Goal: Task Accomplishment & Management: Complete application form

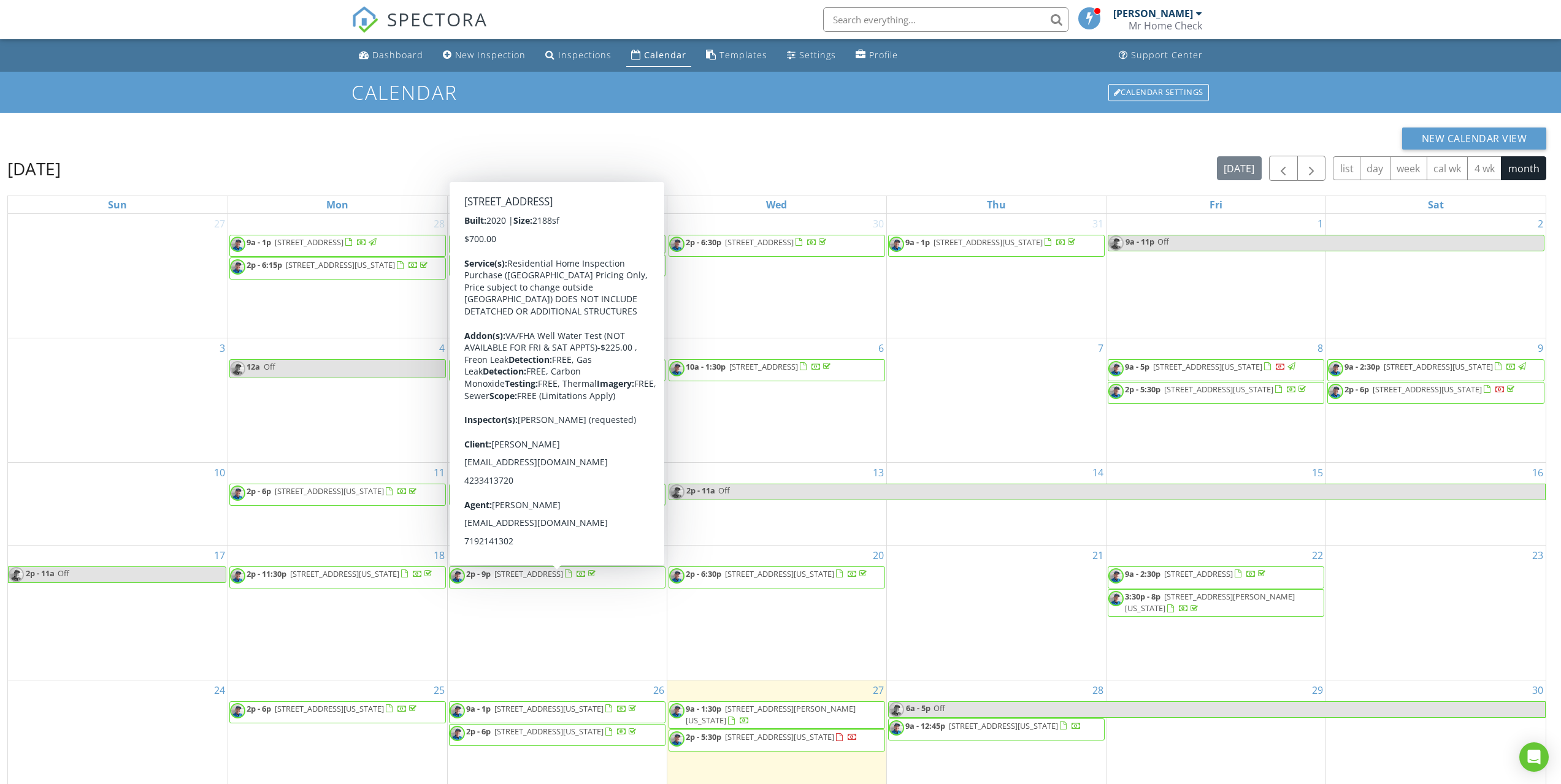
click at [657, 62] on link "Calendar" at bounding box center [658, 56] width 65 height 23
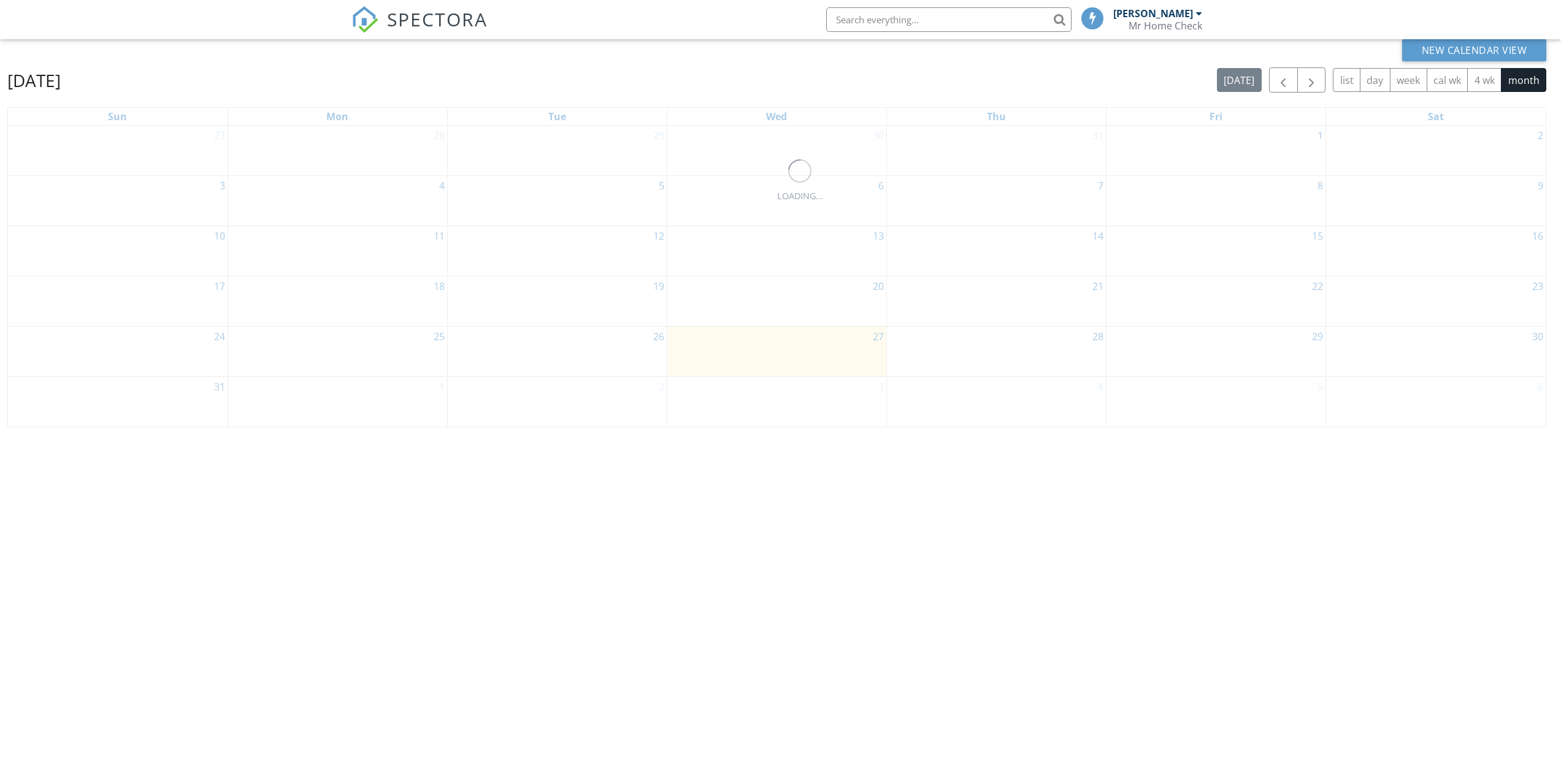
scroll to position [163, 0]
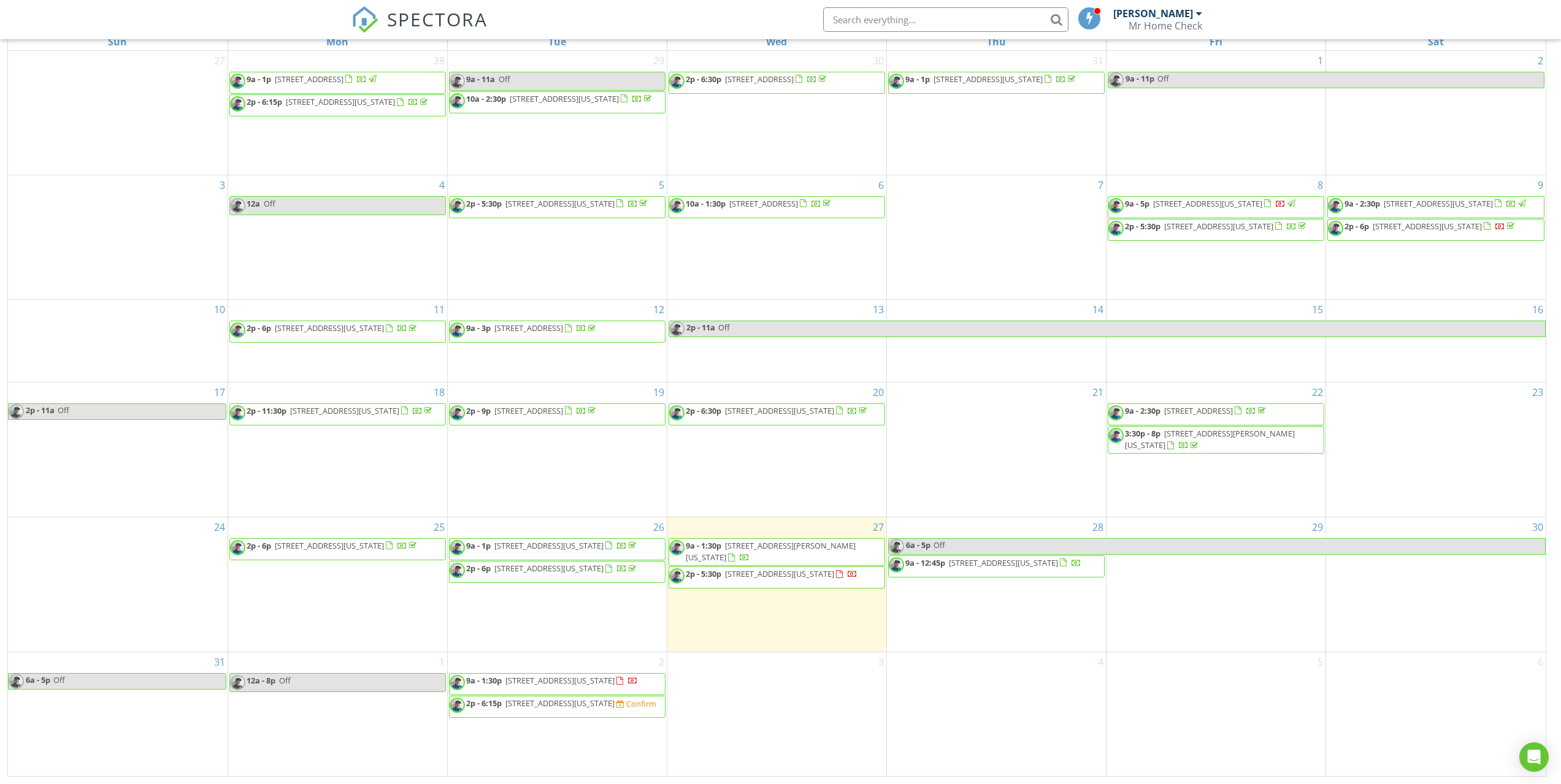
click at [546, 713] on span "2p - 6:15p 1285 Log Hollow Point, Colorado Springs 80906 Confirm" at bounding box center [553, 707] width 207 height 18
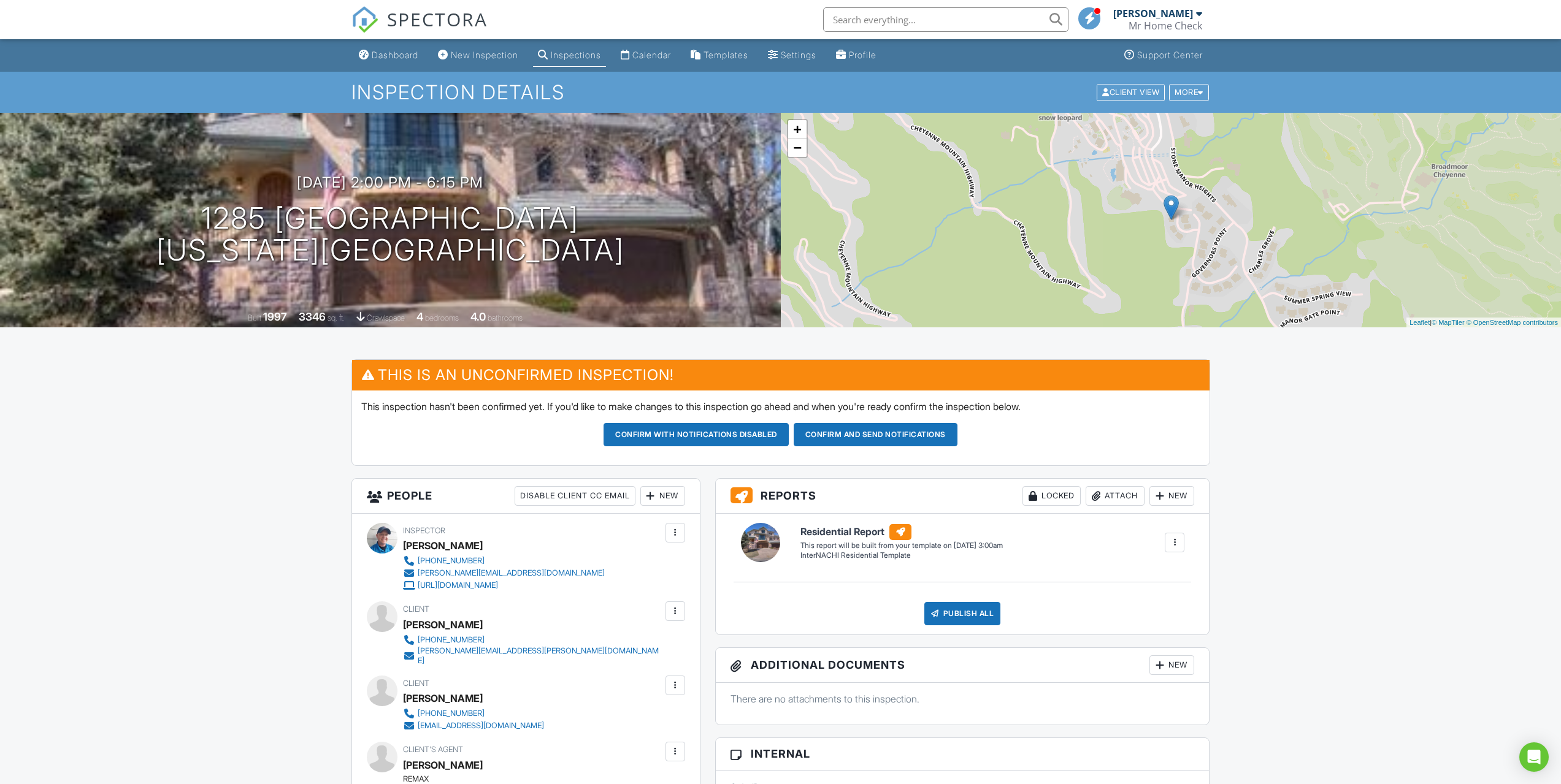
click at [789, 435] on button "Confirm and send notifications" at bounding box center [696, 434] width 185 height 24
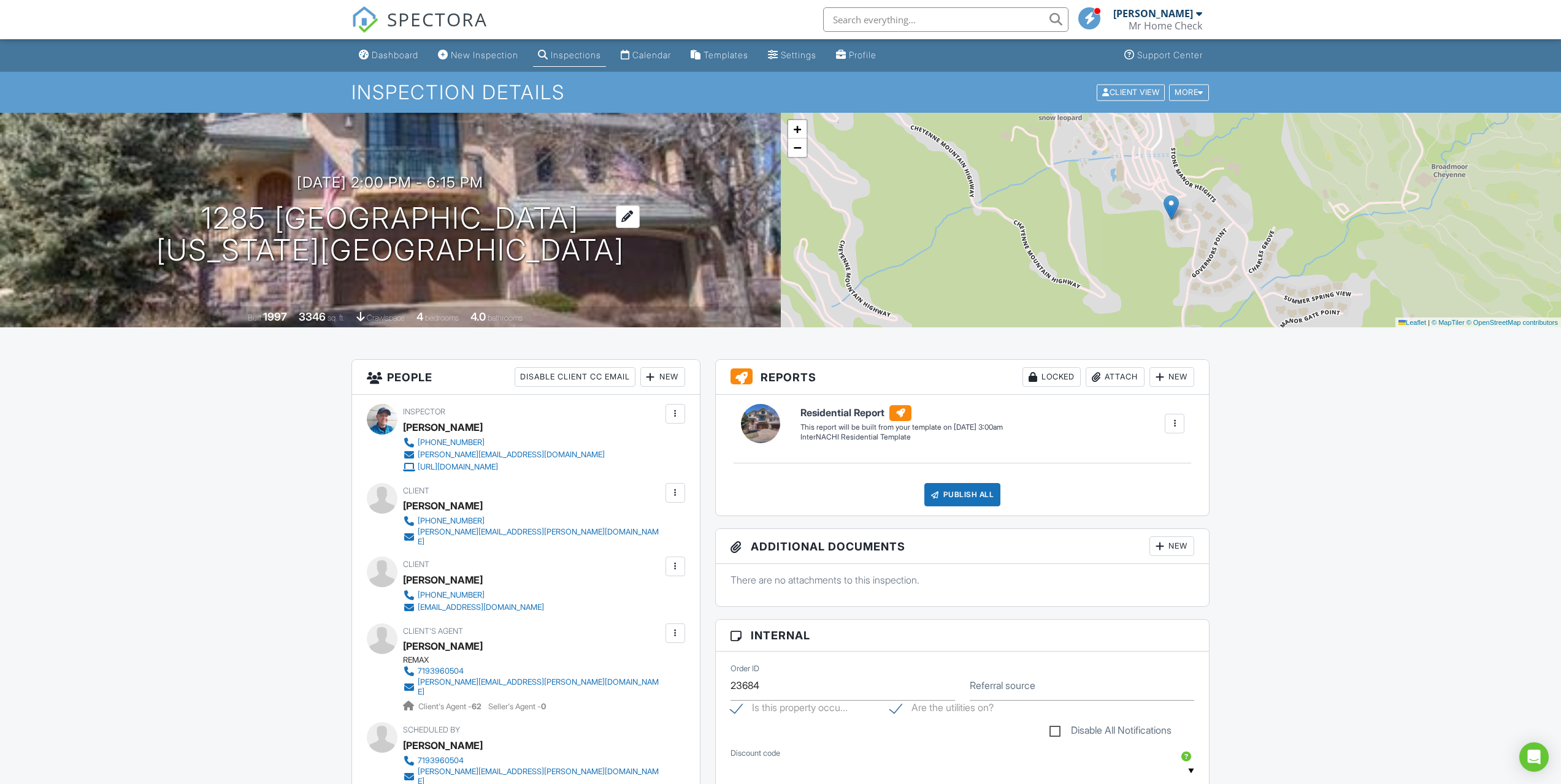
click at [448, 227] on h1 "1285 Log Hollow Point Colorado Springs, CO 80906" at bounding box center [390, 234] width 468 height 65
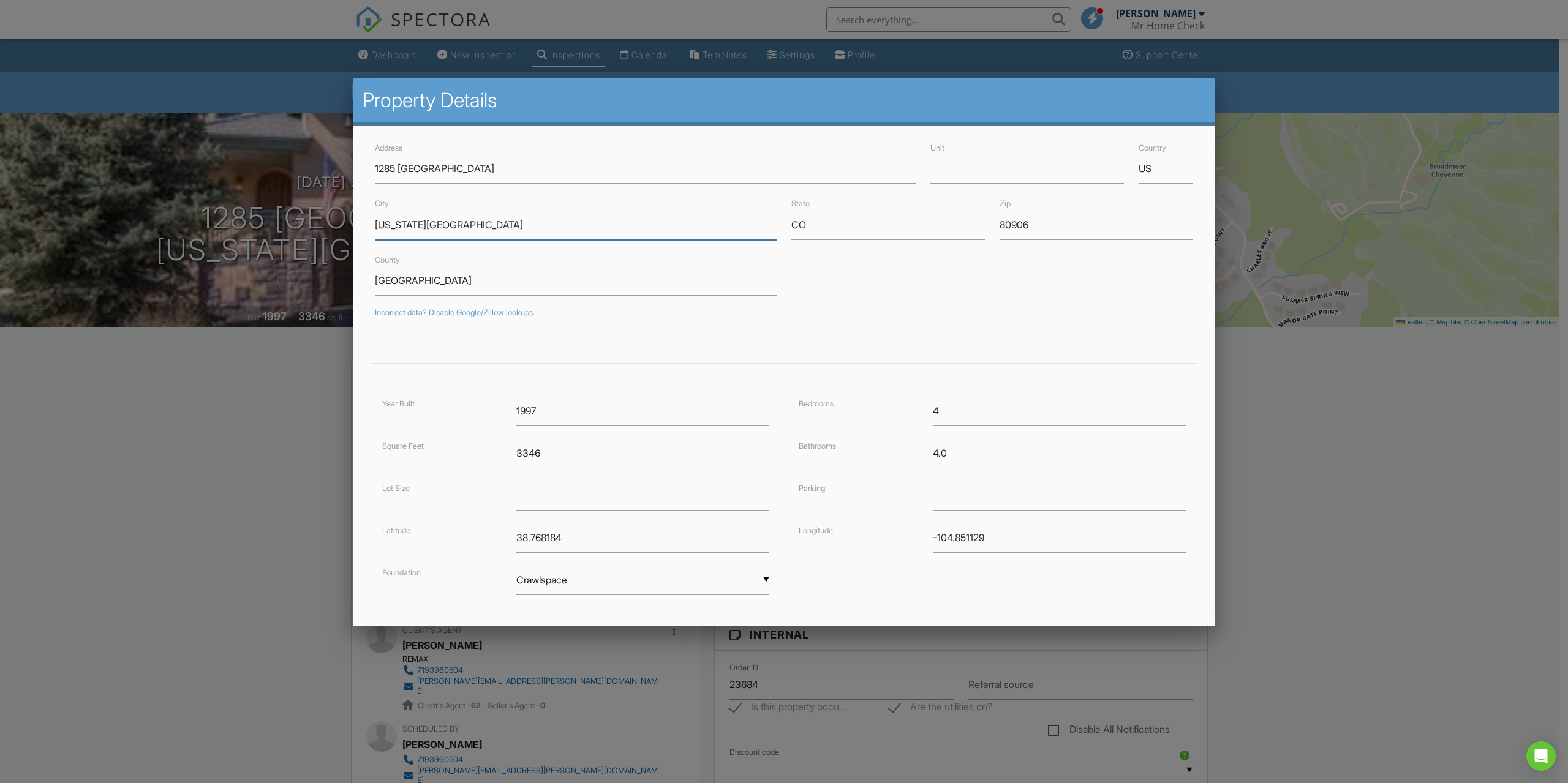
click at [422, 227] on input "Colorado Springs" at bounding box center [575, 224] width 402 height 30
drag, startPoint x: 209, startPoint y: 715, endPoint x: 233, endPoint y: 708, distance: 25.0
click at [209, 715] on div at bounding box center [784, 428] width 1568 height 979
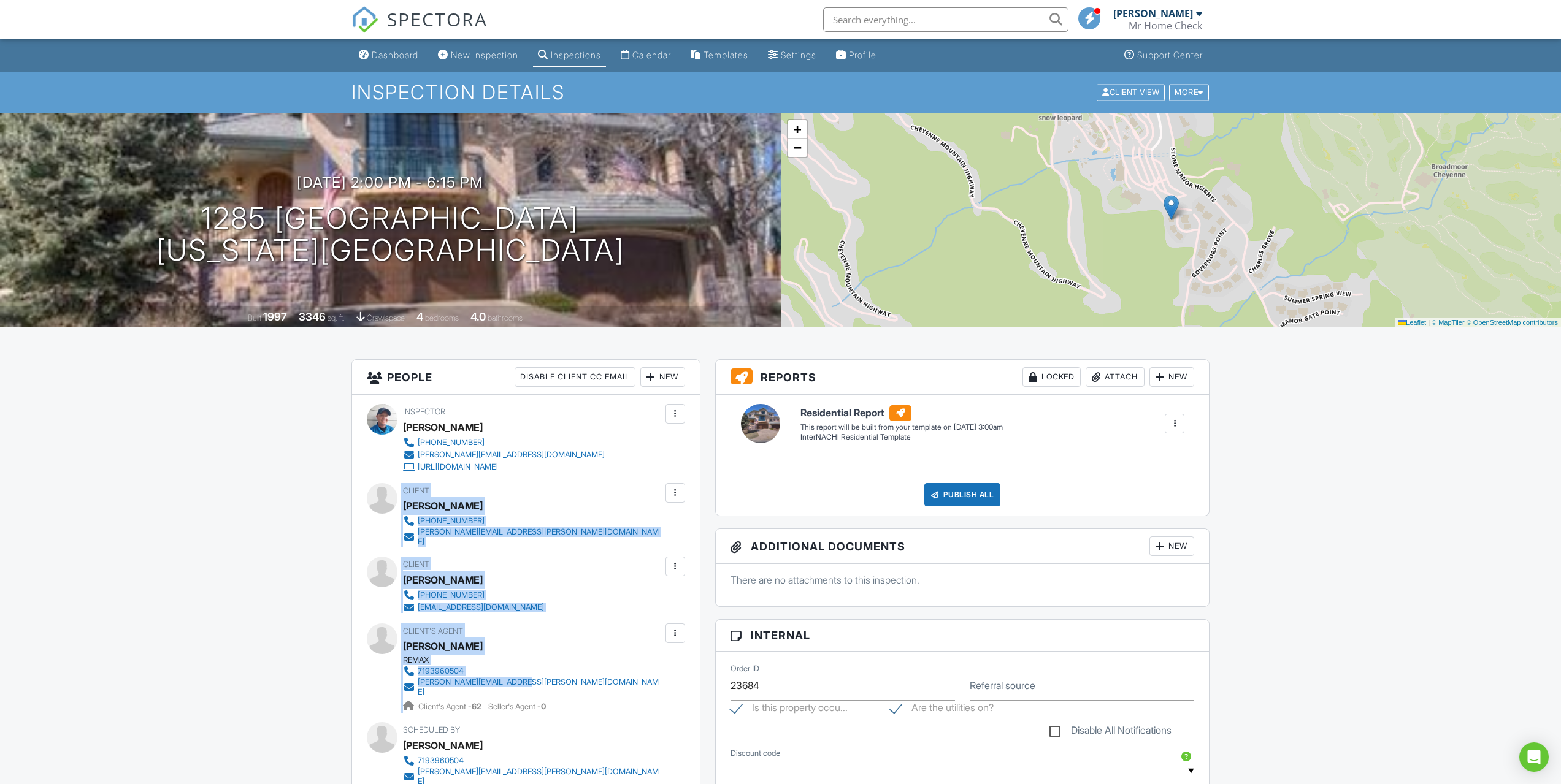
drag, startPoint x: 554, startPoint y: 678, endPoint x: 393, endPoint y: 498, distance: 241.5
click at [393, 498] on div "Inspector Ian Christiansen 719-440-9474 ian@mrhomecheck.com http://www.mrhomech…" at bounding box center [526, 616] width 348 height 443
copy div "Client Phil Perry 703-408-1247 philip.perry@lw.com Edit Resend Confirmation Ema…"
click at [668, 67] on link "Calendar" at bounding box center [646, 56] width 60 height 23
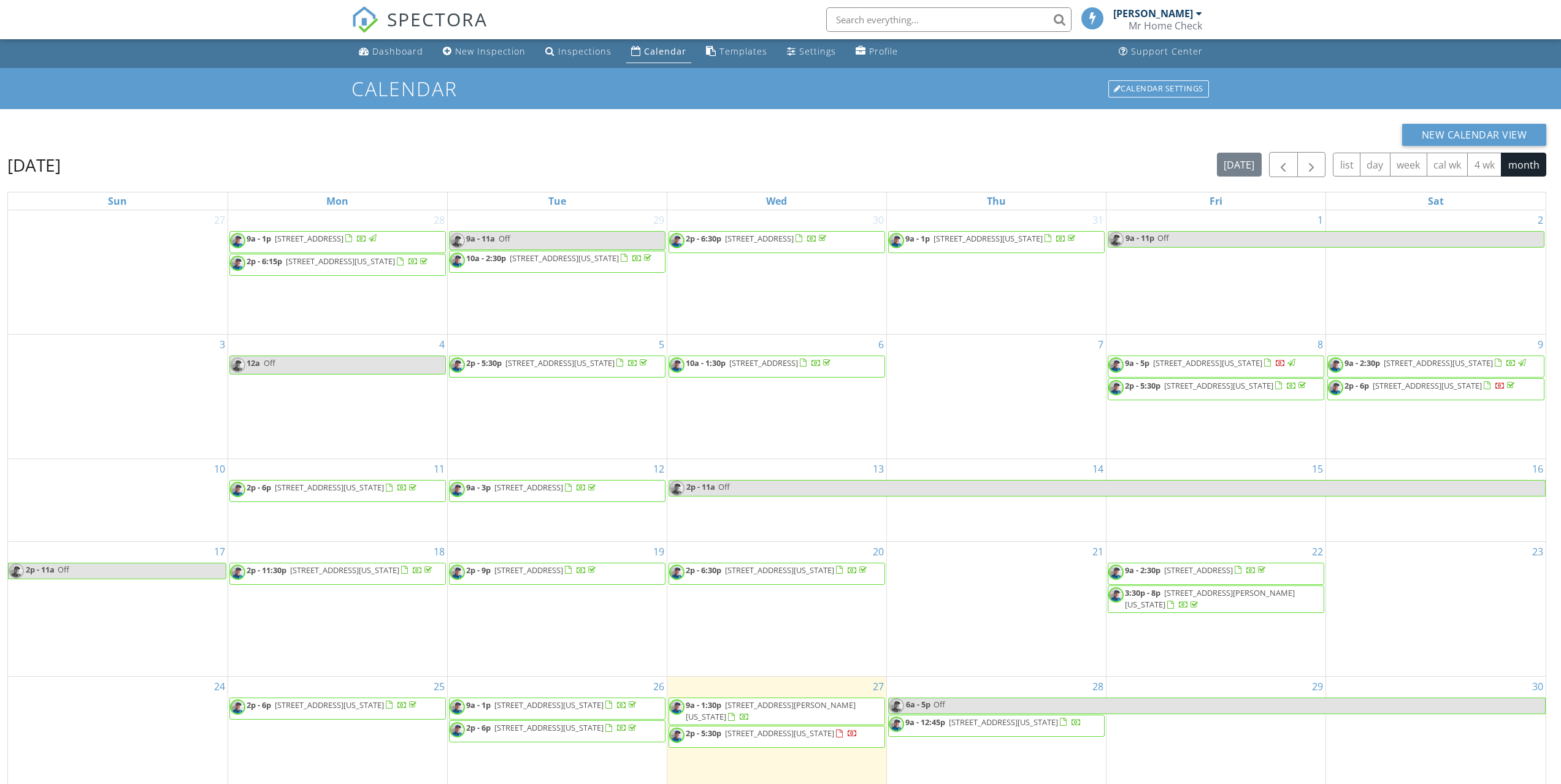
scroll to position [163, 0]
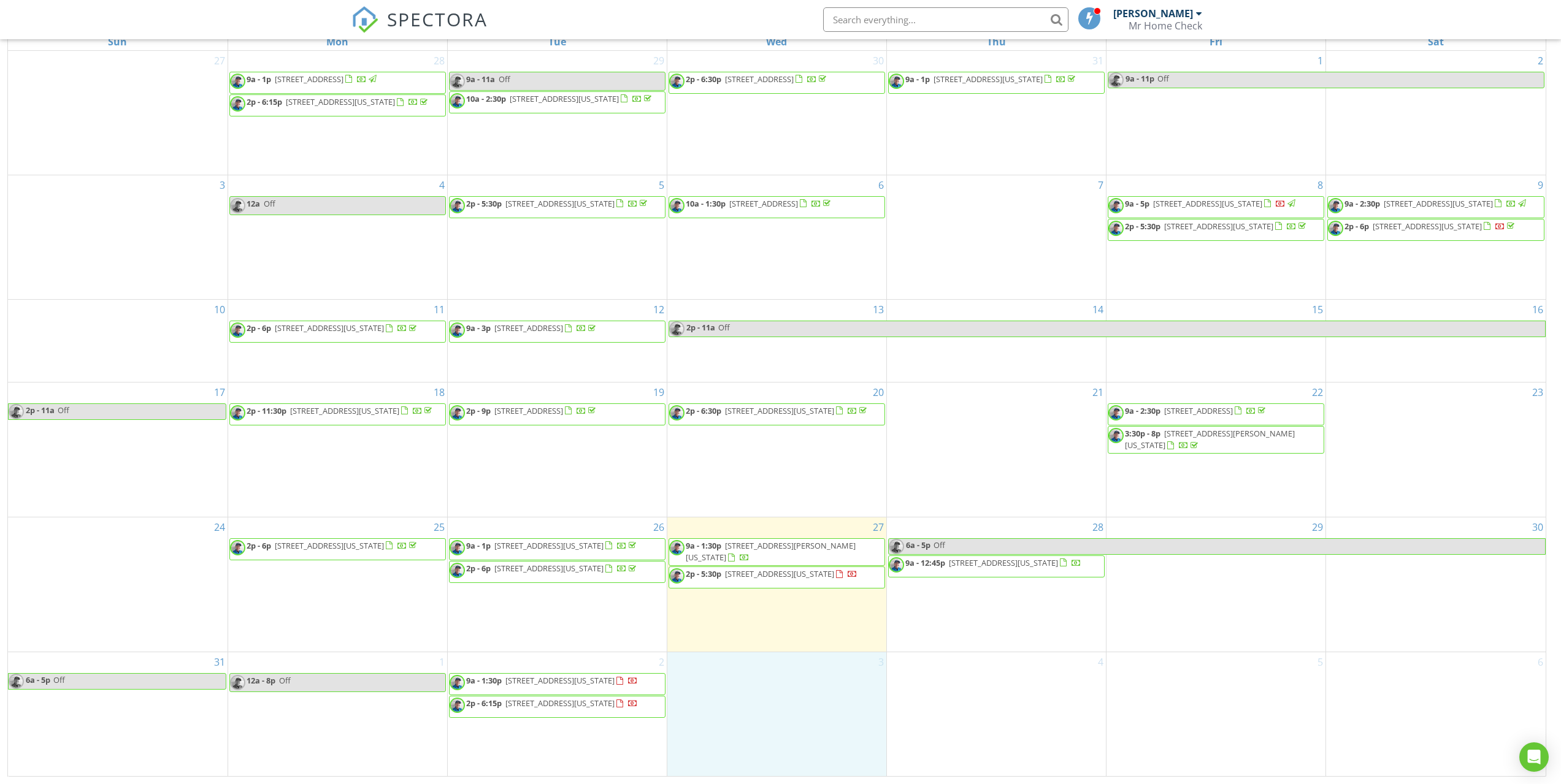
click at [782, 685] on div "3" at bounding box center [776, 714] width 219 height 124
click at [779, 638] on link "Inspection" at bounding box center [774, 636] width 63 height 20
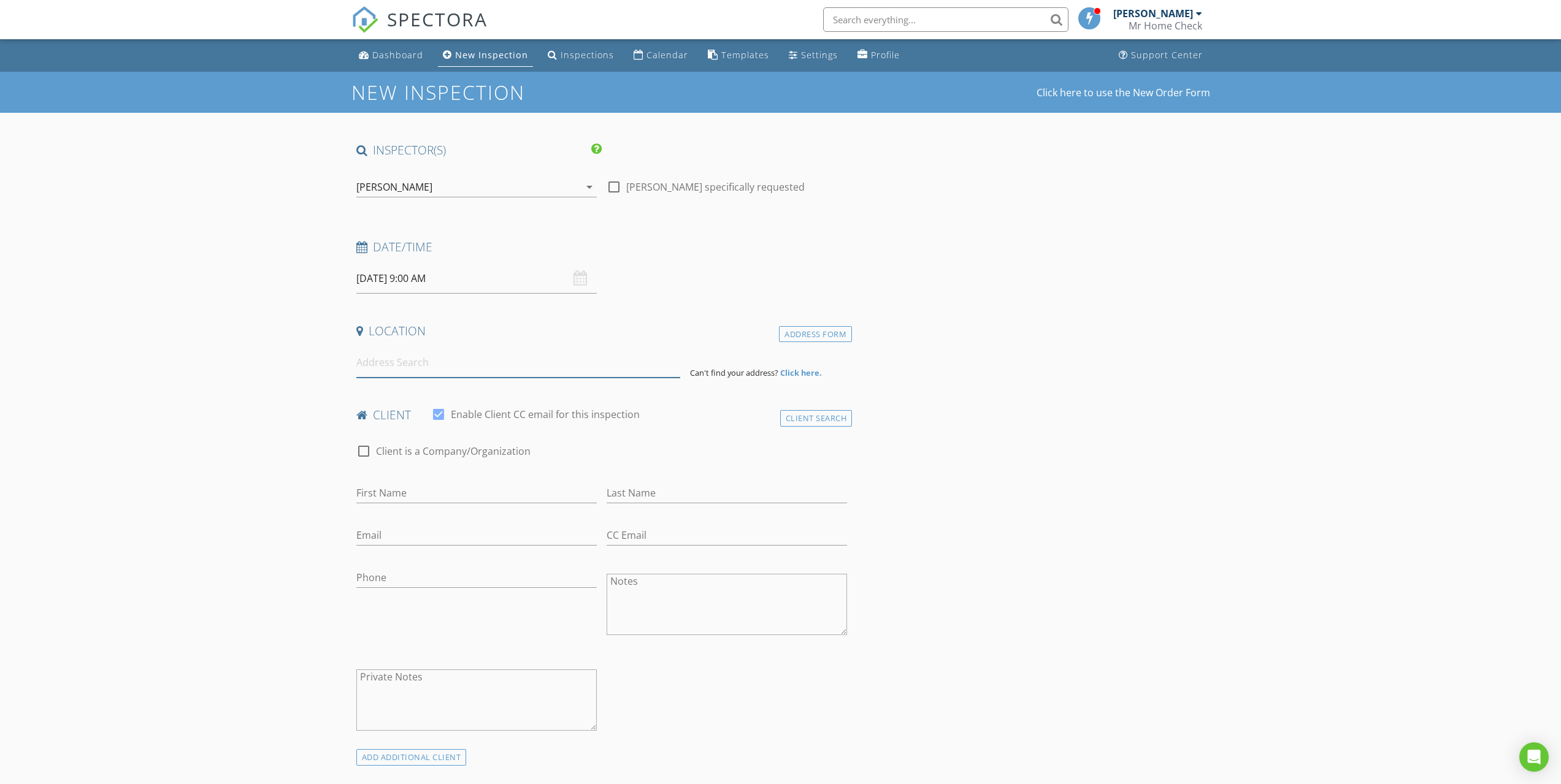
click at [420, 366] on input at bounding box center [518, 362] width 324 height 30
paste input "[STREET_ADDRESS]"
type input "[STREET_ADDRESS]"
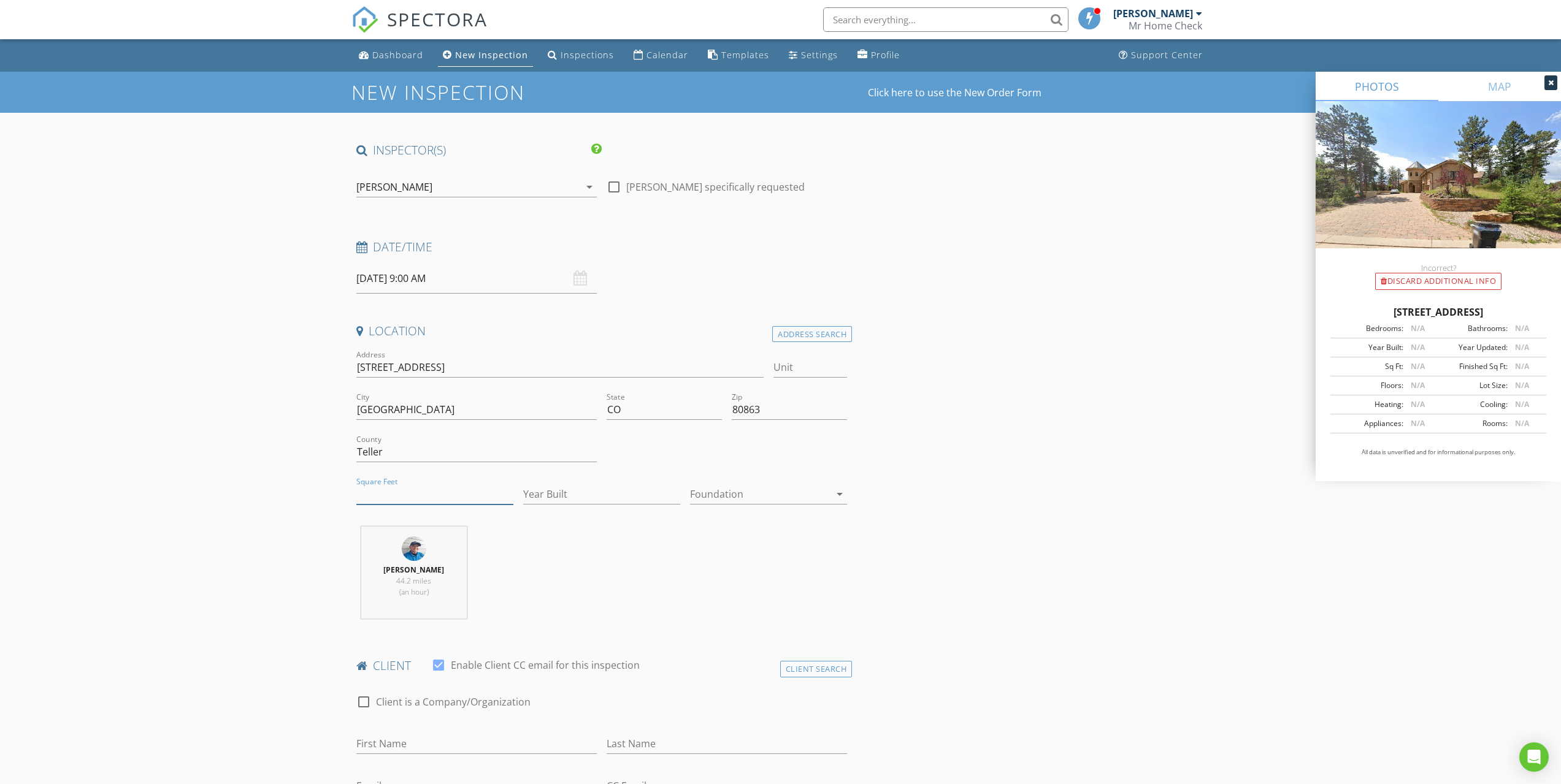
click at [408, 488] on input "Square Feet" at bounding box center [434, 494] width 157 height 21
type input "8393"
type input "2004"
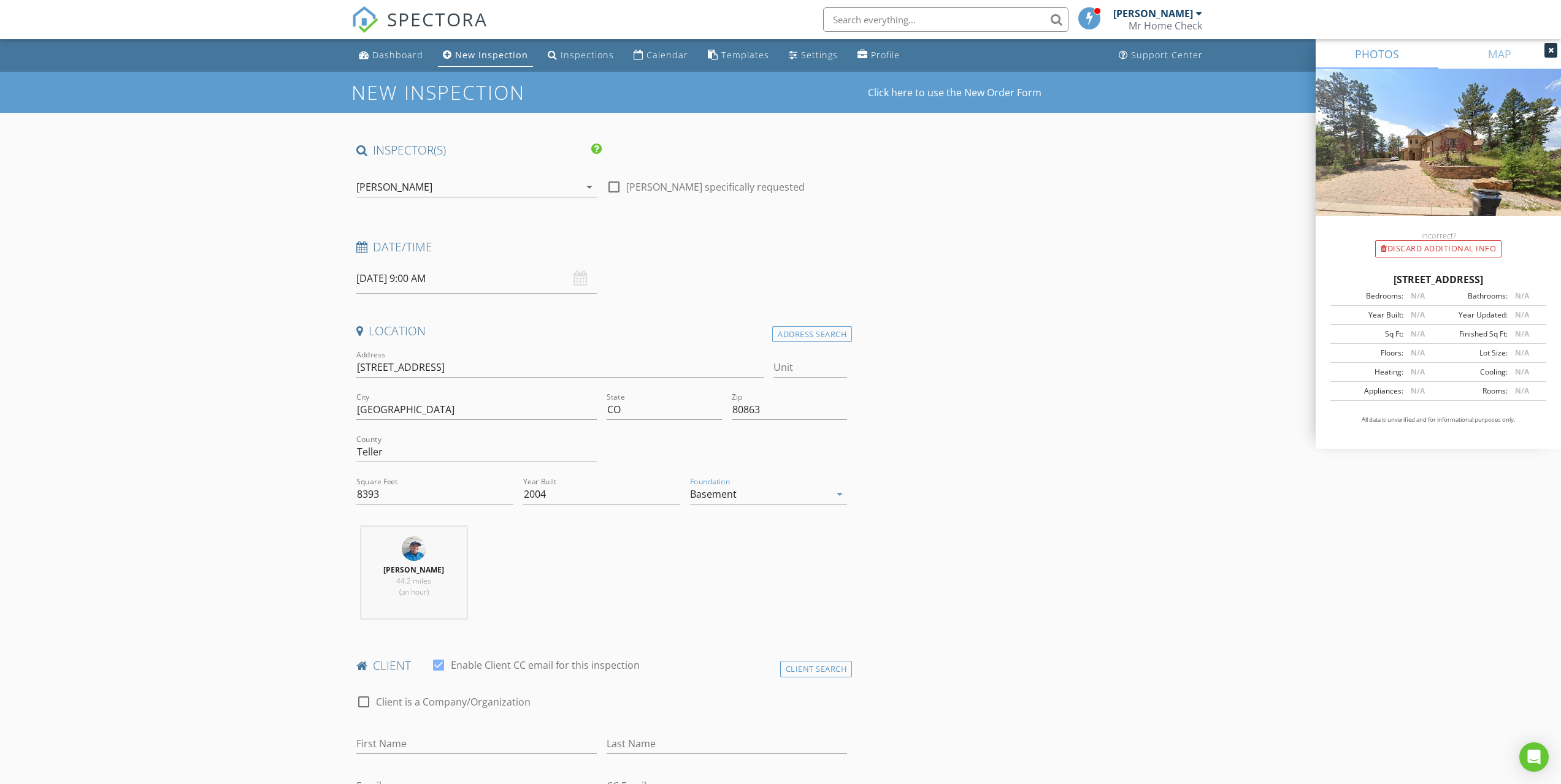
scroll to position [327, 0]
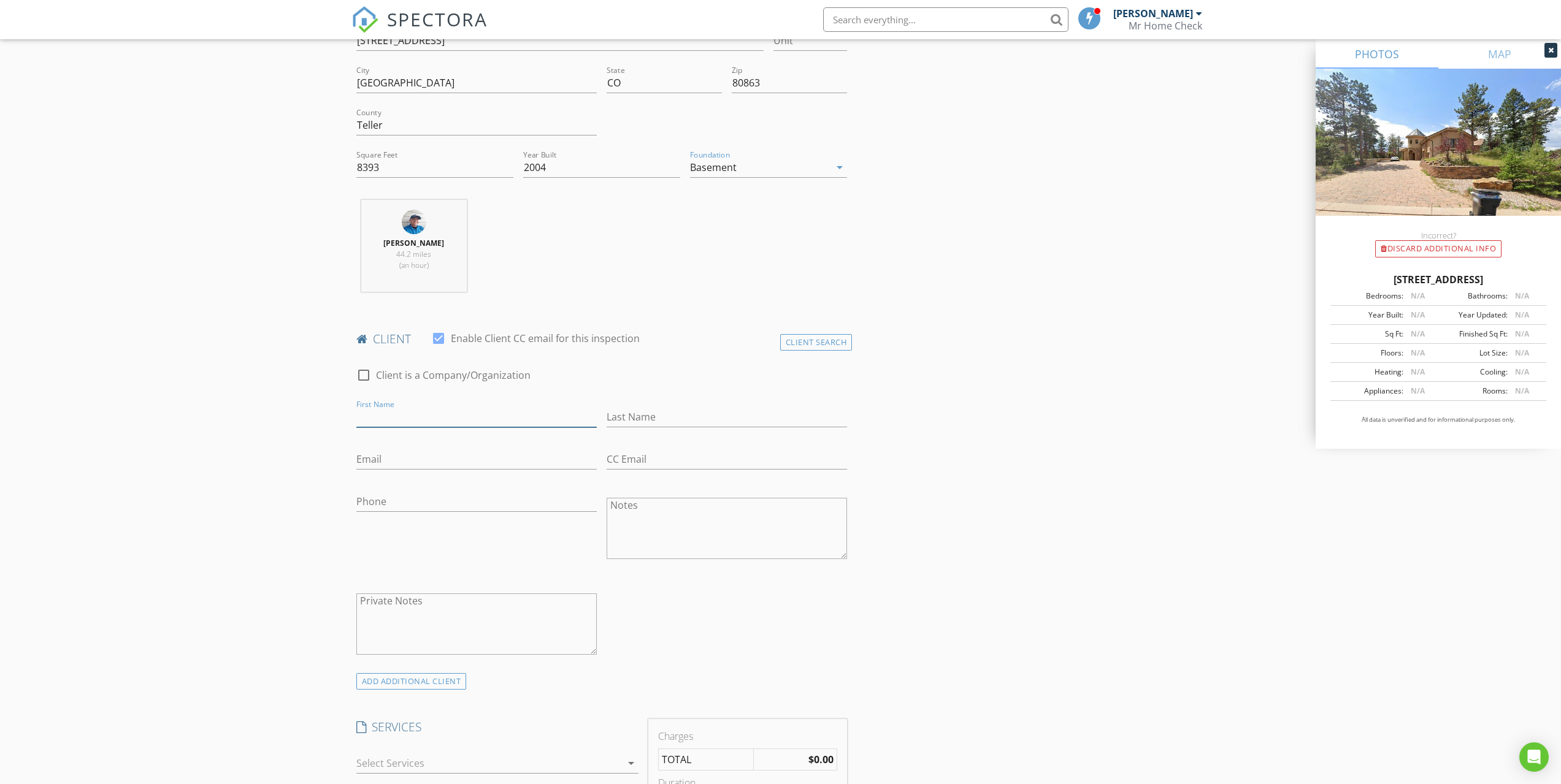
click at [387, 411] on input "First Name" at bounding box center [476, 417] width 240 height 21
type input "Jonathan"
type input "Haman"
type input "[EMAIL_ADDRESS][DOMAIN_NAME]"
type input "[PHONE_NUMBER]"
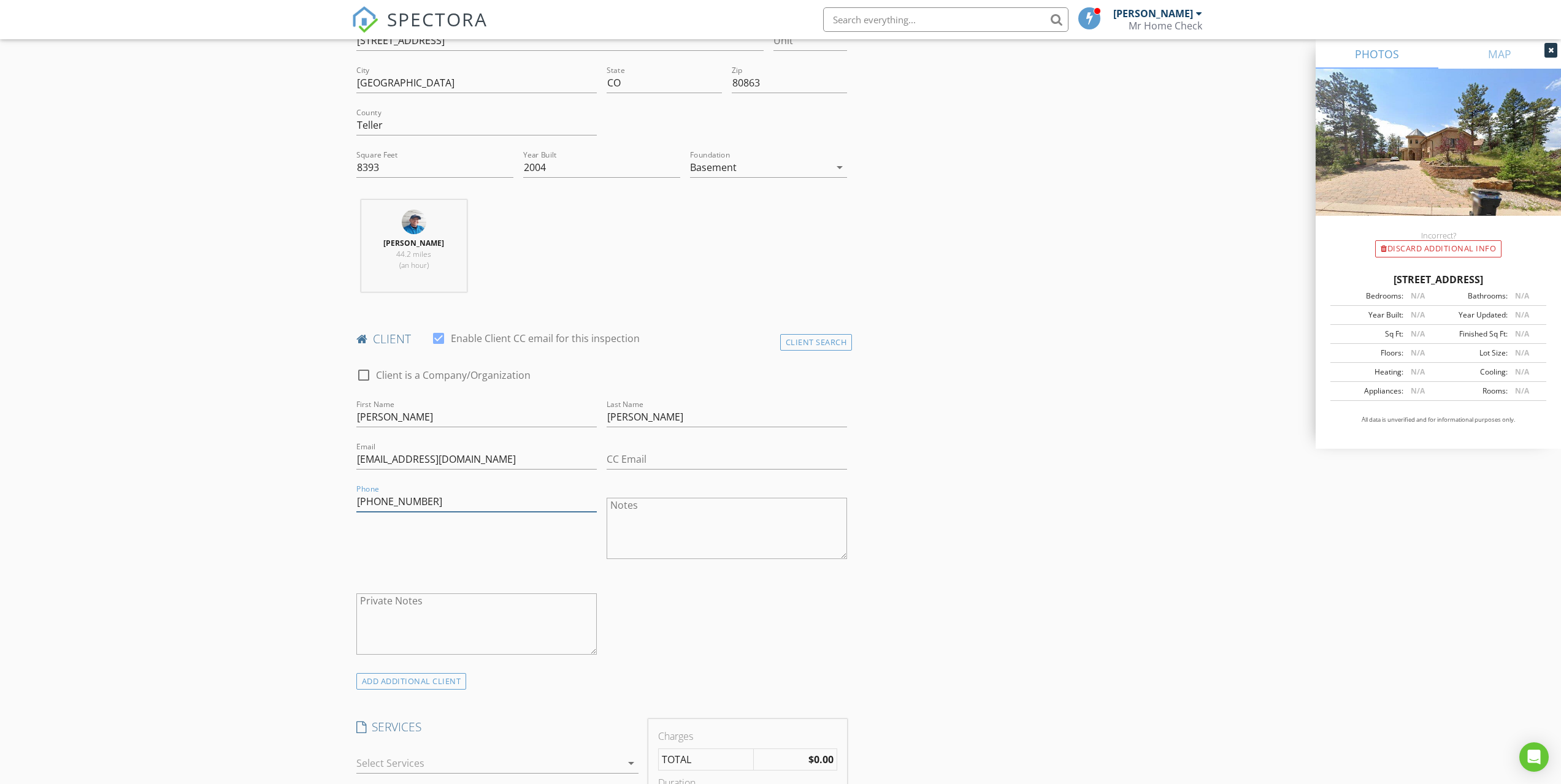
scroll to position [491, 0]
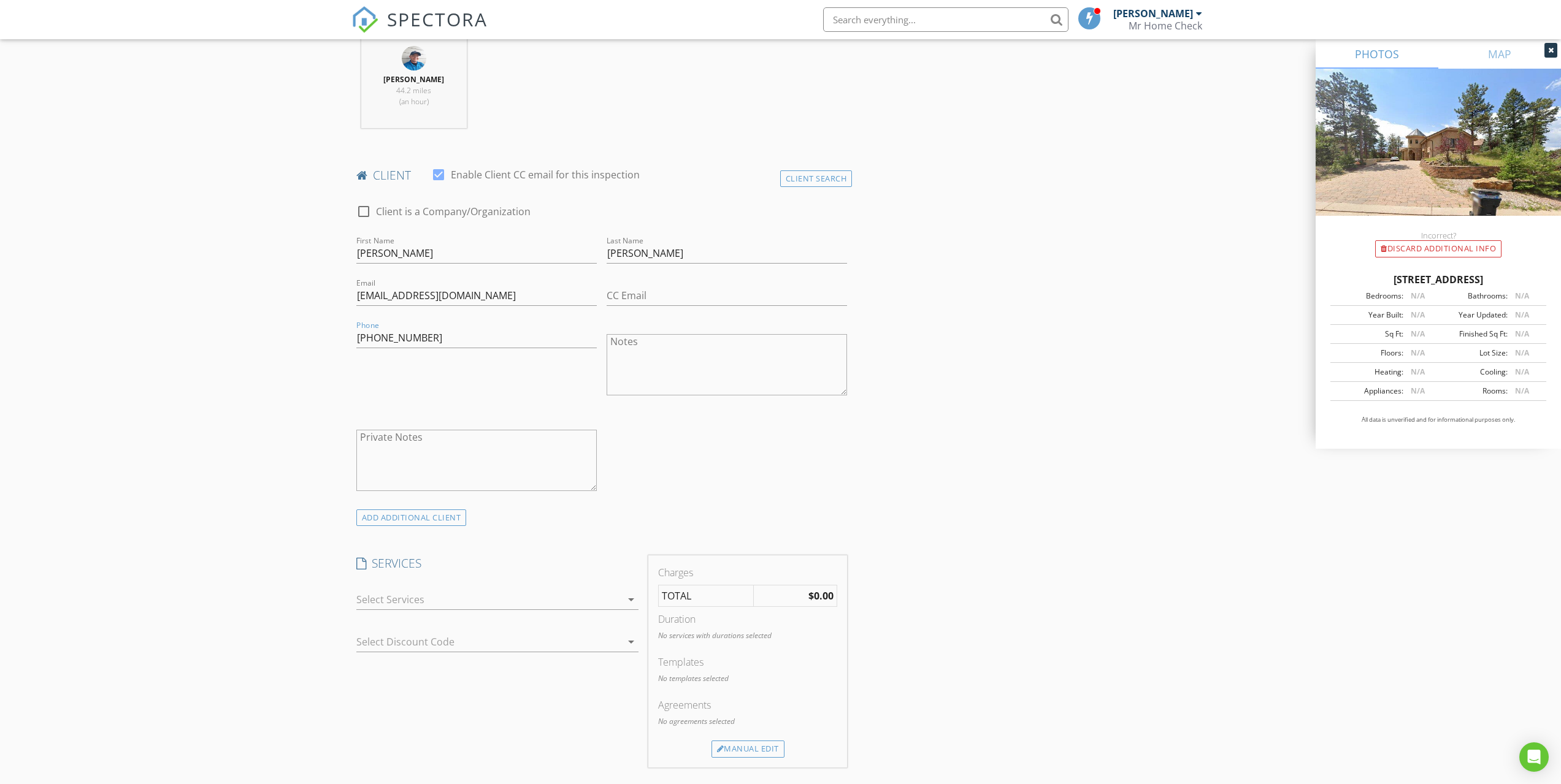
click at [549, 593] on div at bounding box center [489, 600] width 265 height 20
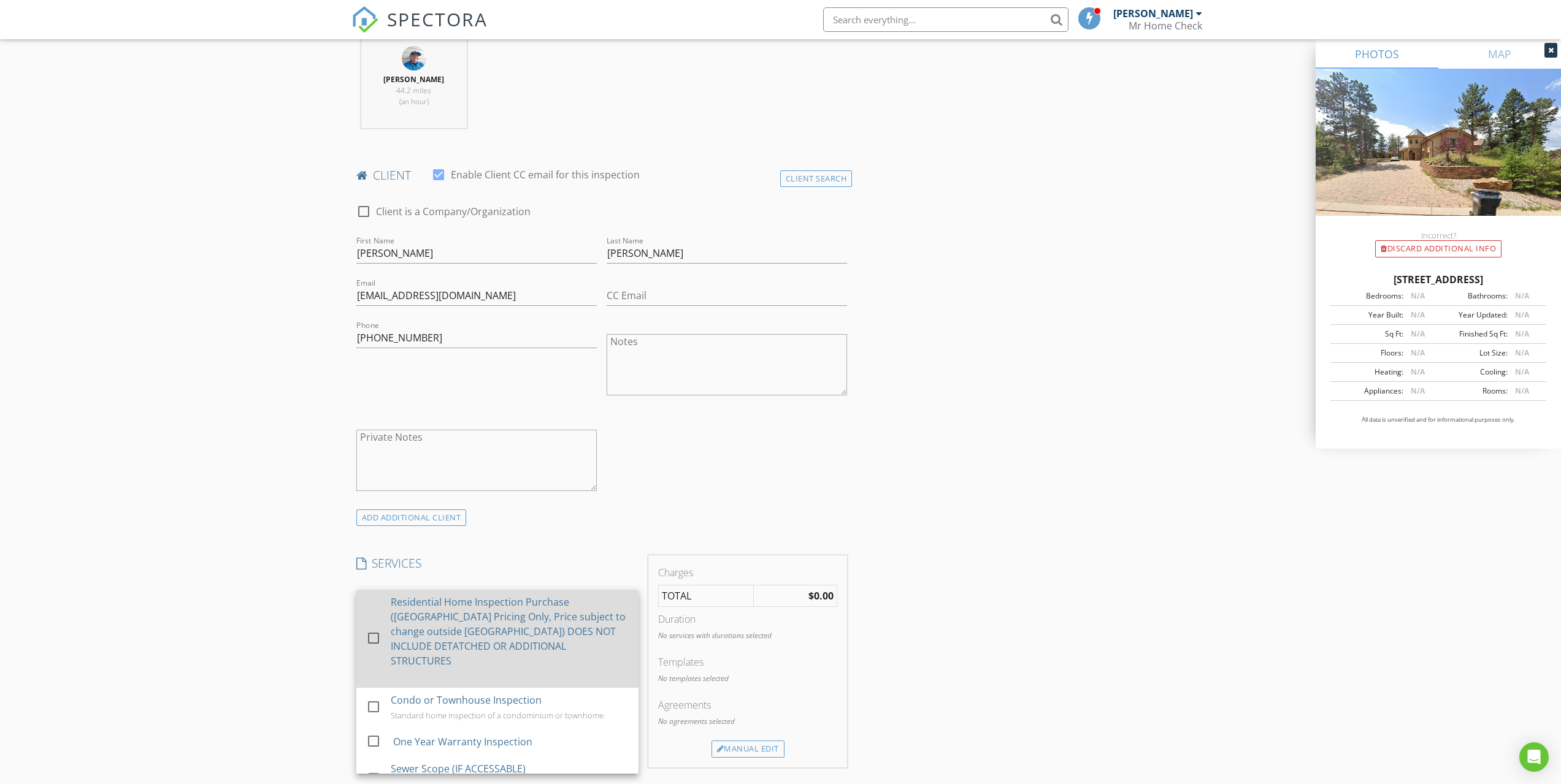
click at [513, 613] on div "Residential Home Inspection Purchase ([GEOGRAPHIC_DATA] Pricing Only, Price sub…" at bounding box center [509, 631] width 238 height 74
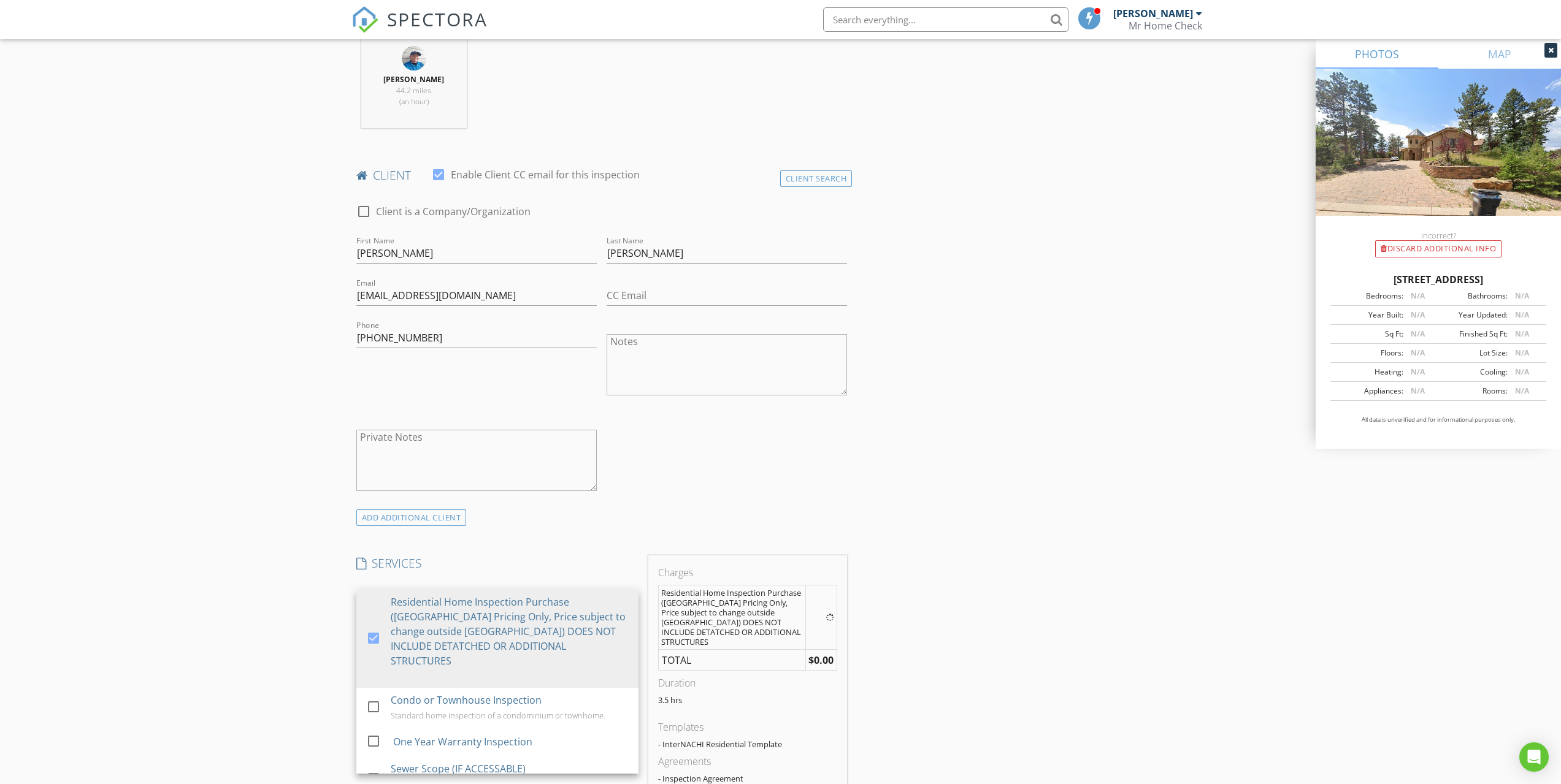
click at [293, 528] on div "New Inspection Click here to use the New Order Form INSPECTOR(S) check_box Ian …" at bounding box center [780, 681] width 1561 height 2200
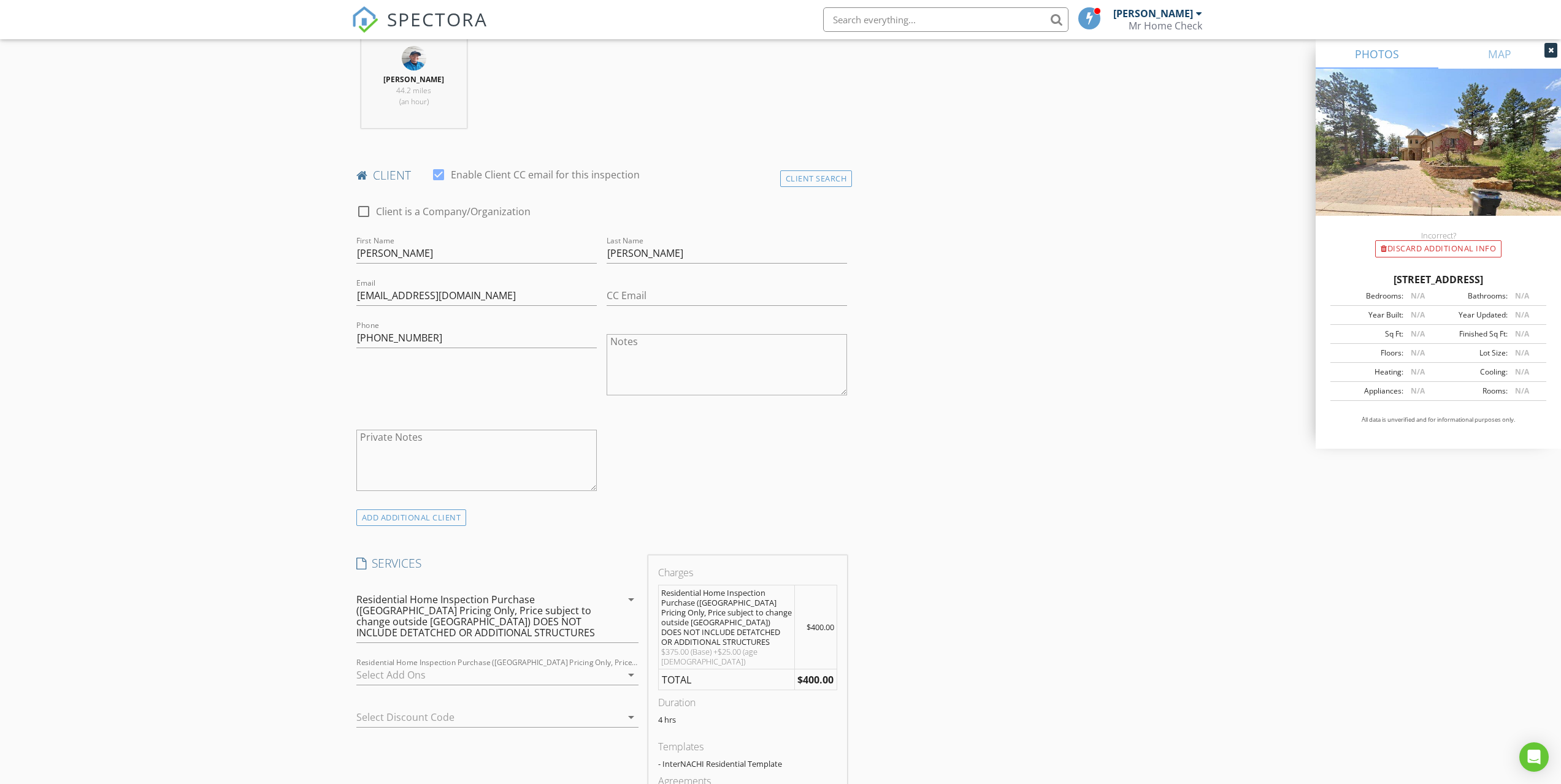
click at [416, 675] on div at bounding box center [489, 675] width 265 height 20
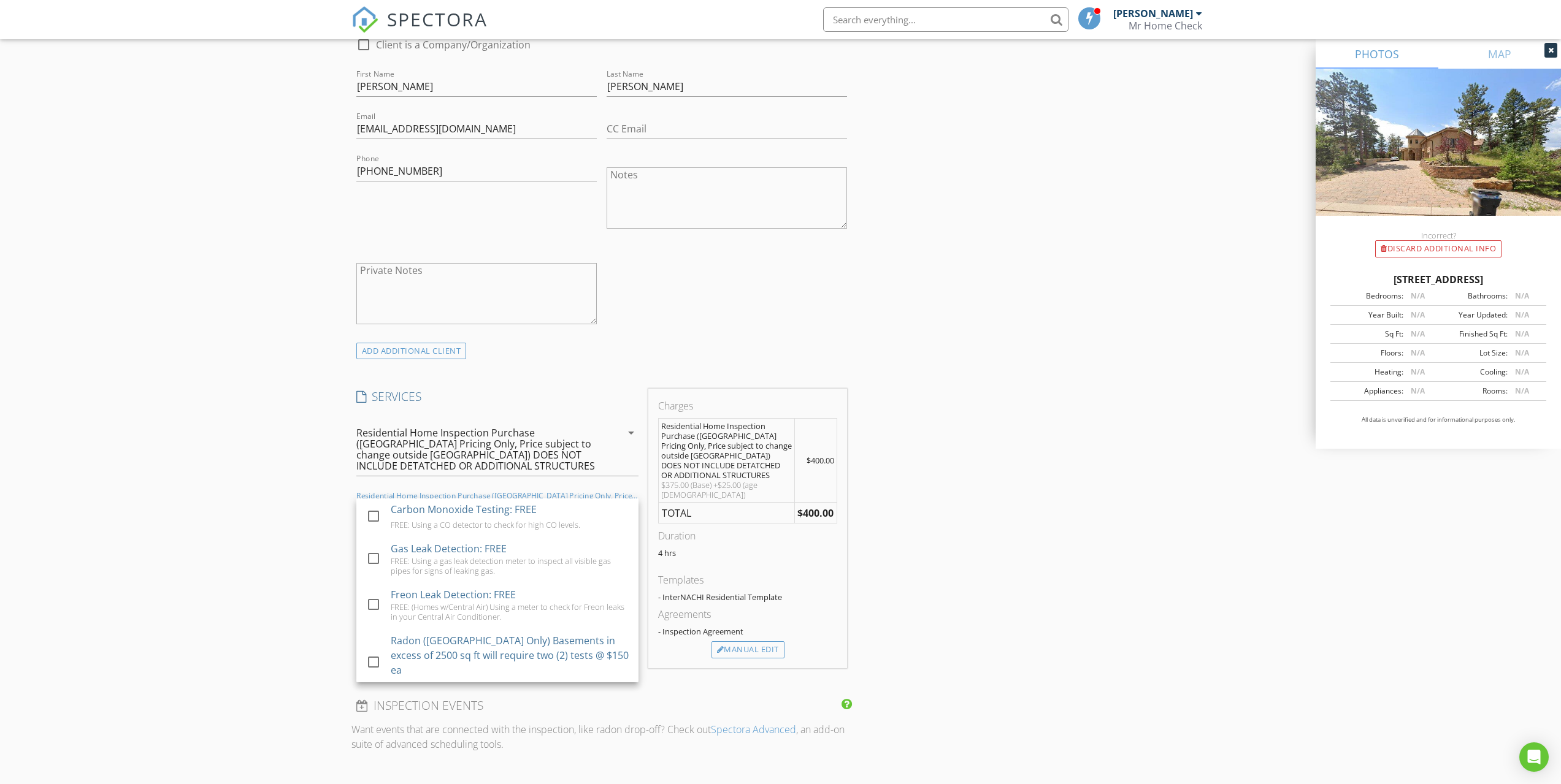
scroll to position [817, 0]
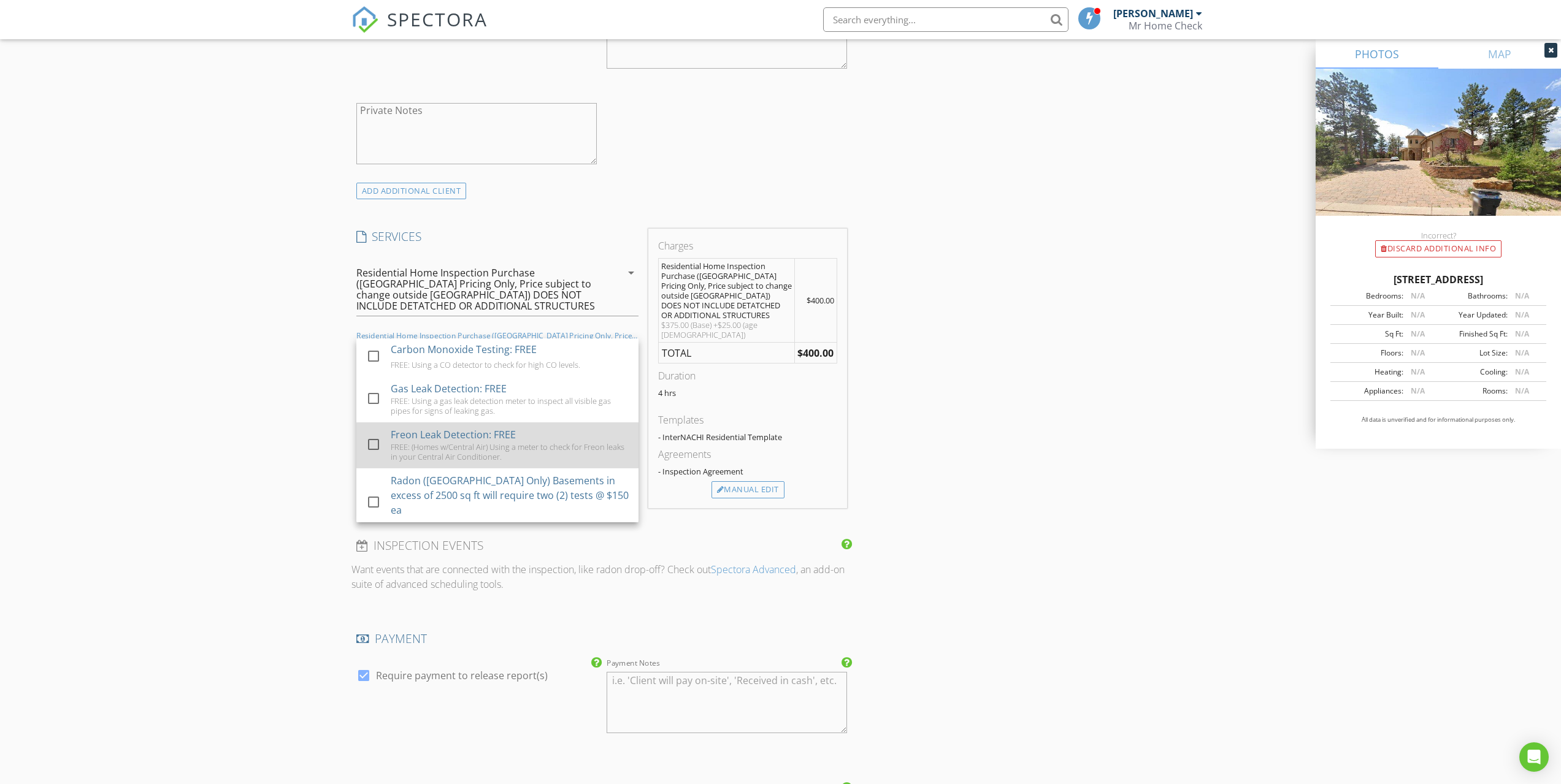
click at [526, 459] on div "FREE: (Homes w/Central Air) Using a meter to check for Freon leaks in your Cent…" at bounding box center [509, 452] width 238 height 20
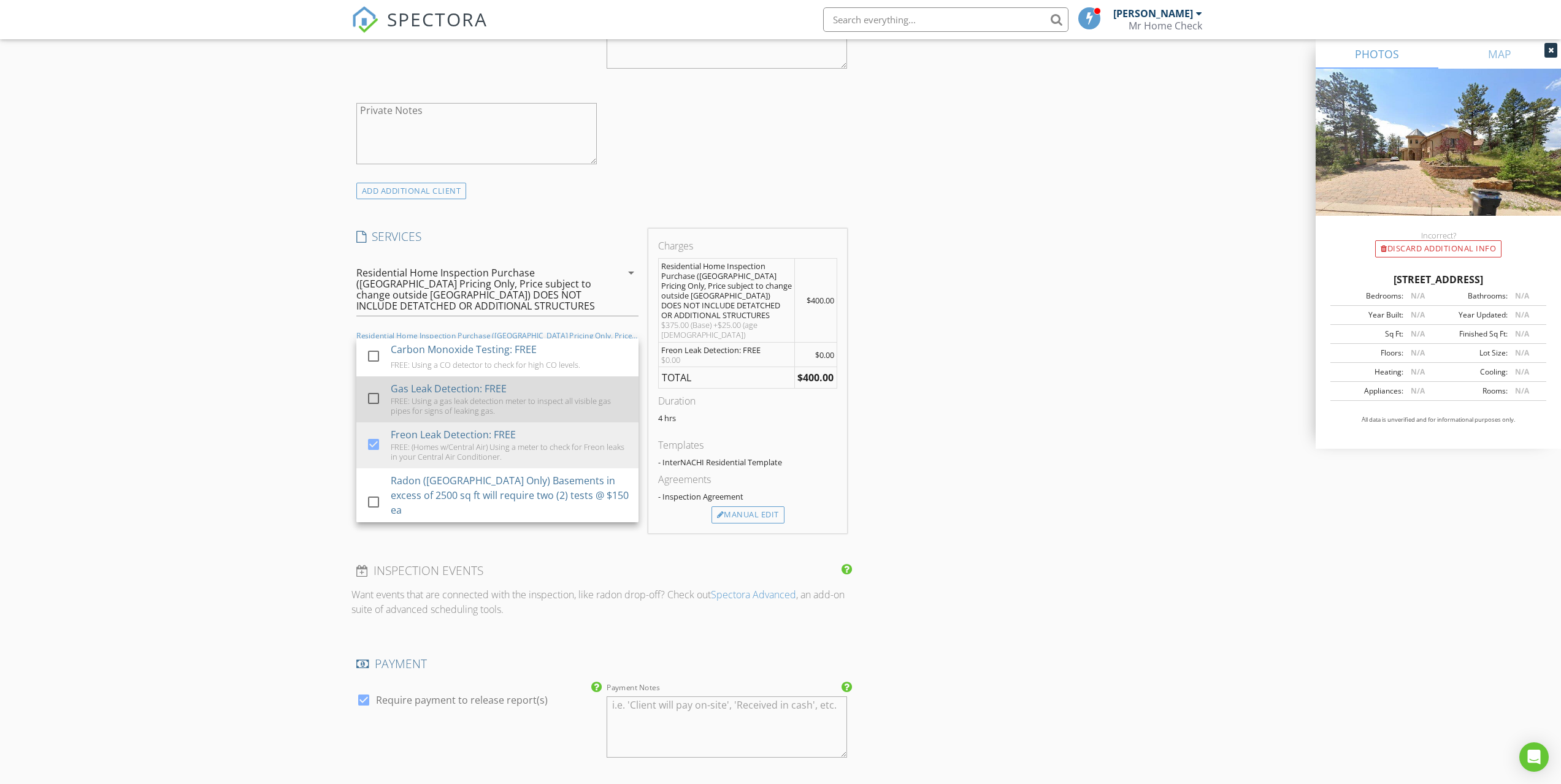
click at [503, 403] on div "FREE: Using a gas leak detection meter to inspect all visible gas pipes for sig…" at bounding box center [509, 406] width 238 height 20
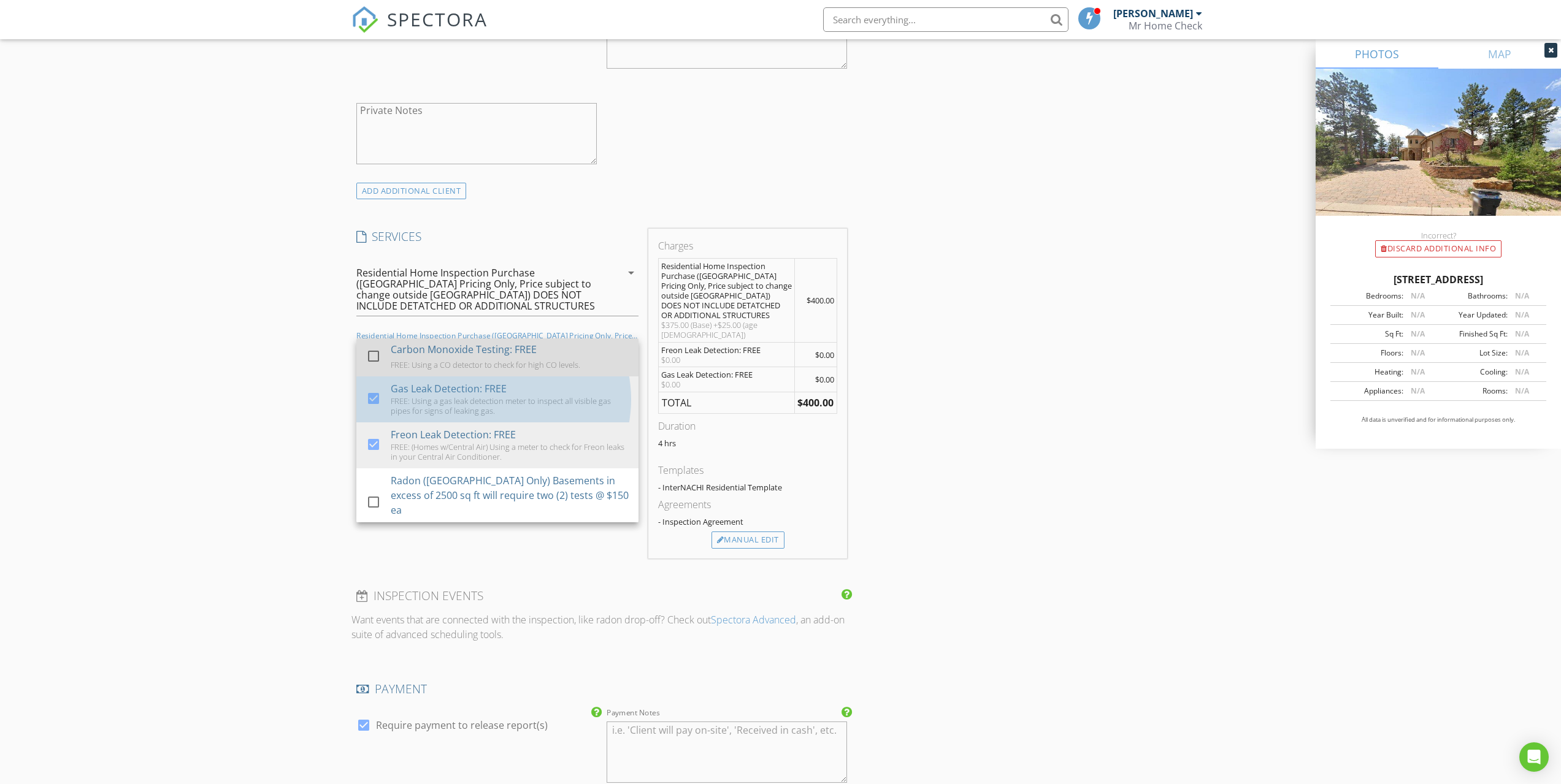
click at [493, 357] on div "Carbon Monoxide Testing: FREE FREE: Using a CO detector to check for high CO le…" at bounding box center [509, 356] width 238 height 39
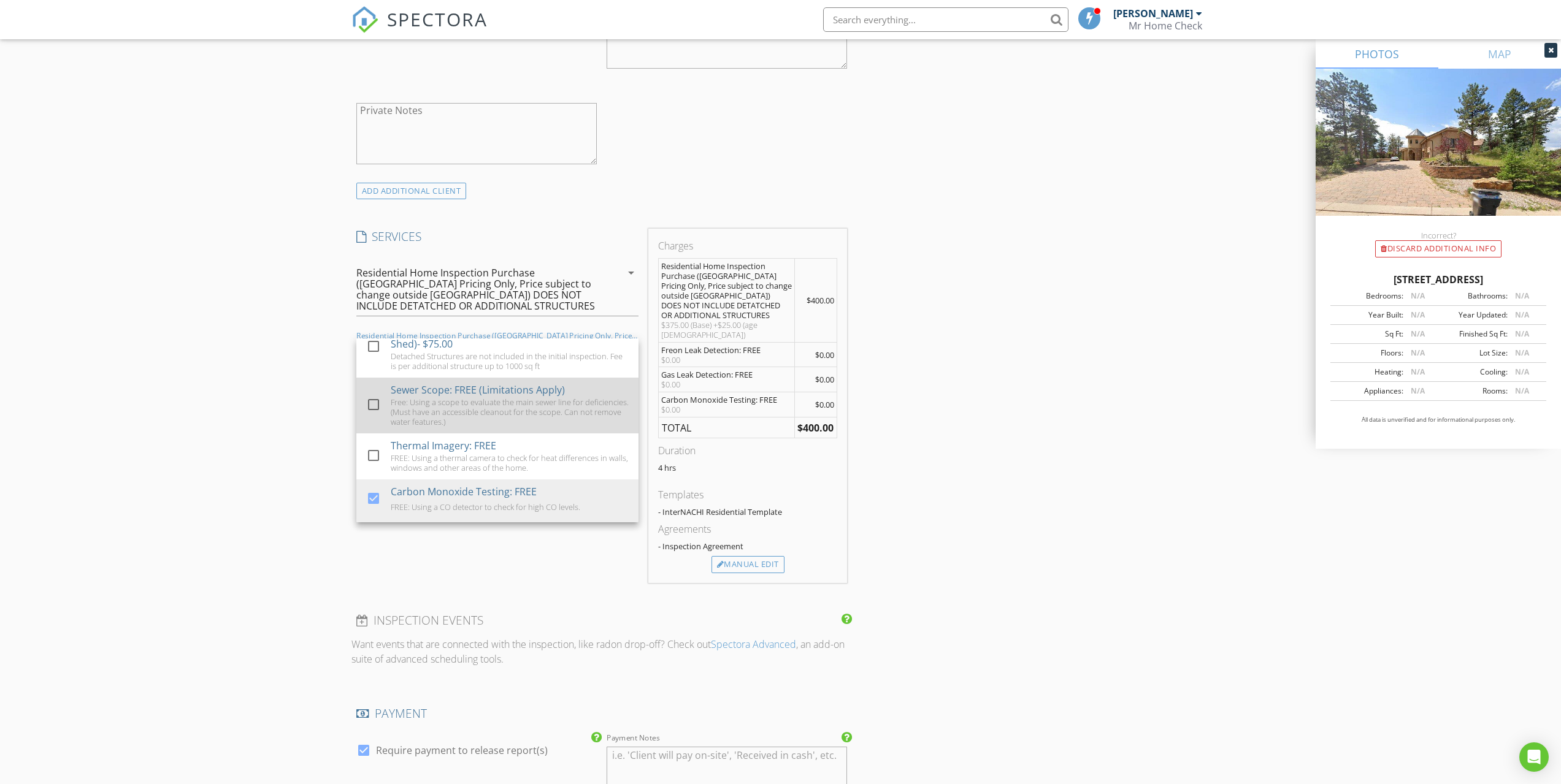
scroll to position [19, 0]
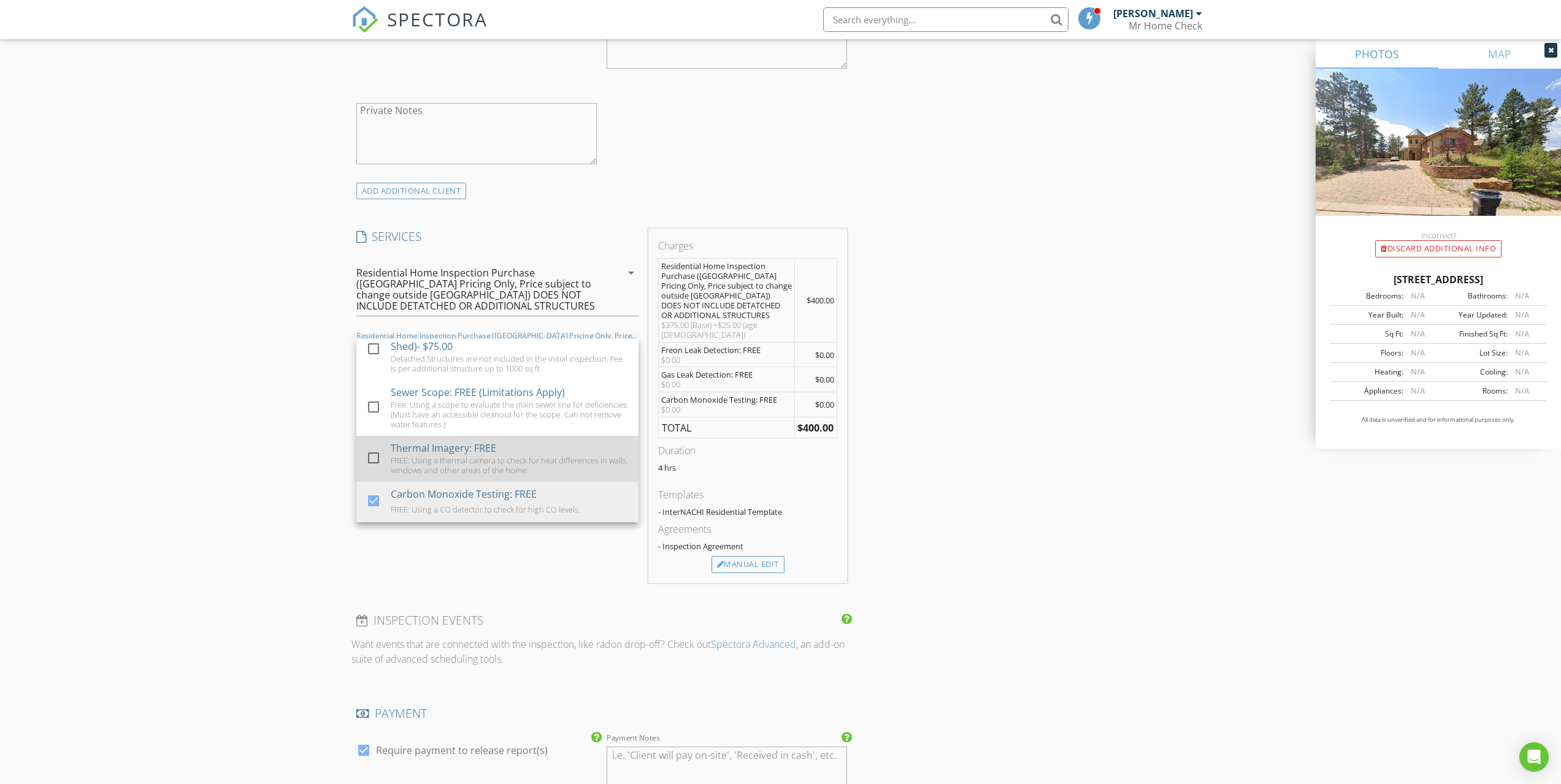
click at [521, 440] on div "Thermal Imagery: FREE FREE: Using a thermal camera to check for heat difference…" at bounding box center [509, 459] width 238 height 46
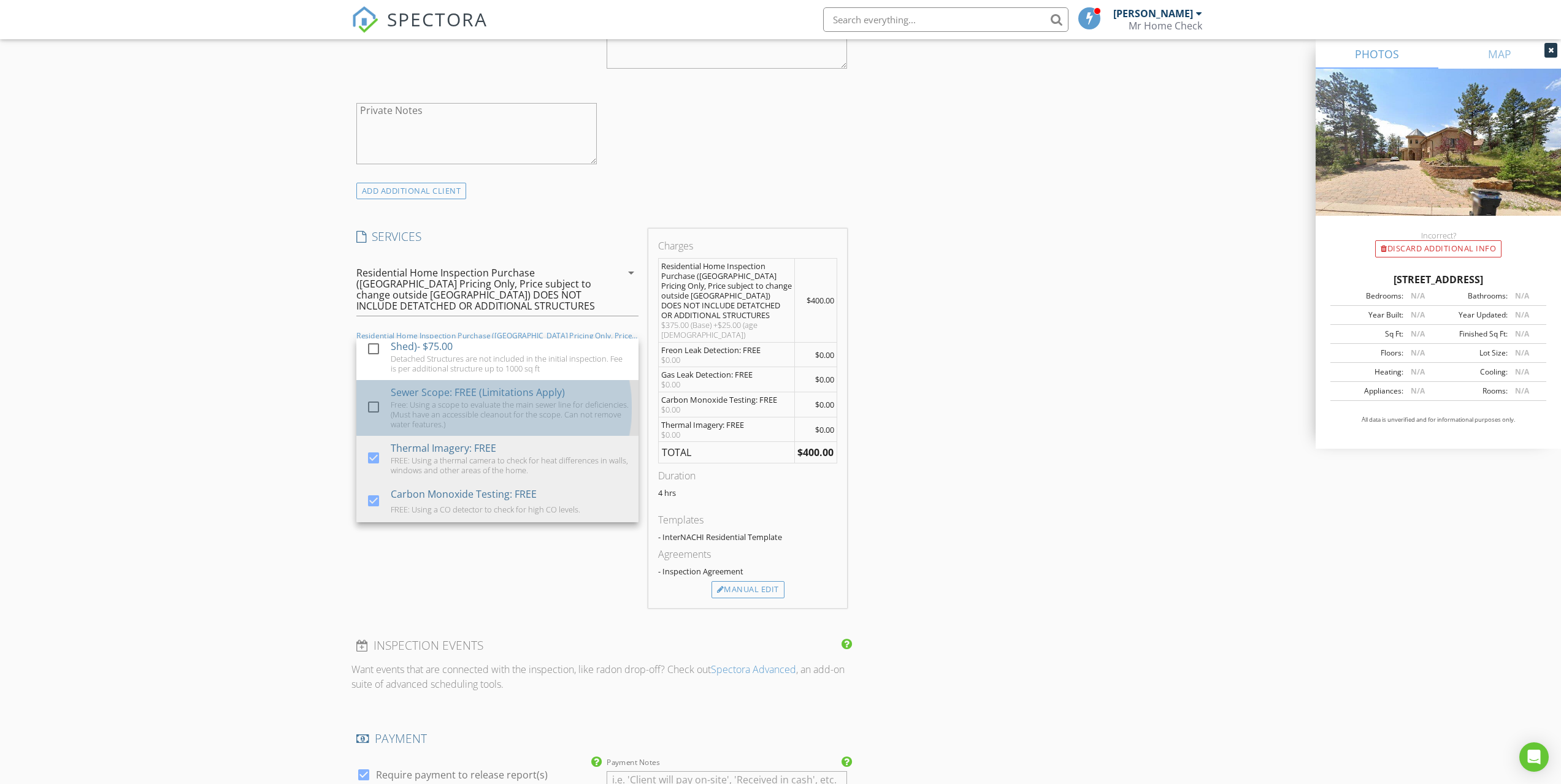
click at [518, 411] on div "Free: Using a scope to evaluate the main sewer line for deficiencies. (Must hav…" at bounding box center [509, 414] width 238 height 30
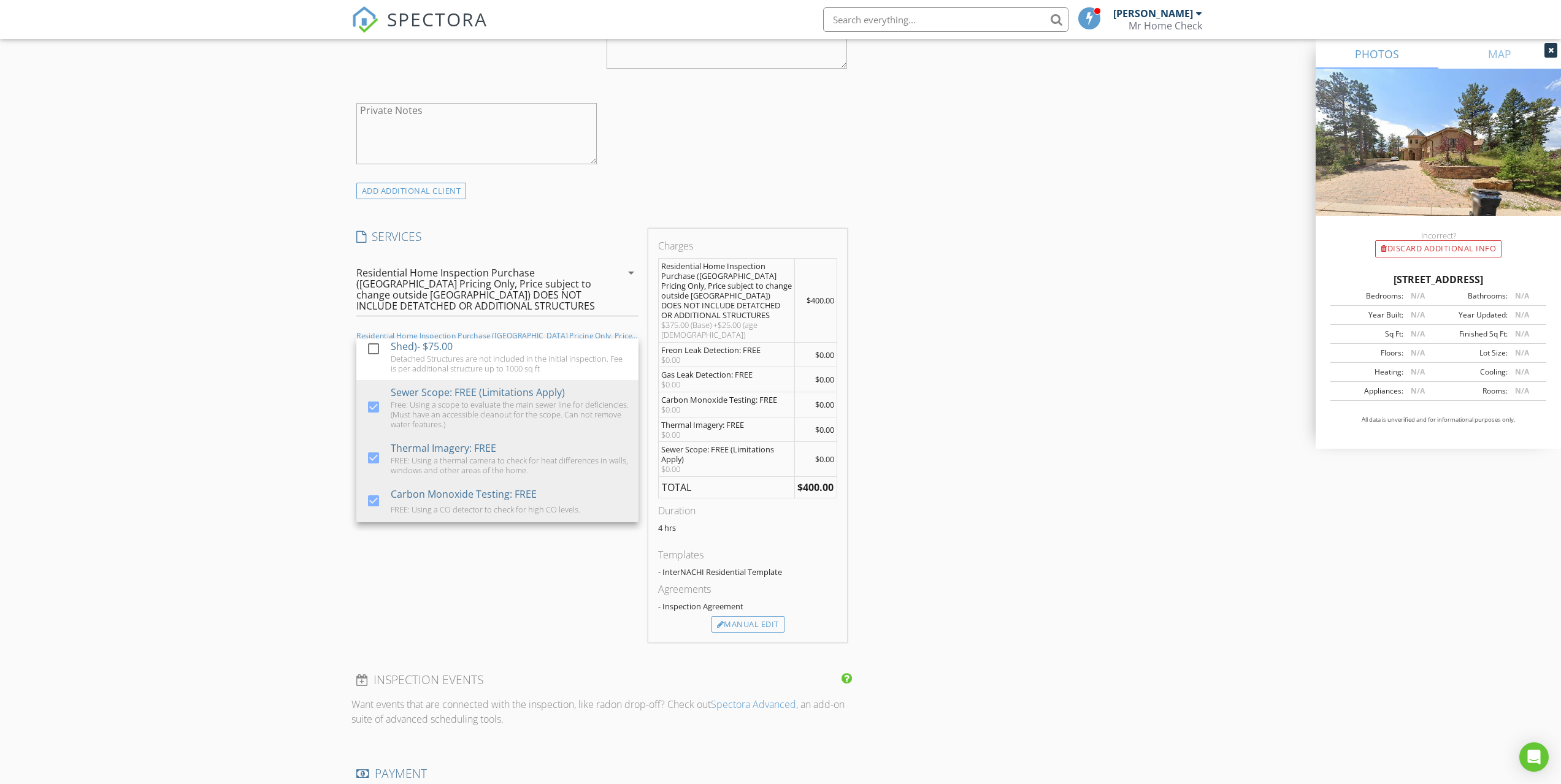
click at [933, 271] on div "INSPECTOR(S) check_box Ian Christiansen PRIMARY check_box_outline_blank Michael…" at bounding box center [780, 451] width 858 height 2253
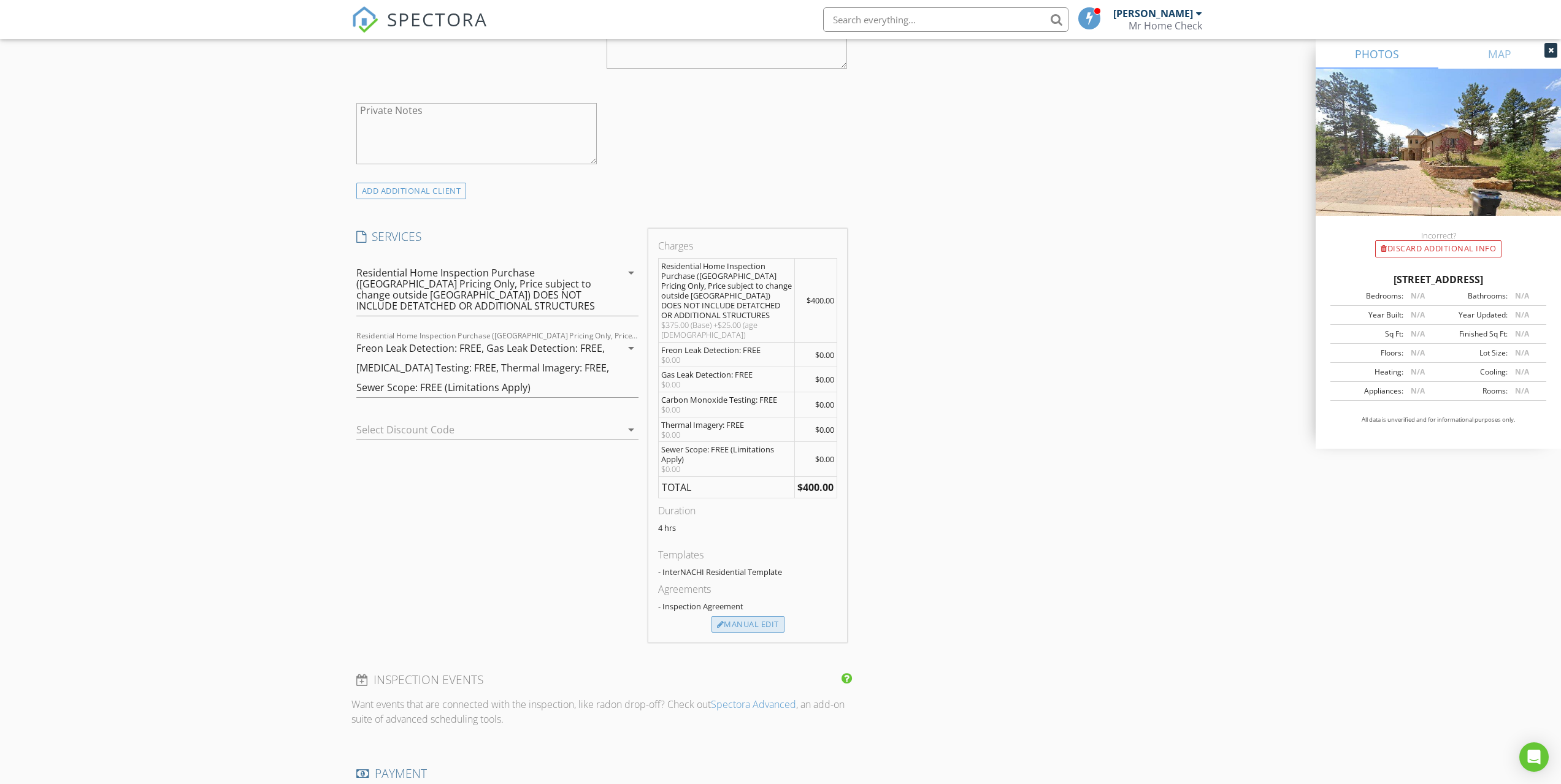
click at [751, 616] on div "Manual Edit" at bounding box center [748, 625] width 73 height 18
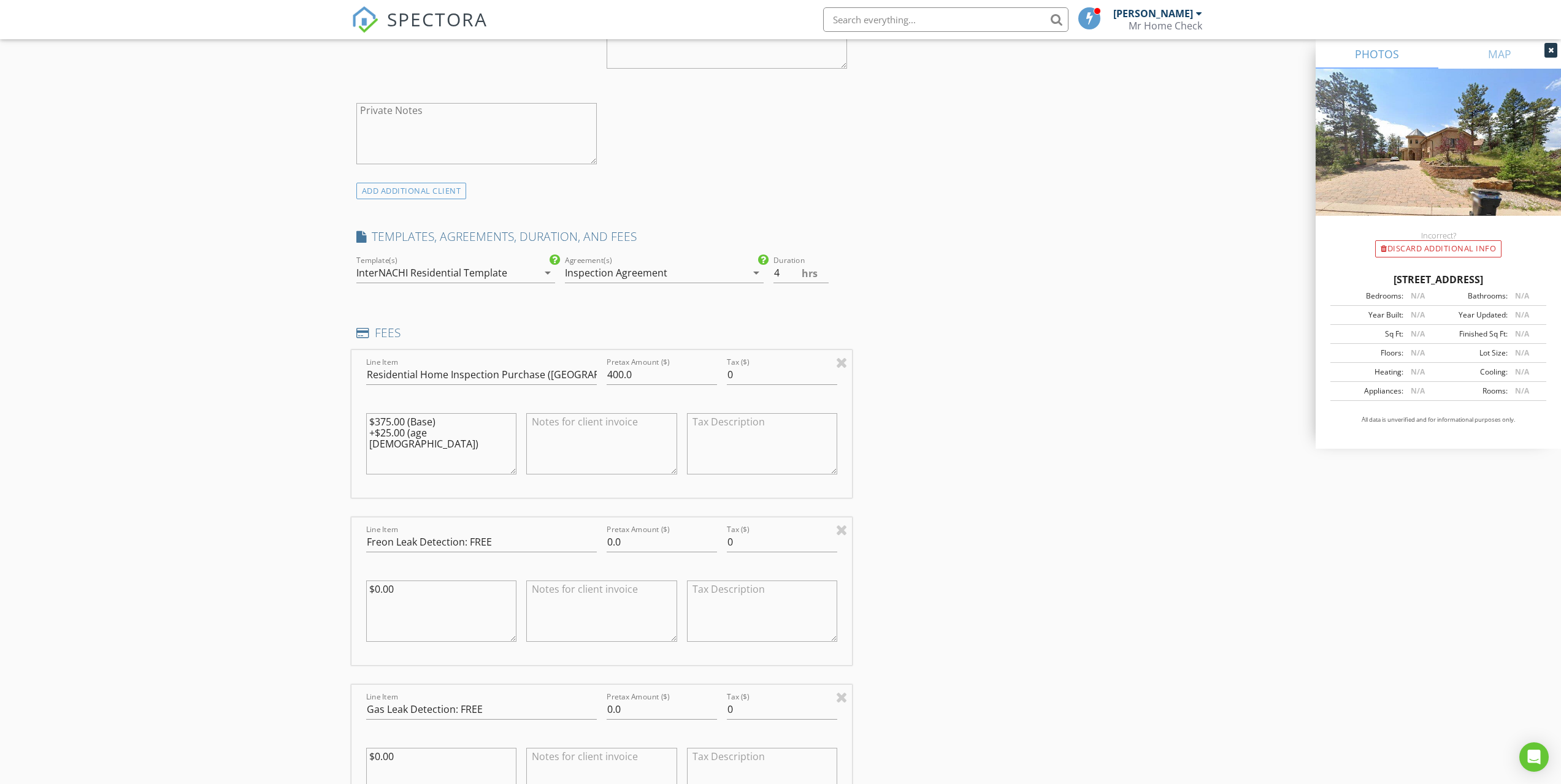
drag, startPoint x: 479, startPoint y: 437, endPoint x: 344, endPoint y: 415, distance: 136.8
type textarea "1"
click at [628, 365] on input "400.0" at bounding box center [662, 375] width 111 height 21
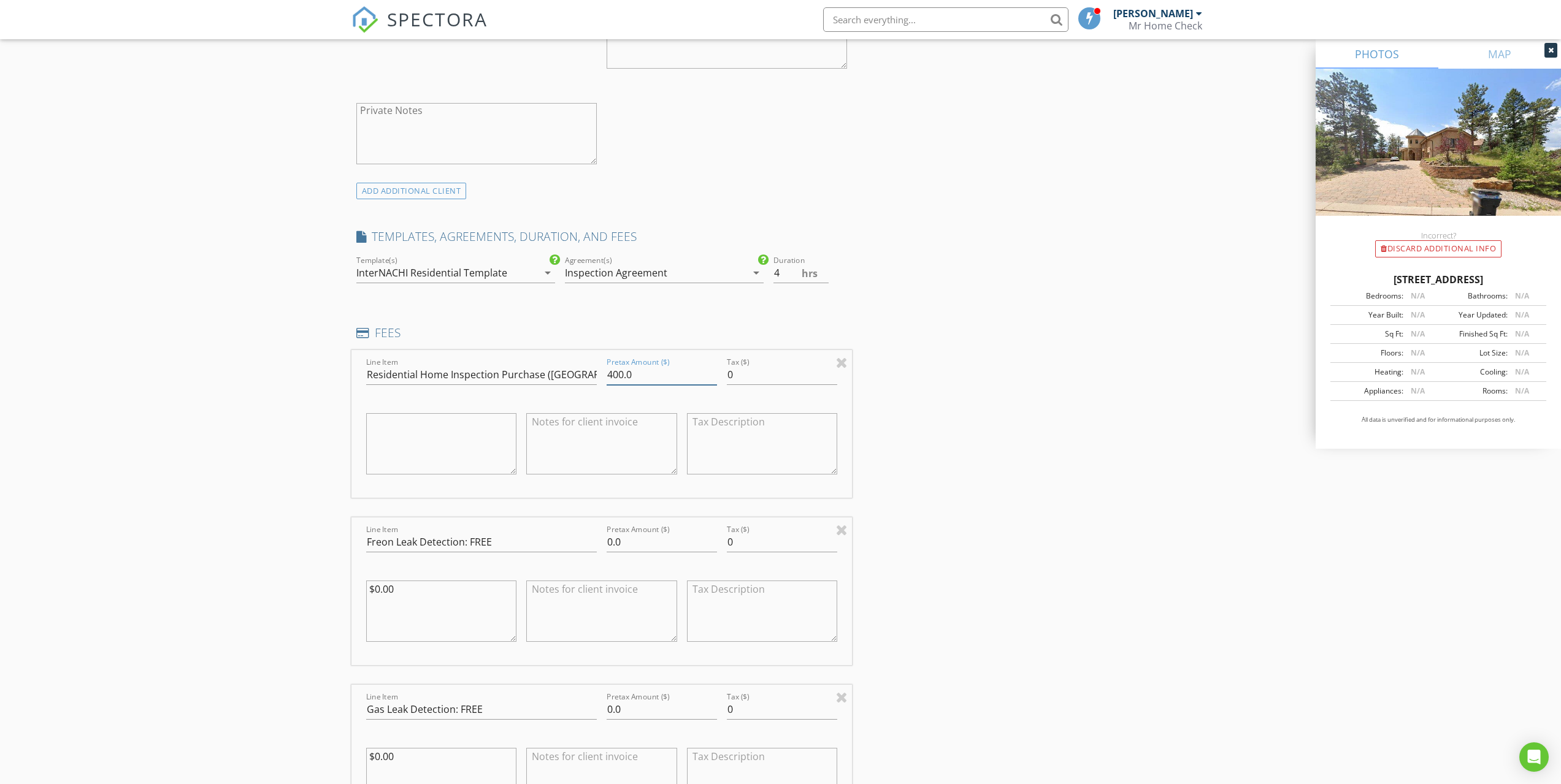
click at [628, 365] on input "400.0" at bounding box center [662, 375] width 111 height 21
type input "1350.00"
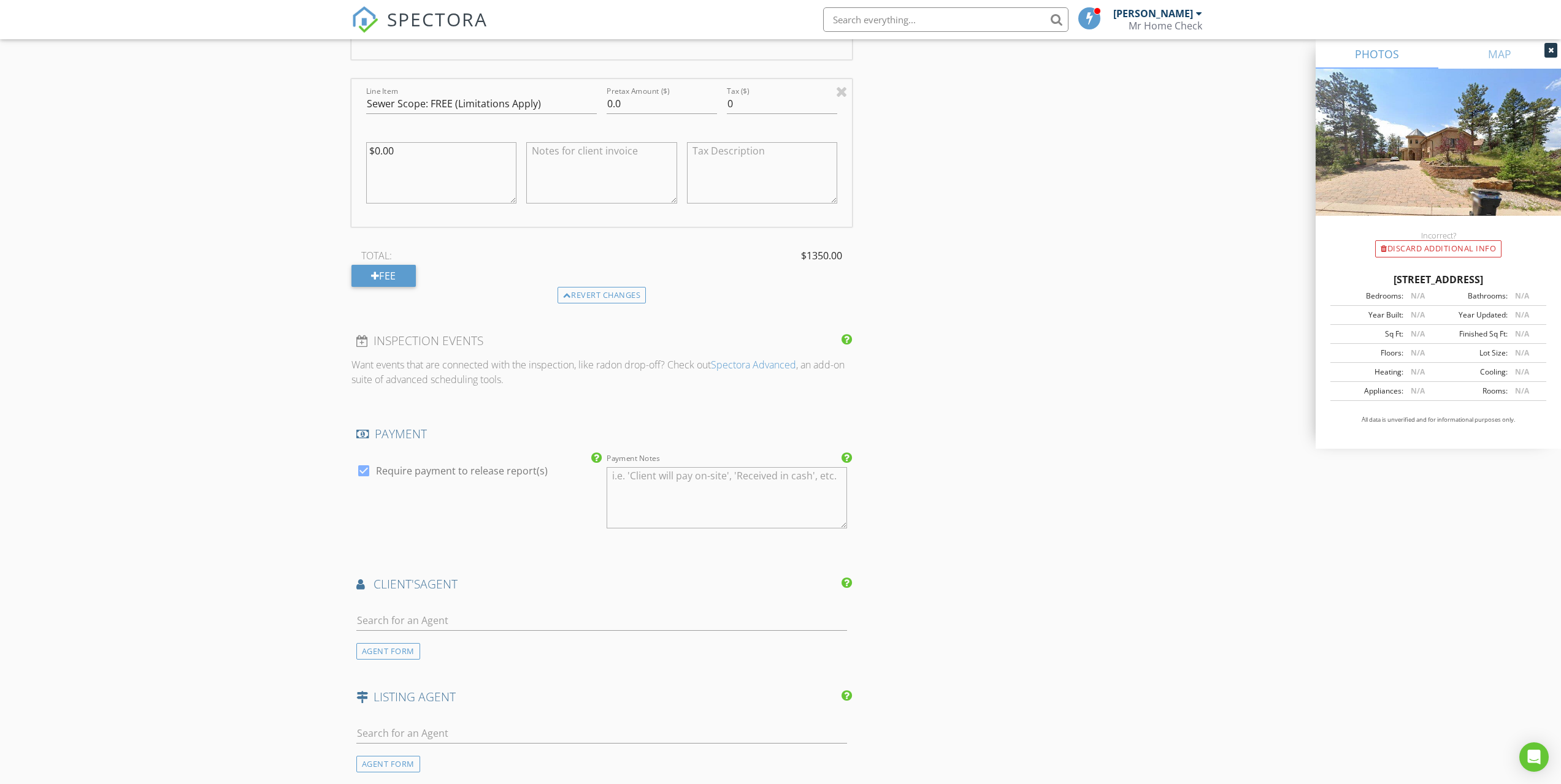
scroll to position [2125, 0]
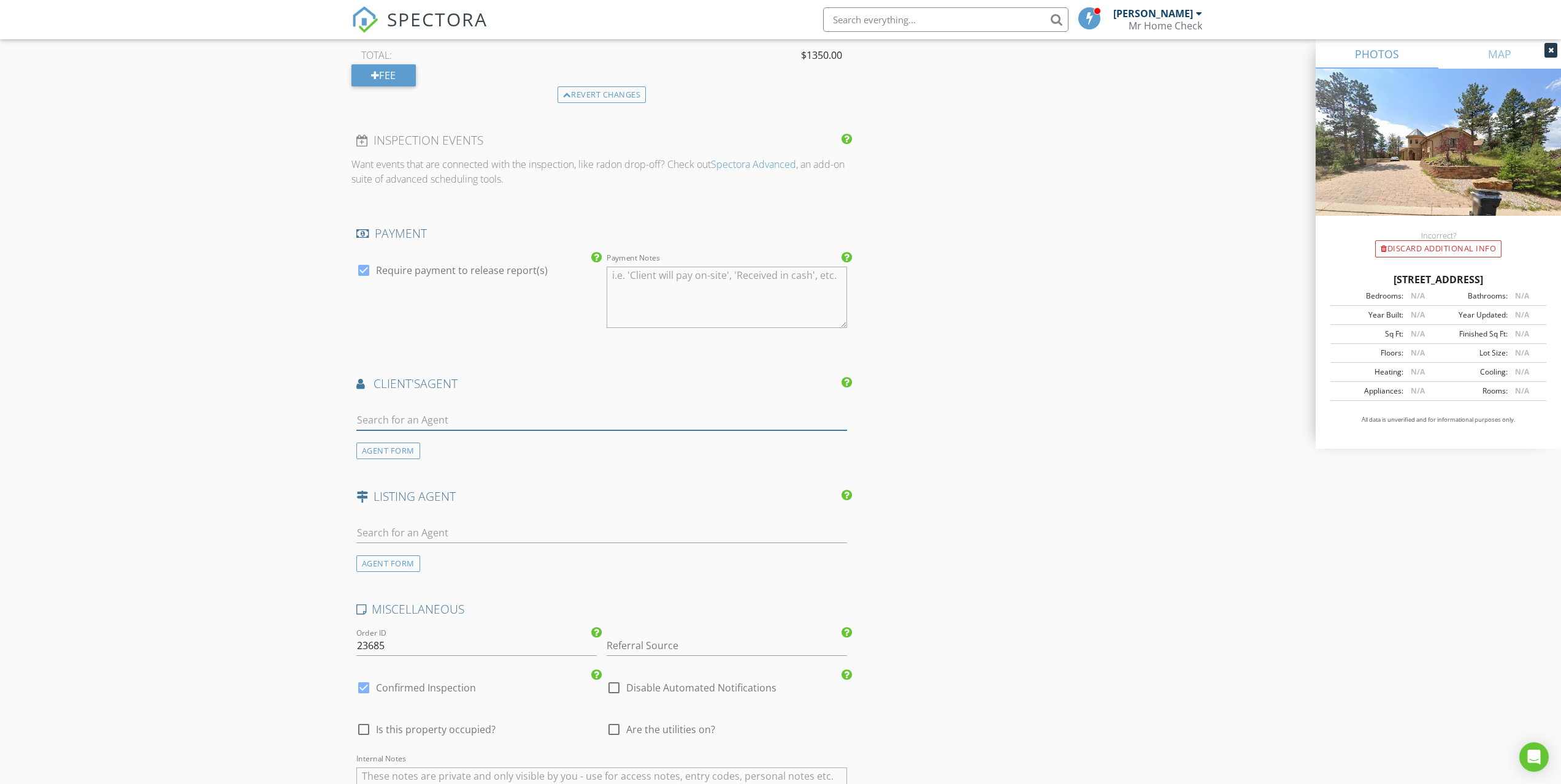
click at [383, 425] on input "text" at bounding box center [601, 420] width 491 height 21
type input "Barry"
click at [470, 443] on div "No results found. Click to add a new Agent" at bounding box center [454, 446] width 184 height 14
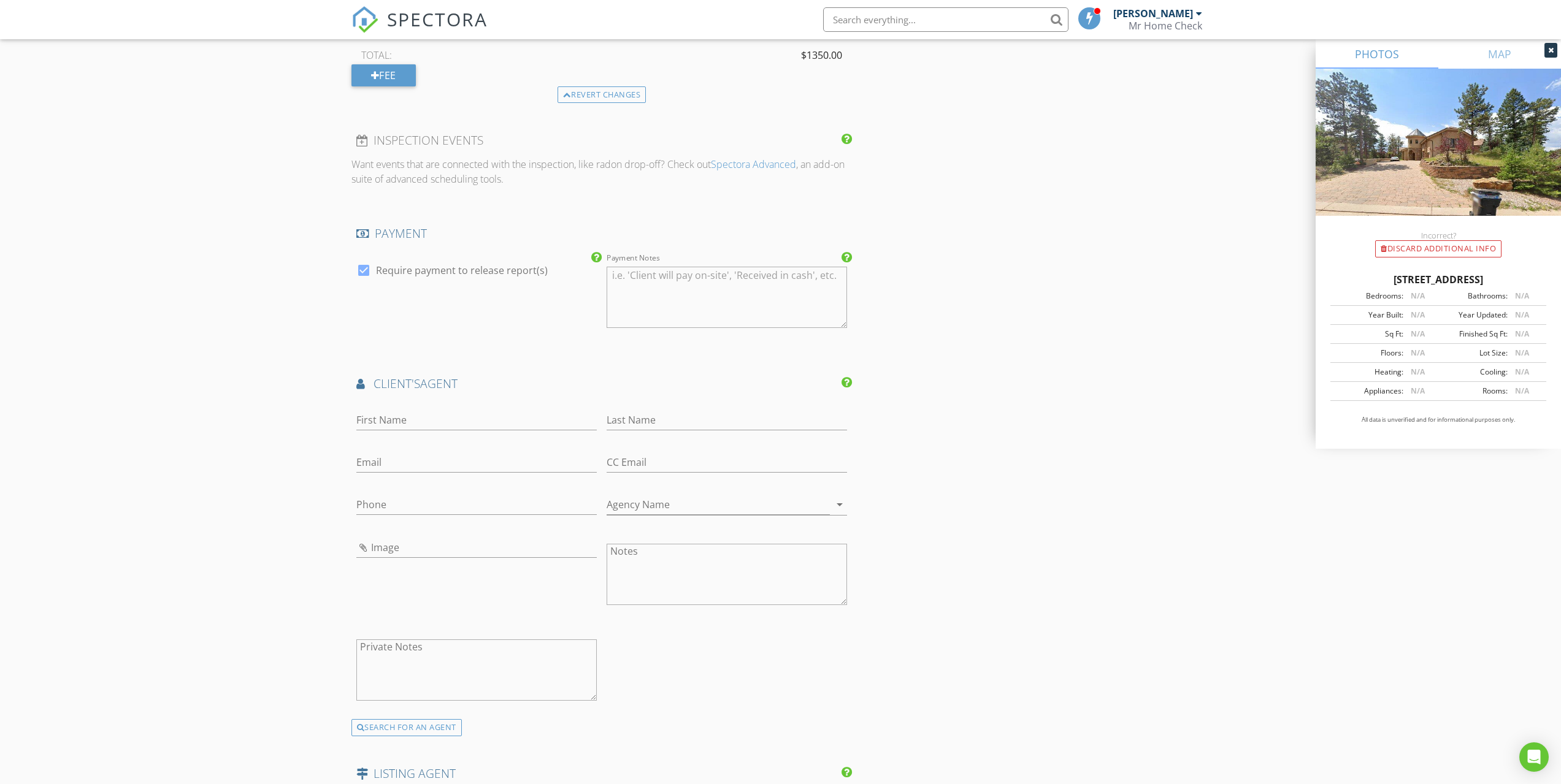
click at [400, 406] on div "First Name" at bounding box center [476, 423] width 240 height 40
click at [386, 425] on input "First Name" at bounding box center [476, 420] width 240 height 21
type input "[PERSON_NAME]"
type input "[PERSON_NAME][EMAIL_ADDRESS][PERSON_NAME][DOMAIN_NAME]"
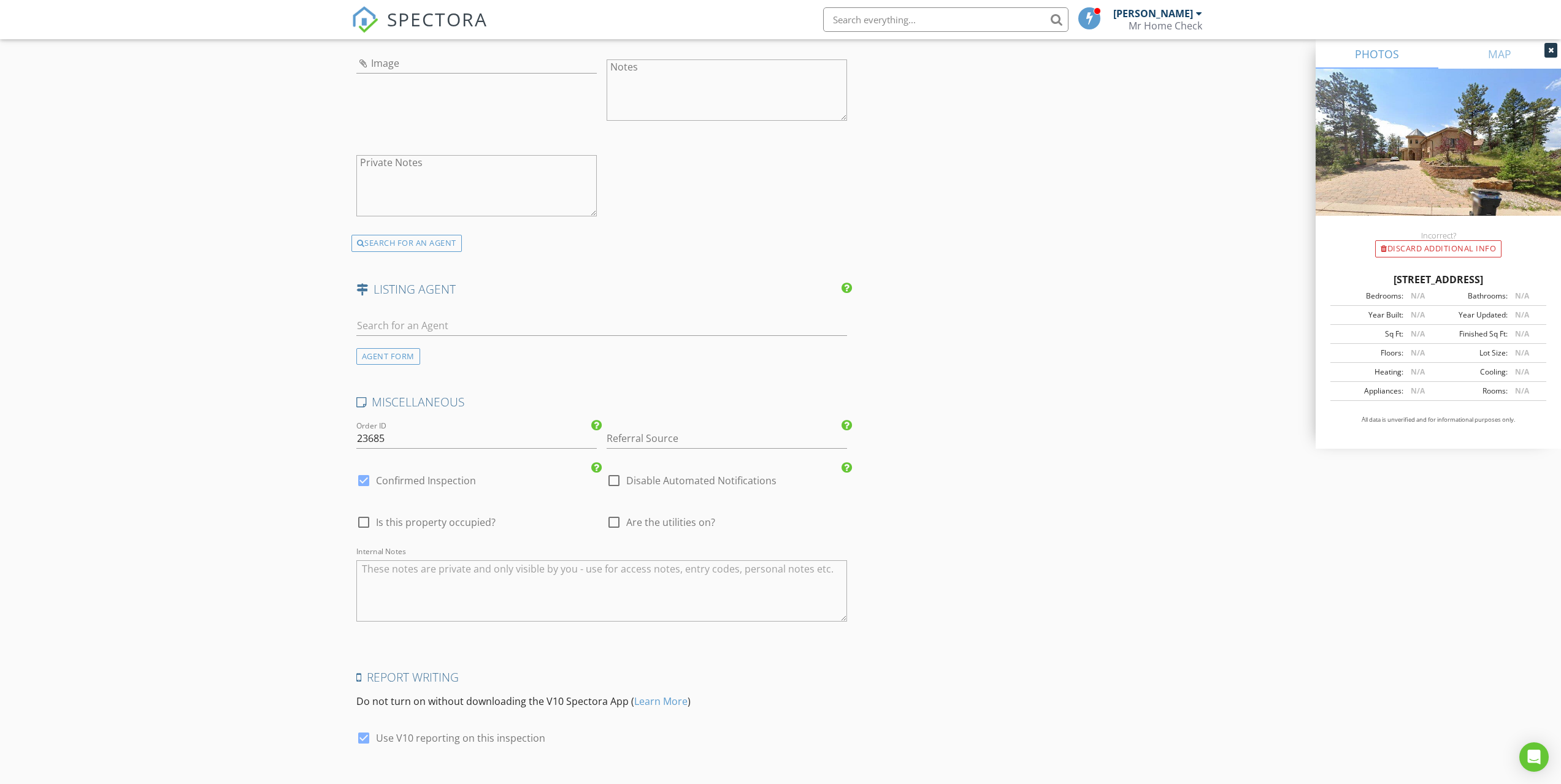
scroll to position [2616, 0]
type input "[PHONE_NUMBER]"
click at [362, 522] on div at bounding box center [363, 516] width 21 height 21
checkbox input "true"
type input "4"
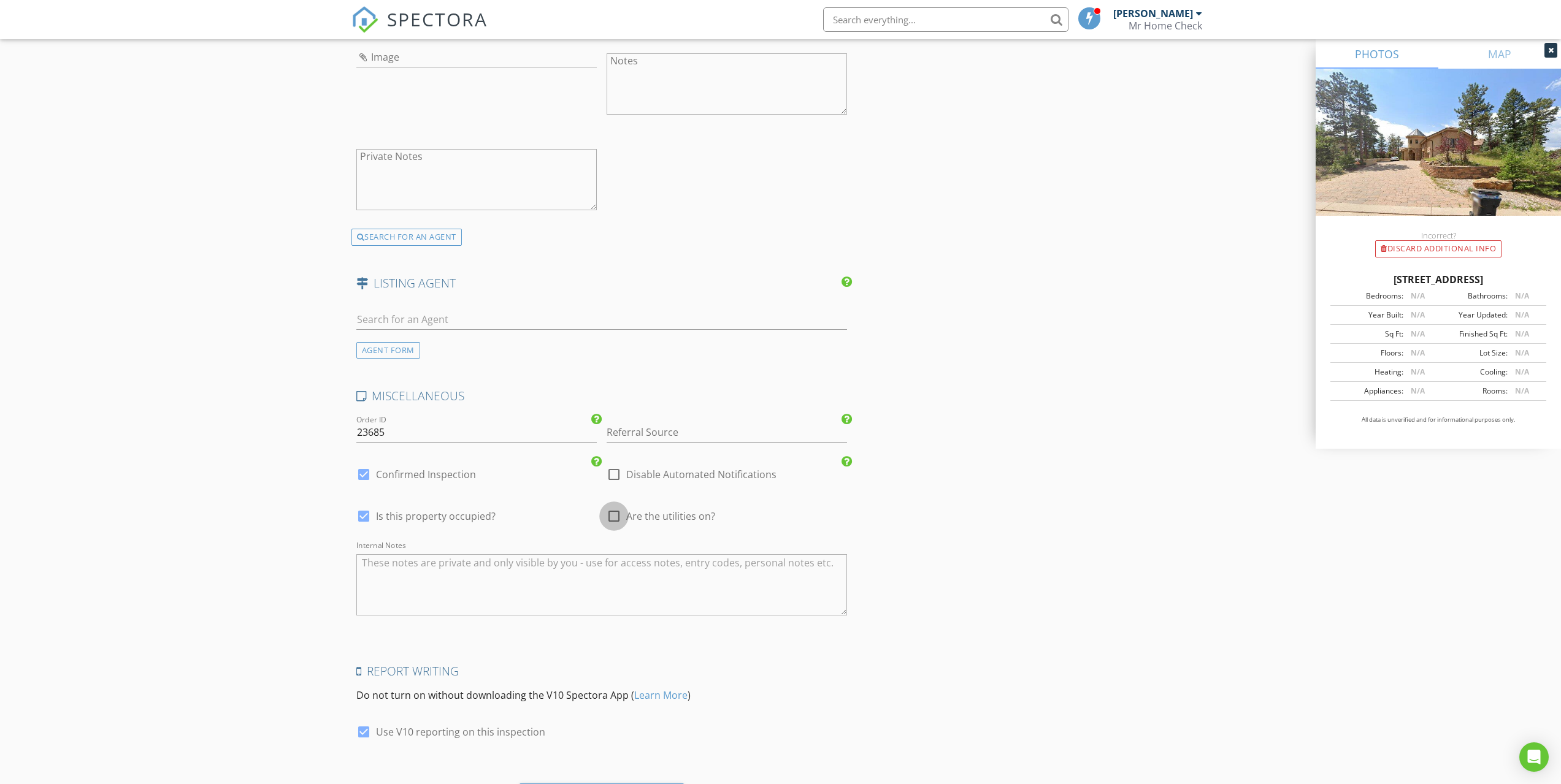
click at [614, 520] on div at bounding box center [614, 516] width 21 height 21
checkbox input "true"
type input "4"
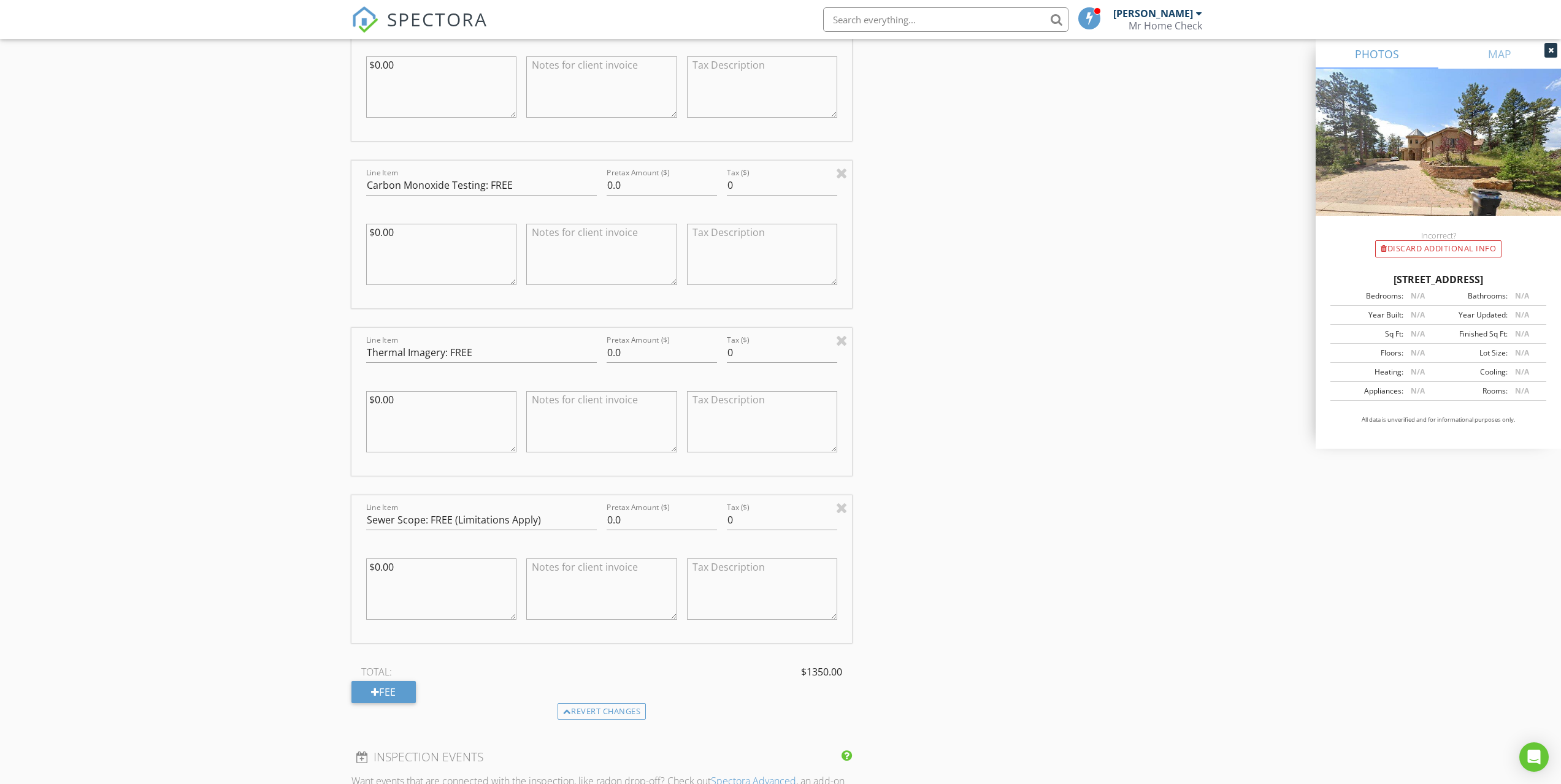
scroll to position [1471, 0]
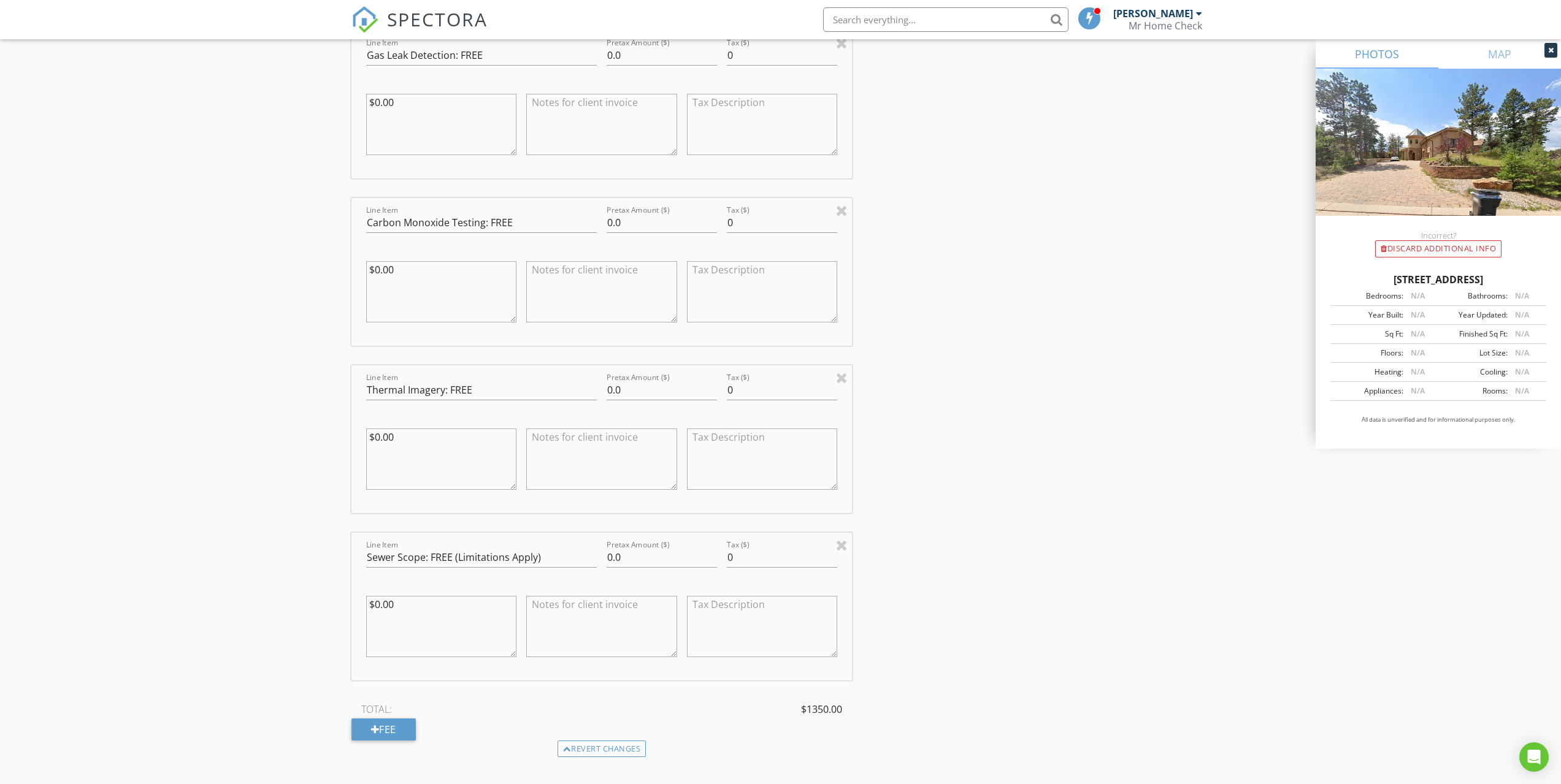
drag, startPoint x: 415, startPoint y: 615, endPoint x: 352, endPoint y: 613, distance: 63.0
click at [352, 613] on div "Line Item Sewer Scope: FREE (Limitations Apply) Pretax Amount ($) 0.0 Tax ($) 0…" at bounding box center [601, 606] width 501 height 148
type textarea "$"
click at [387, 474] on textarea "$0.00" at bounding box center [441, 459] width 151 height 61
type textarea "$"
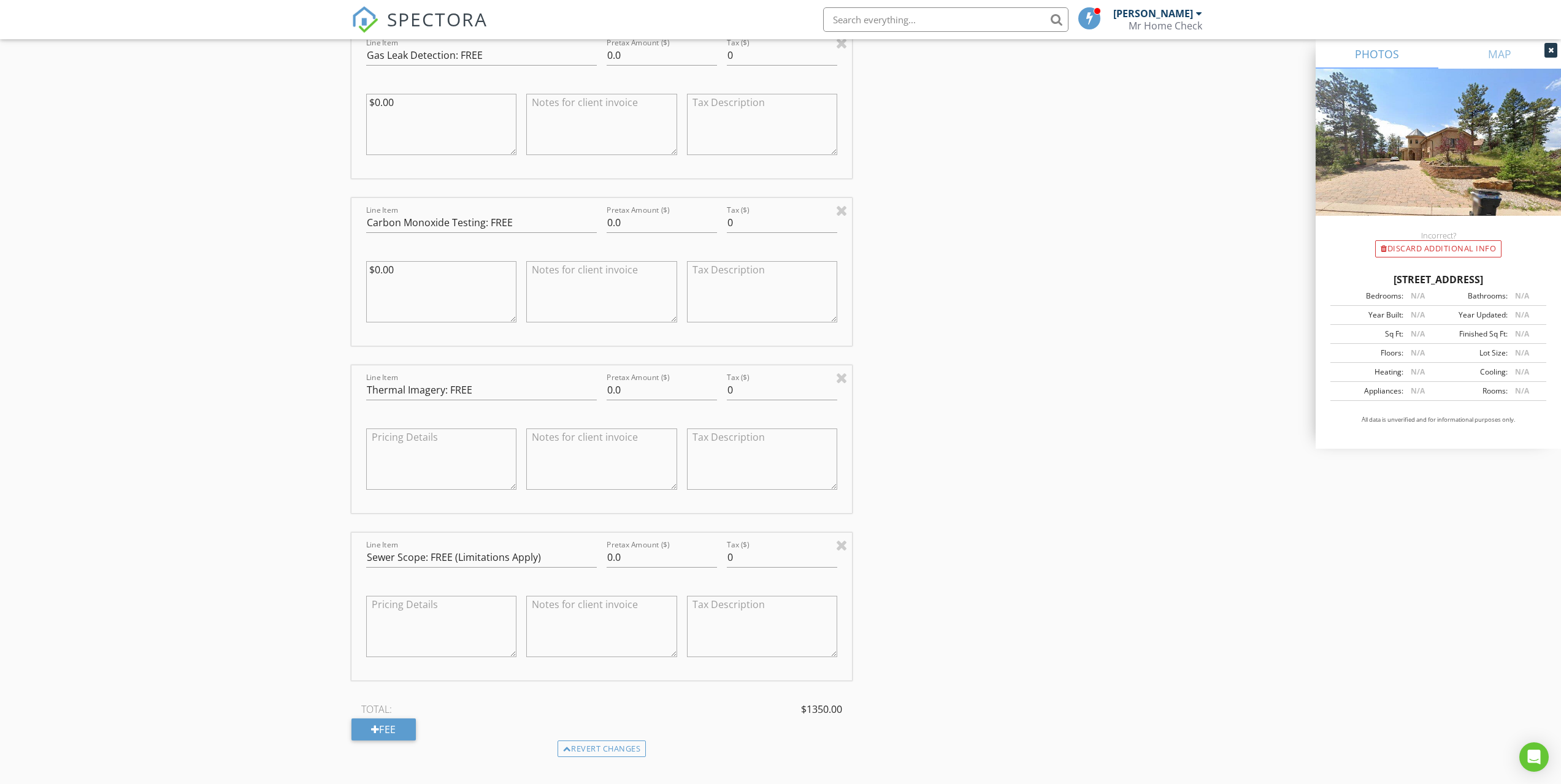
click at [405, 286] on textarea "$0.00" at bounding box center [441, 292] width 151 height 61
type textarea "$"
click at [394, 145] on textarea "$0.0" at bounding box center [441, 124] width 151 height 61
type textarea "$"
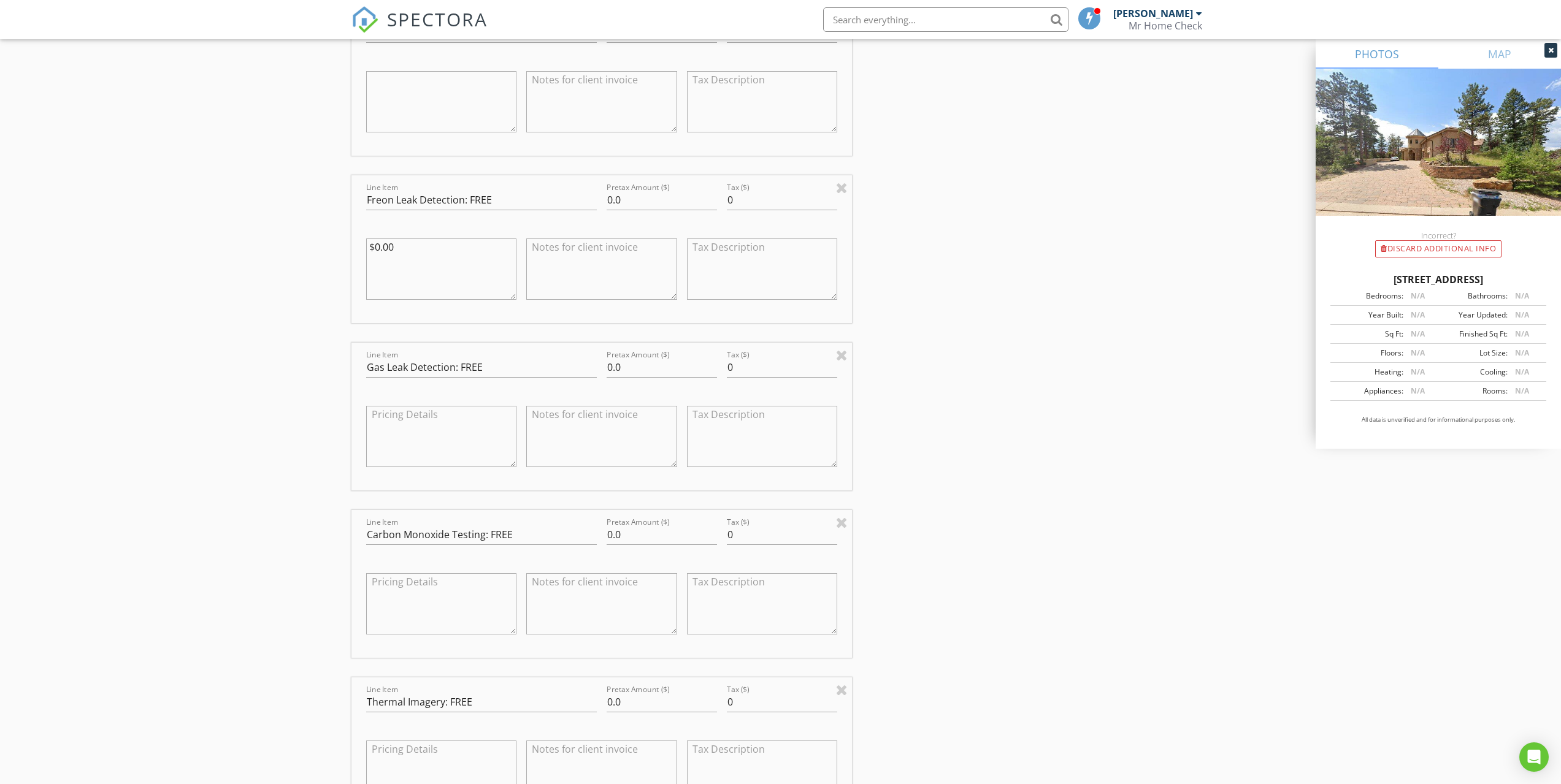
scroll to position [1144, 0]
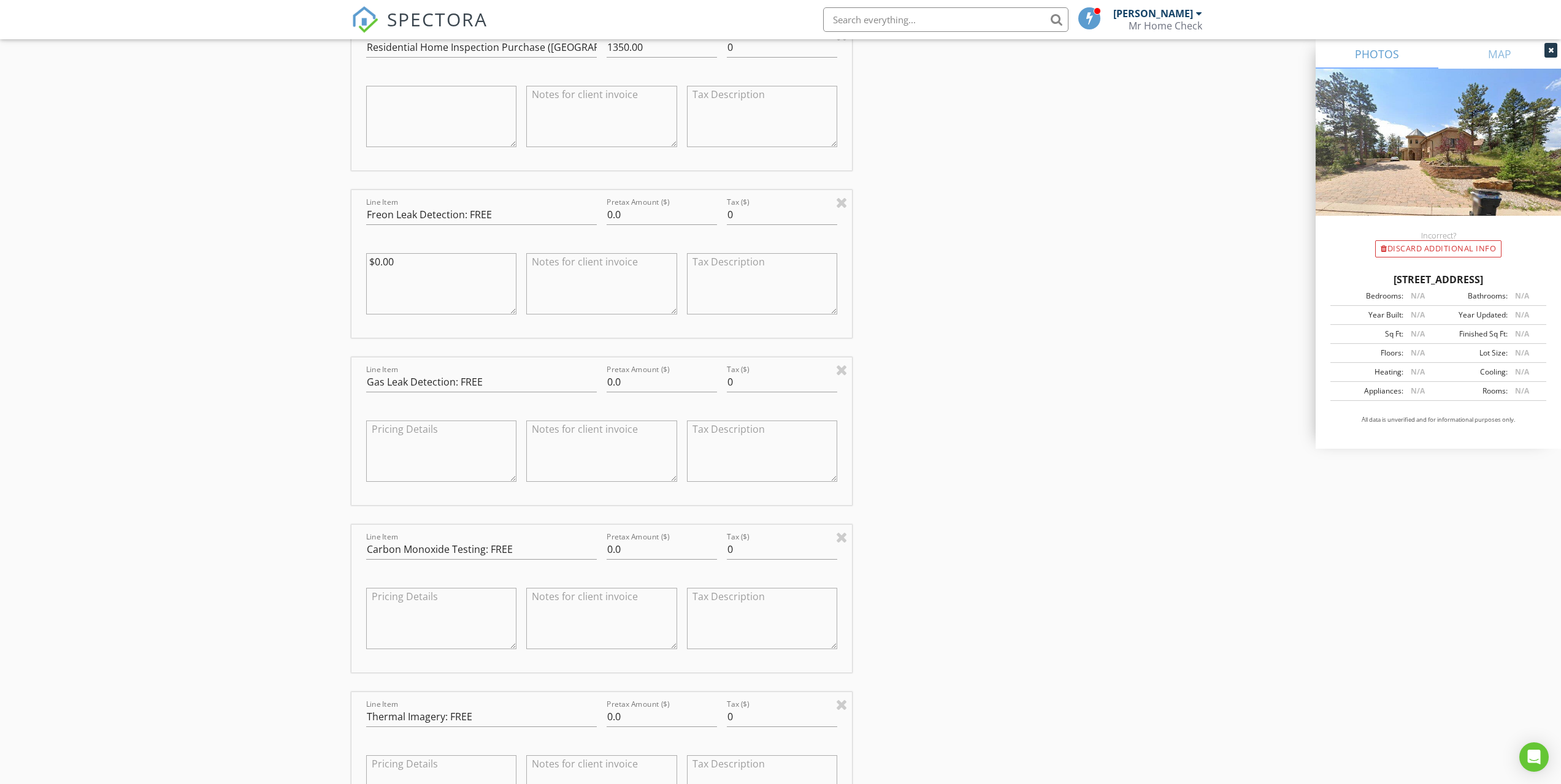
click at [438, 296] on textarea "$0.00" at bounding box center [441, 283] width 151 height 61
type textarea "$"
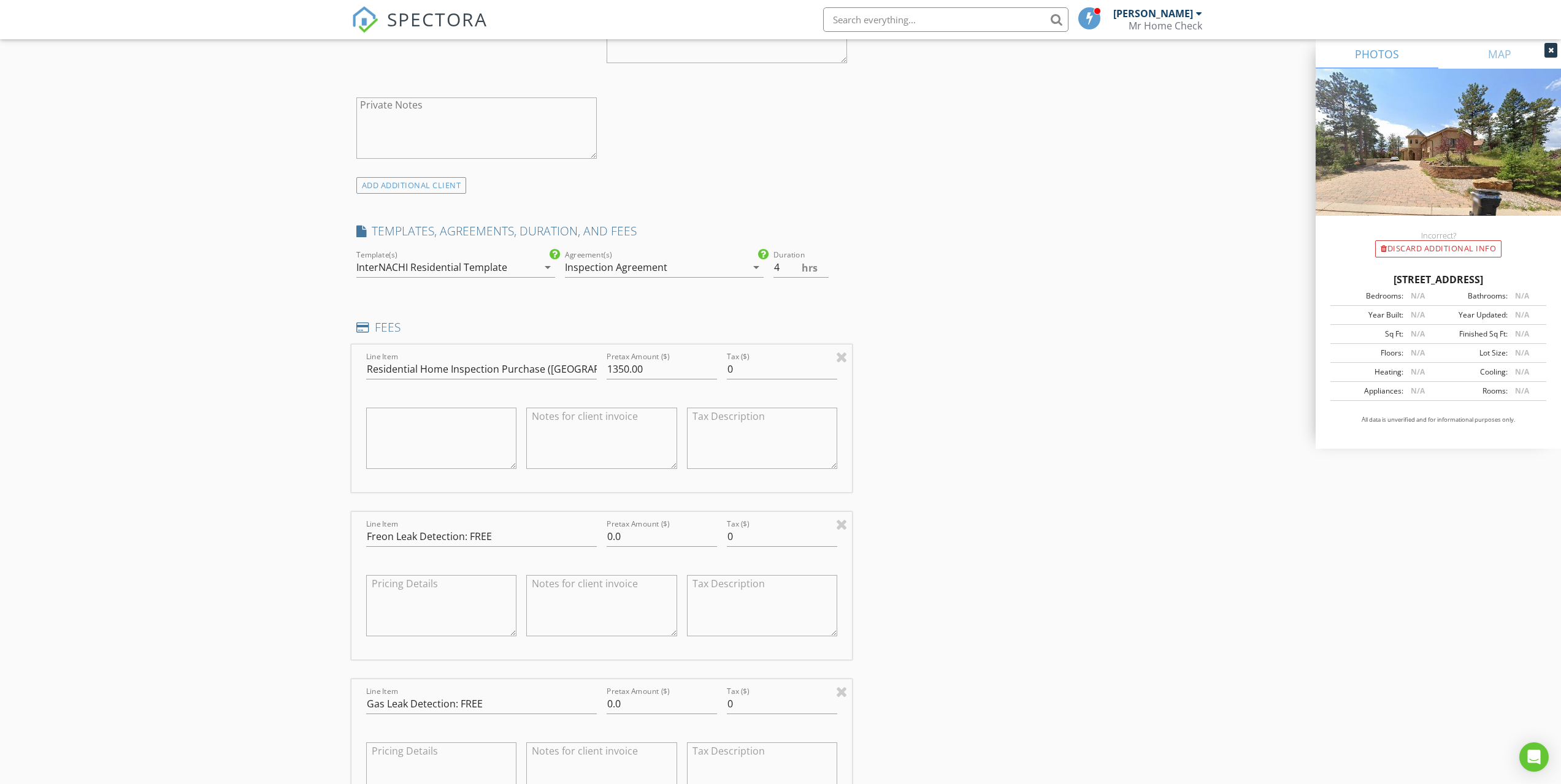
scroll to position [817, 0]
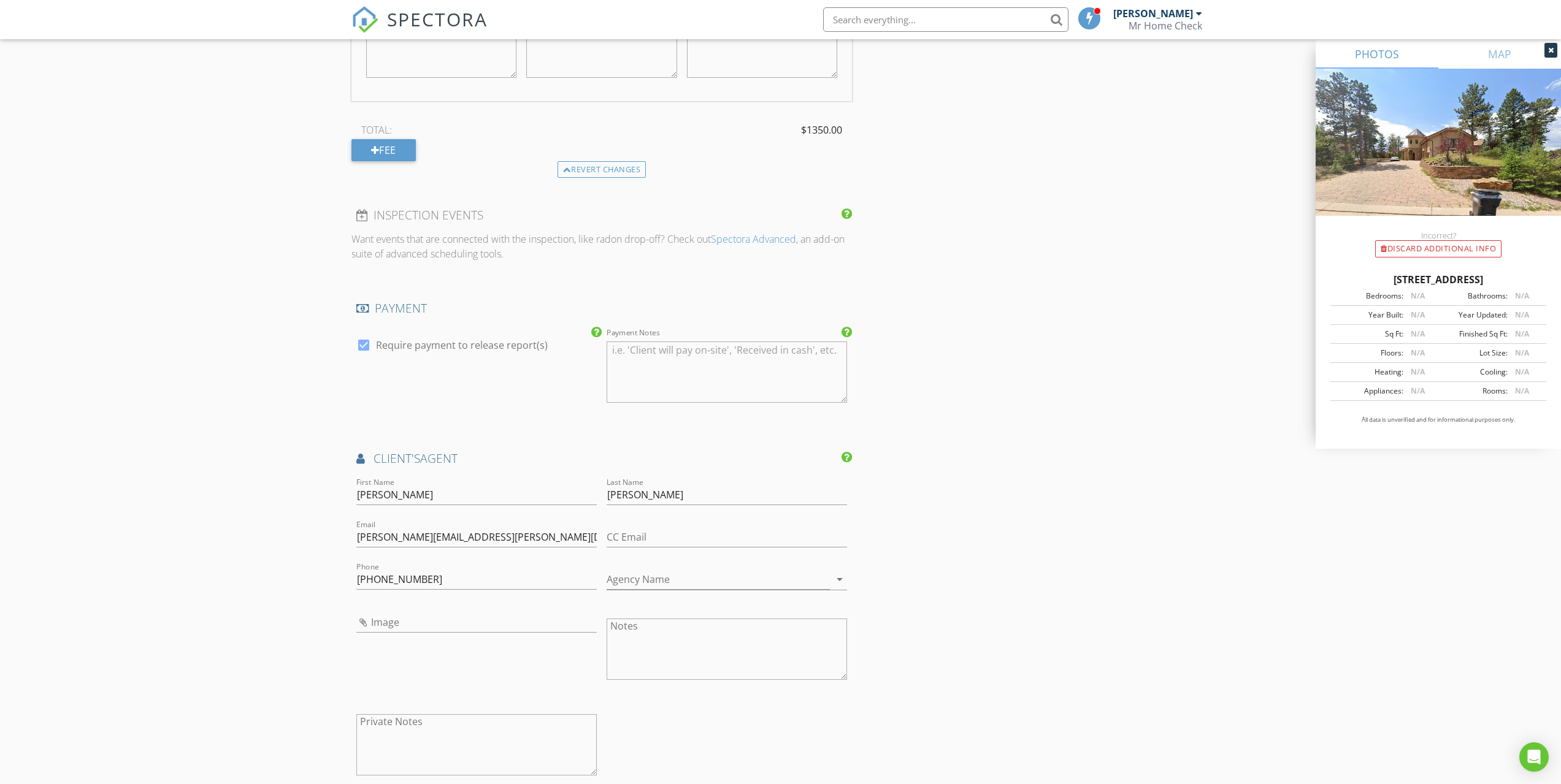
scroll to position [2125, 0]
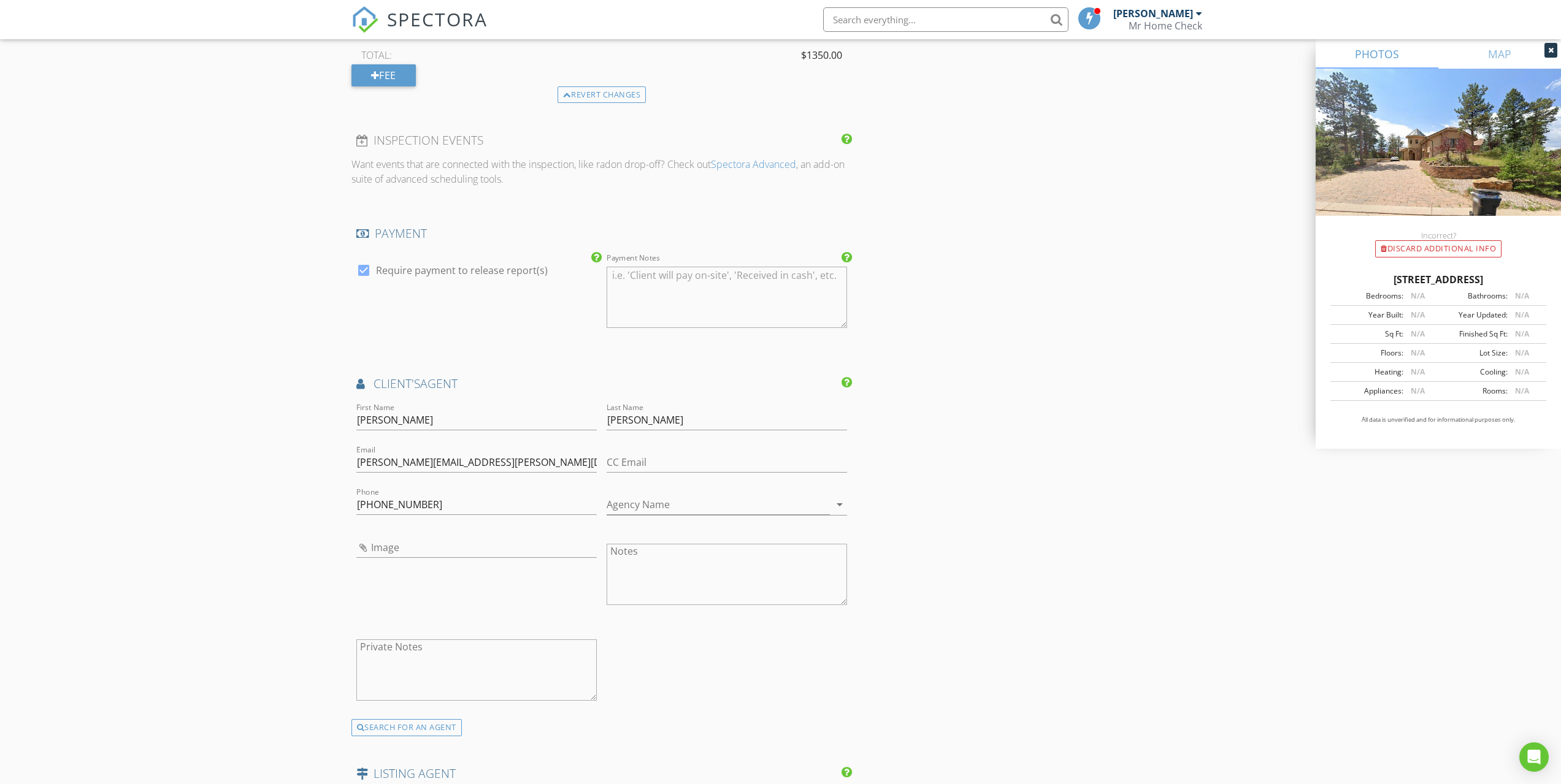
click at [718, 286] on textarea "Payment Notes" at bounding box center [726, 297] width 240 height 61
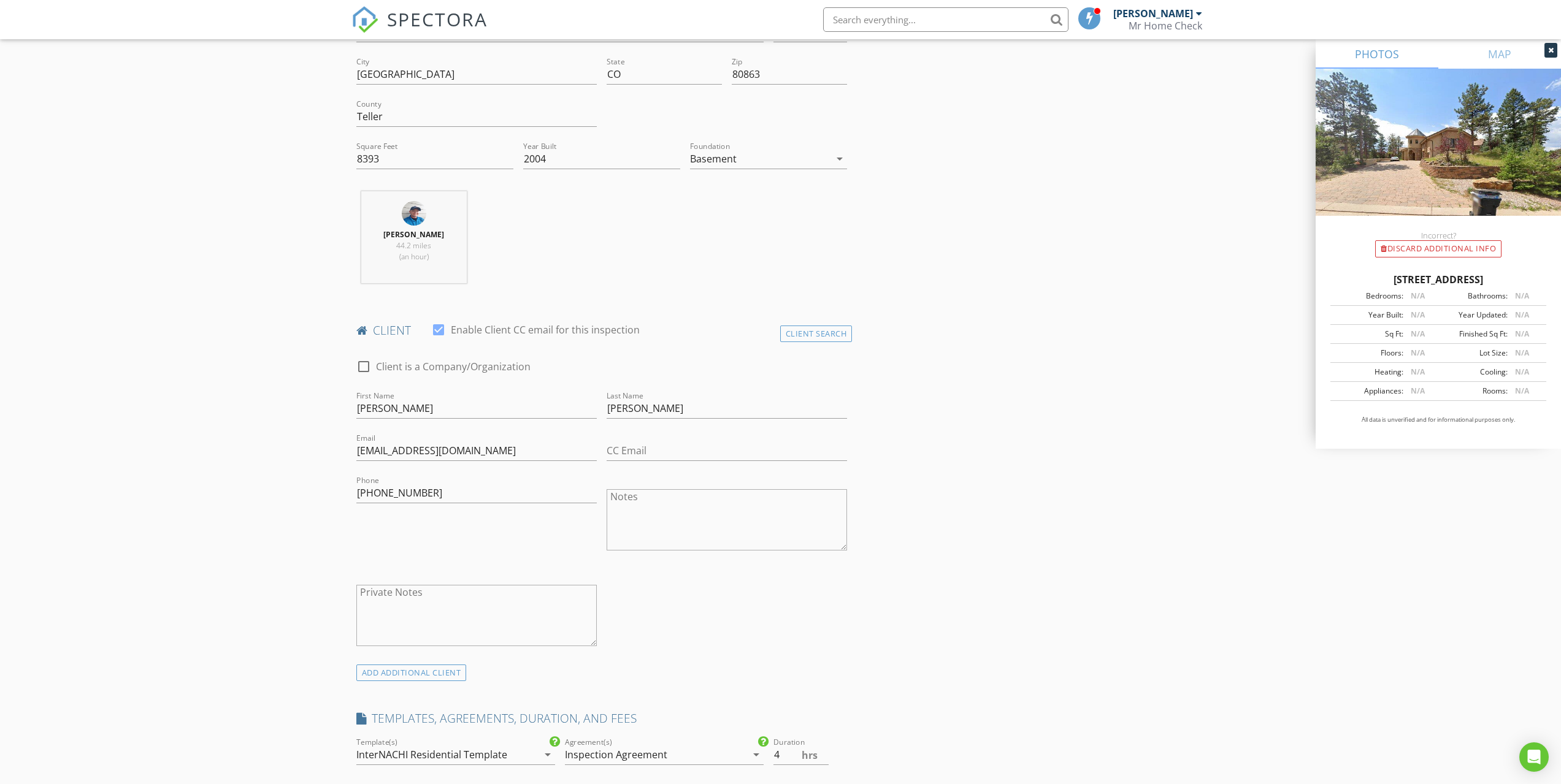
scroll to position [327, 0]
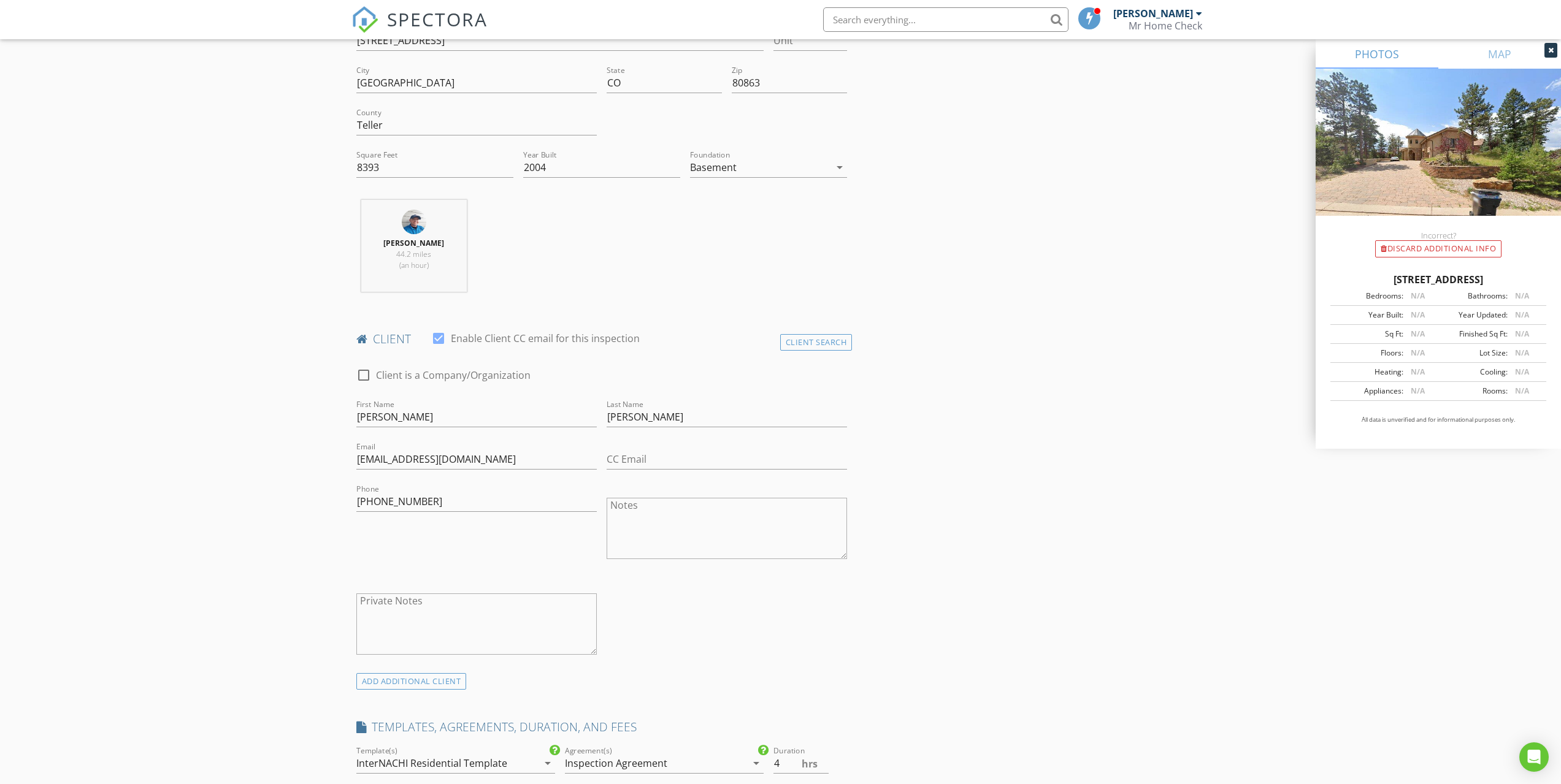
type textarea "Do no send report to agent"
click at [431, 619] on textarea "Private Notes" at bounding box center [476, 624] width 240 height 61
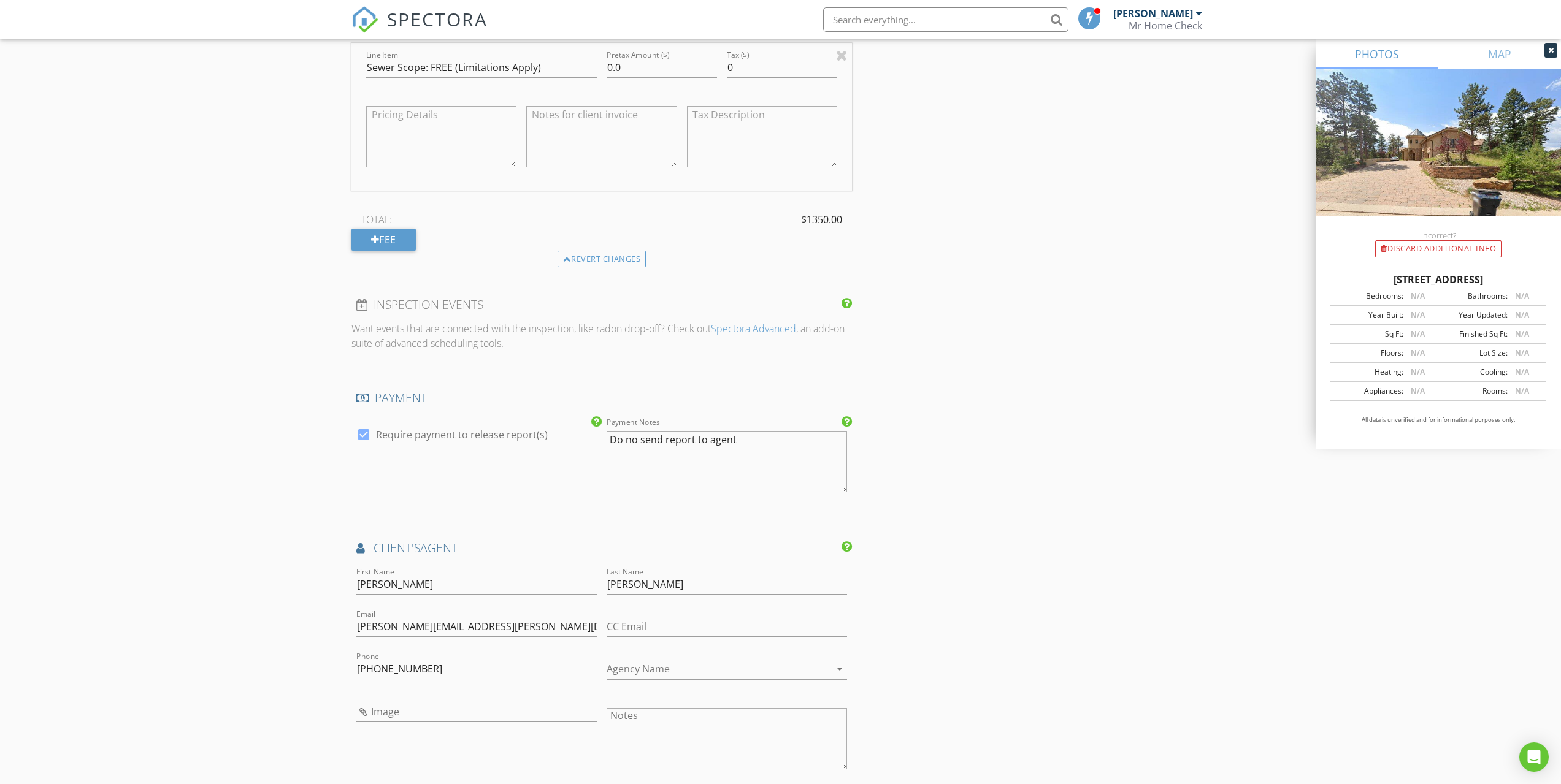
scroll to position [2125, 0]
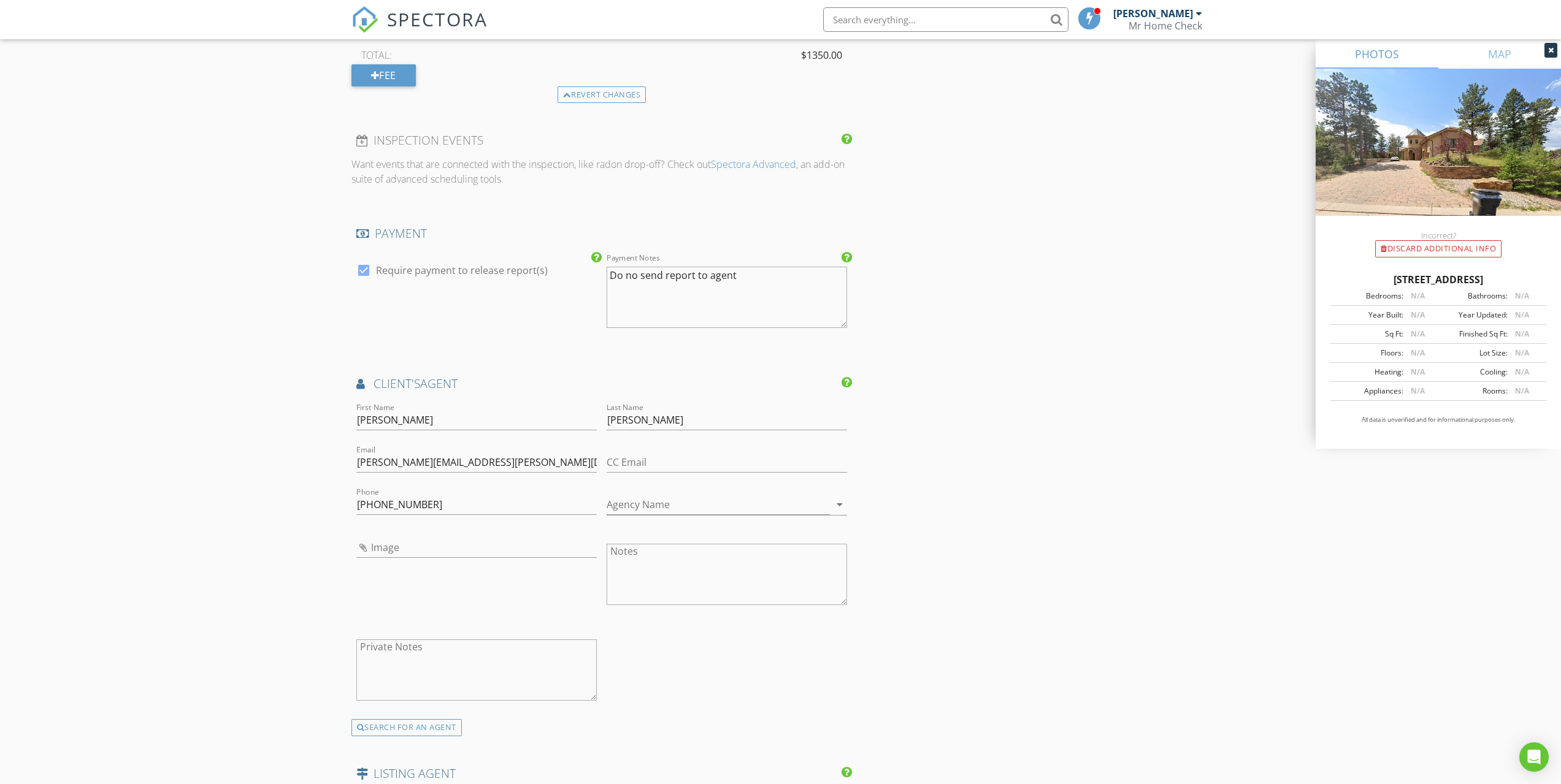
type textarea "DO NOT SEND REPORT TO AGENT"
click at [691, 275] on textarea "Do no send report to agent" at bounding box center [726, 297] width 240 height 61
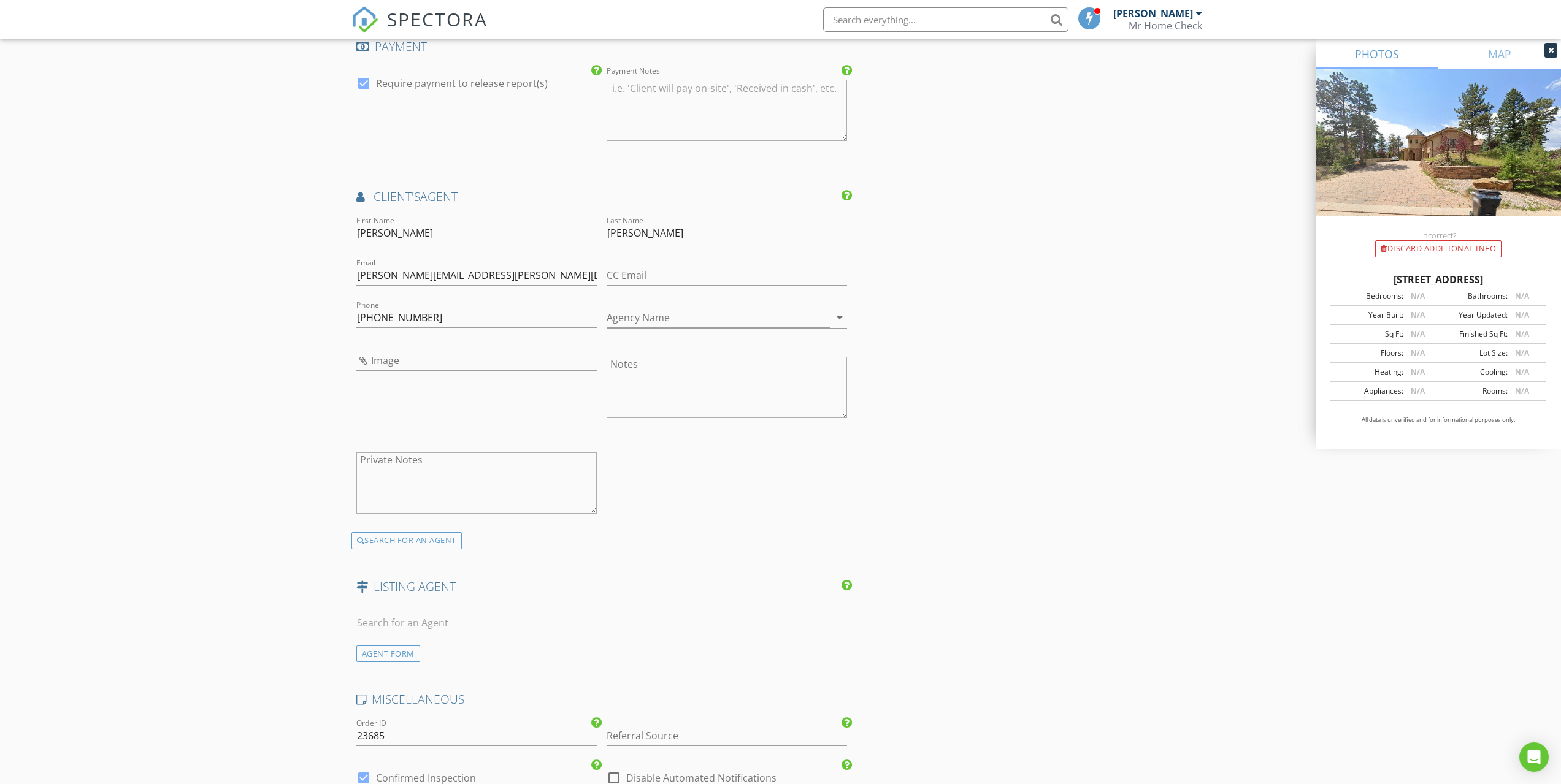
scroll to position [2288, 0]
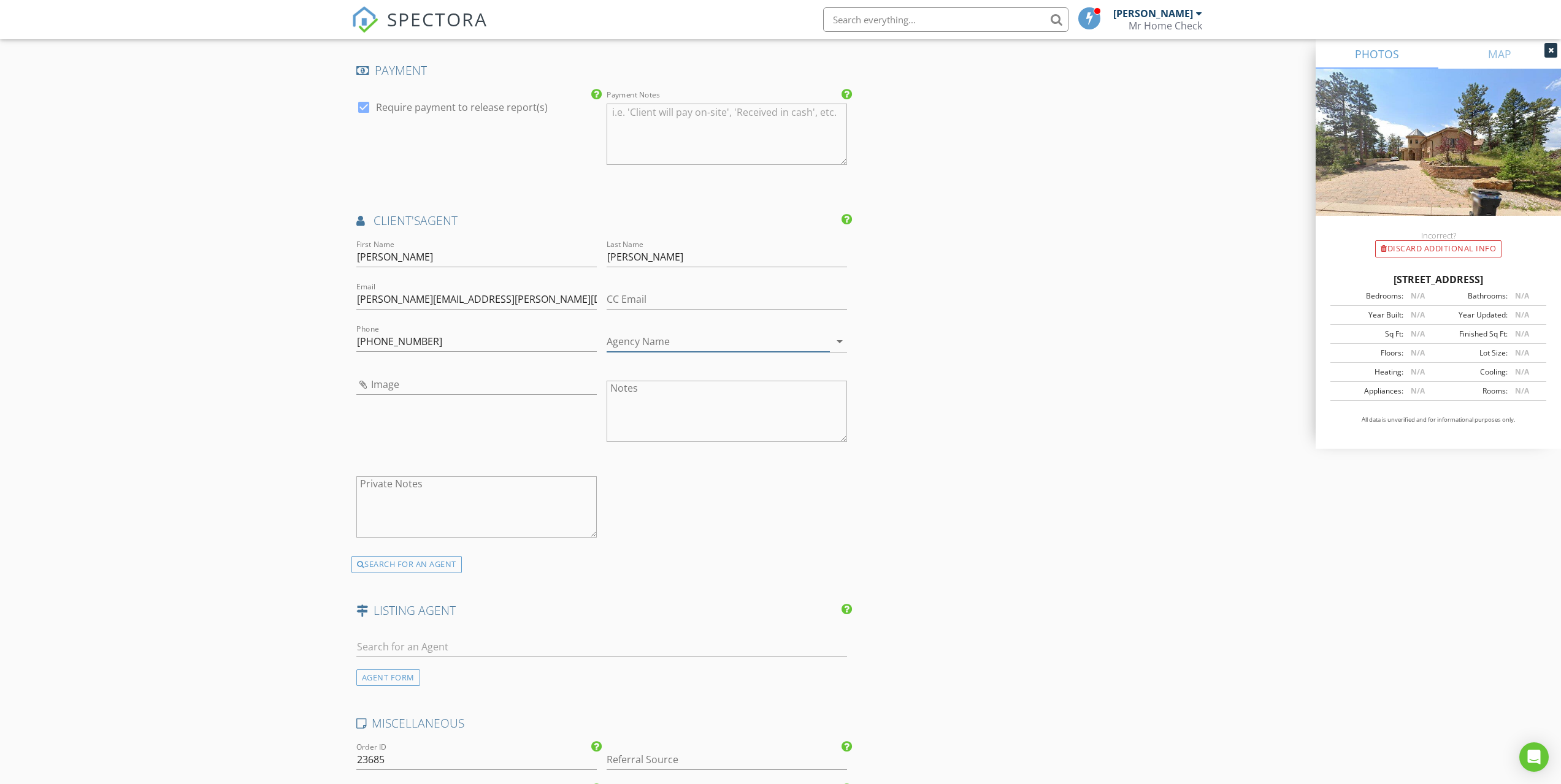
click at [698, 350] on input "Agency Name" at bounding box center [718, 341] width 223 height 21
click at [647, 361] on div "EXP Realty" at bounding box center [727, 367] width 221 height 14
type input "EXP Realty"
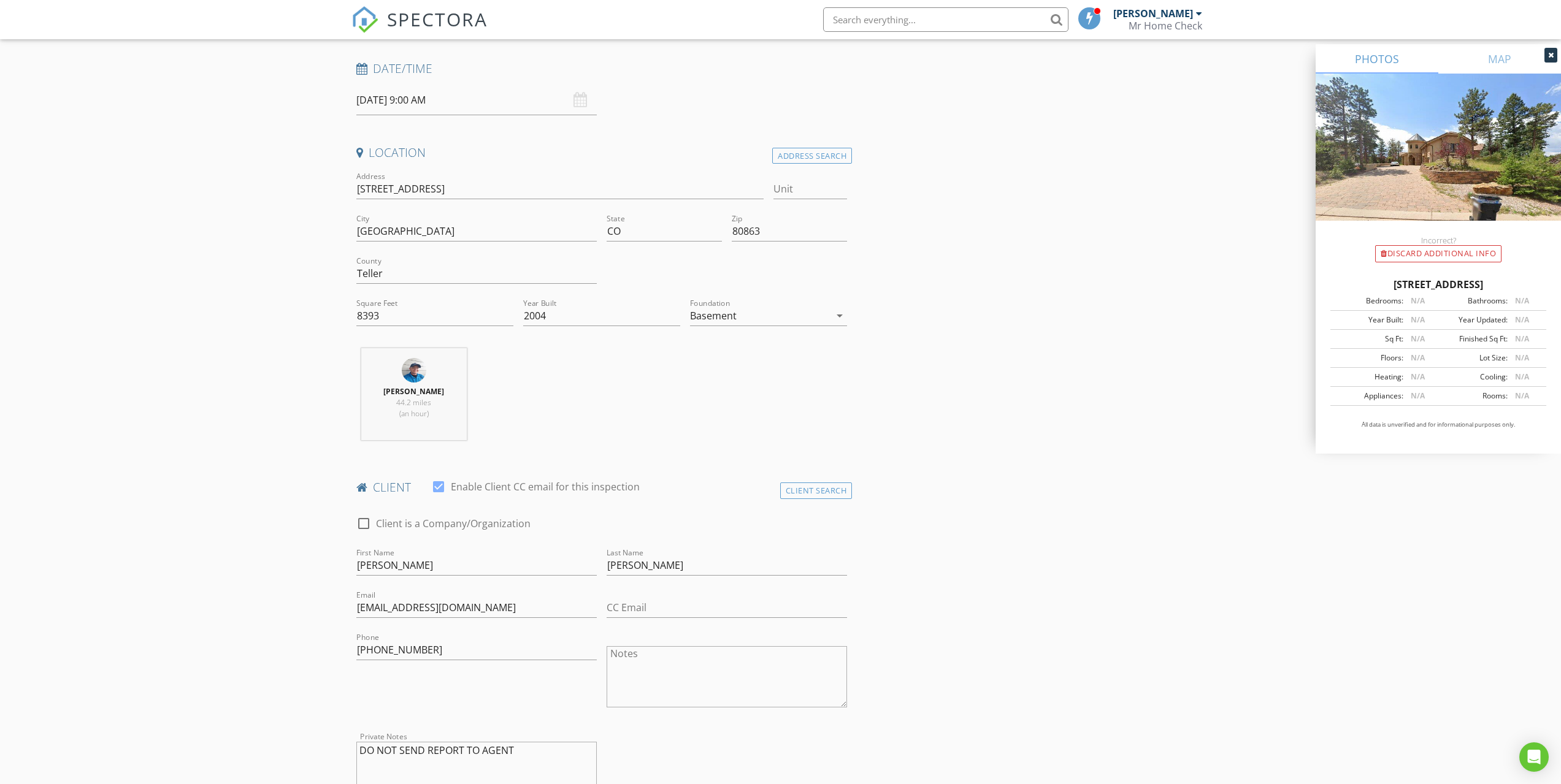
scroll to position [0, 0]
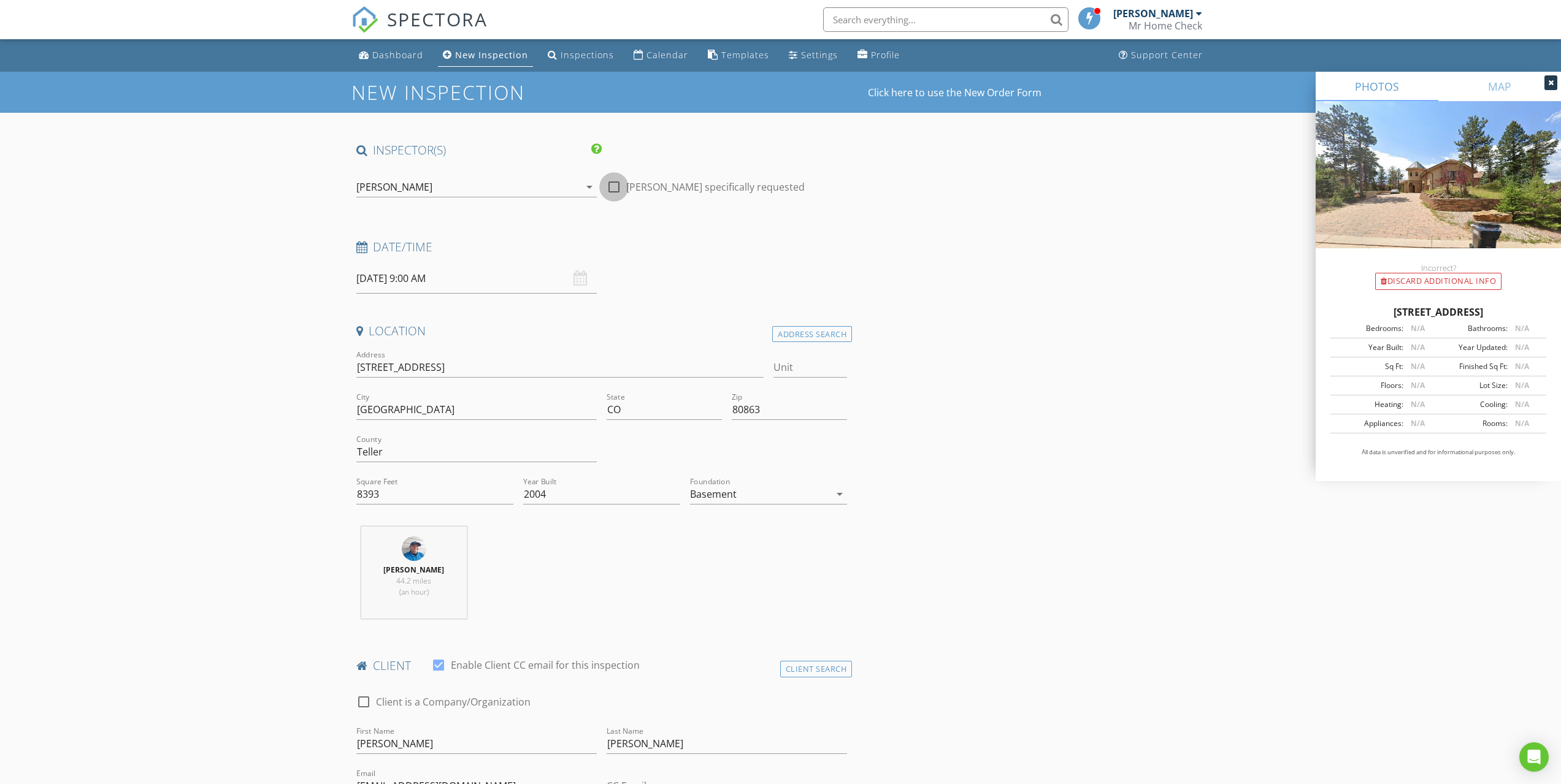
click at [611, 187] on div at bounding box center [614, 187] width 21 height 21
checkbox input "true"
type input "4"
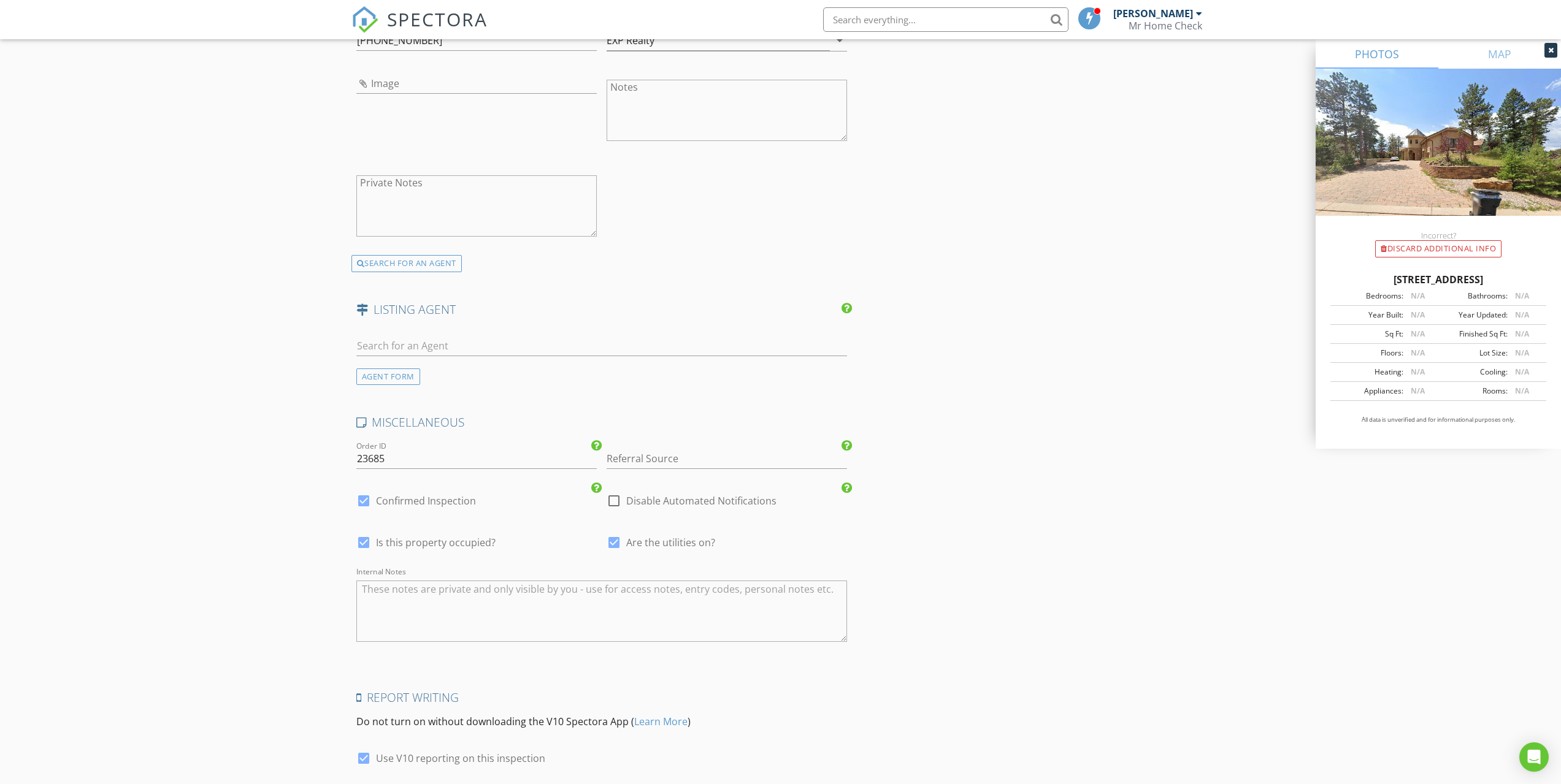
scroll to position [2686, 0]
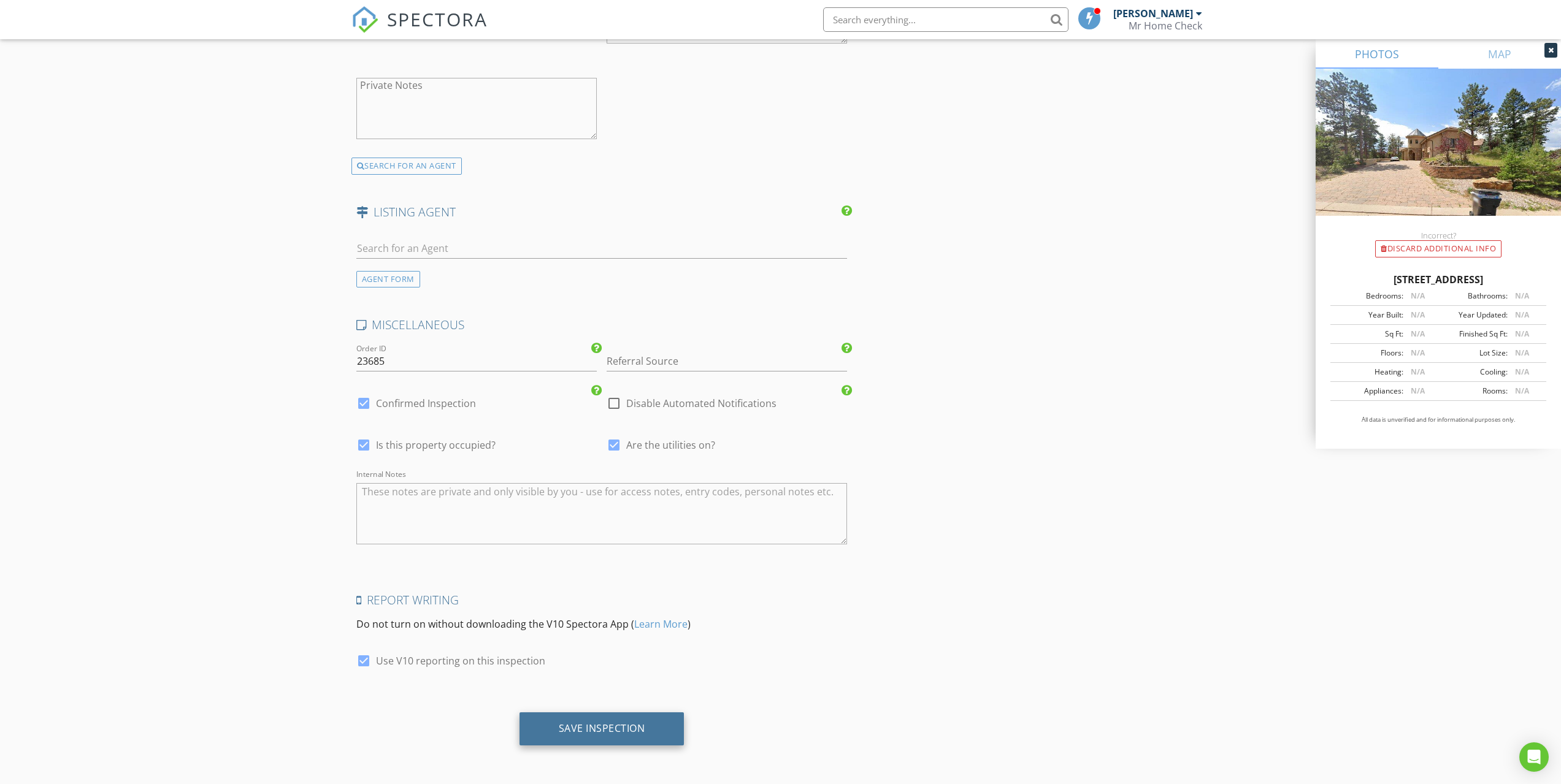
click at [585, 736] on div "Save Inspection" at bounding box center [601, 728] width 165 height 33
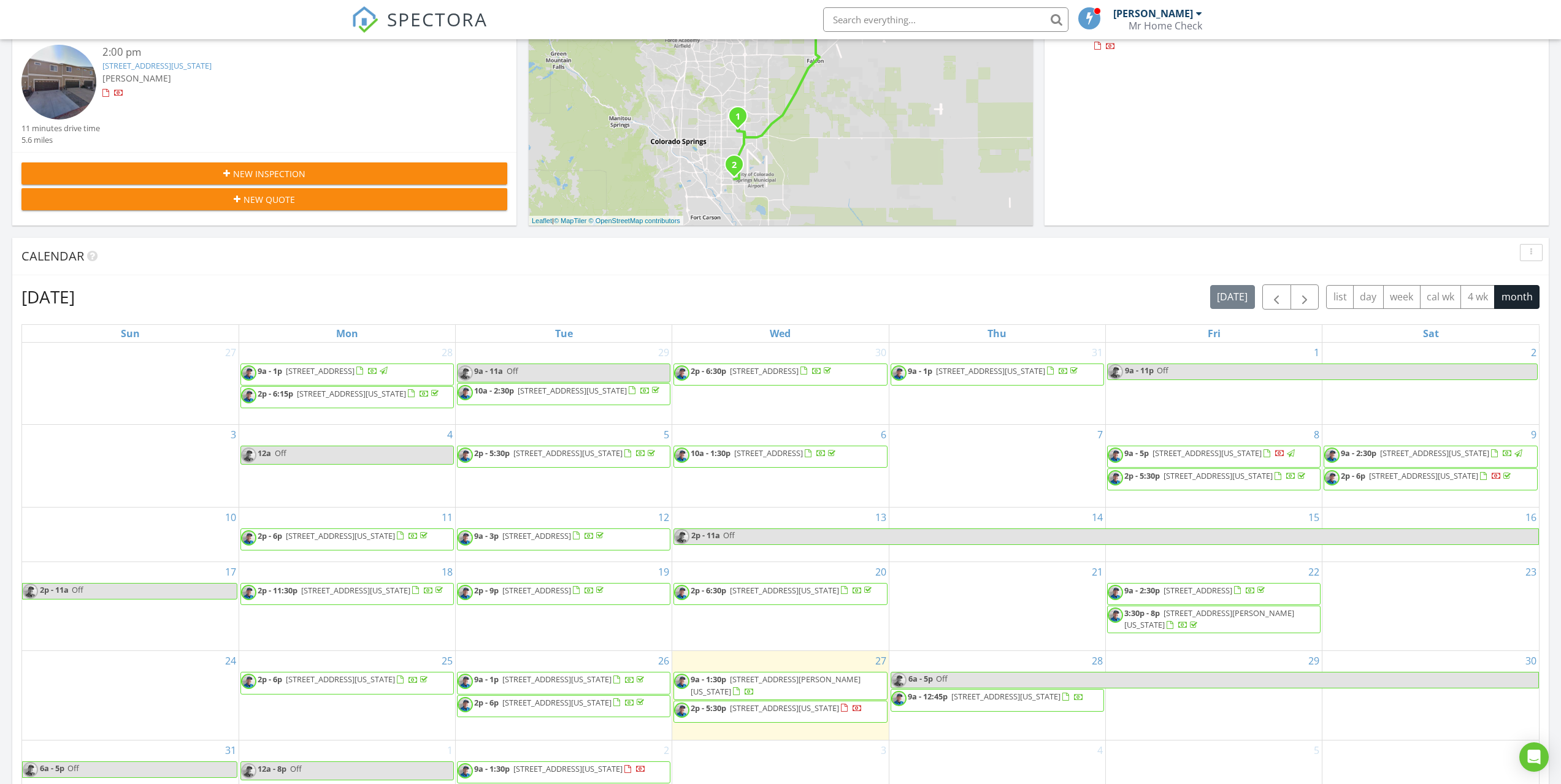
scroll to position [297, 0]
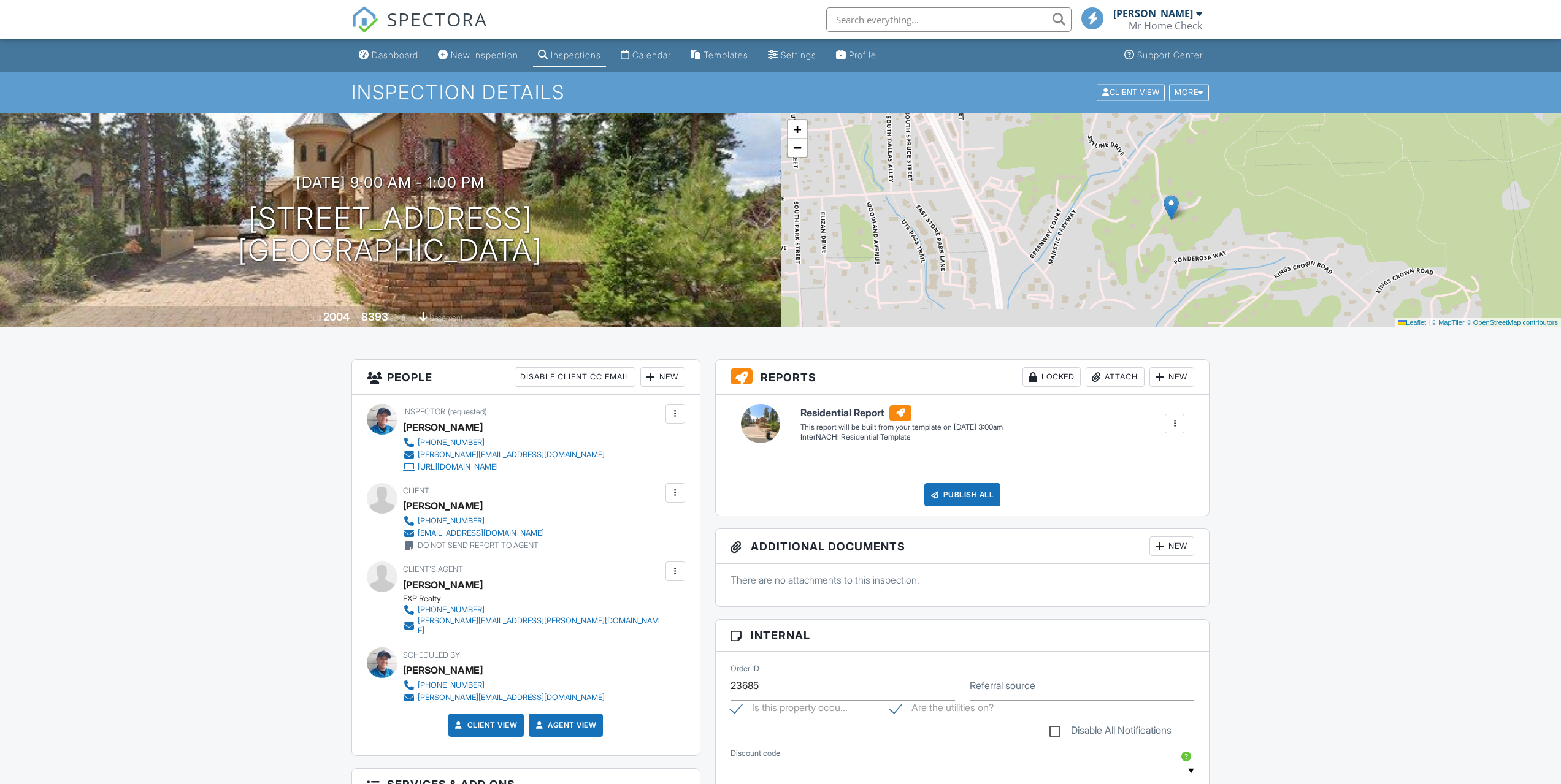
click at [656, 54] on div "Calendar" at bounding box center [651, 55] width 39 height 11
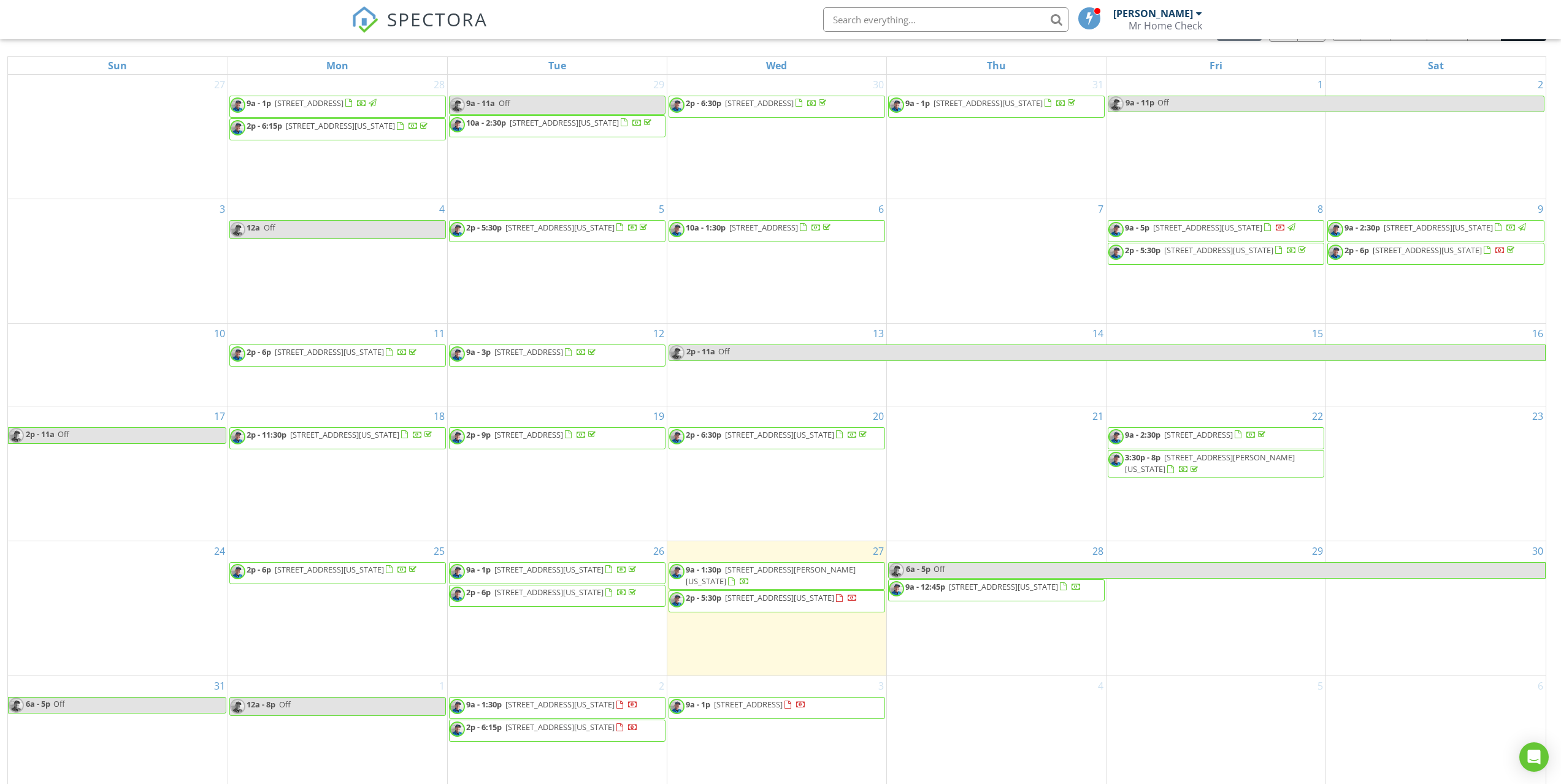
scroll to position [163, 0]
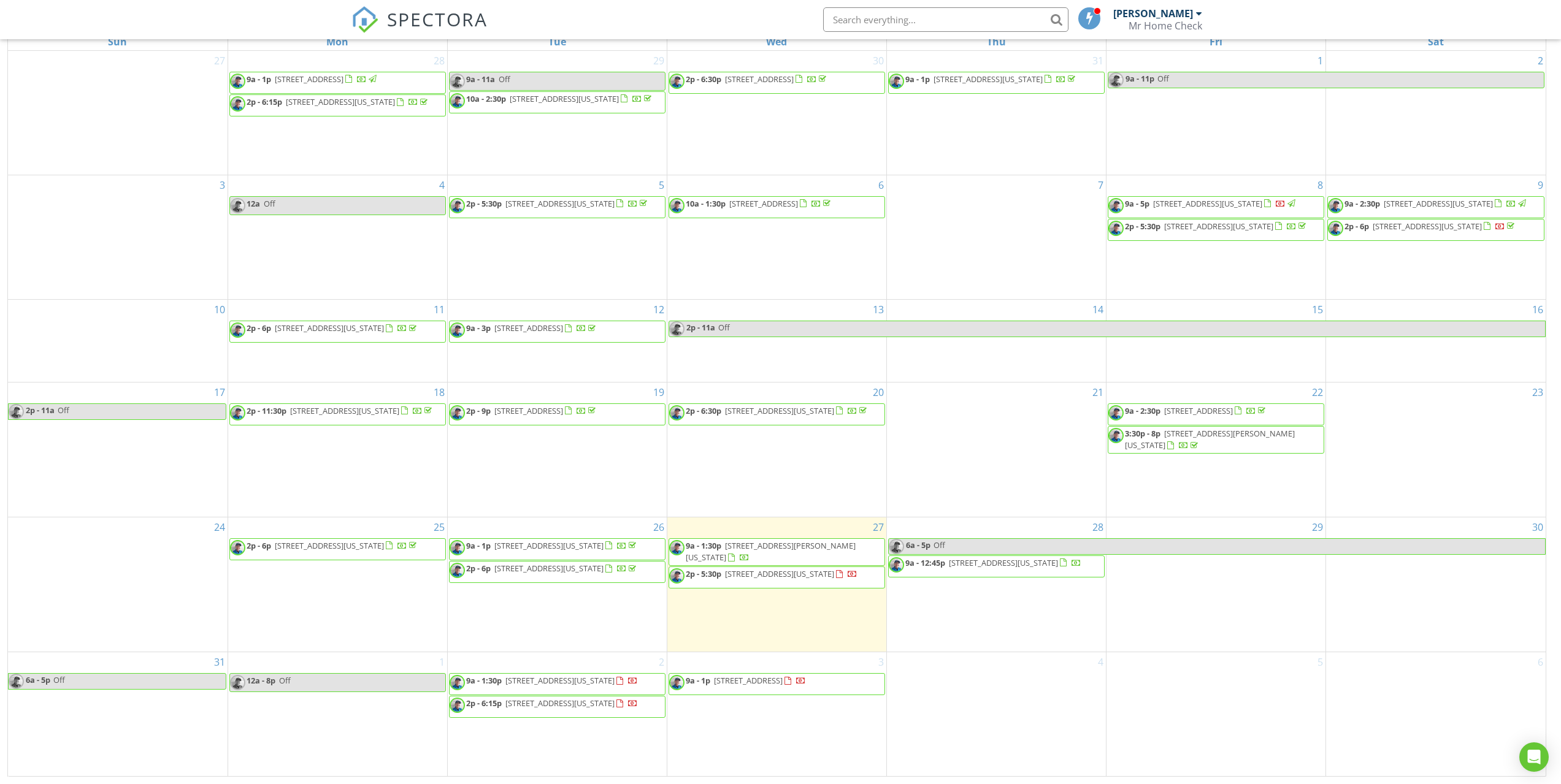
click at [702, 25] on div "SPECTORA Ian Christiansen Mr Home Check Role: Inspector Dashboard New Inspectio…" at bounding box center [780, 19] width 858 height 39
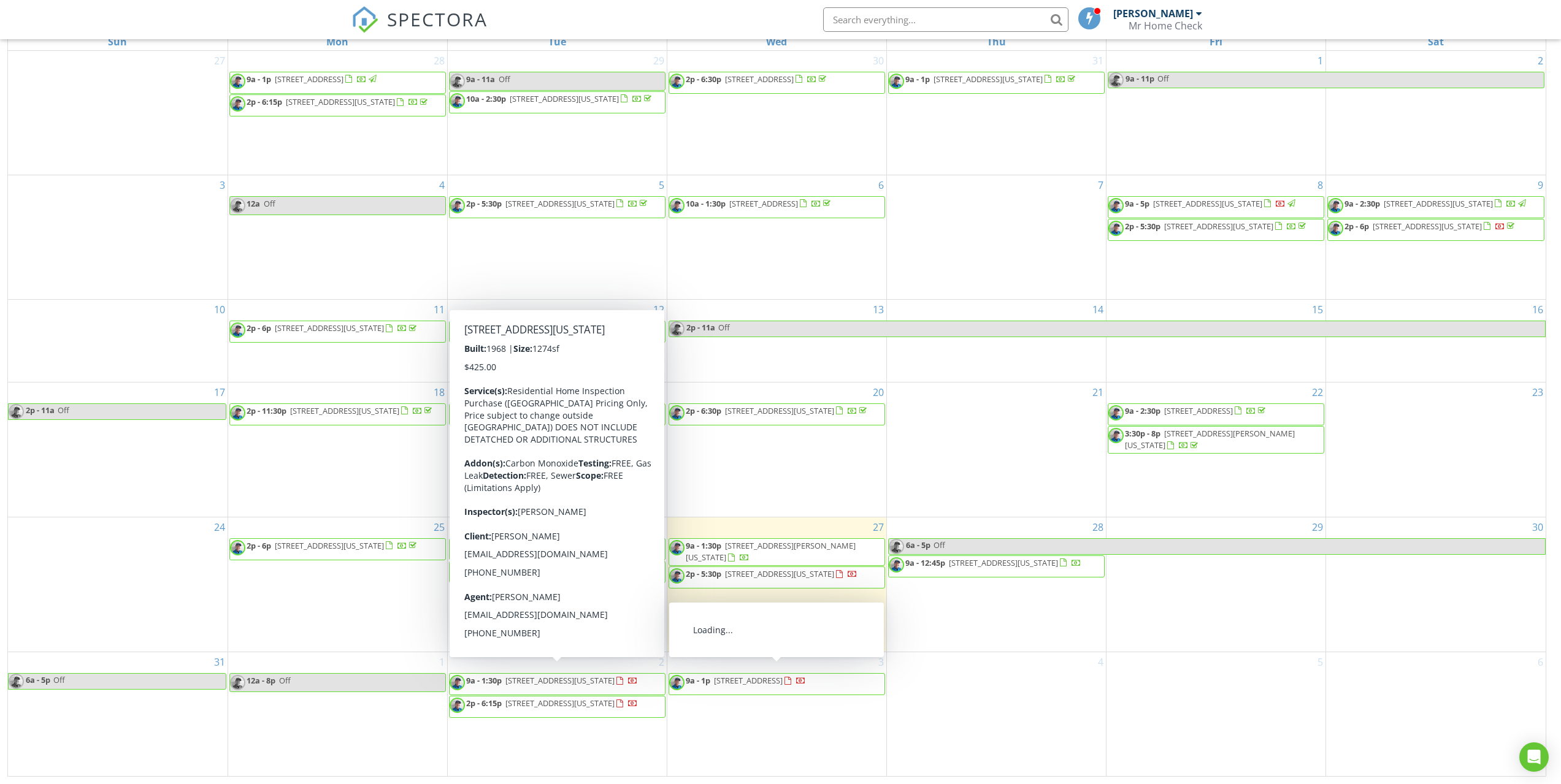
click at [741, 675] on span "201 Eagles Perch Pl, Woodland Park 80863" at bounding box center [748, 680] width 69 height 11
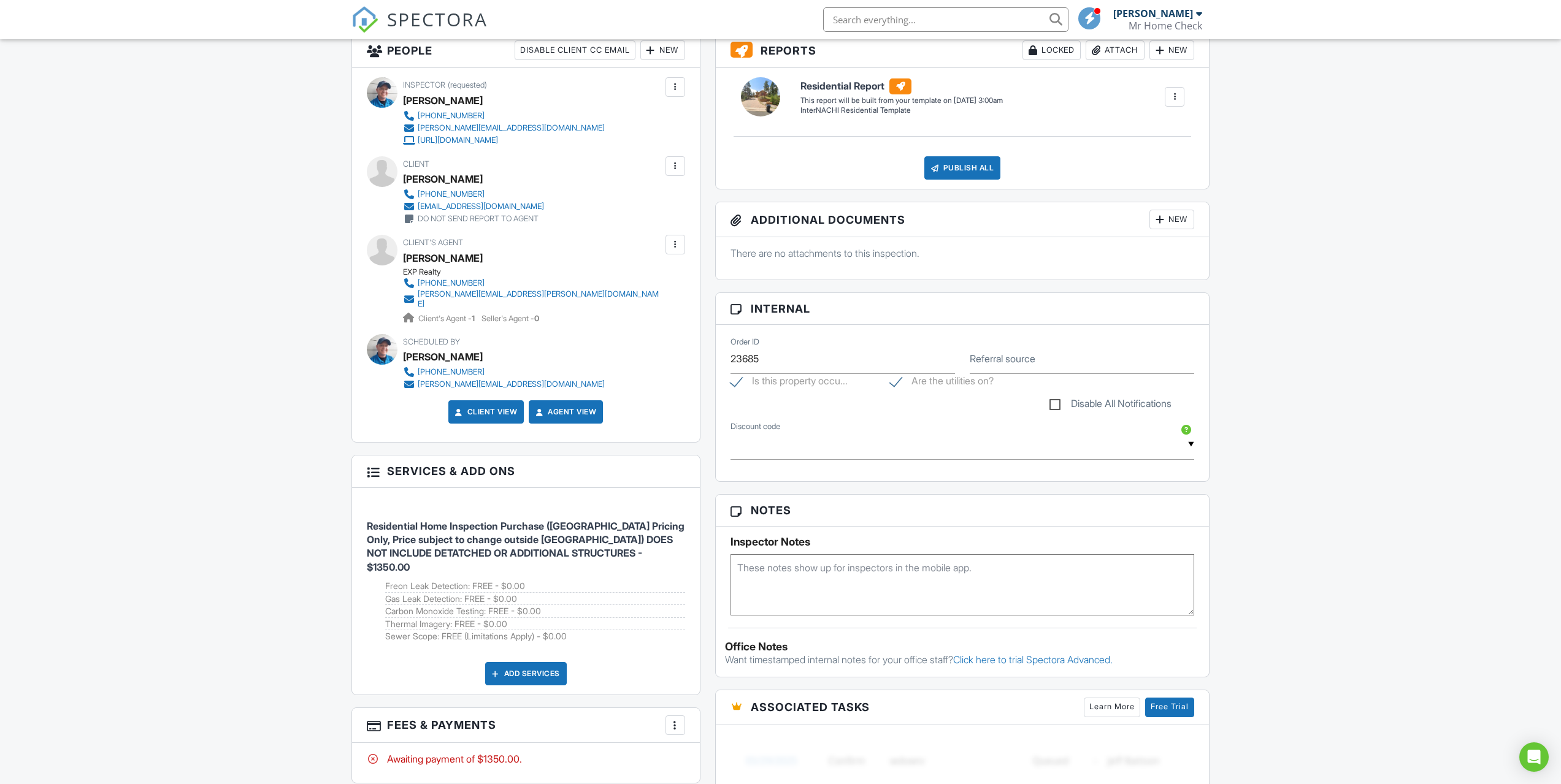
scroll to position [491, 0]
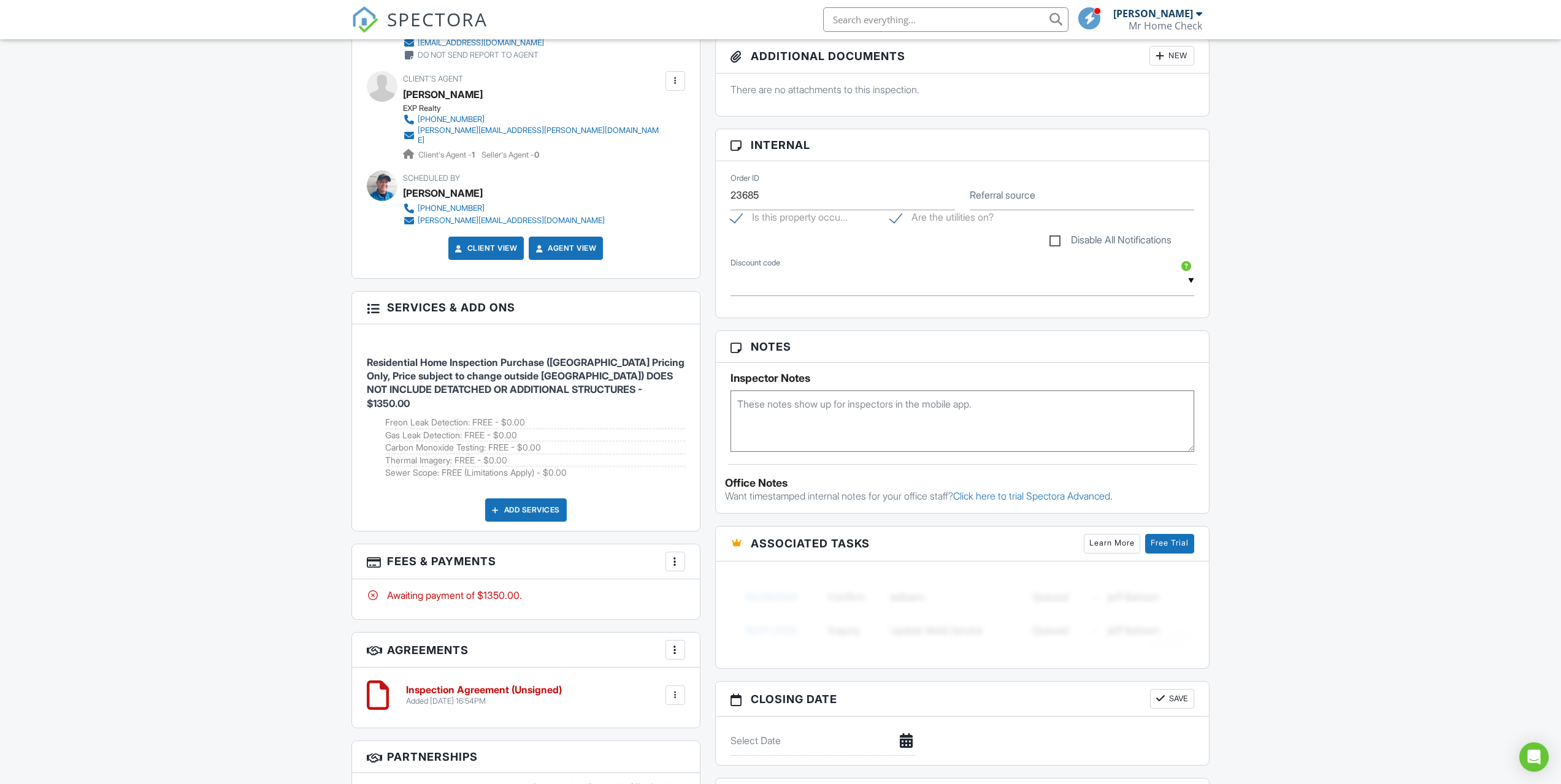
click at [668, 552] on div "More" at bounding box center [675, 562] width 20 height 20
click at [733, 584] on li "Edit Fees & Payments" at bounding box center [737, 599] width 128 height 30
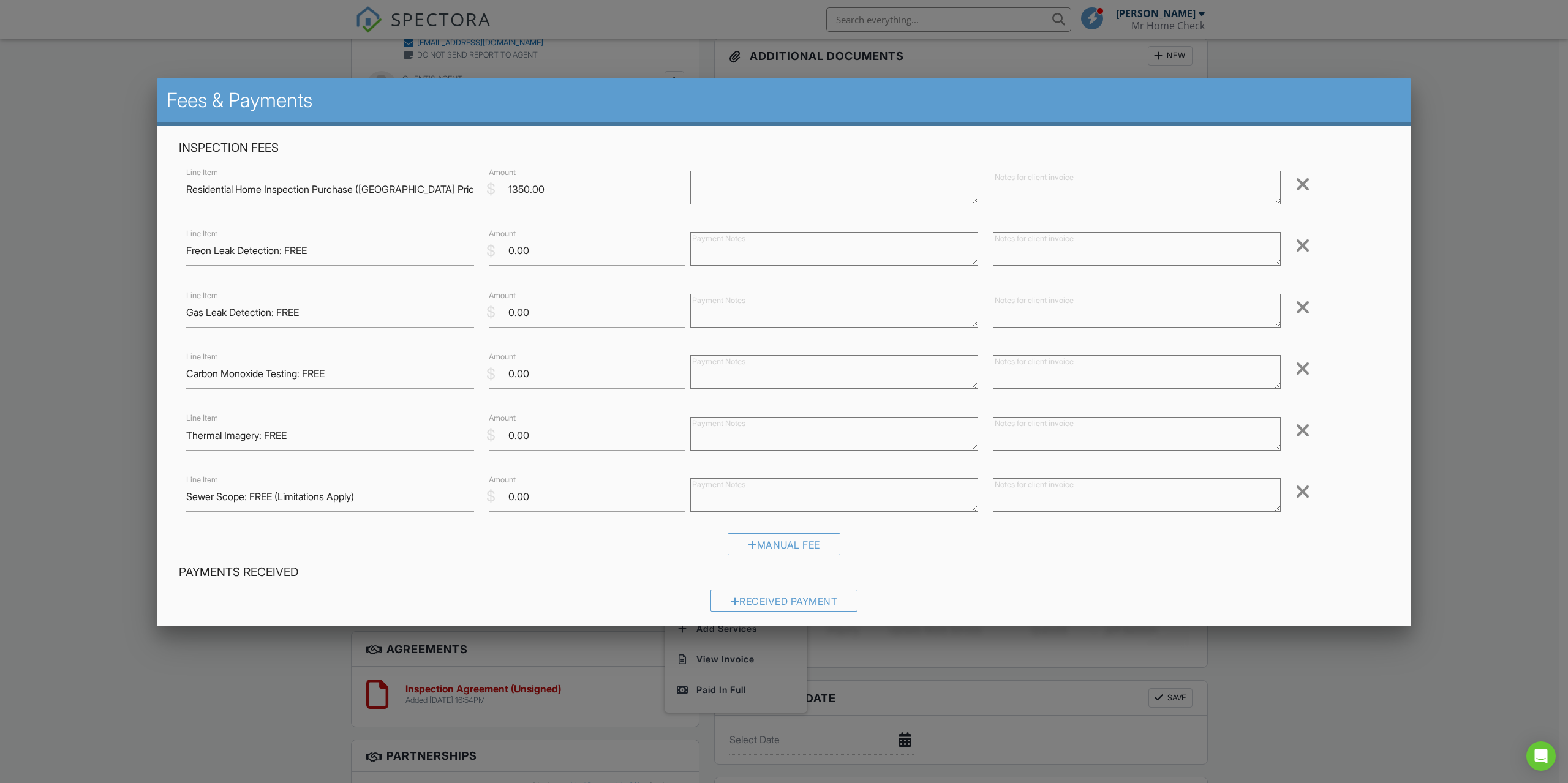
click at [1474, 399] on div at bounding box center [784, 428] width 1568 height 979
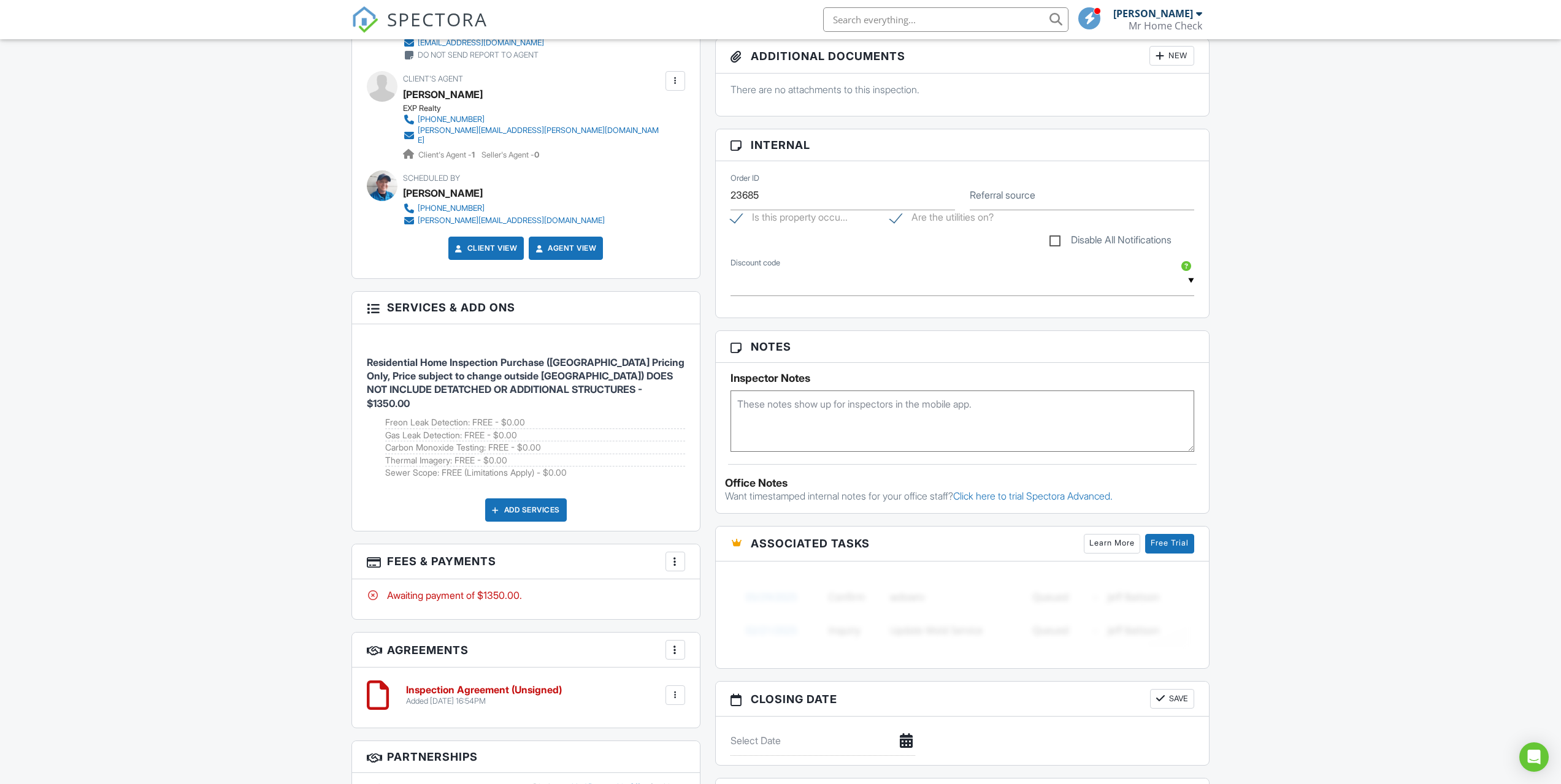
scroll to position [327, 0]
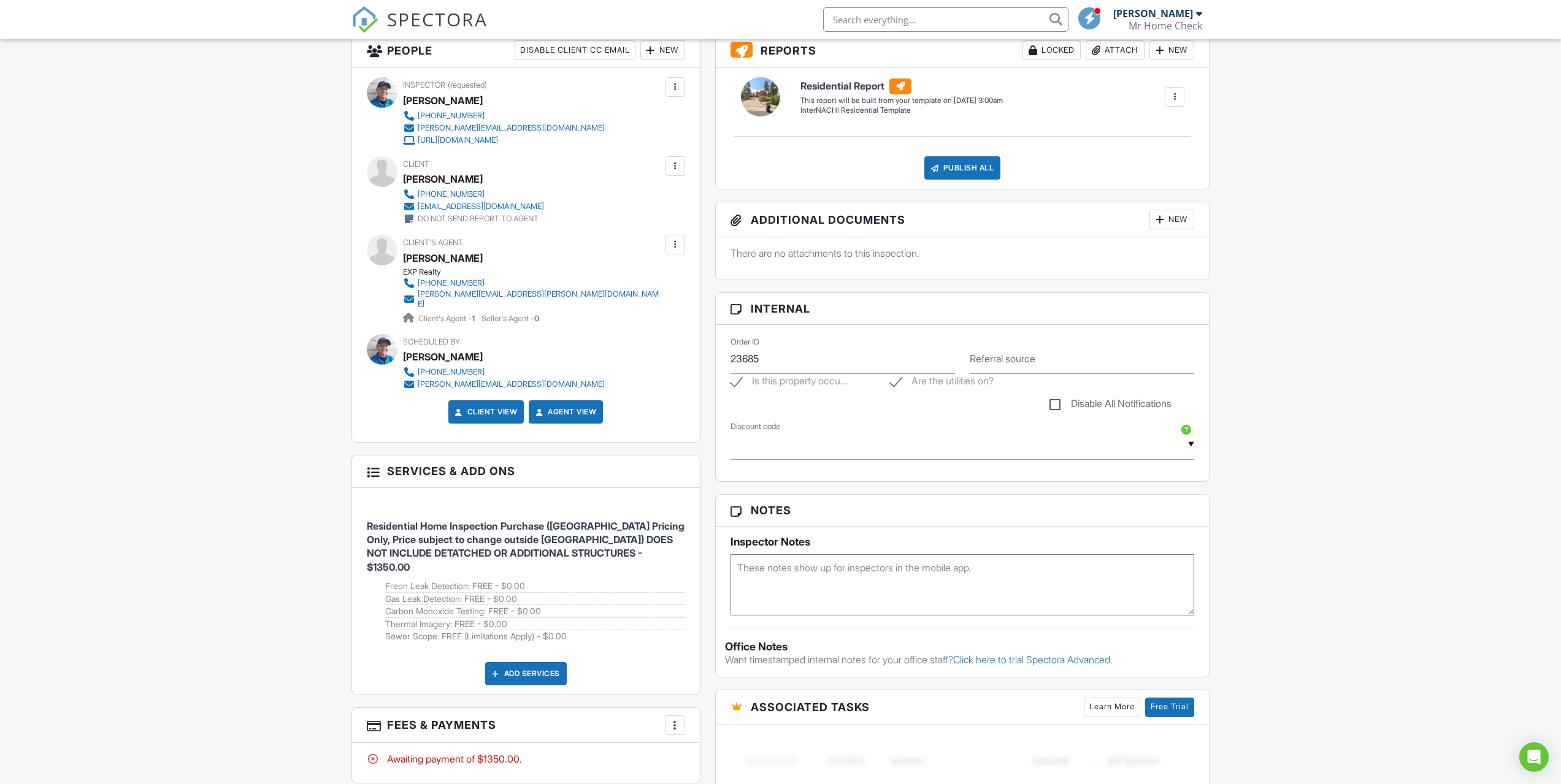
click at [378, 467] on div at bounding box center [373, 471] width 12 height 12
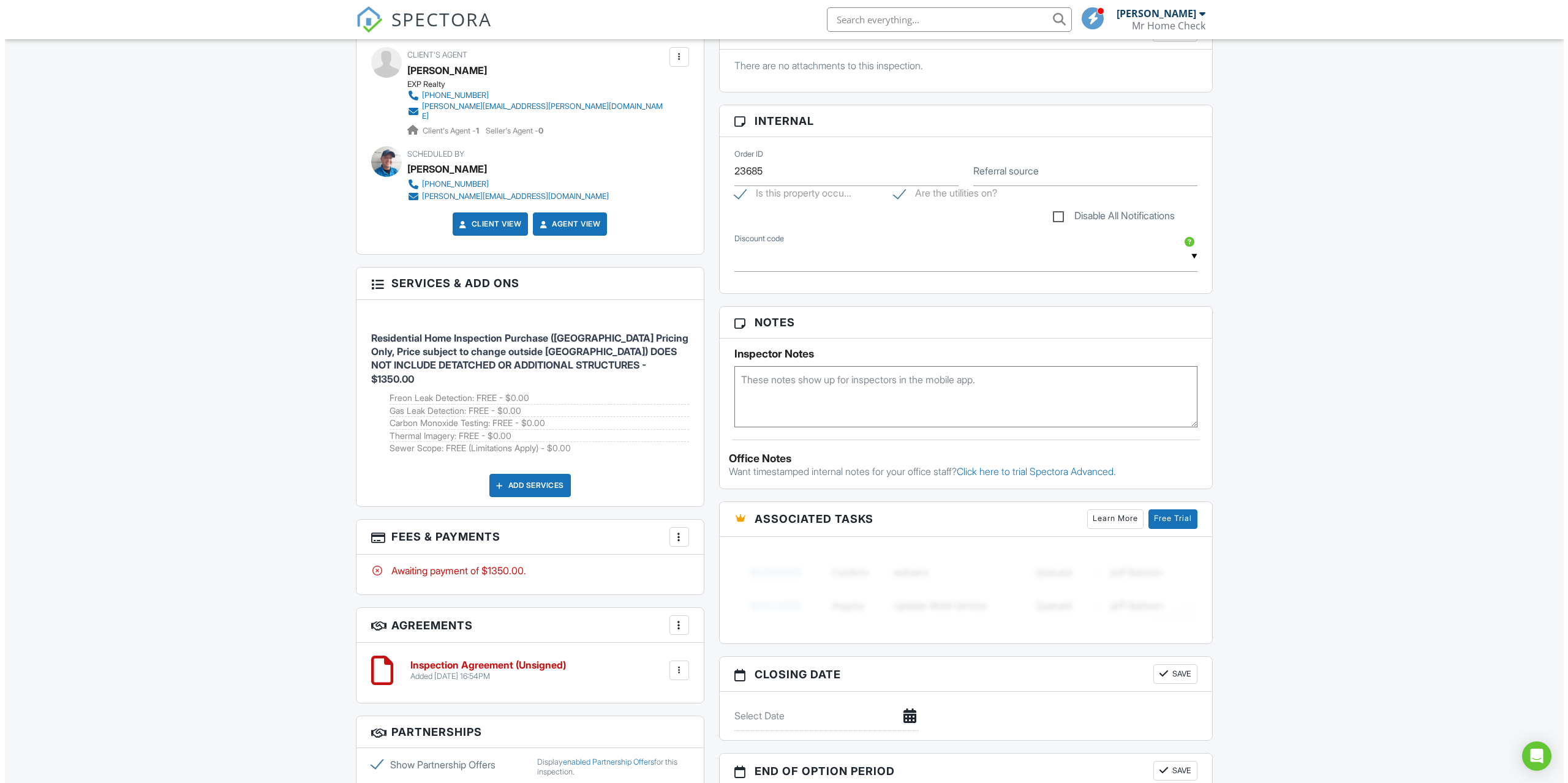
scroll to position [490, 0]
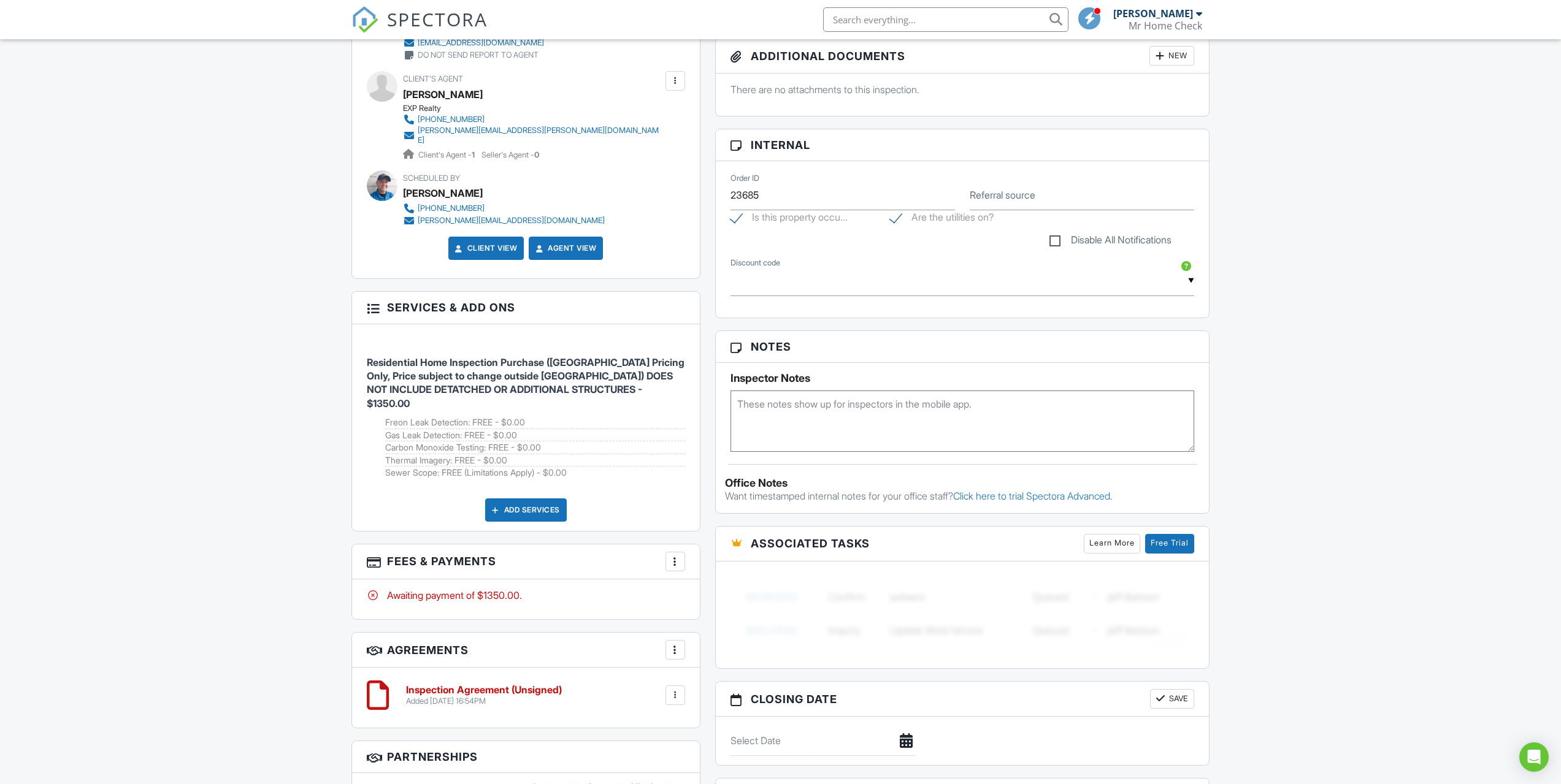
click at [678, 555] on div at bounding box center [675, 562] width 12 height 12
click at [720, 584] on li "Edit Fees & Payments" at bounding box center [737, 599] width 128 height 30
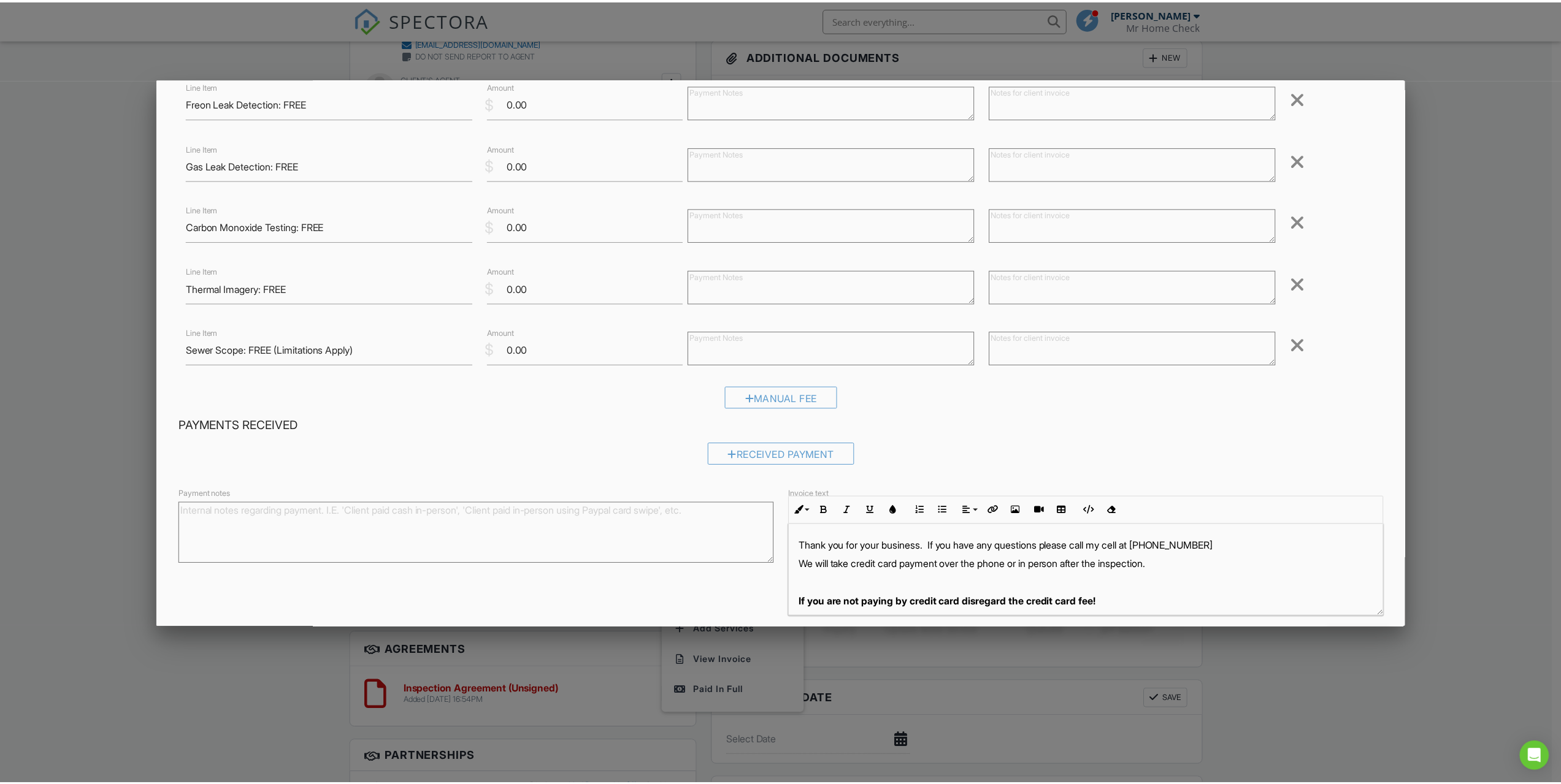
scroll to position [195, 0]
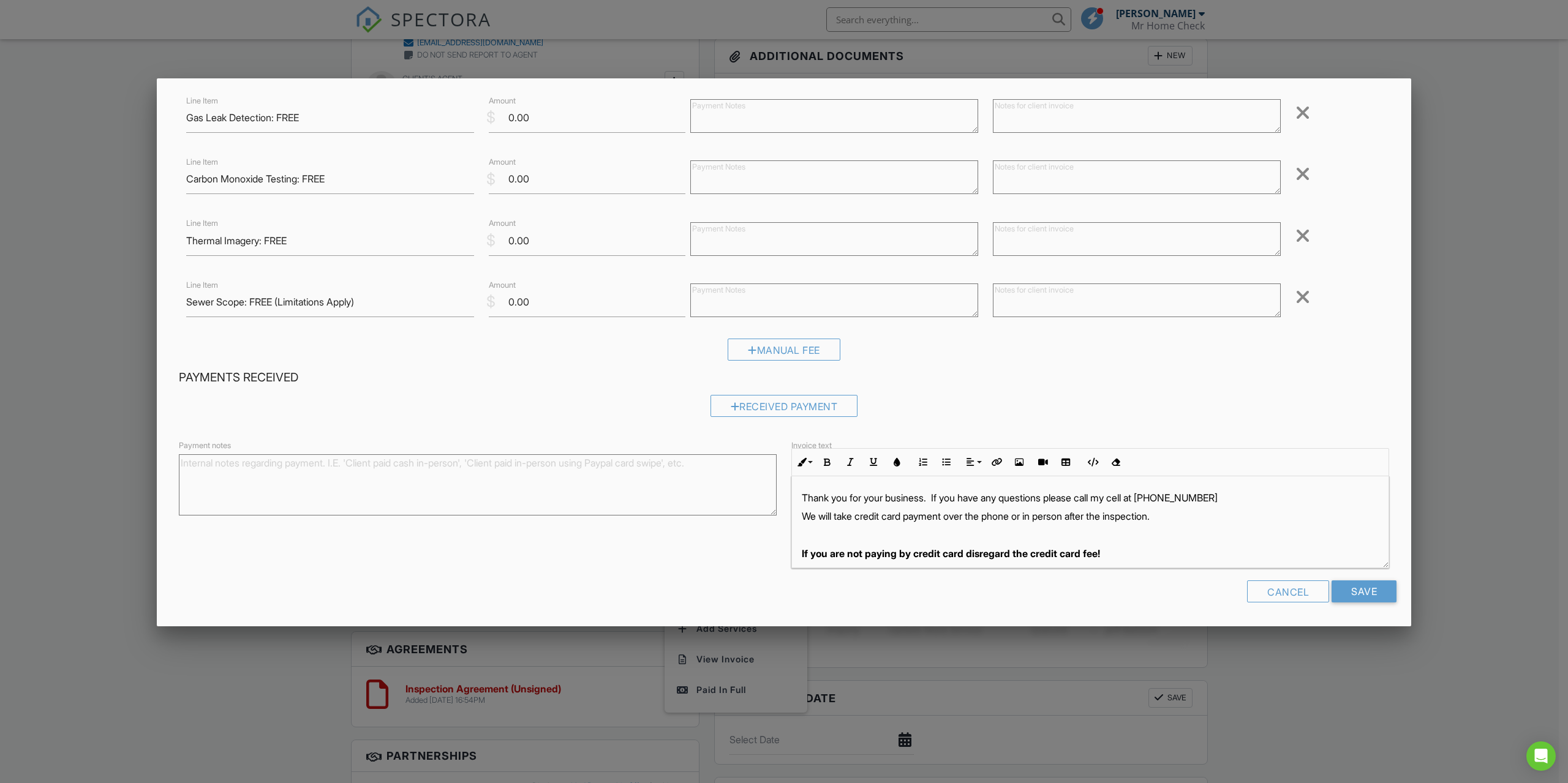
click at [1500, 399] on div at bounding box center [784, 428] width 1568 height 979
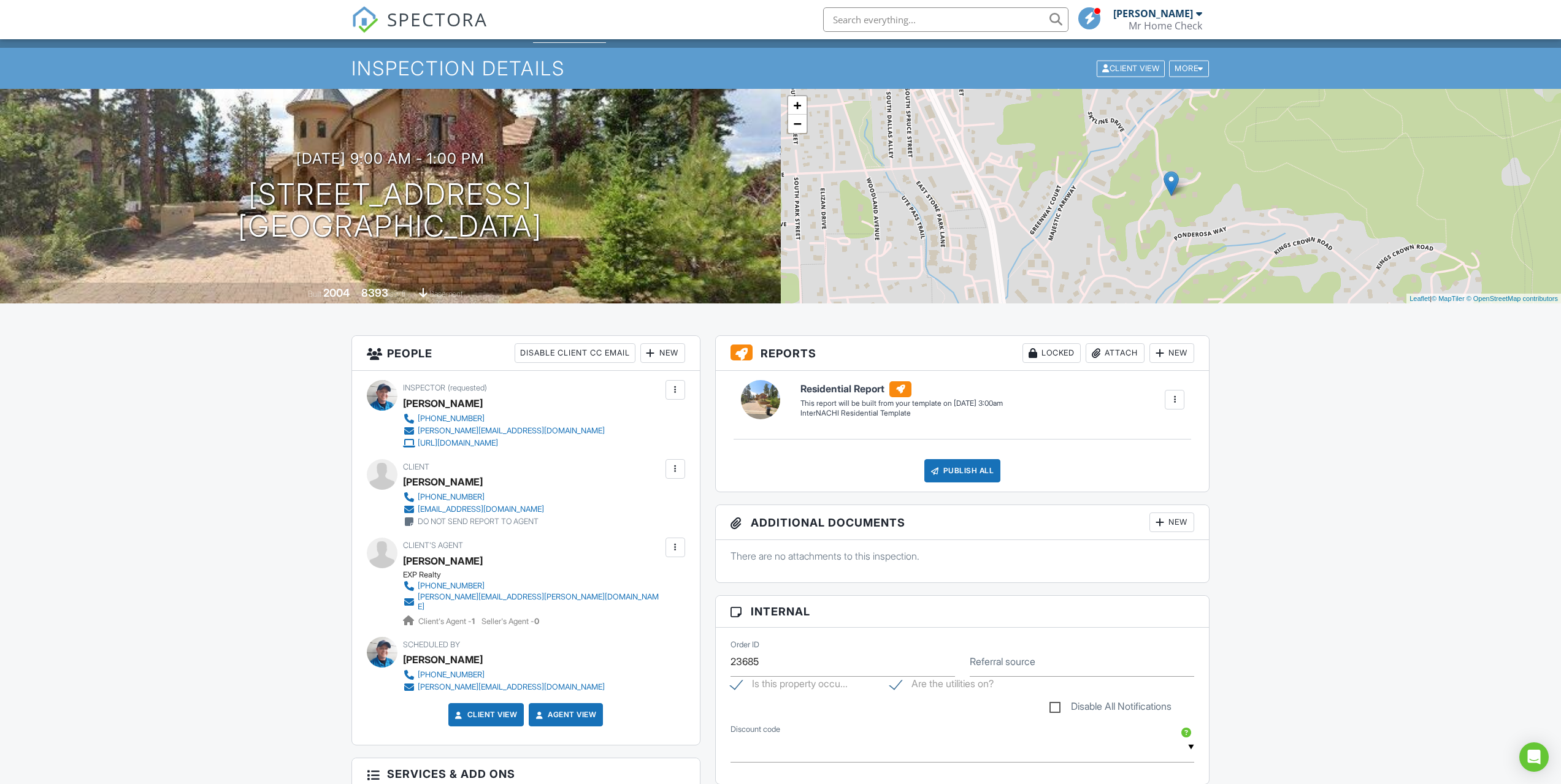
scroll to position [0, 0]
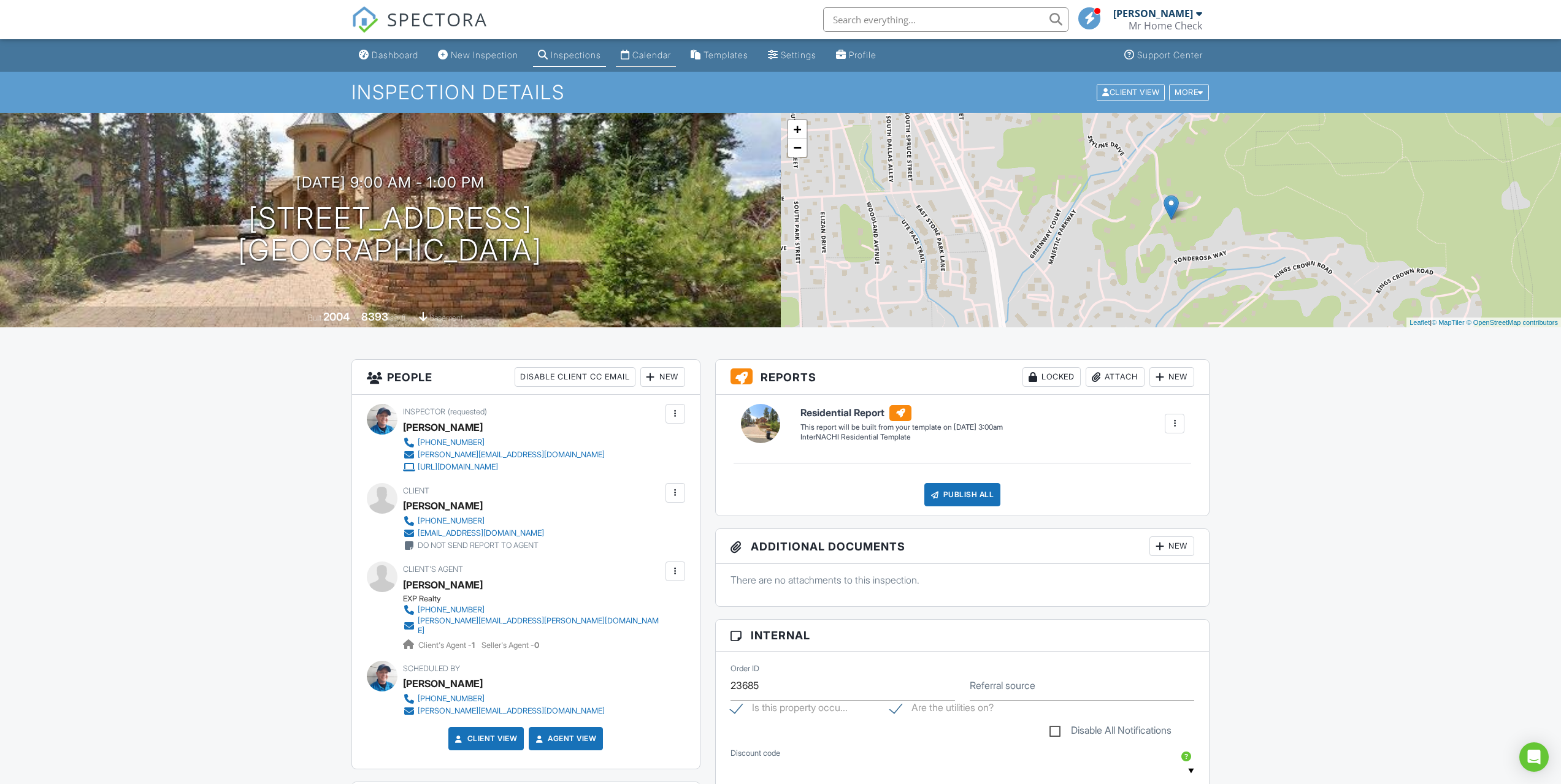
click at [645, 59] on div "Calendar" at bounding box center [651, 55] width 39 height 11
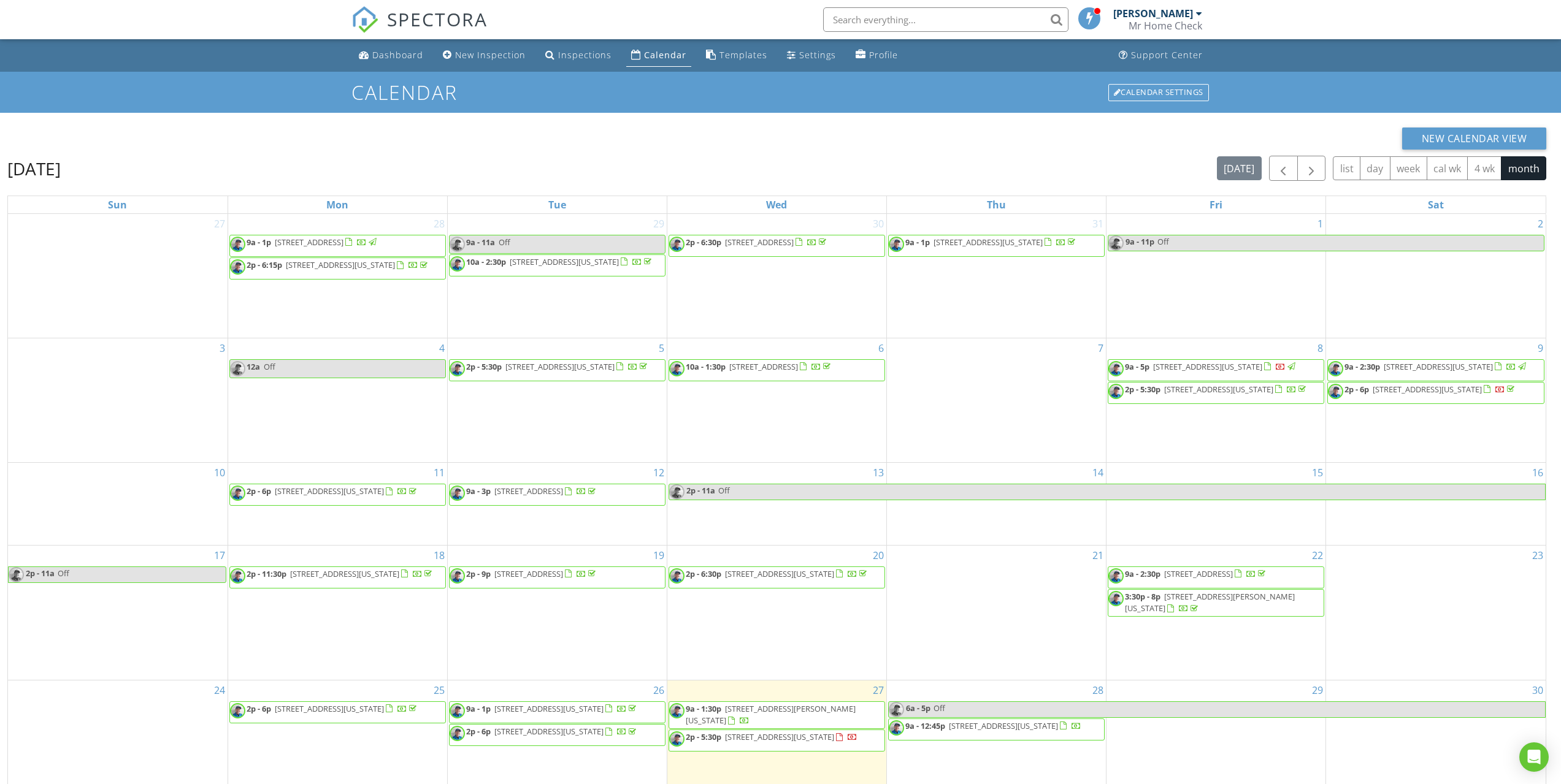
scroll to position [163, 0]
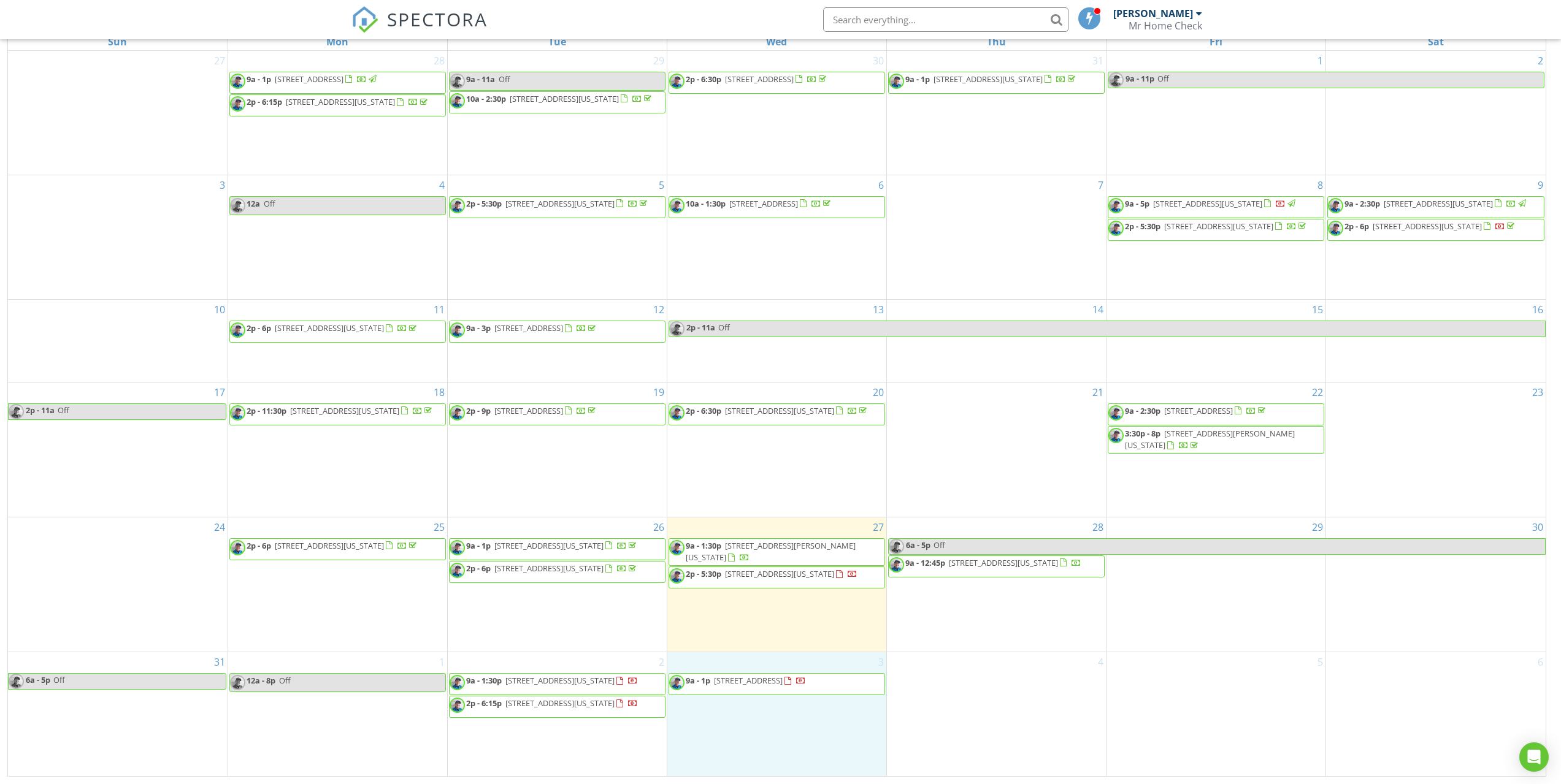
click at [819, 723] on div "3 9a - 1p [STREET_ADDRESS]" at bounding box center [776, 714] width 219 height 124
click at [1022, 674] on div "4" at bounding box center [995, 714] width 219 height 124
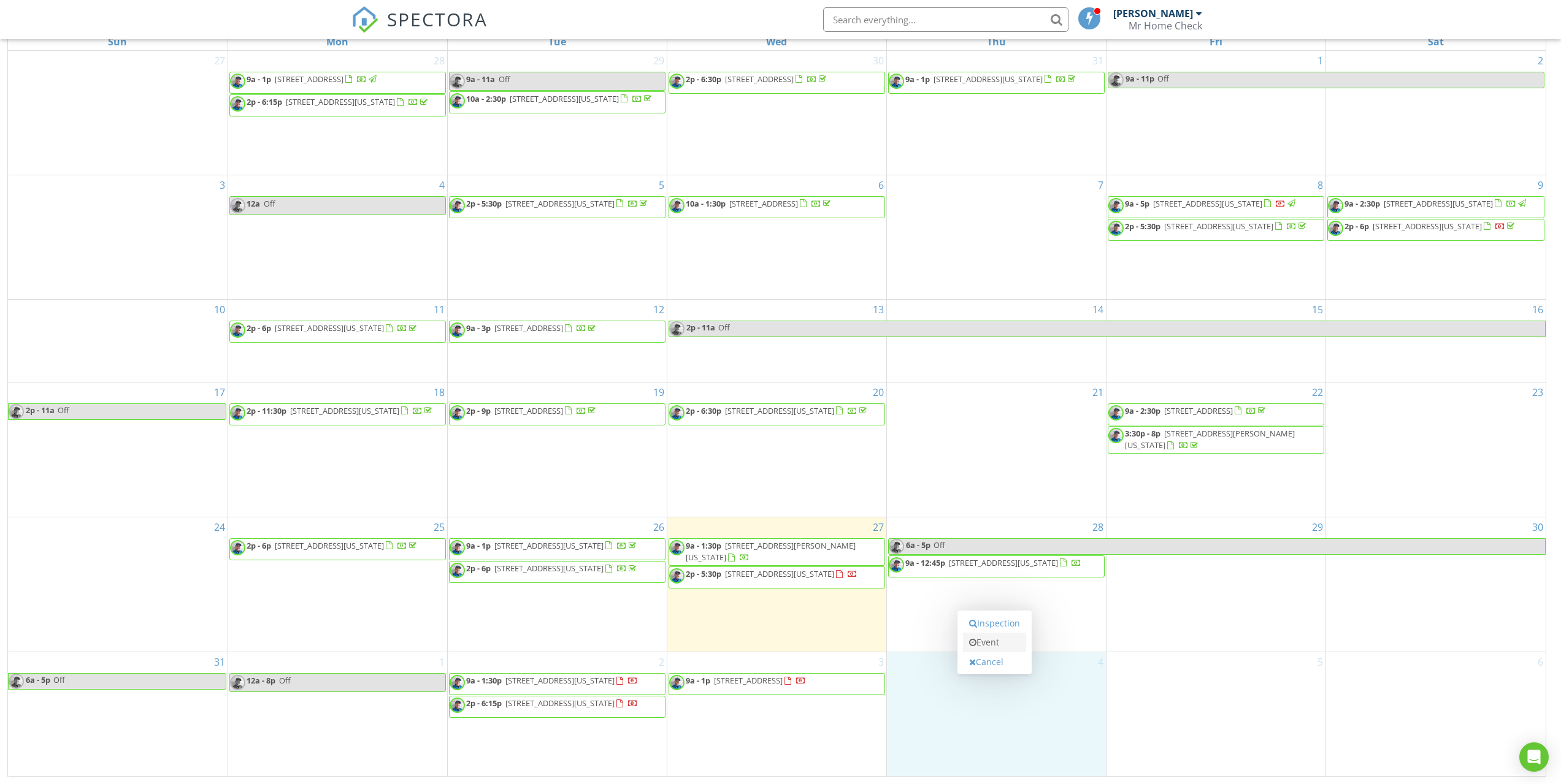
click at [995, 648] on link "Event" at bounding box center [994, 642] width 63 height 20
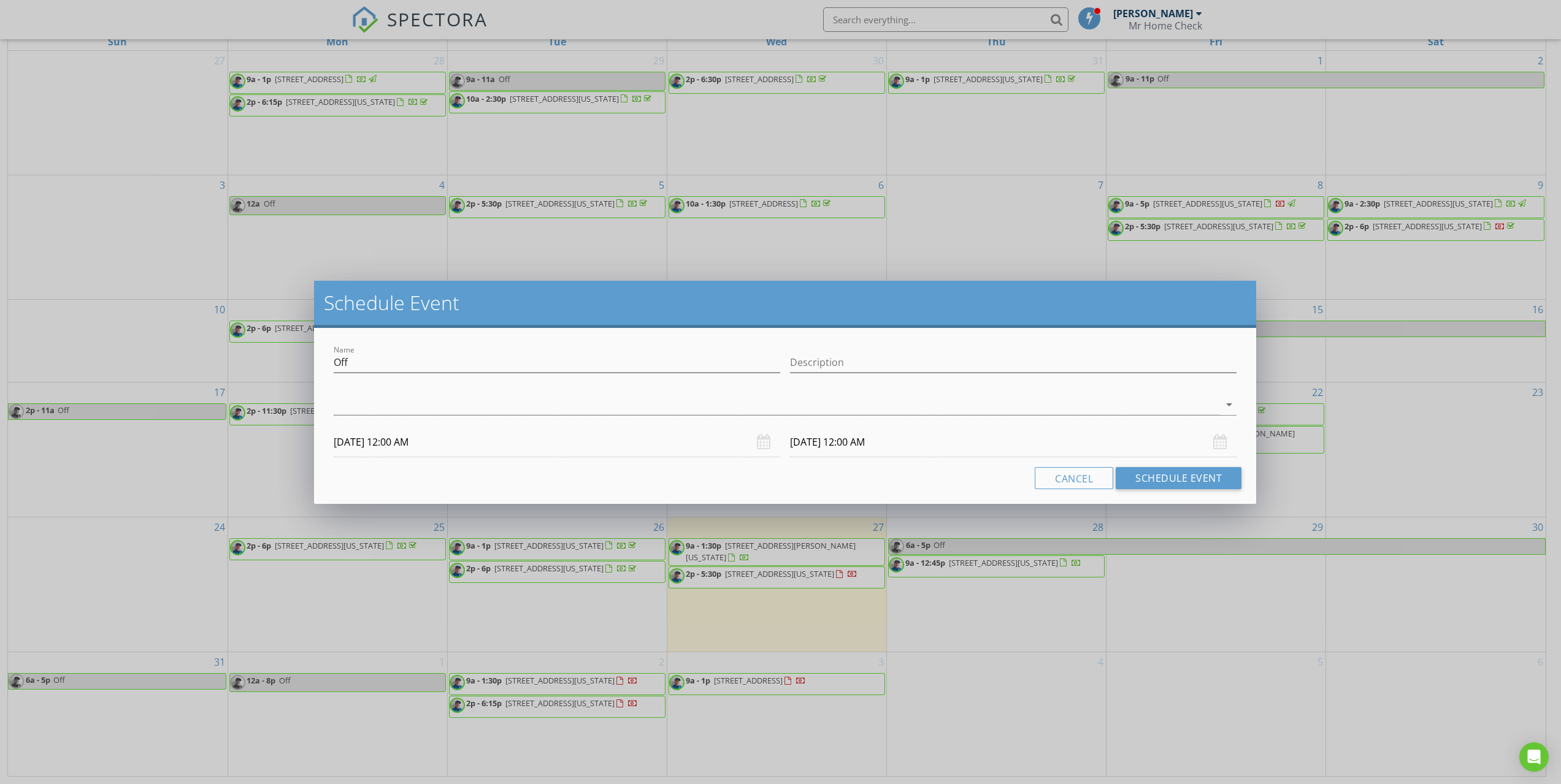
click at [829, 729] on div "Schedule Event Name Off Description arrow_drop_down [DATE] 12:00 AM [DATE] 12:0…" at bounding box center [780, 392] width 1561 height 784
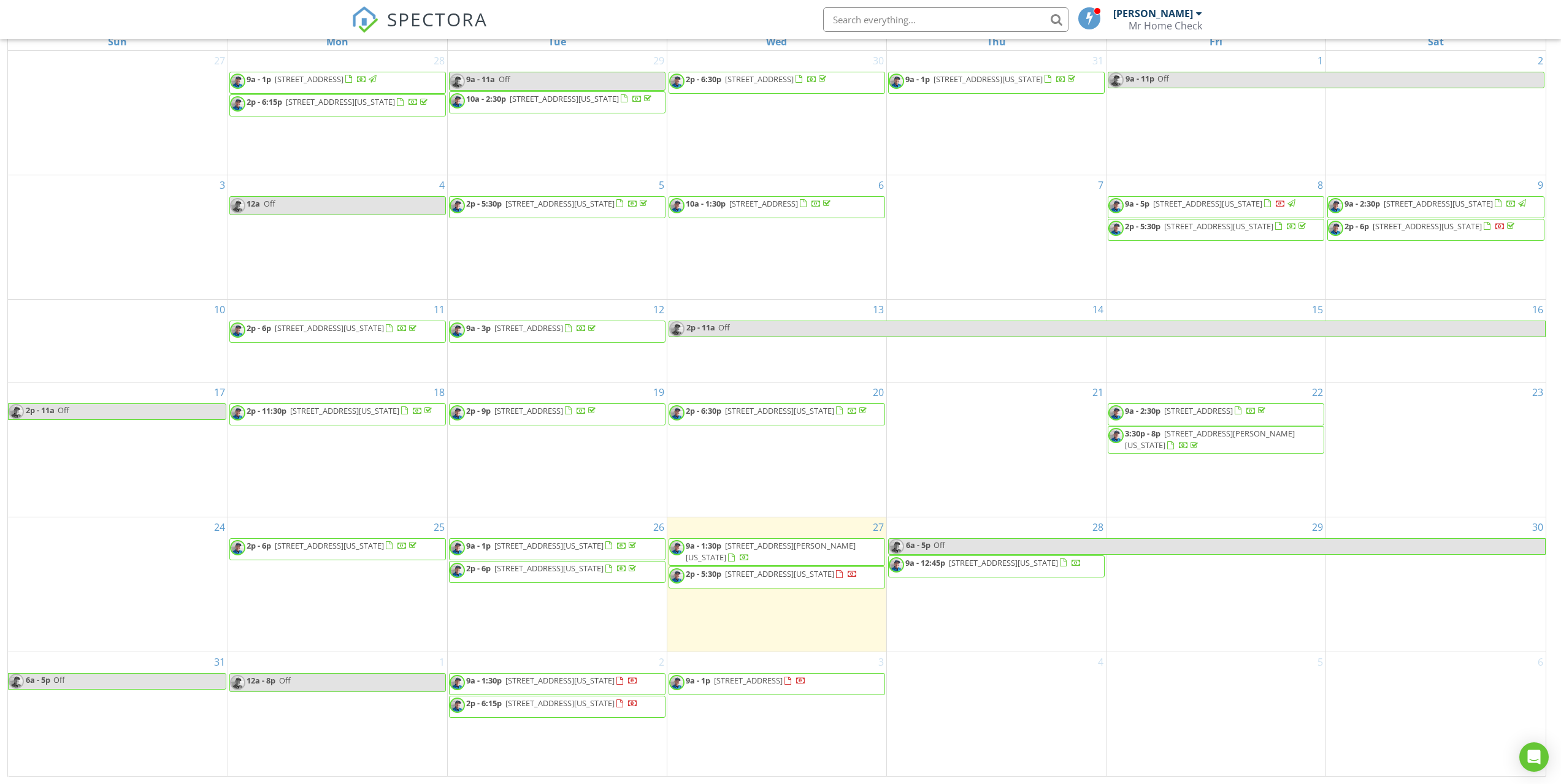
click at [787, 721] on div "3 9a - 1p [STREET_ADDRESS]" at bounding box center [776, 714] width 219 height 124
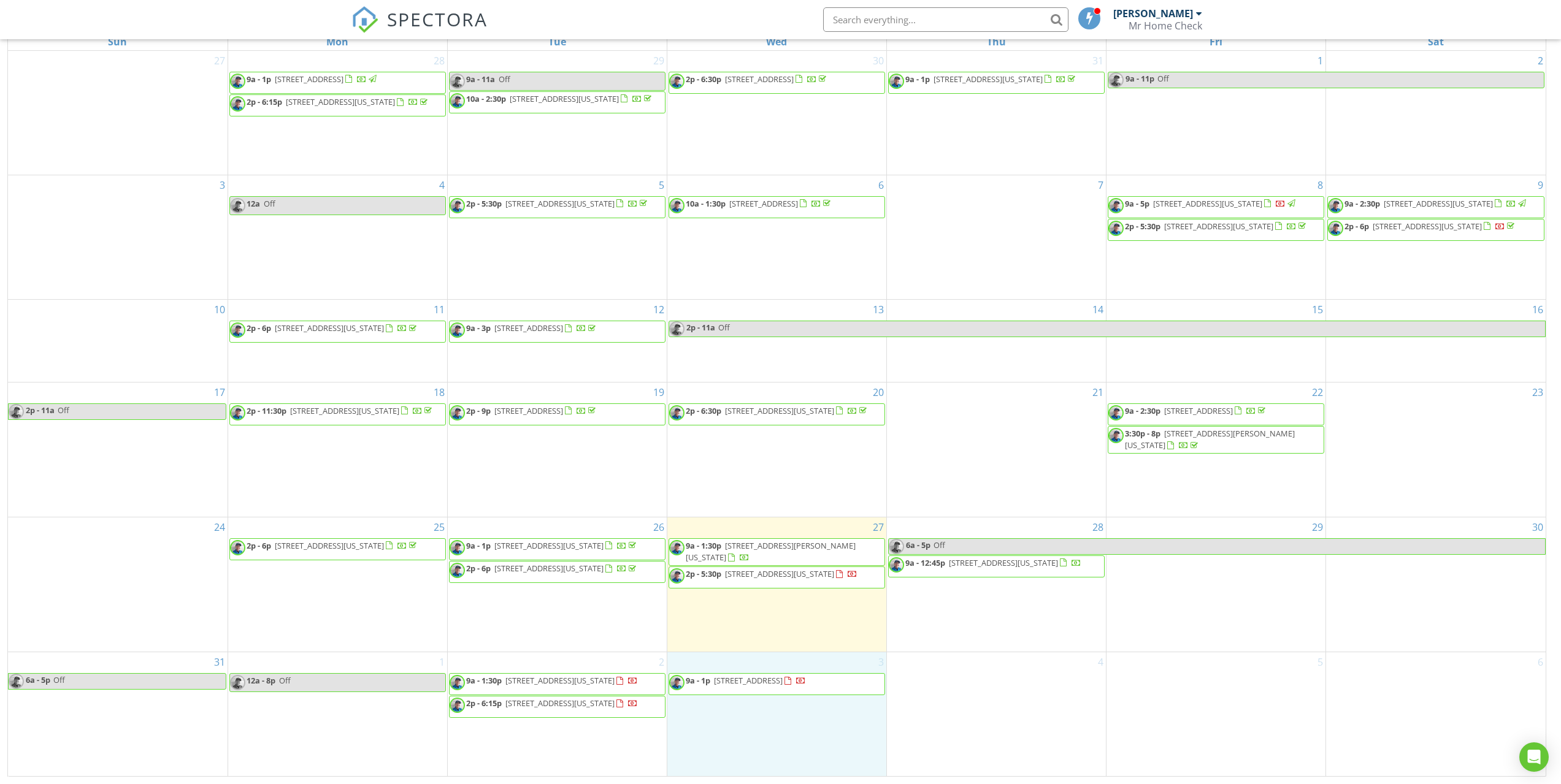
click at [799, 687] on span "9a - 1p [STREET_ADDRESS]" at bounding box center [737, 684] width 136 height 18
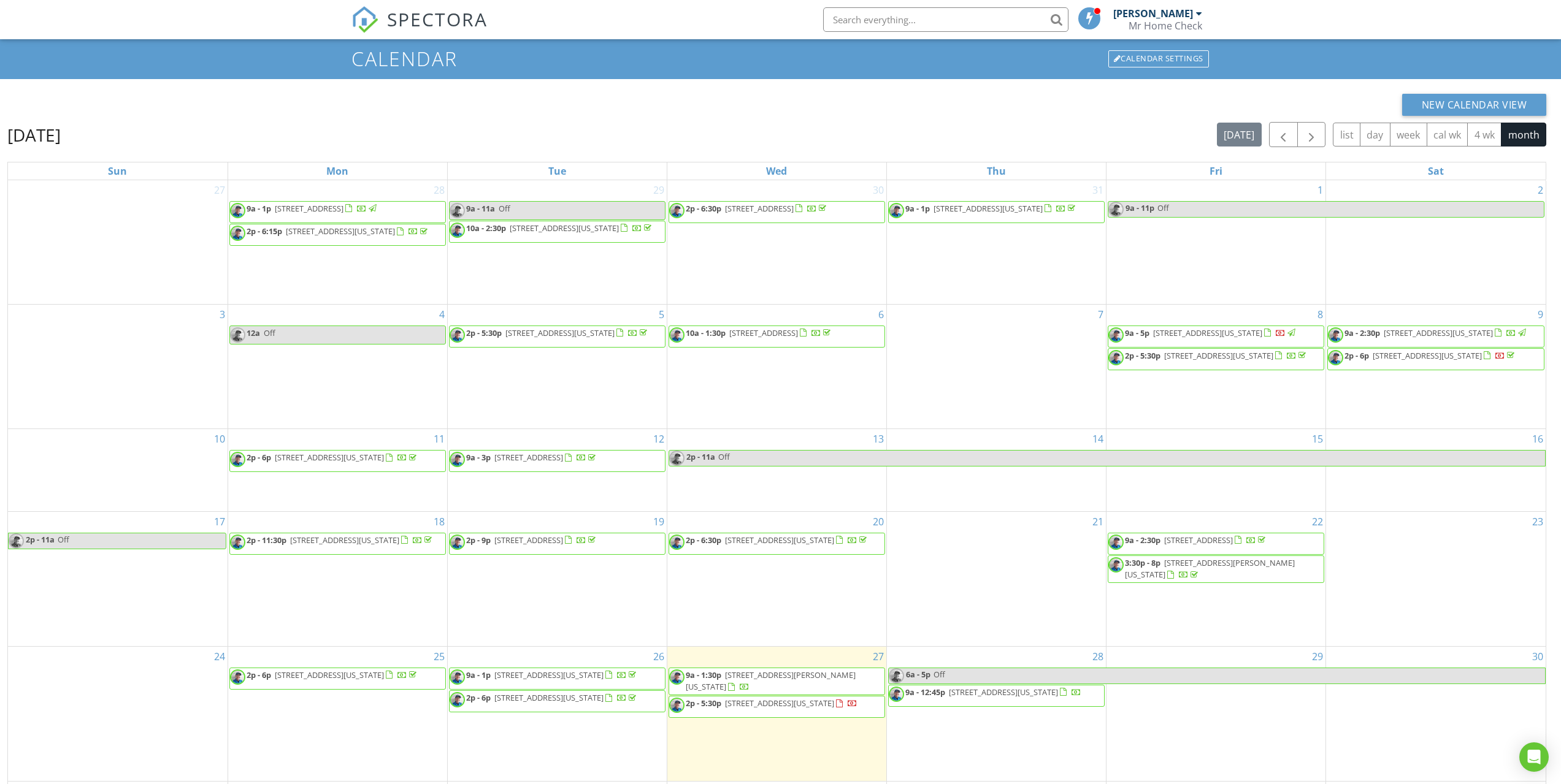
scroll to position [163, 0]
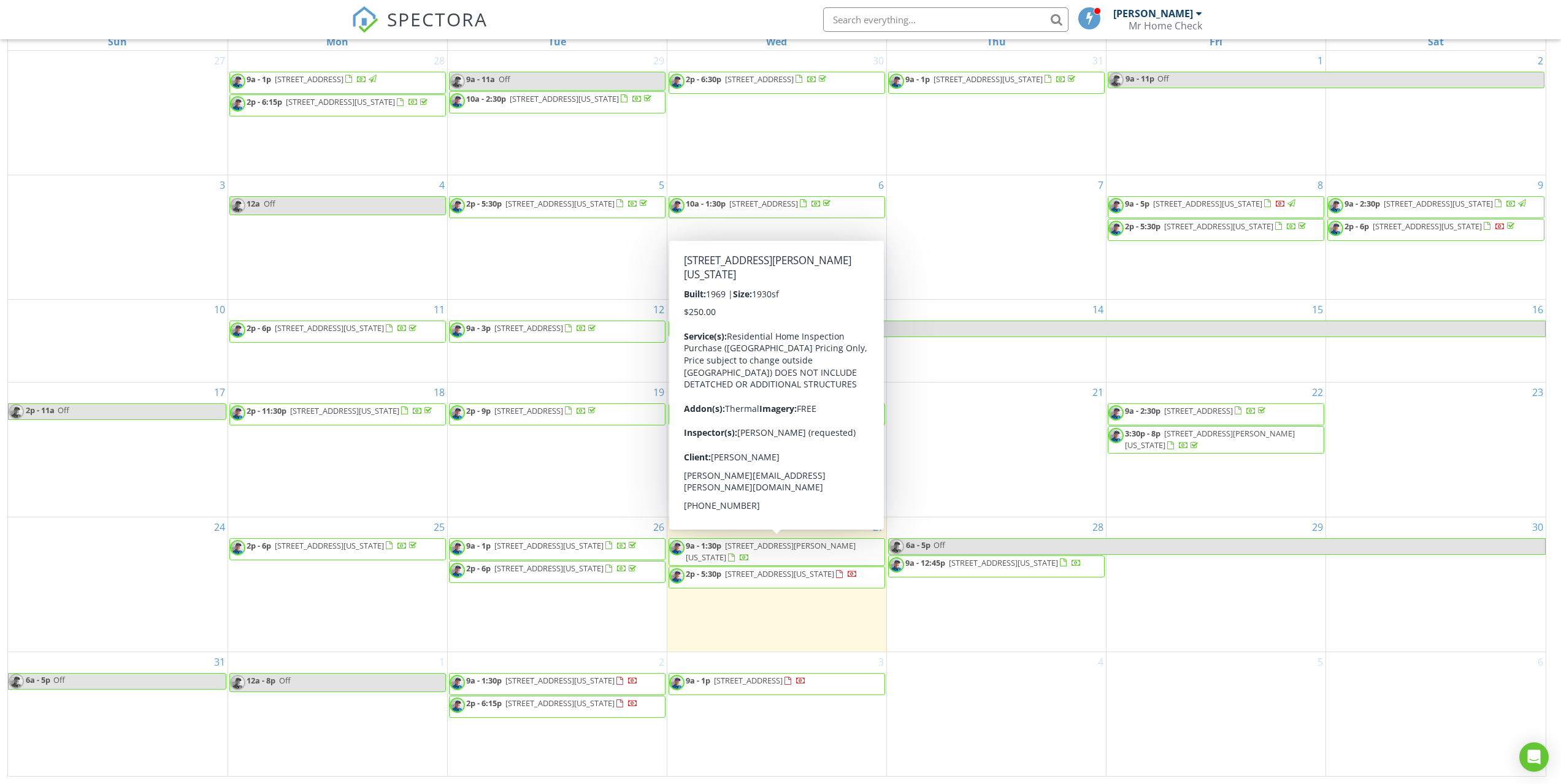
click at [732, 732] on div "3 9a - 1p 201 Eagles Perch Pl, Woodland Park 80863" at bounding box center [776, 714] width 219 height 124
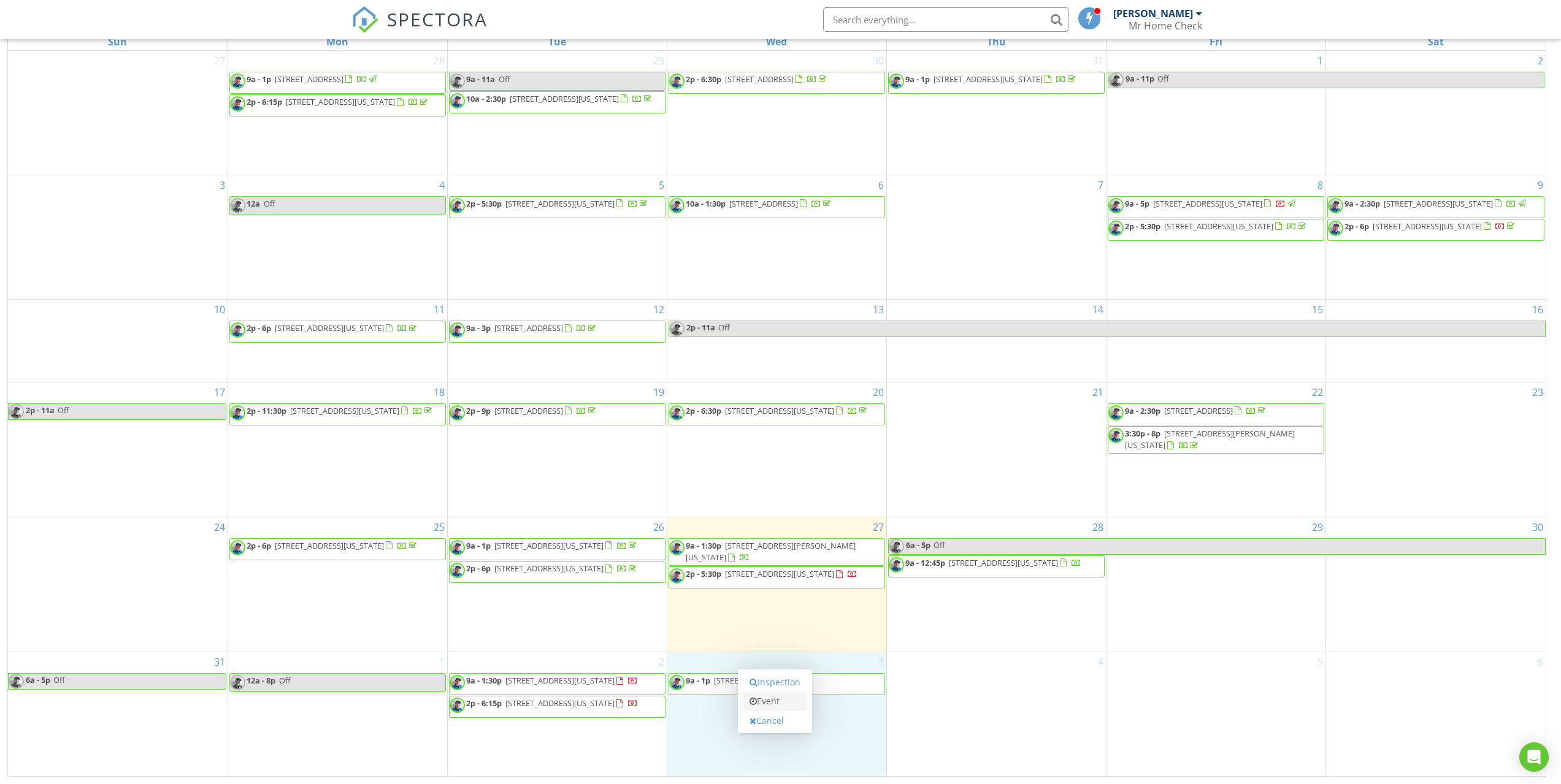
click at [754, 700] on icon at bounding box center [753, 701] width 8 height 8
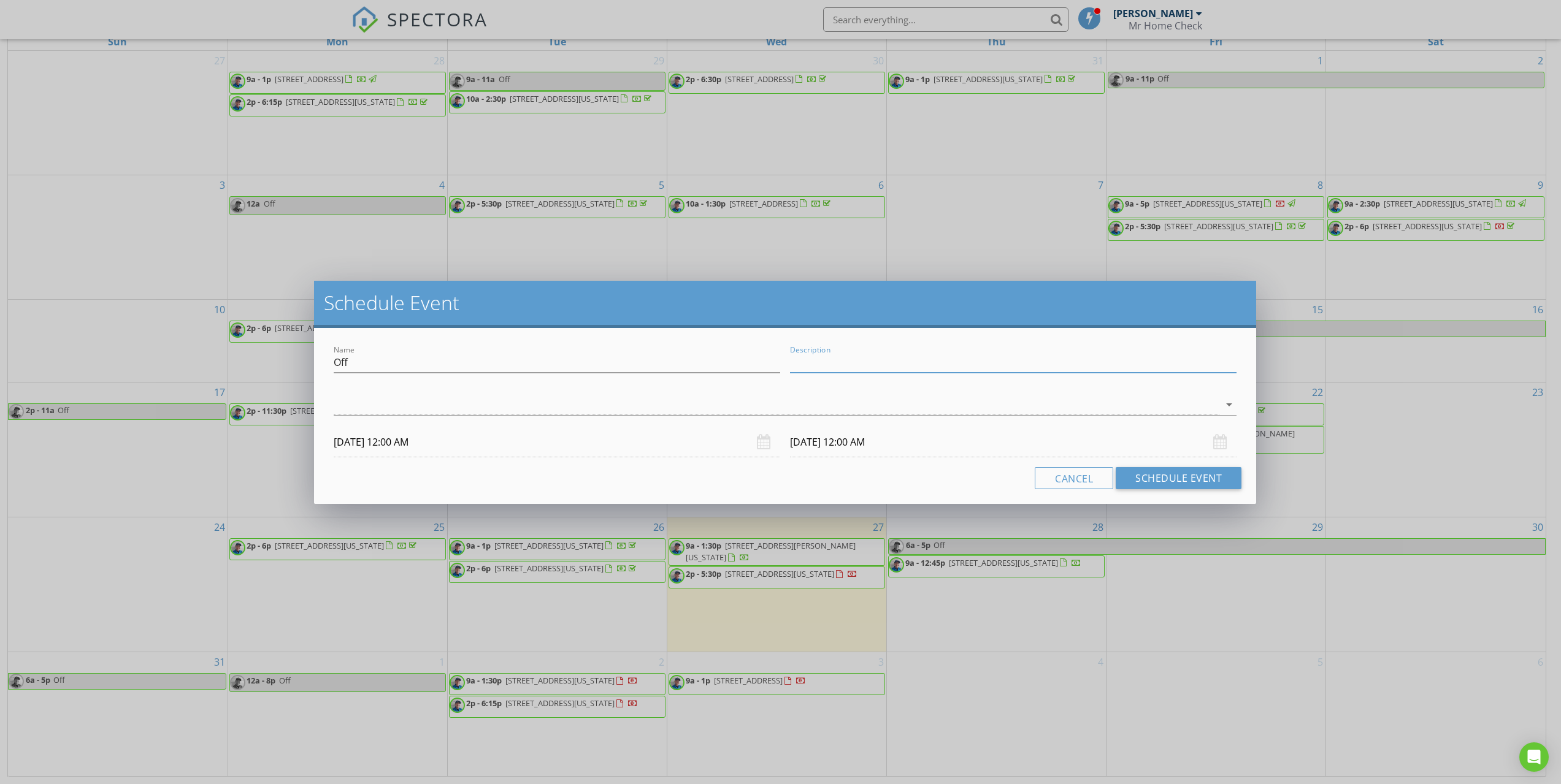
click at [819, 355] on input "Description" at bounding box center [1013, 363] width 447 height 21
type input "Off"
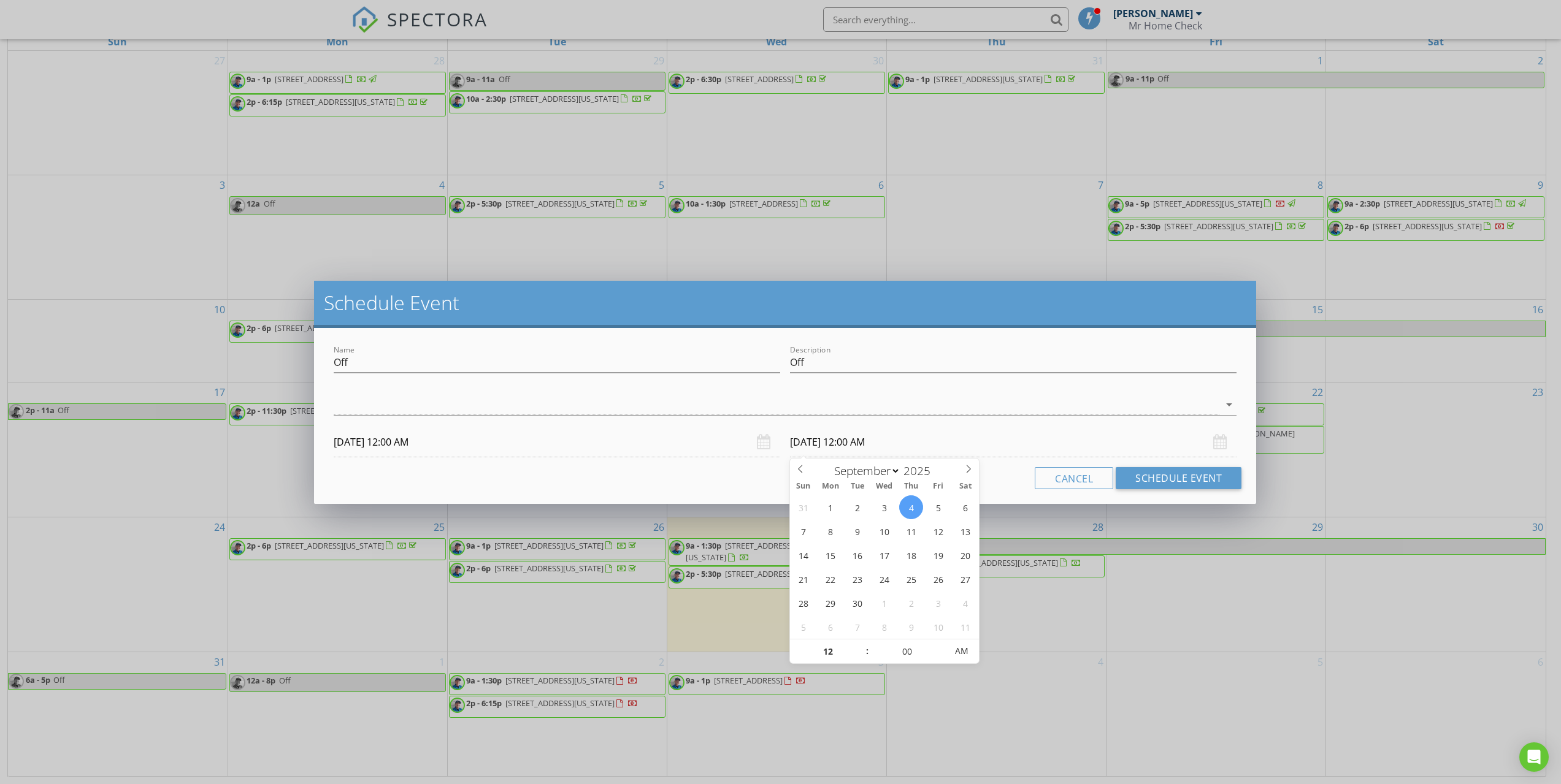
click at [856, 447] on input "09/04/2025 12:00 AM" at bounding box center [1013, 442] width 447 height 30
type input "01"
type input "09/04/2025 1:00 AM"
click at [864, 642] on span at bounding box center [861, 645] width 8 height 12
type input "02"
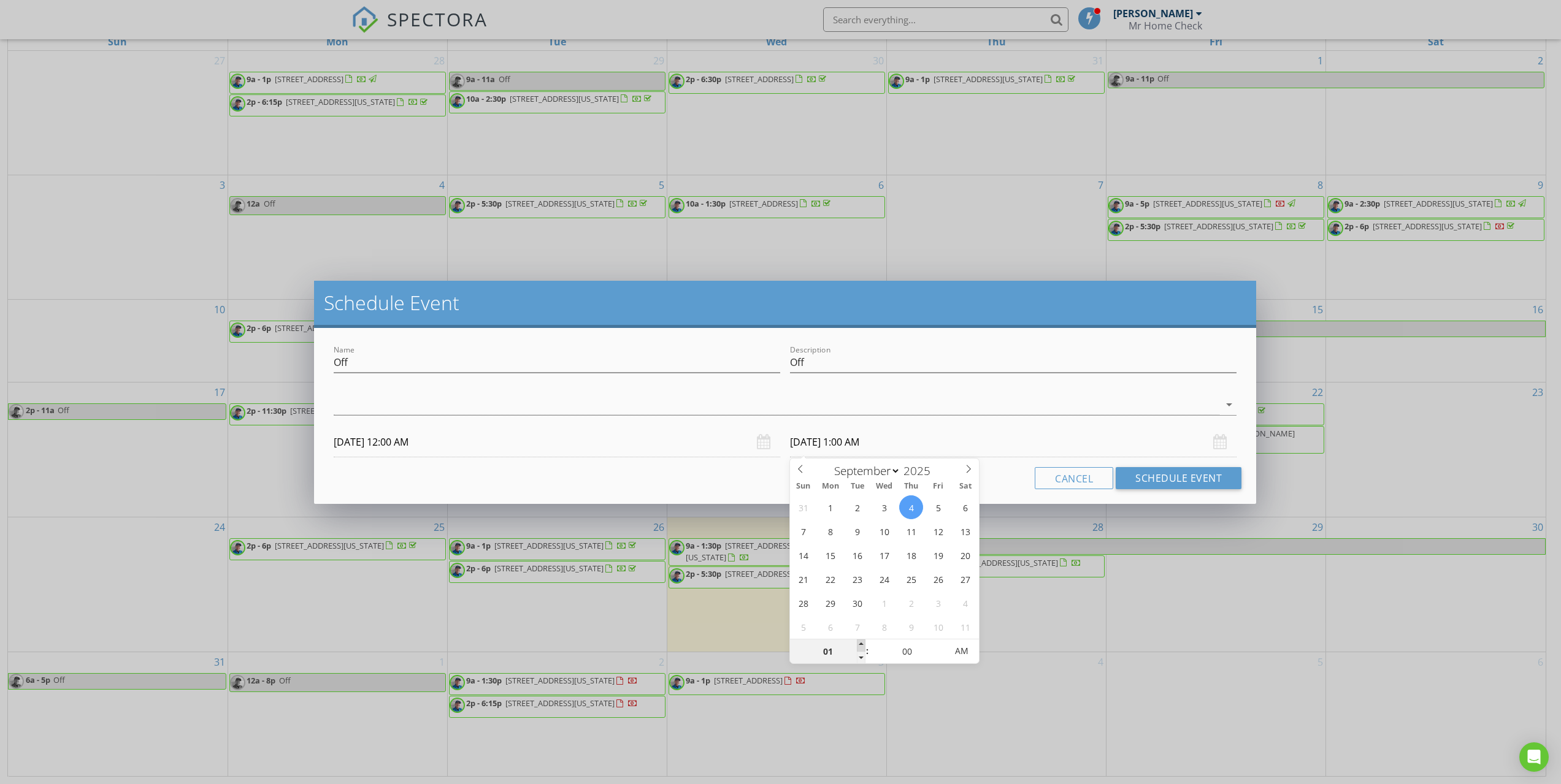
type input "09/04/2025 2:00 AM"
click at [864, 642] on span at bounding box center [861, 645] width 8 height 12
type input "03"
type input "09/04/2025 3:00 AM"
click at [864, 642] on span at bounding box center [861, 645] width 8 height 12
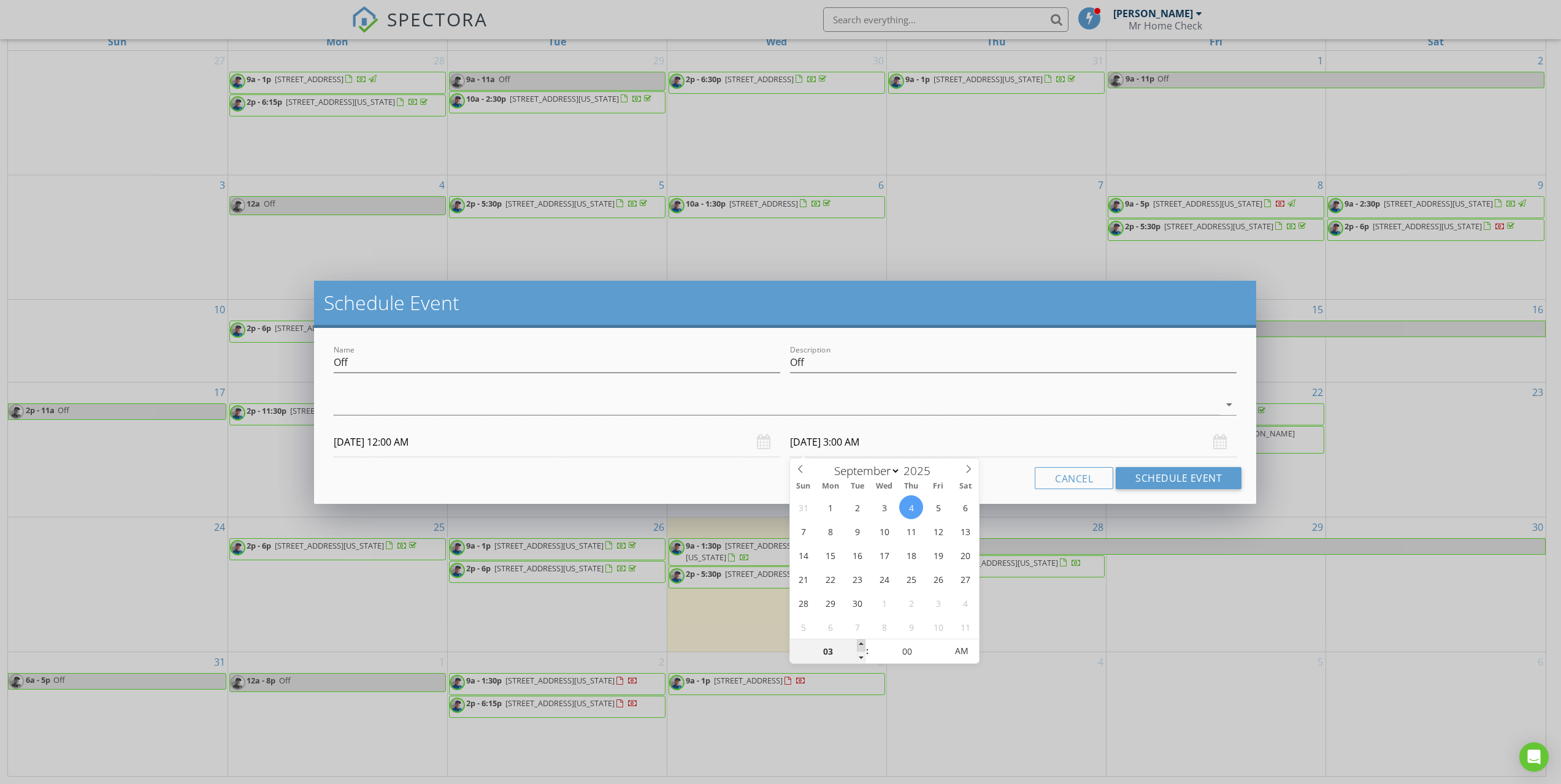
type input "04"
type input "09/04/2025 4:00 AM"
click at [864, 642] on span at bounding box center [861, 645] width 8 height 12
type input "05"
type input "09/04/2025 5:00 AM"
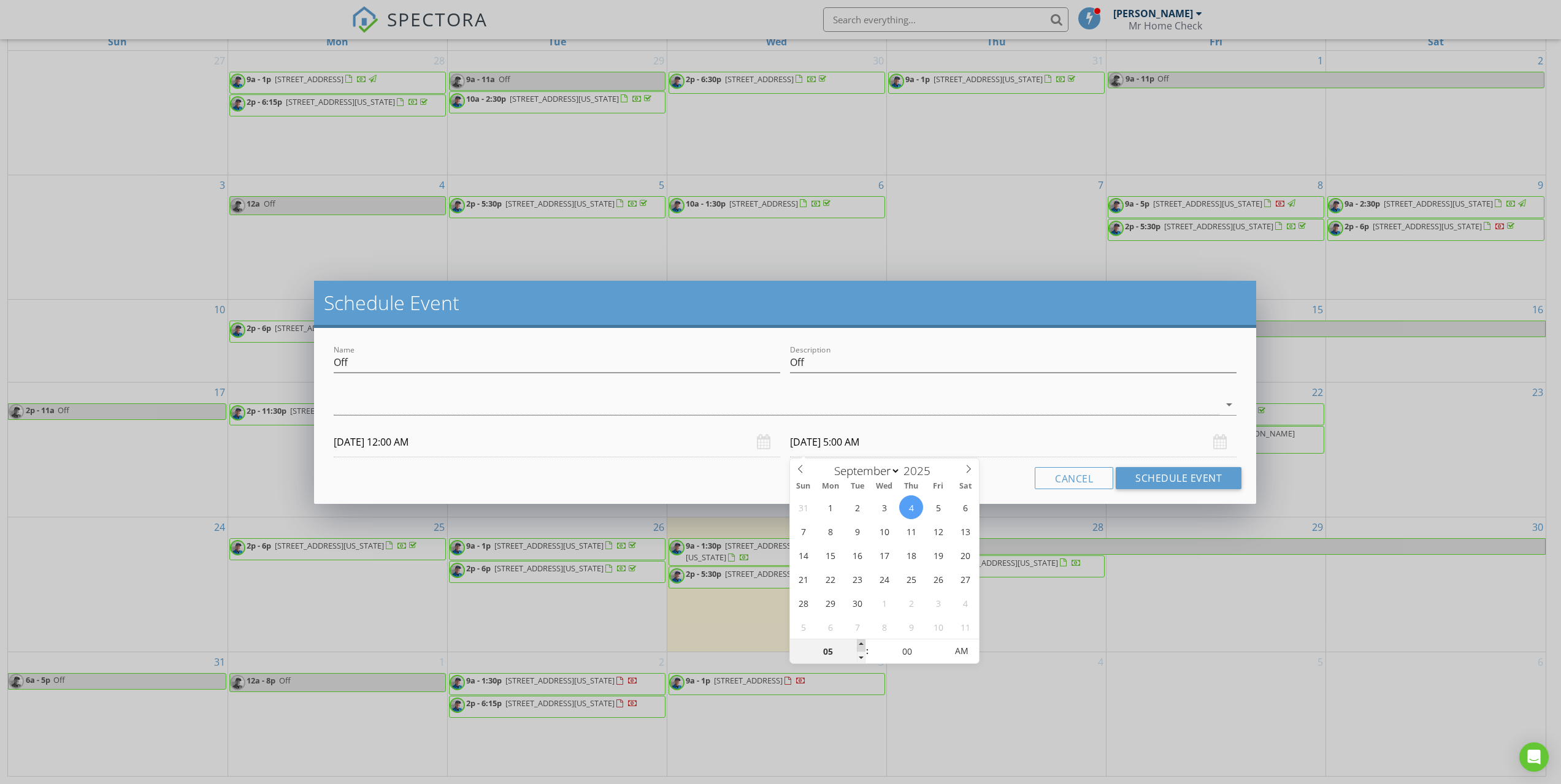
click at [864, 642] on span at bounding box center [861, 645] width 8 height 12
type input "06"
click at [864, 642] on span at bounding box center [861, 645] width 8 height 12
type input "09/04/2025 6:00 PM"
click at [966, 643] on span "AM" at bounding box center [961, 651] width 34 height 24
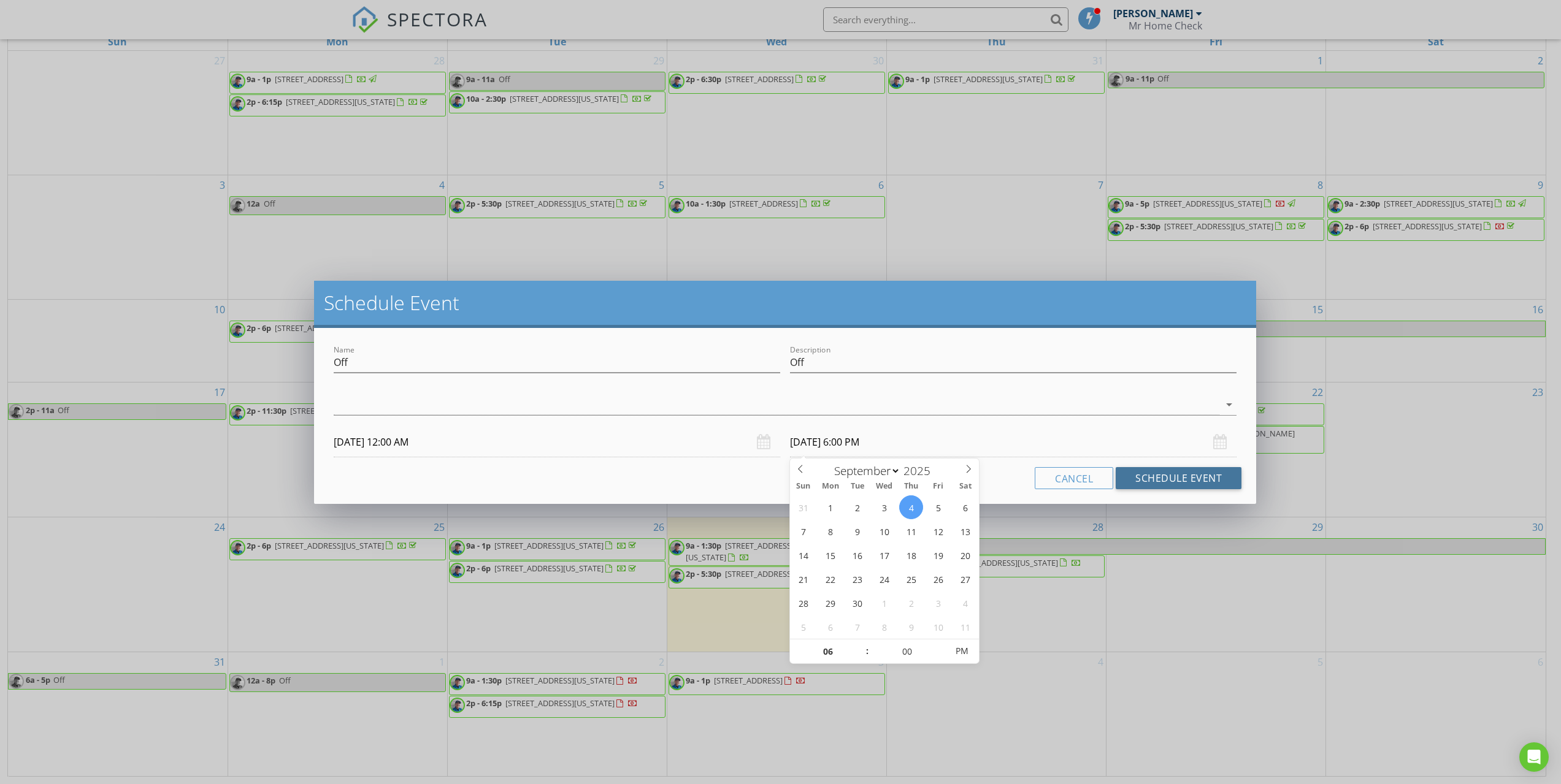
click at [1144, 486] on button "Schedule Event" at bounding box center [1178, 478] width 126 height 22
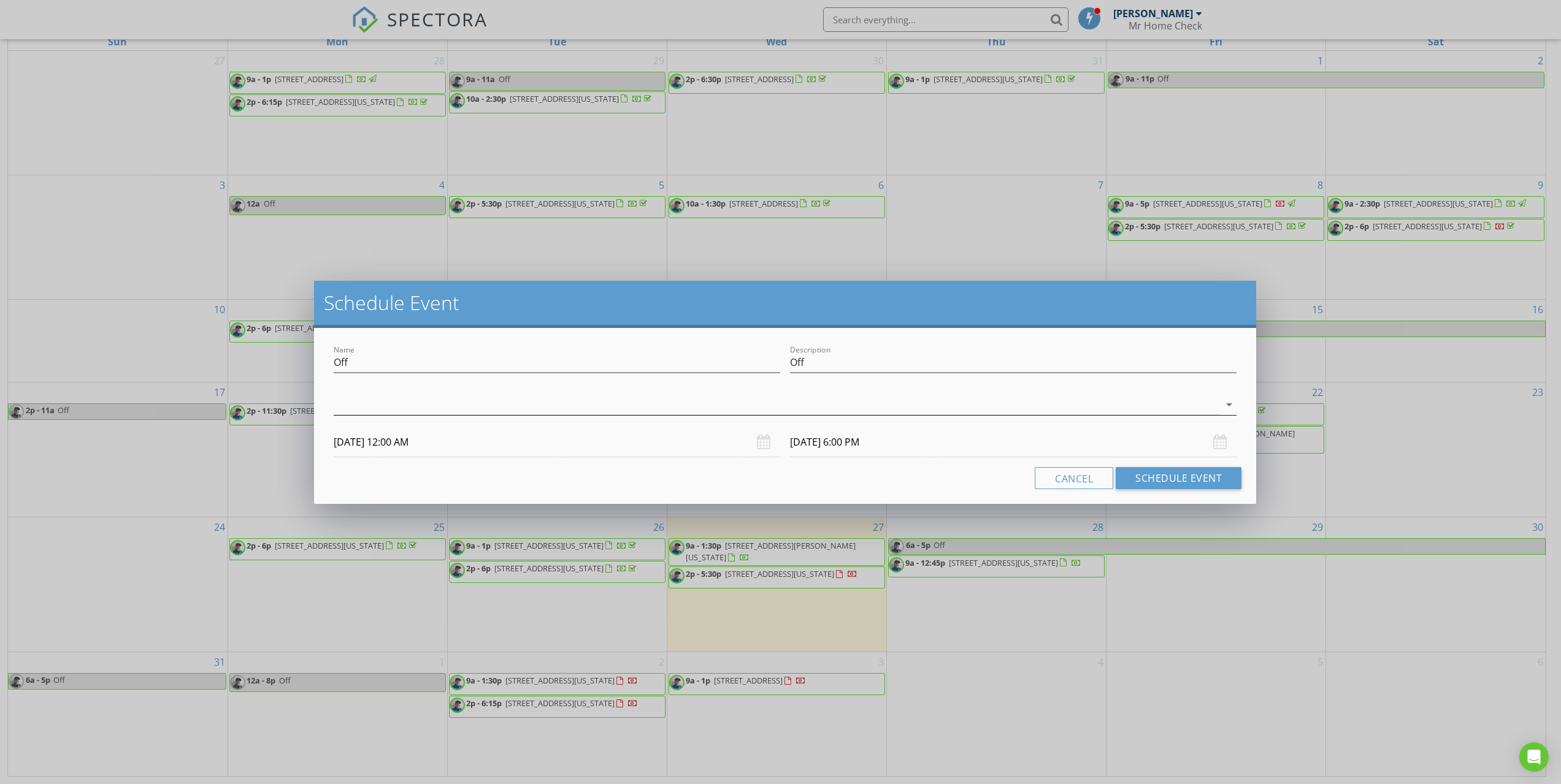
click at [823, 402] on div at bounding box center [777, 405] width 886 height 21
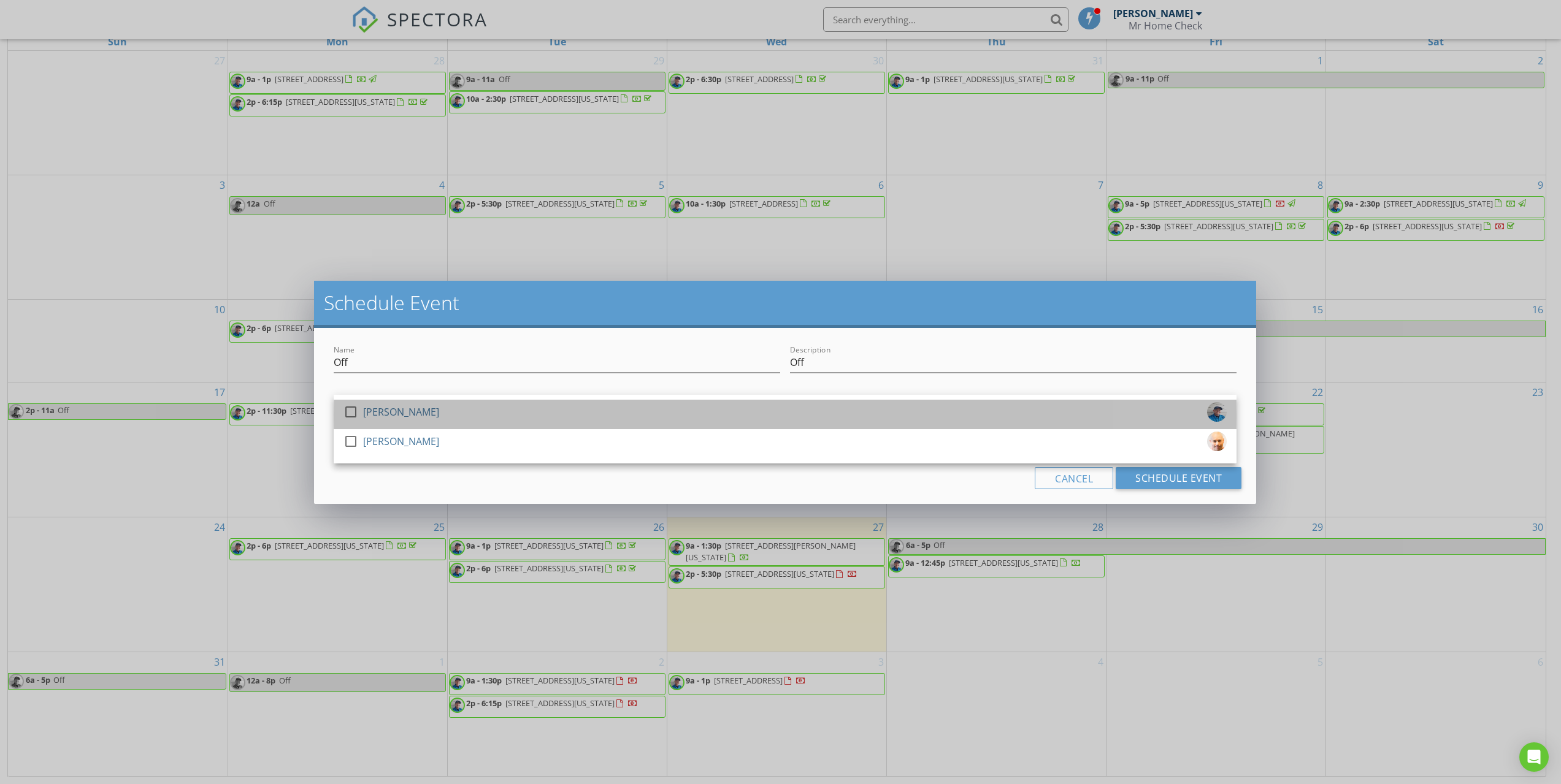
click at [767, 419] on div "check_box_outline_blank Ian Christiansen" at bounding box center [785, 414] width 883 height 24
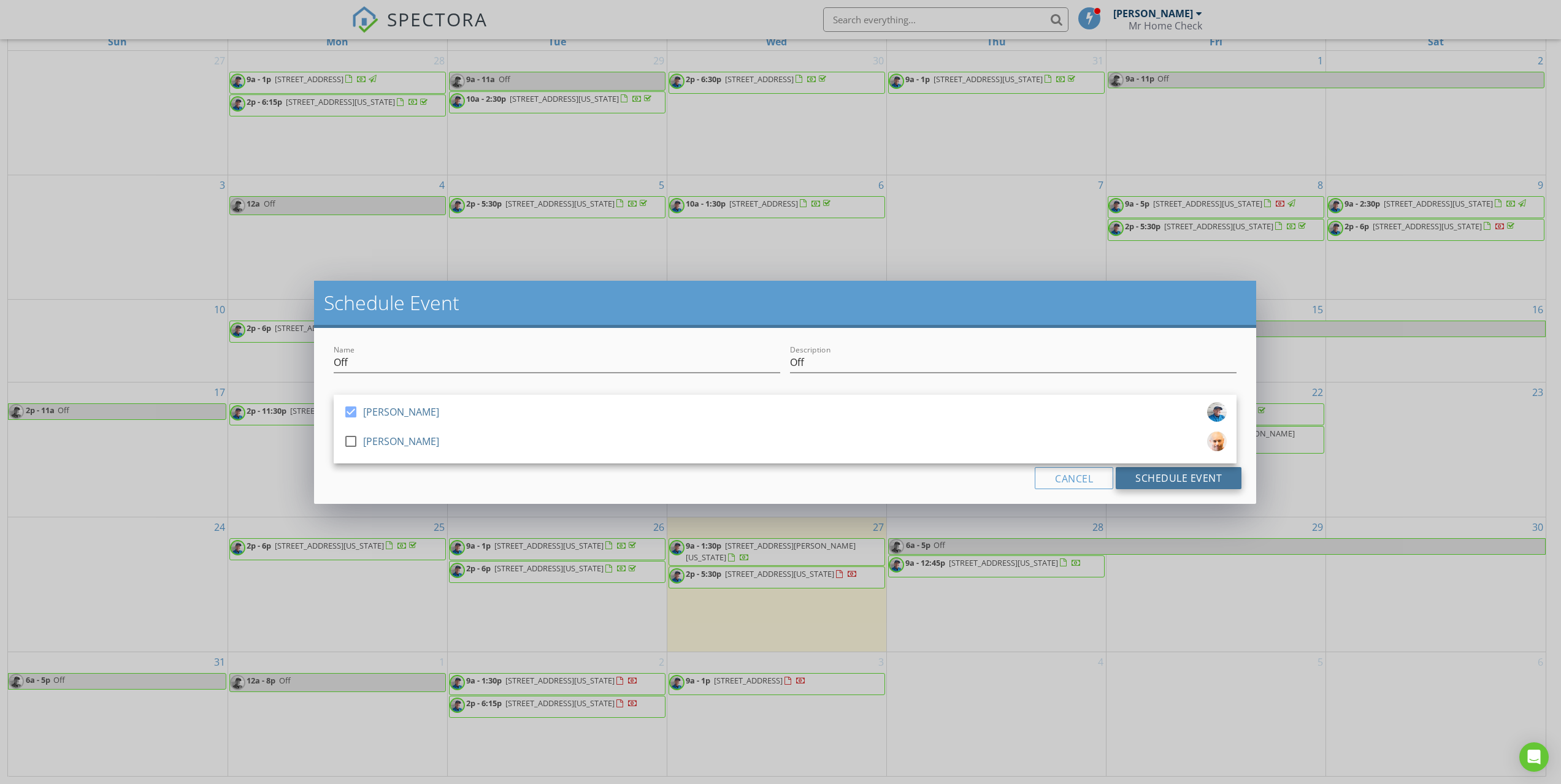
click at [1198, 481] on button "Schedule Event" at bounding box center [1178, 478] width 126 height 22
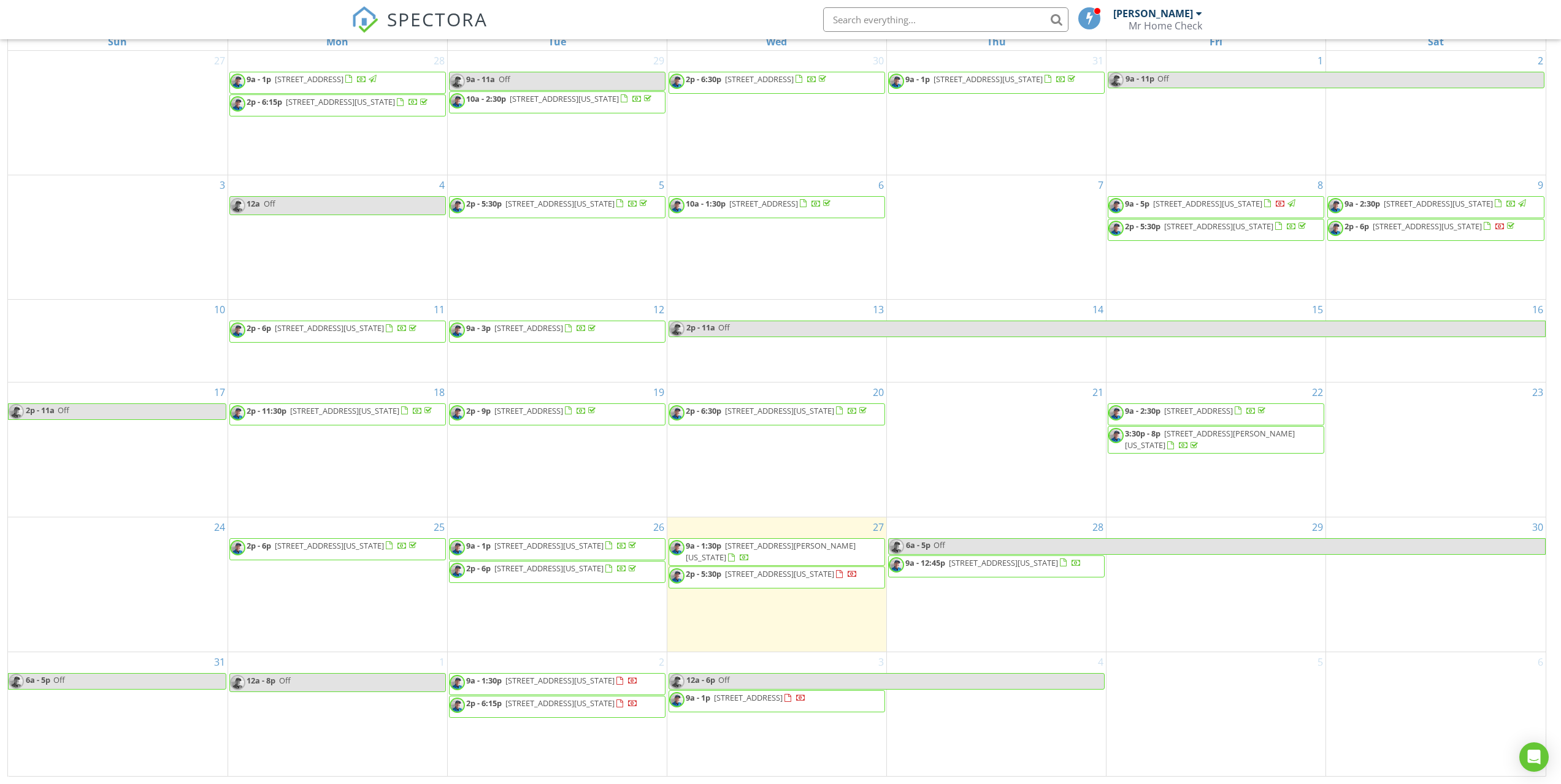
click at [763, 701] on span "9a - 1p 201 Eagles Perch Pl, Woodland Park 80863" at bounding box center [737, 701] width 136 height 18
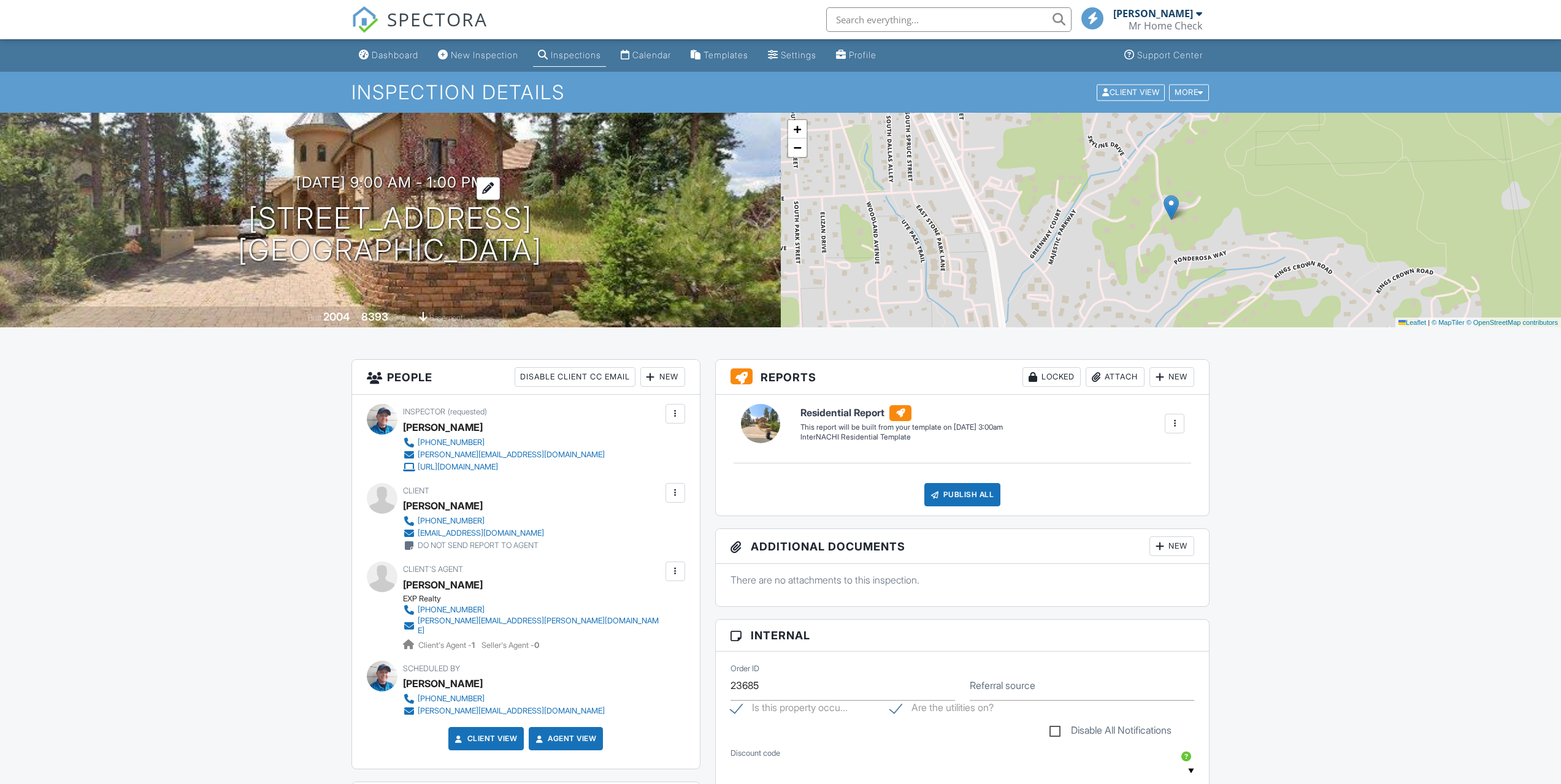
click at [386, 187] on h3 "[DATE] 9:00 am - 1:00 pm" at bounding box center [390, 182] width 188 height 17
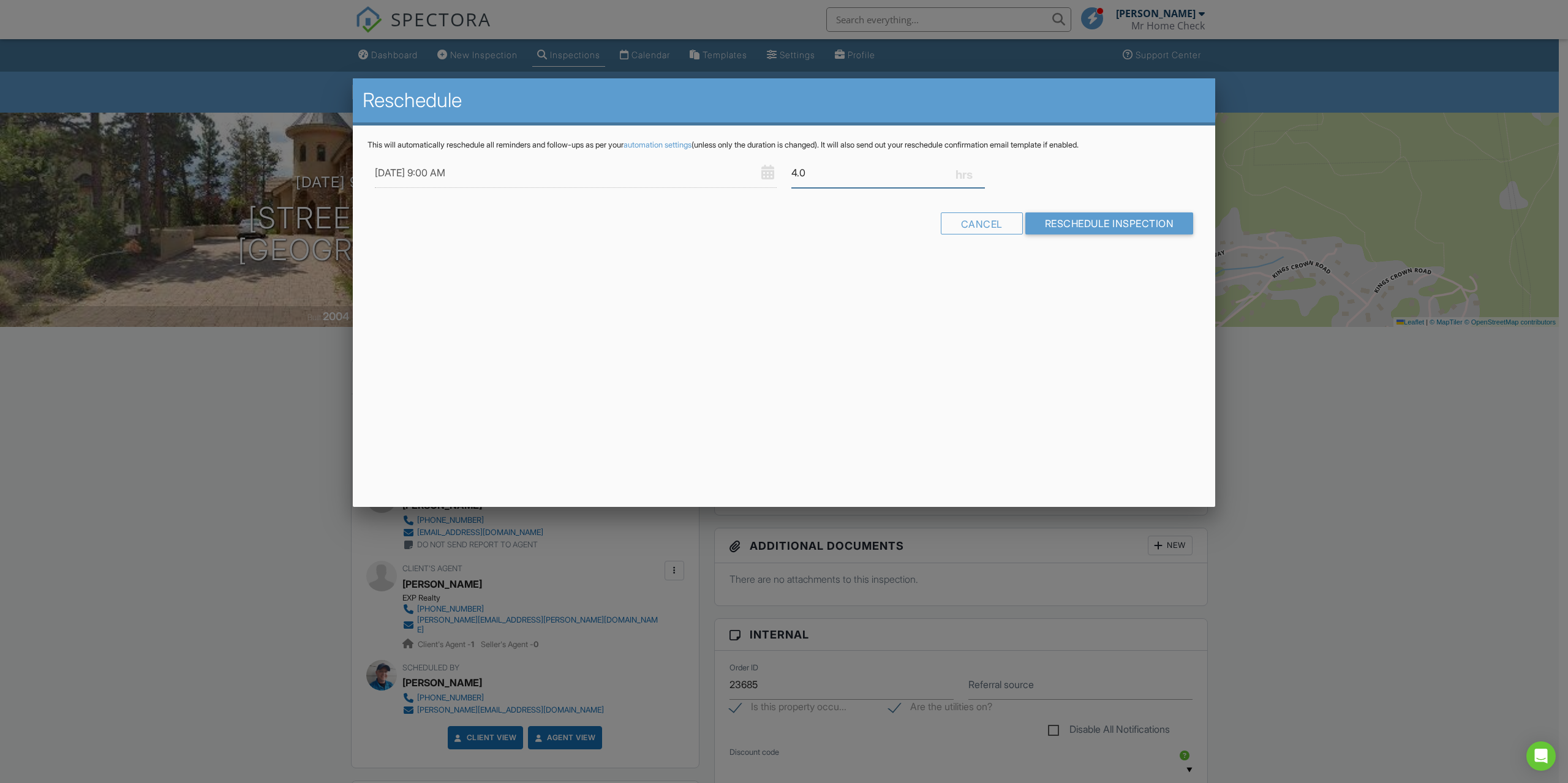
drag, startPoint x: 816, startPoint y: 180, endPoint x: 769, endPoint y: 180, distance: 47.0
click at [769, 180] on div "[DATE] 9:00 AM 4.0" at bounding box center [784, 173] width 833 height 30
type input "6.0"
click at [1070, 218] on input "Reschedule Inspection" at bounding box center [1109, 223] width 168 height 22
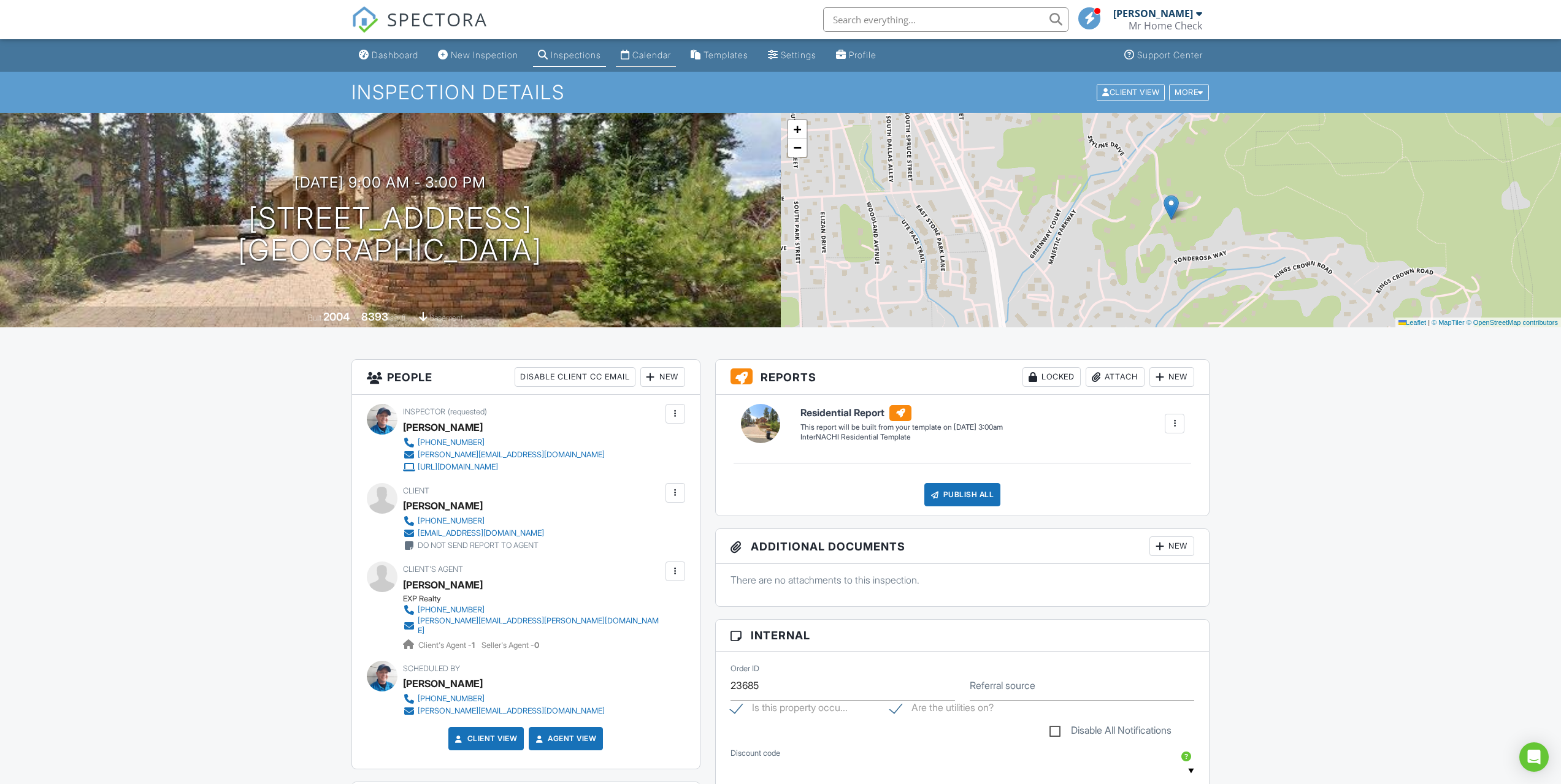
click at [666, 47] on link "Calendar" at bounding box center [646, 56] width 60 height 23
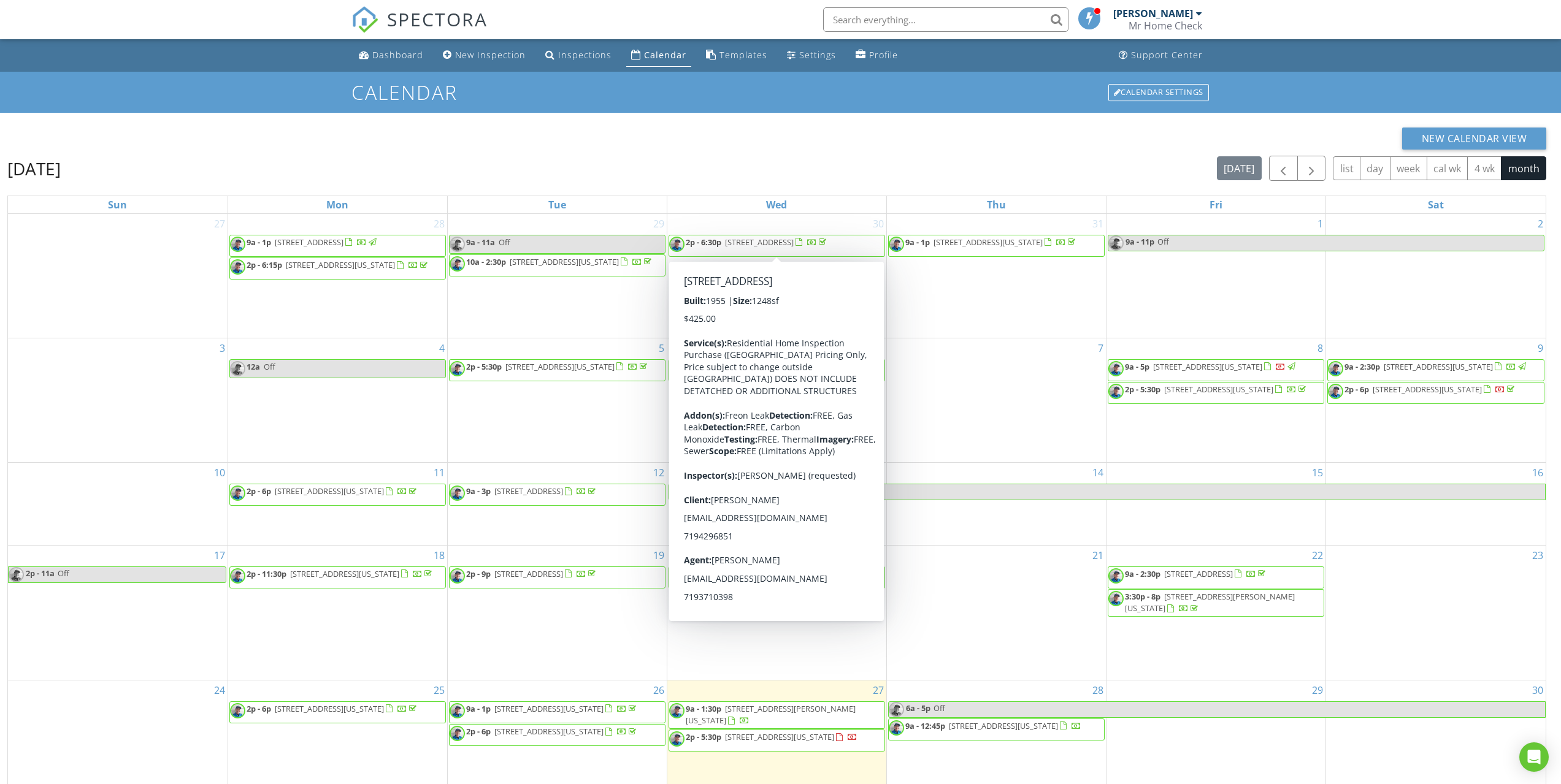
click at [654, 49] on link "Calendar" at bounding box center [658, 56] width 65 height 23
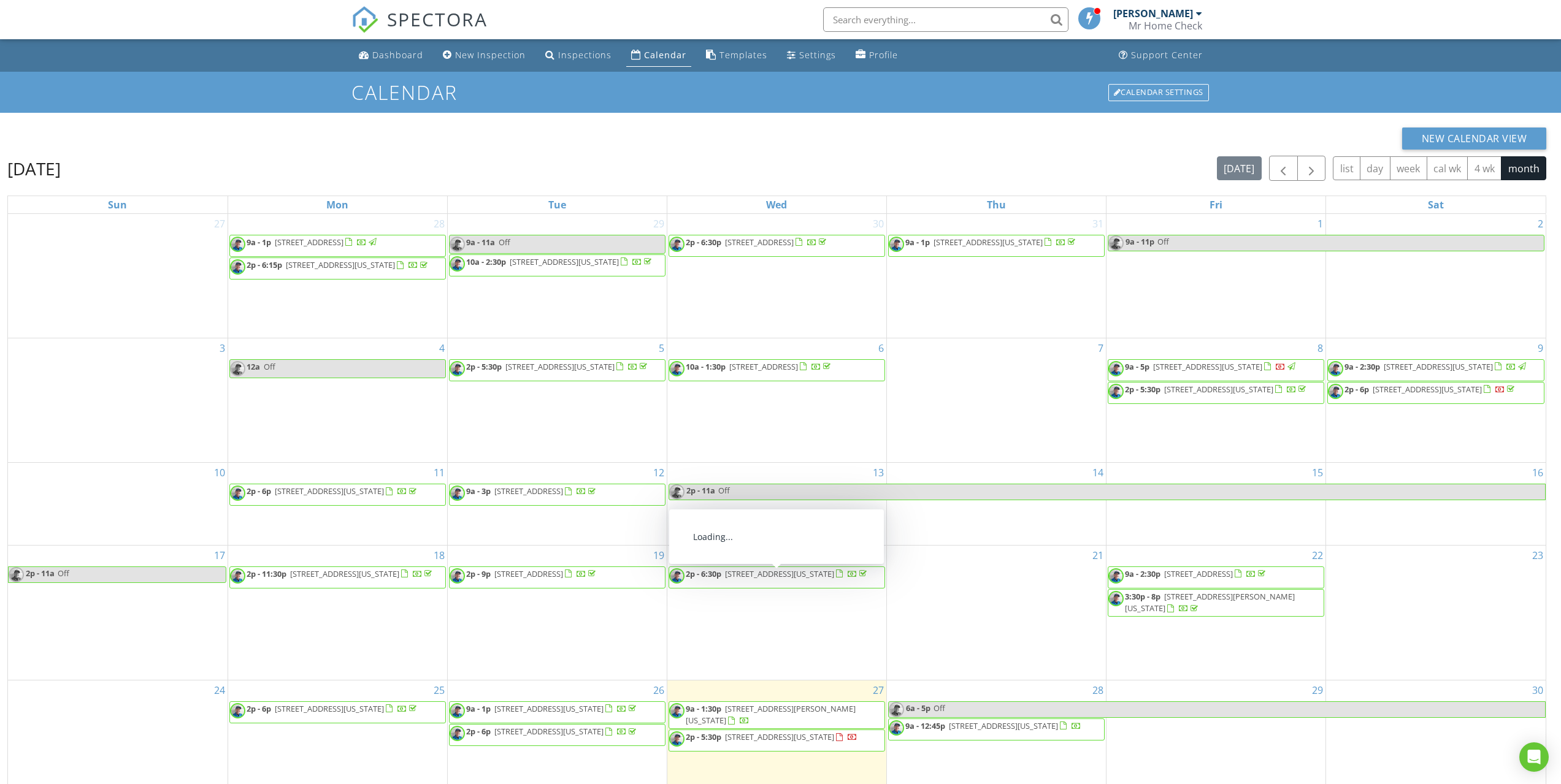
click at [759, 709] on span "[STREET_ADDRESS][PERSON_NAME][US_STATE]" at bounding box center [770, 715] width 170 height 23
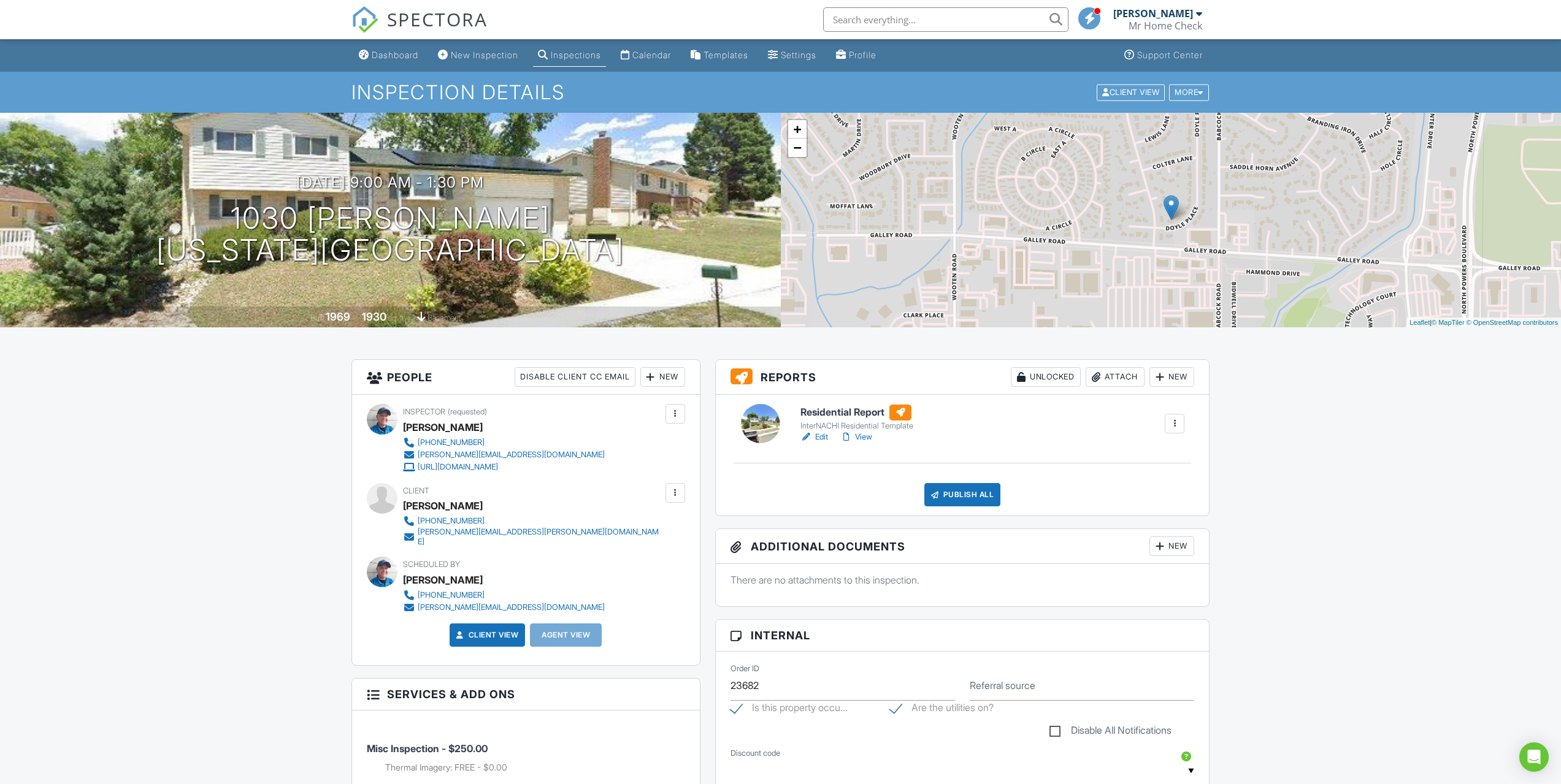
click at [822, 438] on link "Edit" at bounding box center [814, 437] width 27 height 12
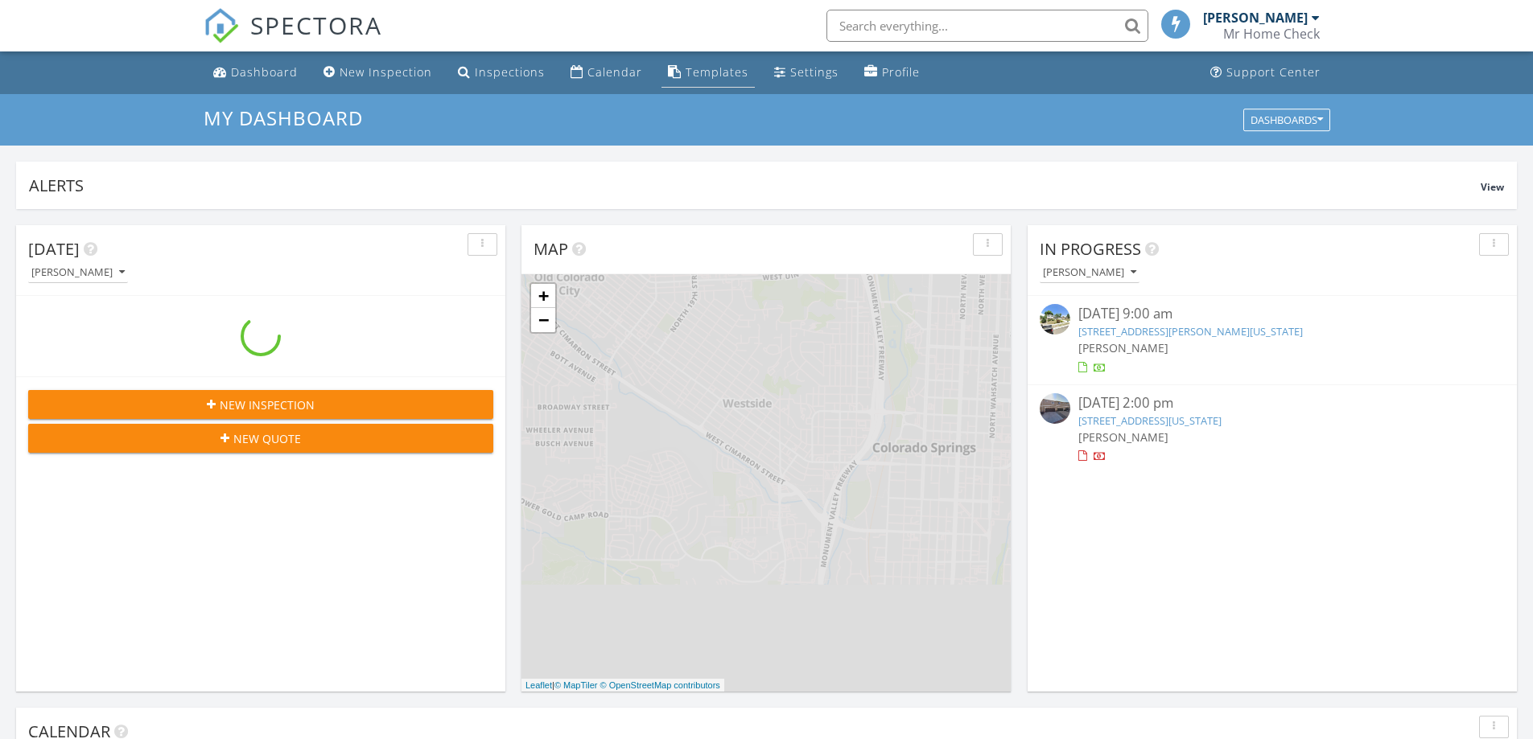
scroll to position [8, 8]
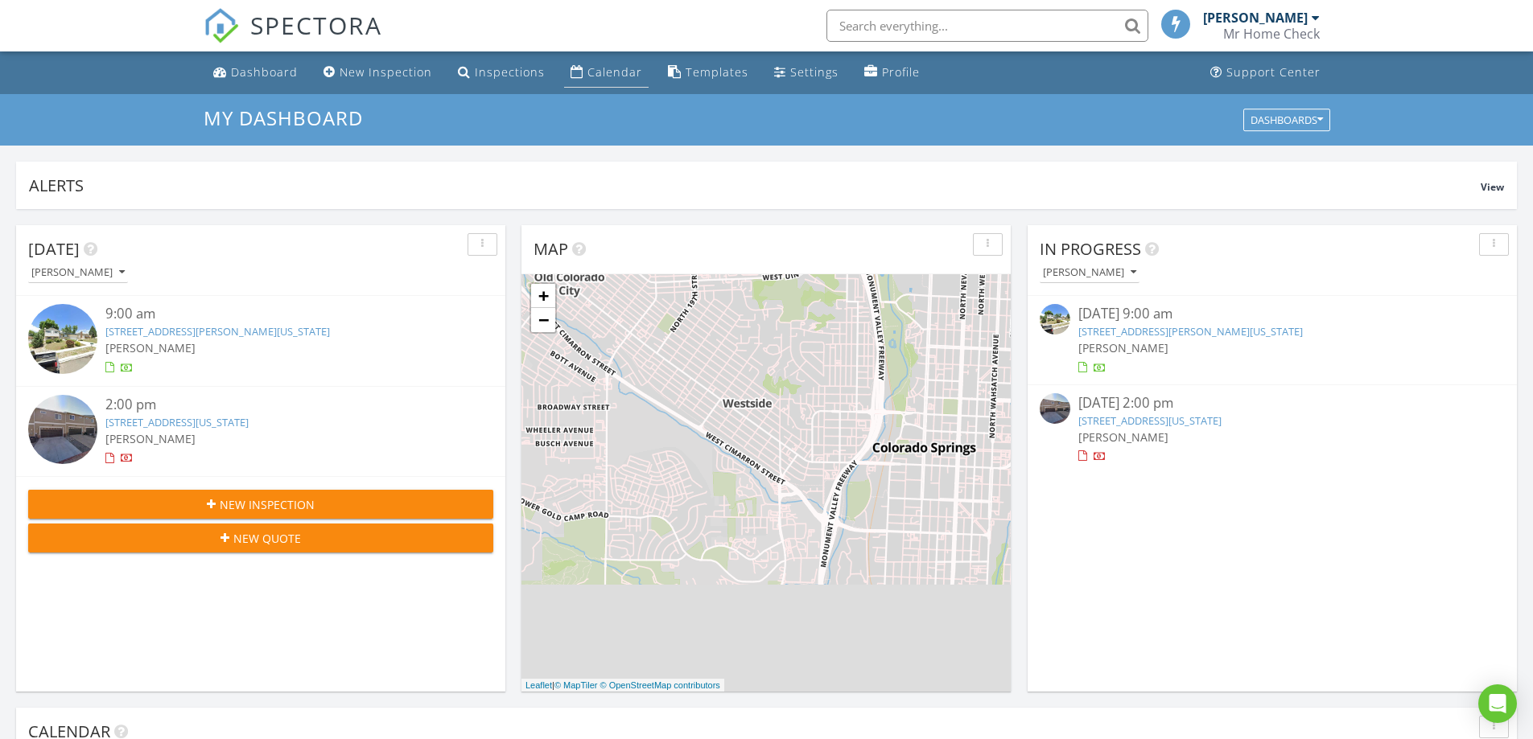
click at [607, 68] on div "Calendar" at bounding box center [614, 71] width 55 height 15
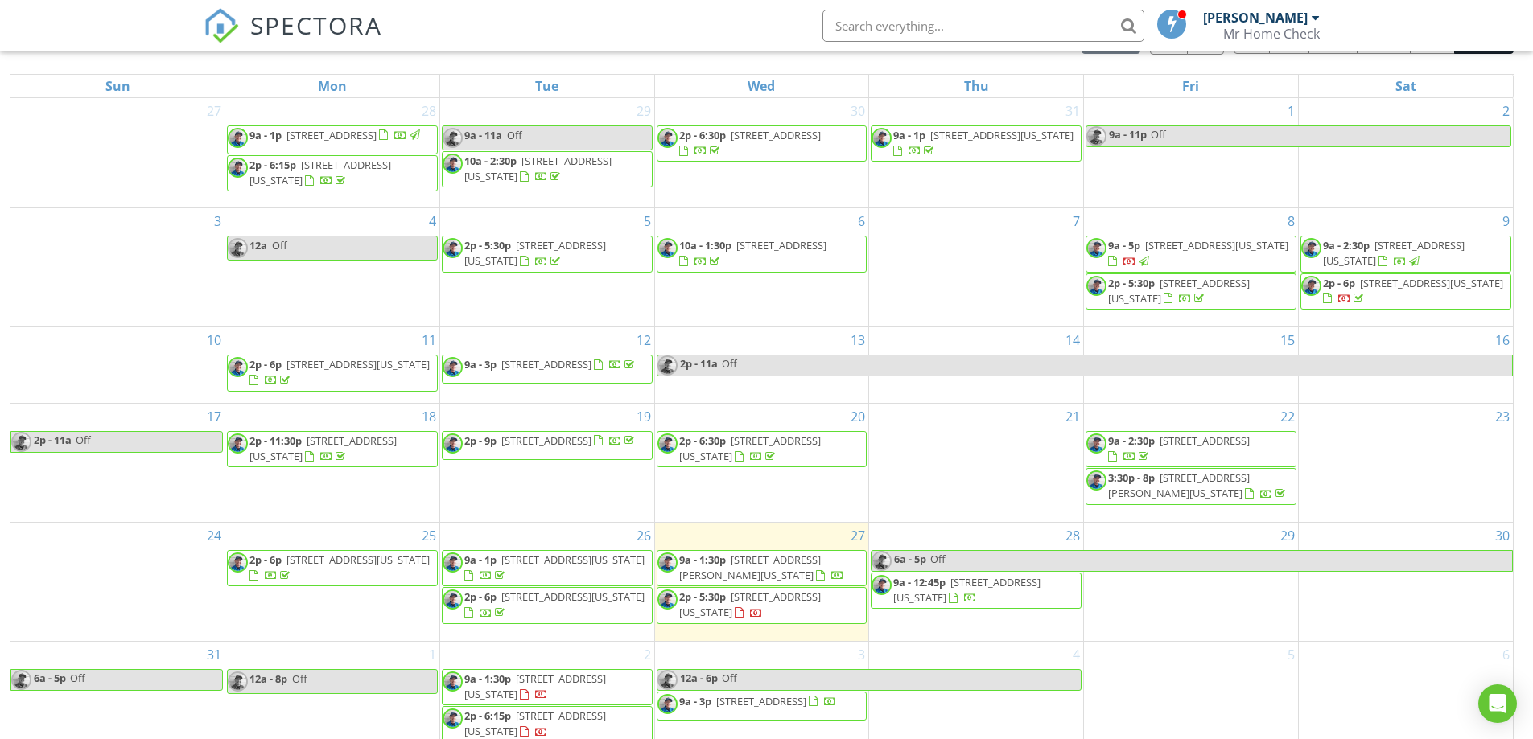
scroll to position [214, 0]
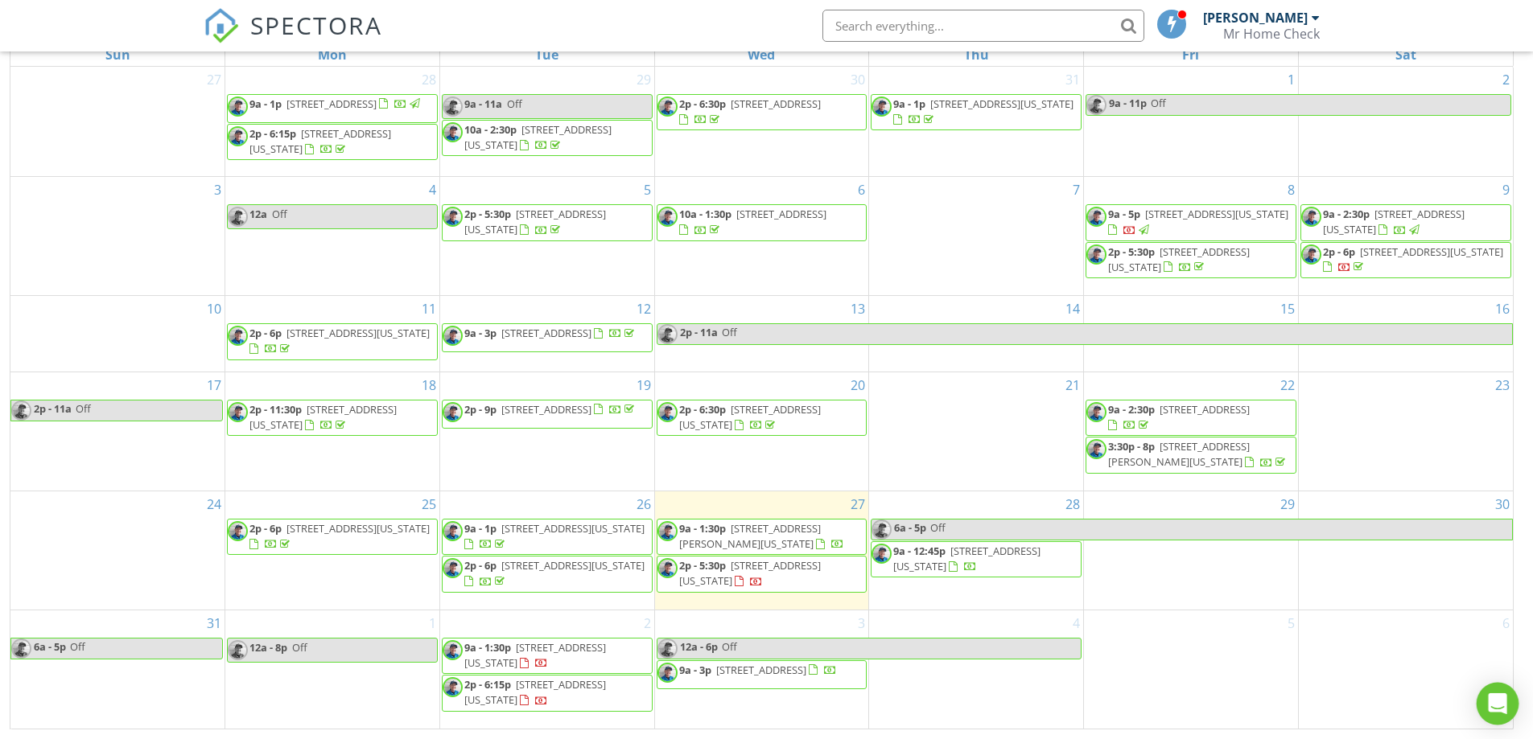
click at [1504, 702] on icon "Open Intercom Messenger" at bounding box center [1497, 704] width 19 height 21
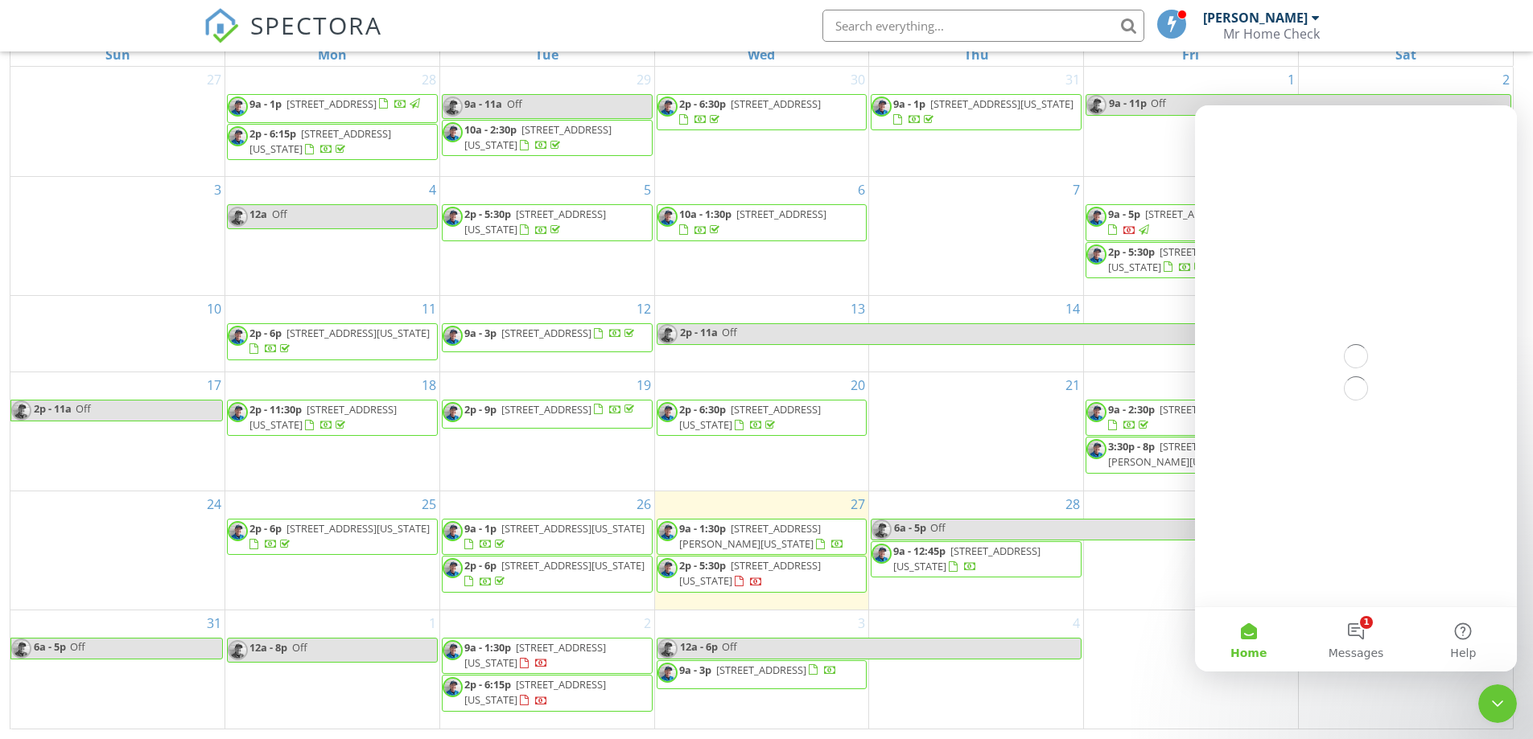
scroll to position [0, 0]
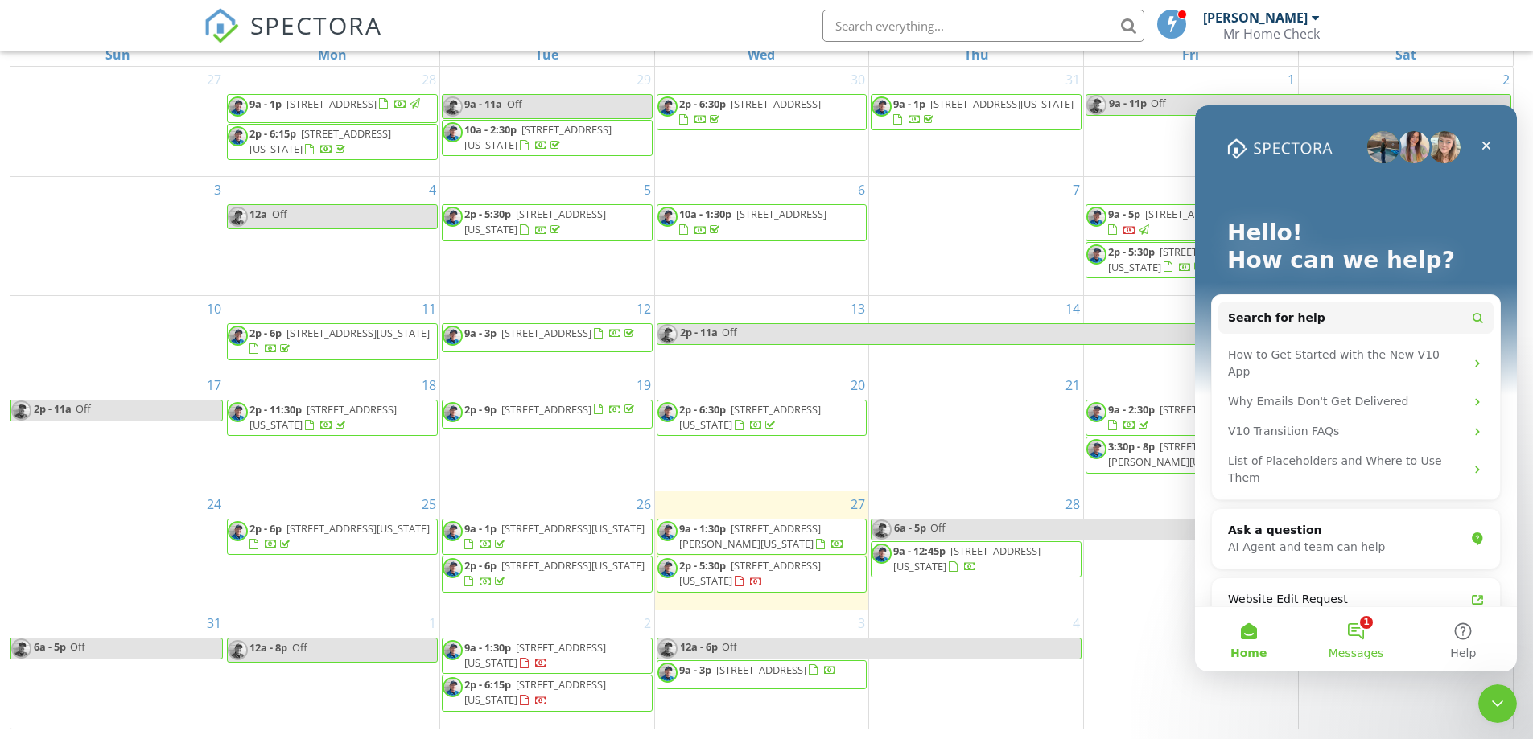
click at [1356, 636] on button "1 Messages" at bounding box center [1355, 639] width 107 height 64
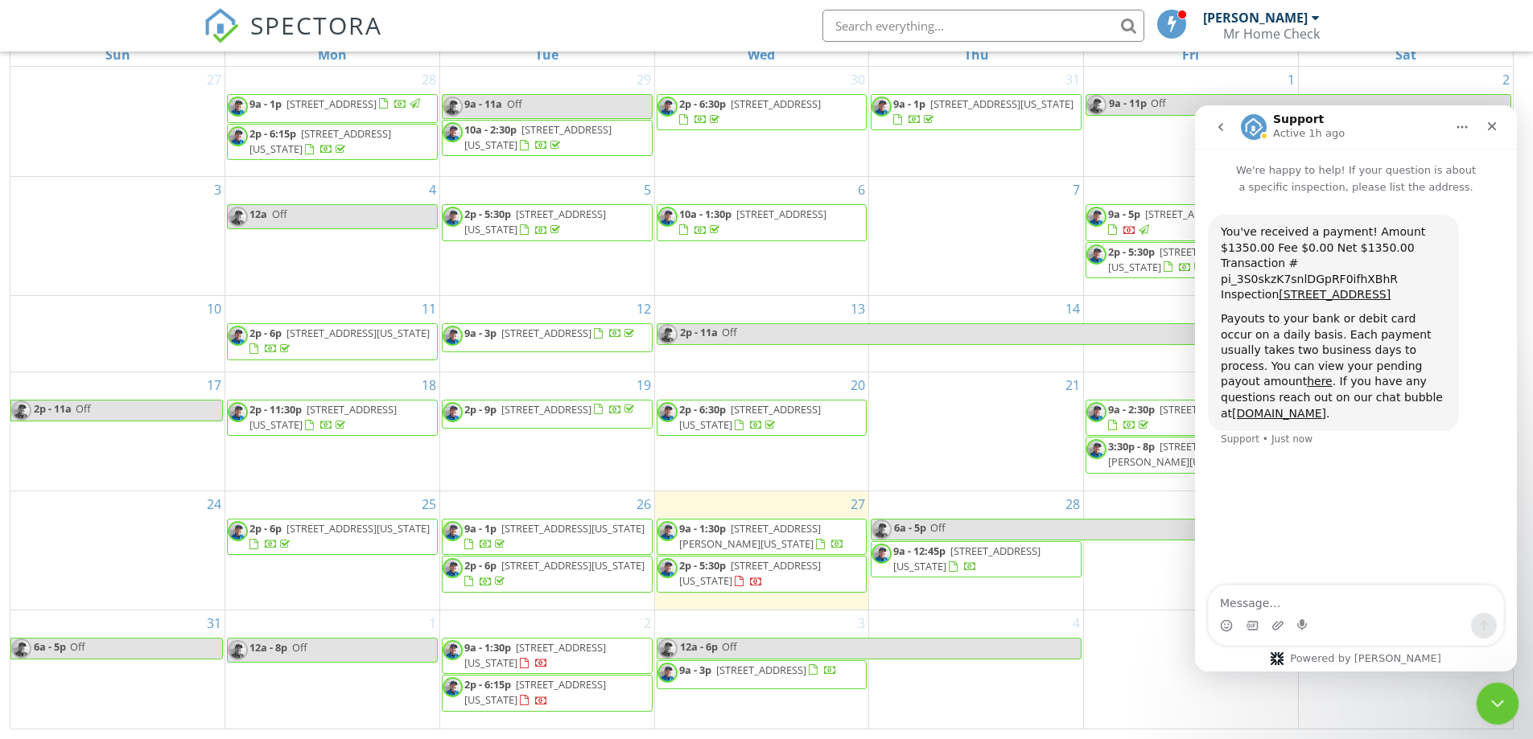
click at [1504, 710] on icon "Close Intercom Messenger" at bounding box center [1494, 701] width 19 height 19
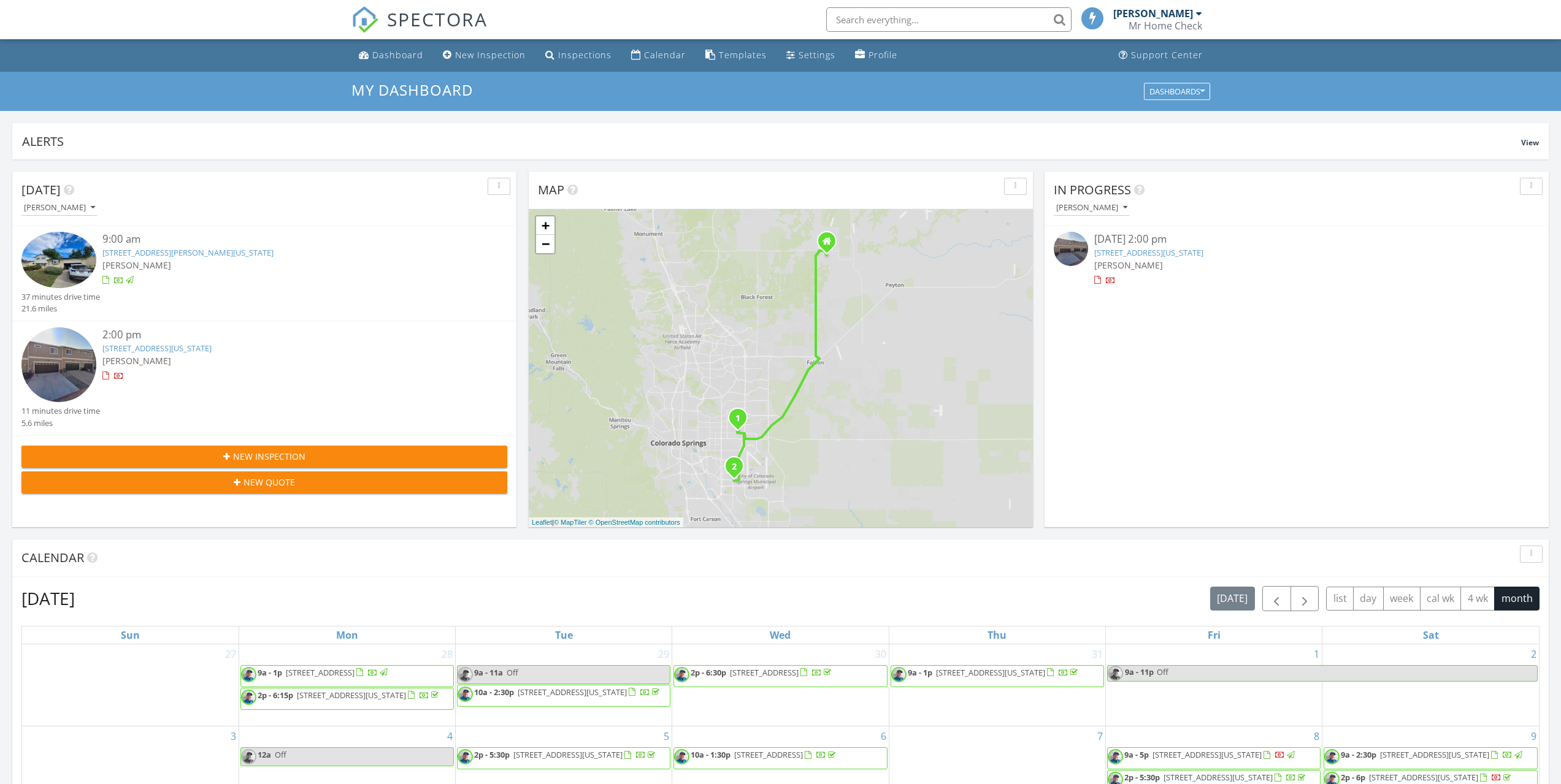
scroll to position [6, 6]
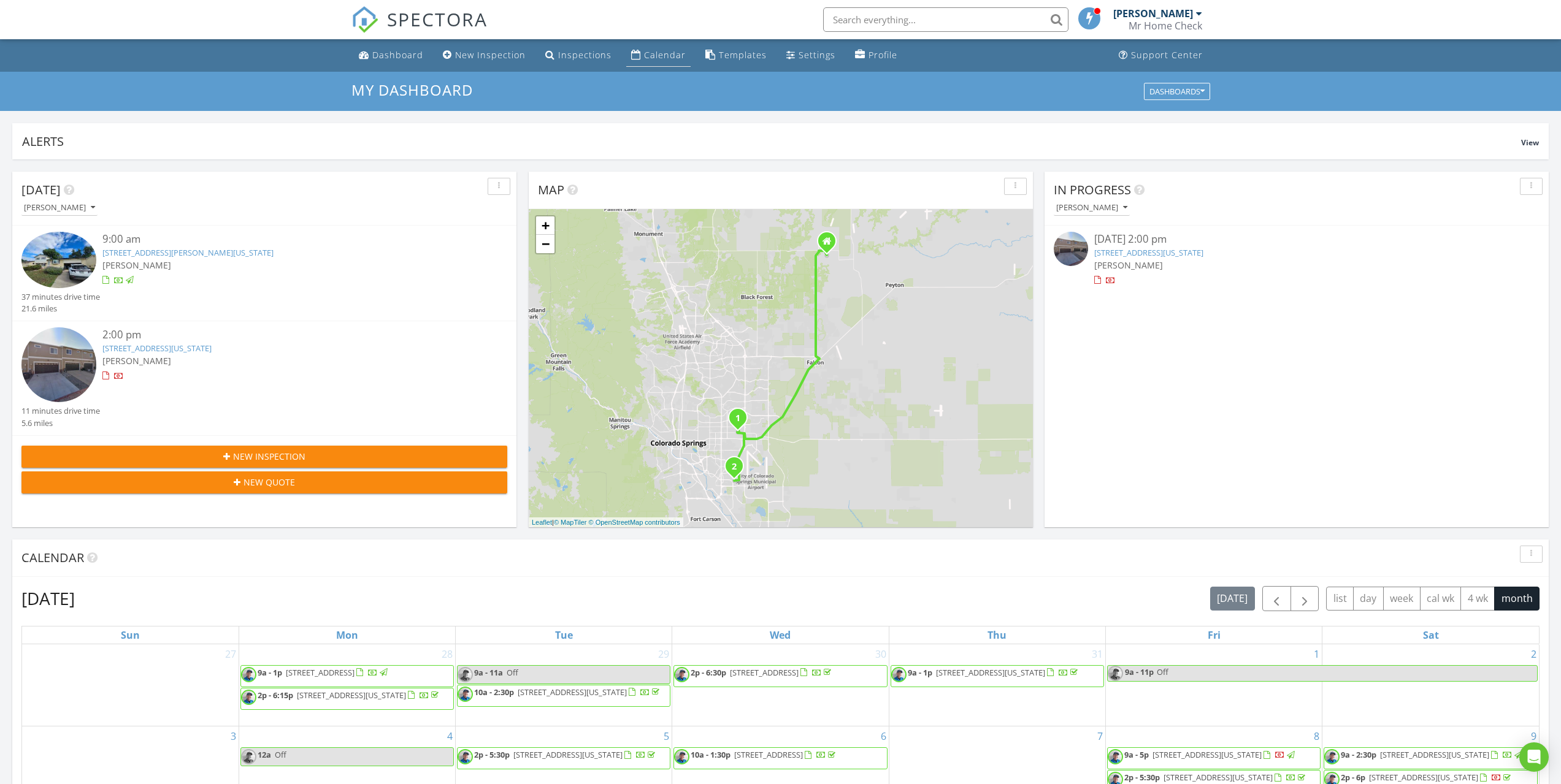
click at [662, 58] on div "Calendar" at bounding box center [665, 54] width 42 height 11
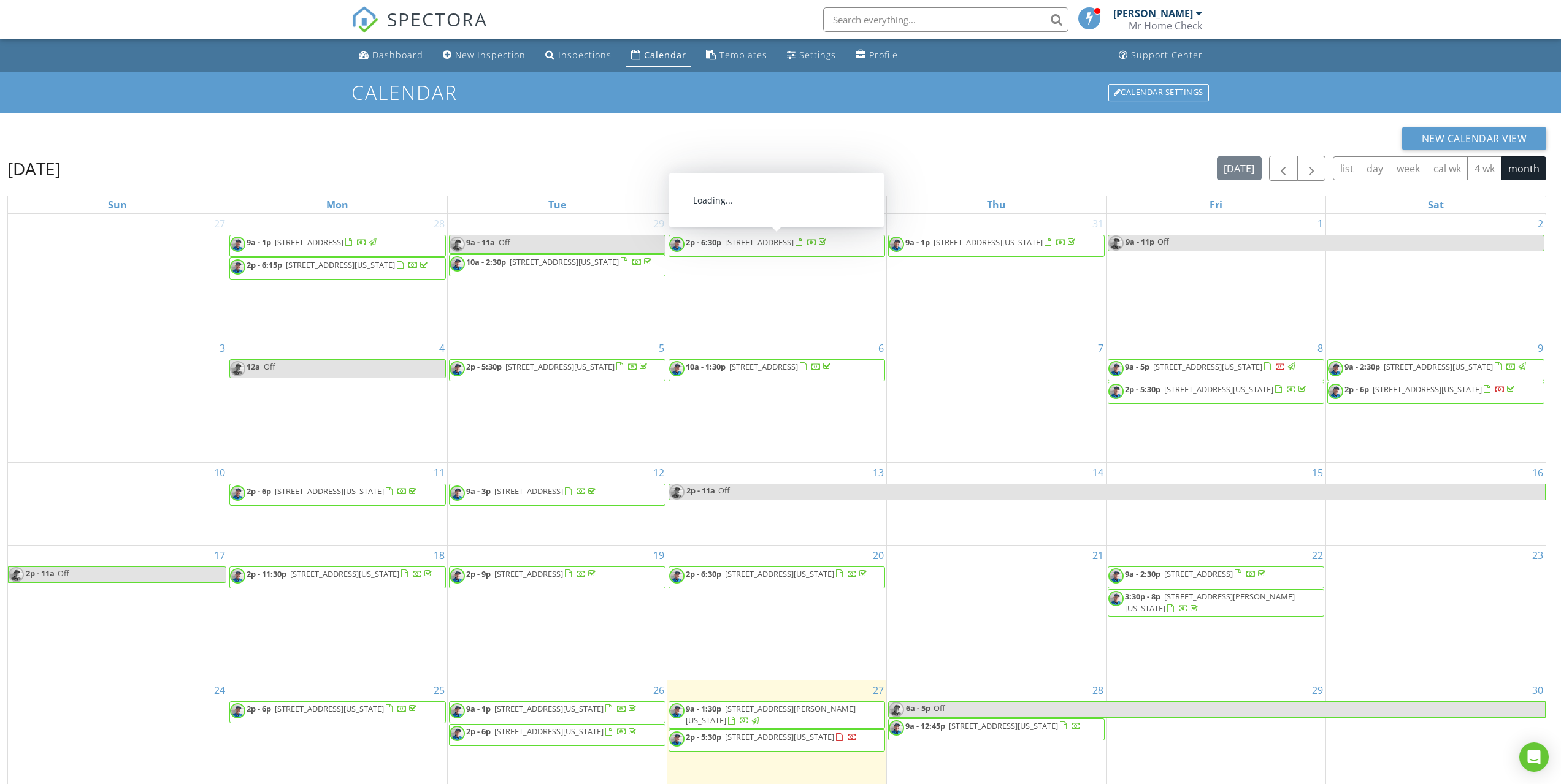
click at [659, 59] on div "Calendar" at bounding box center [665, 54] width 43 height 11
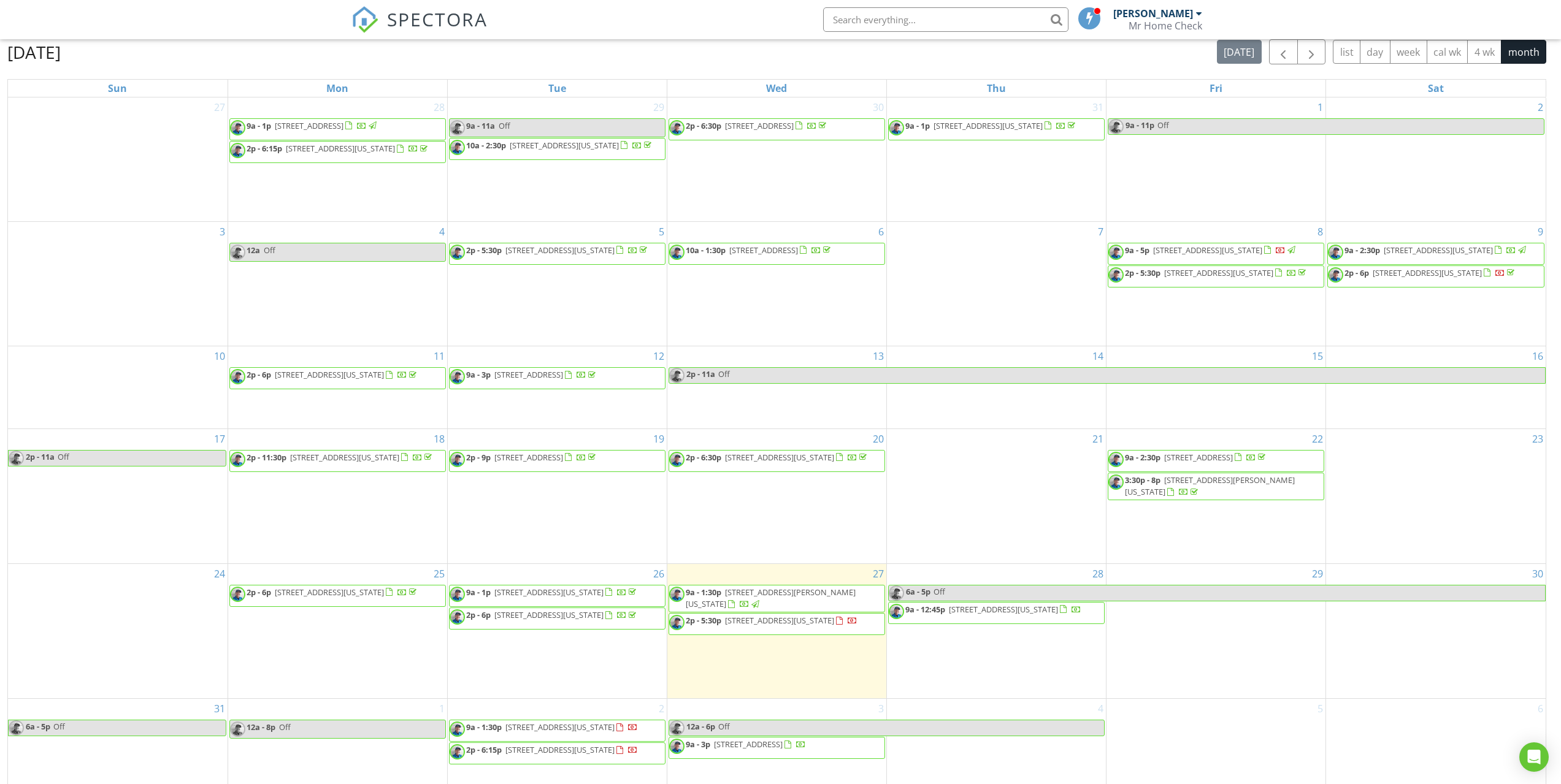
scroll to position [163, 0]
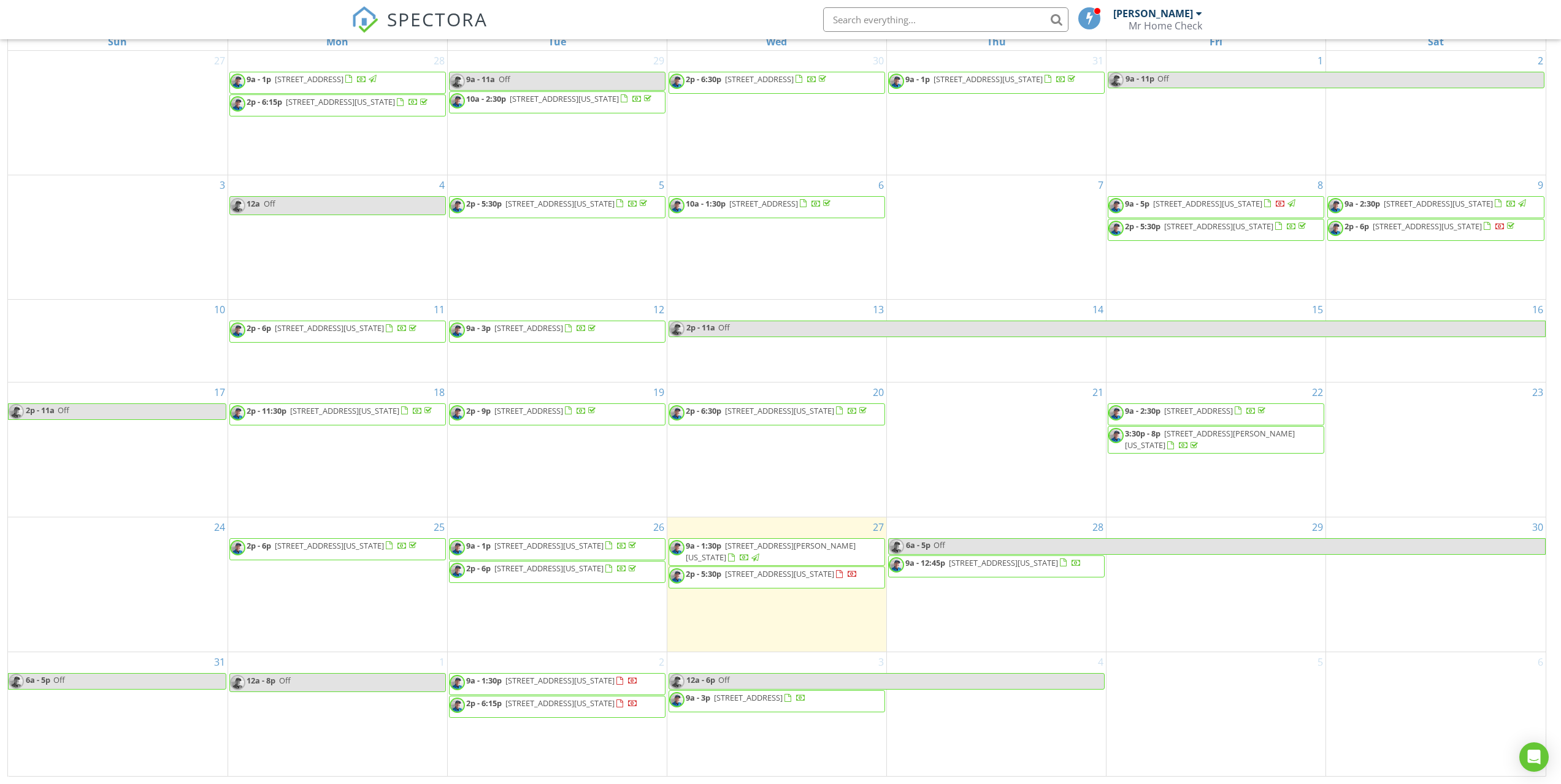
click at [771, 578] on span "[STREET_ADDRESS][US_STATE]" at bounding box center [779, 574] width 109 height 11
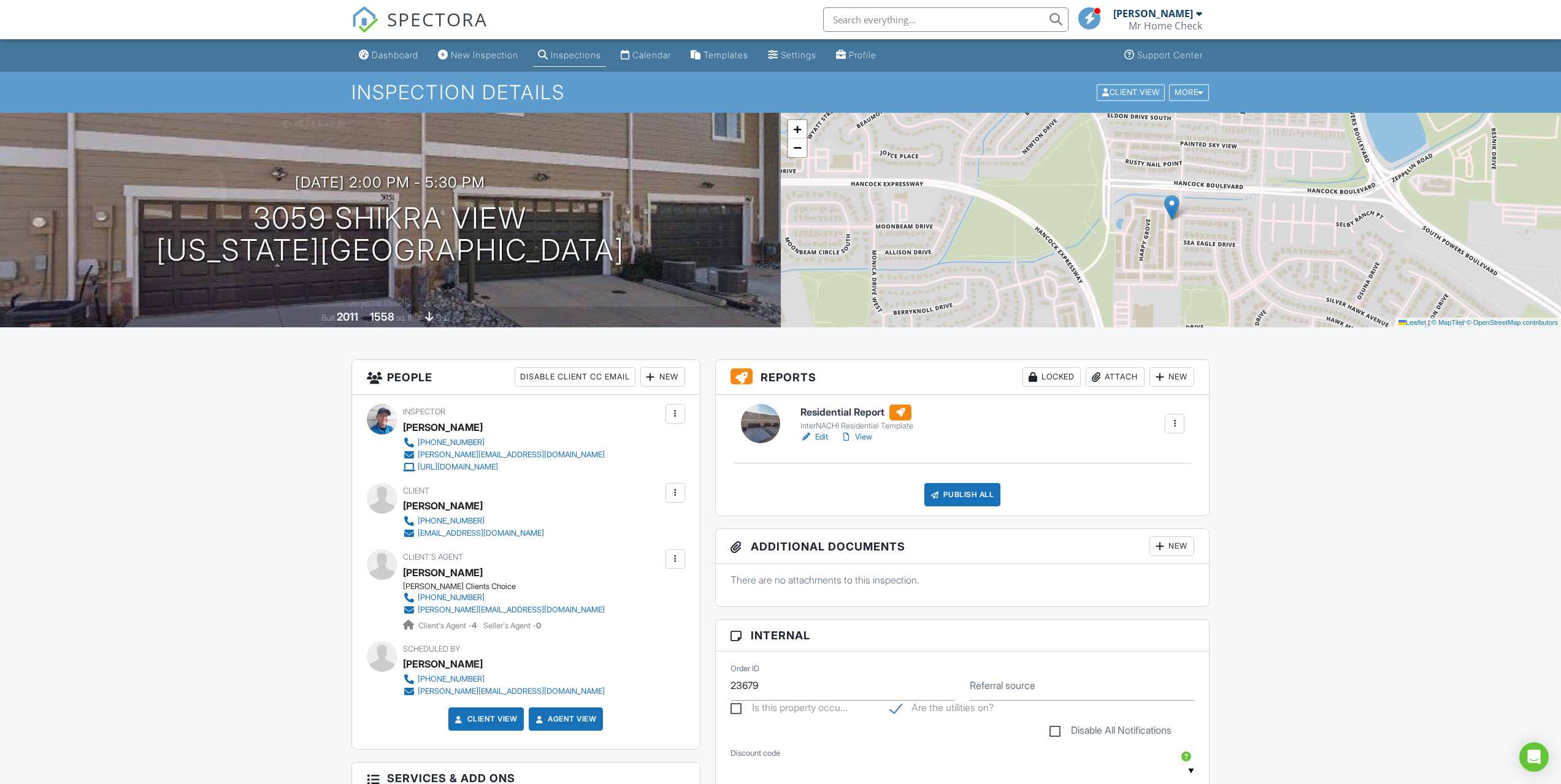
click at [821, 437] on link "Edit" at bounding box center [814, 437] width 27 height 12
click at [820, 439] on link "Edit" at bounding box center [814, 437] width 27 height 12
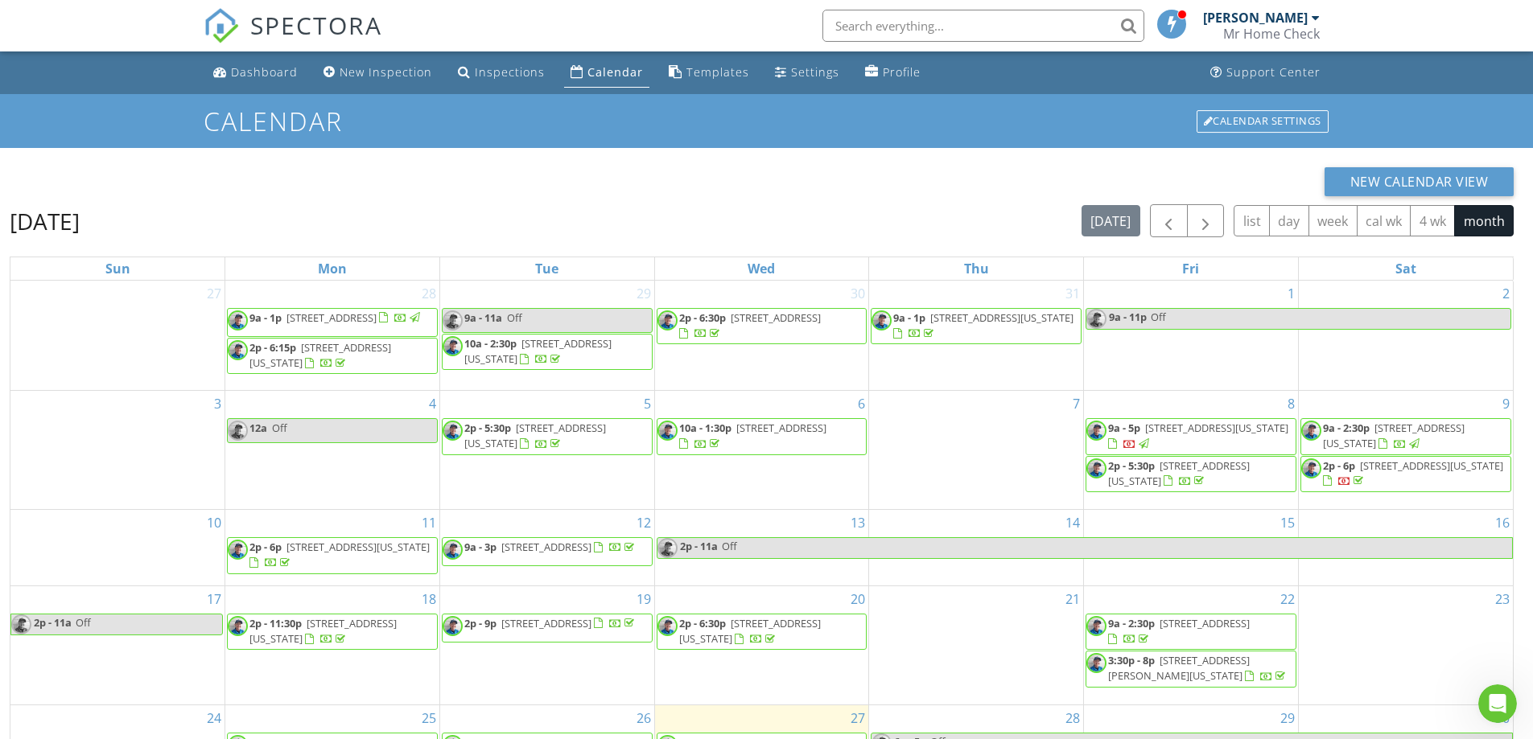
click at [606, 72] on div "Calendar" at bounding box center [615, 71] width 56 height 15
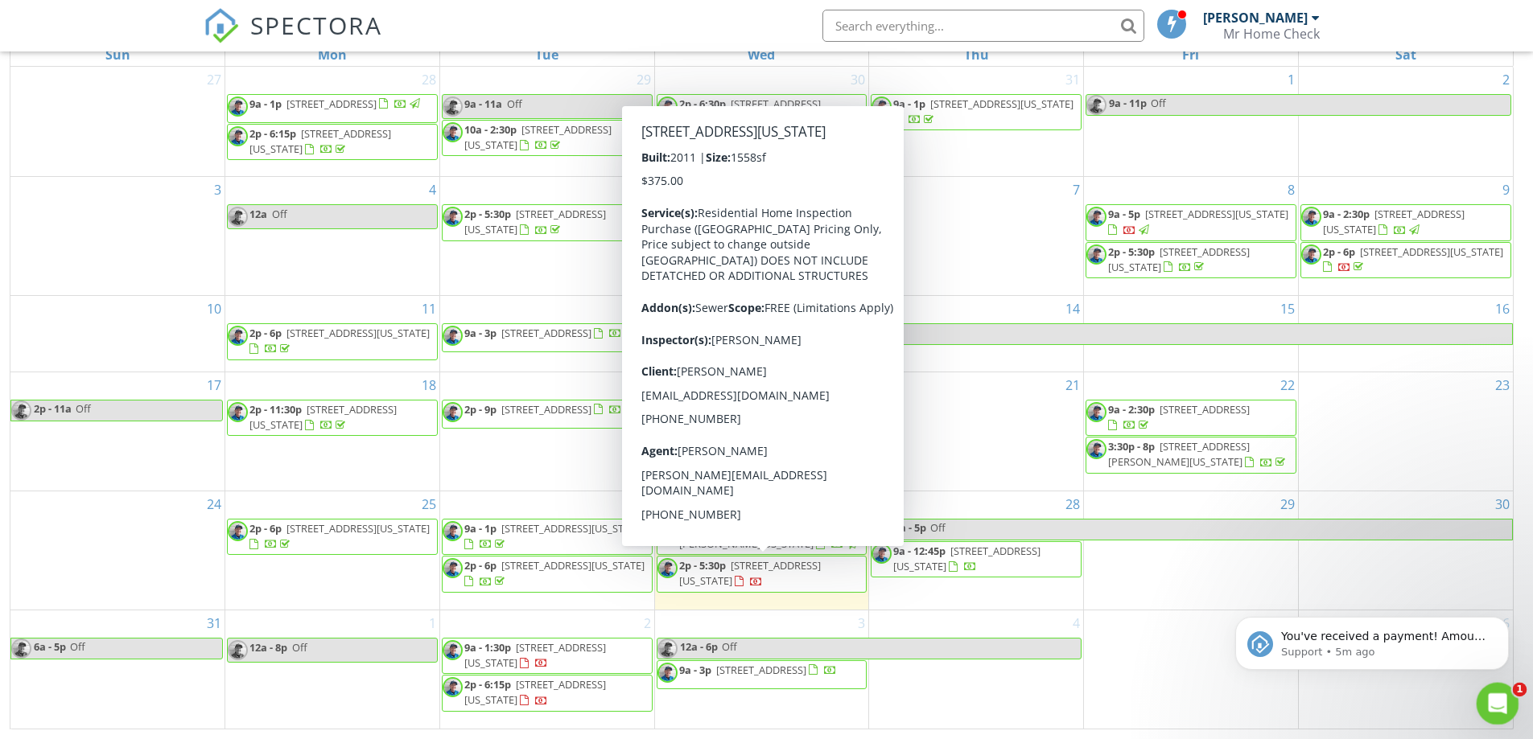
click at [1508, 699] on div "Open Intercom Messenger" at bounding box center [1494, 701] width 53 height 53
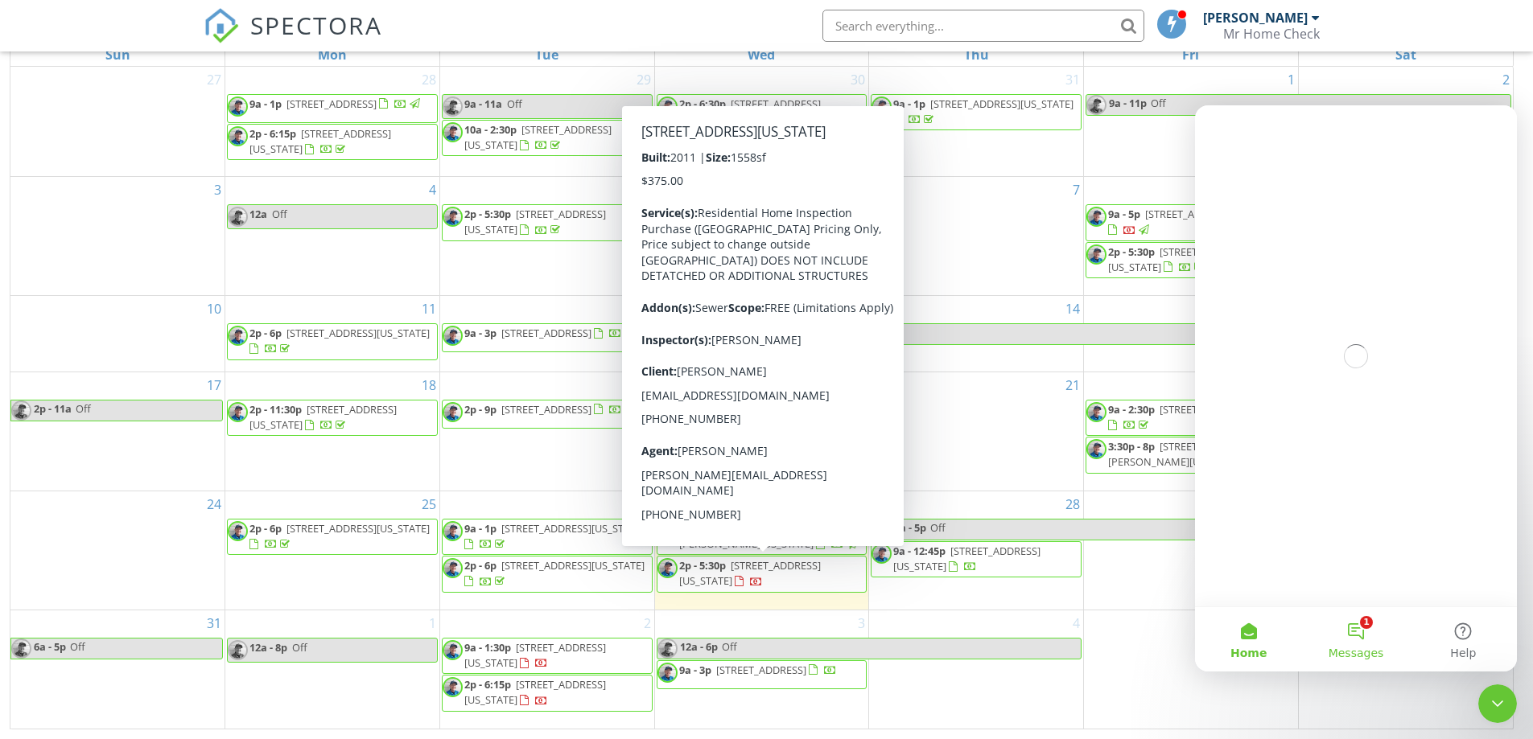
click at [1362, 630] on button "1 Messages" at bounding box center [1355, 639] width 107 height 64
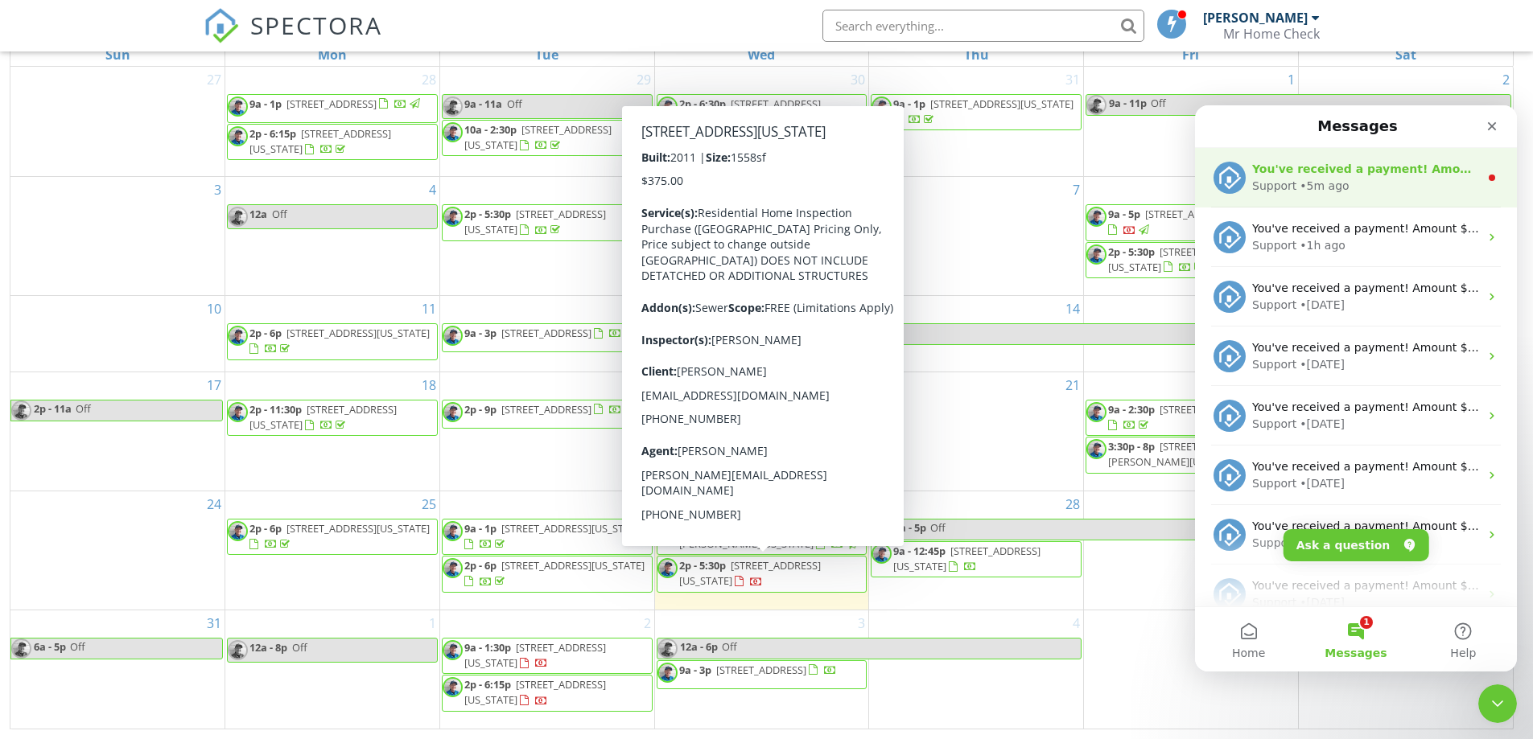
click at [1388, 185] on div "Support • 5m ago" at bounding box center [1365, 186] width 227 height 17
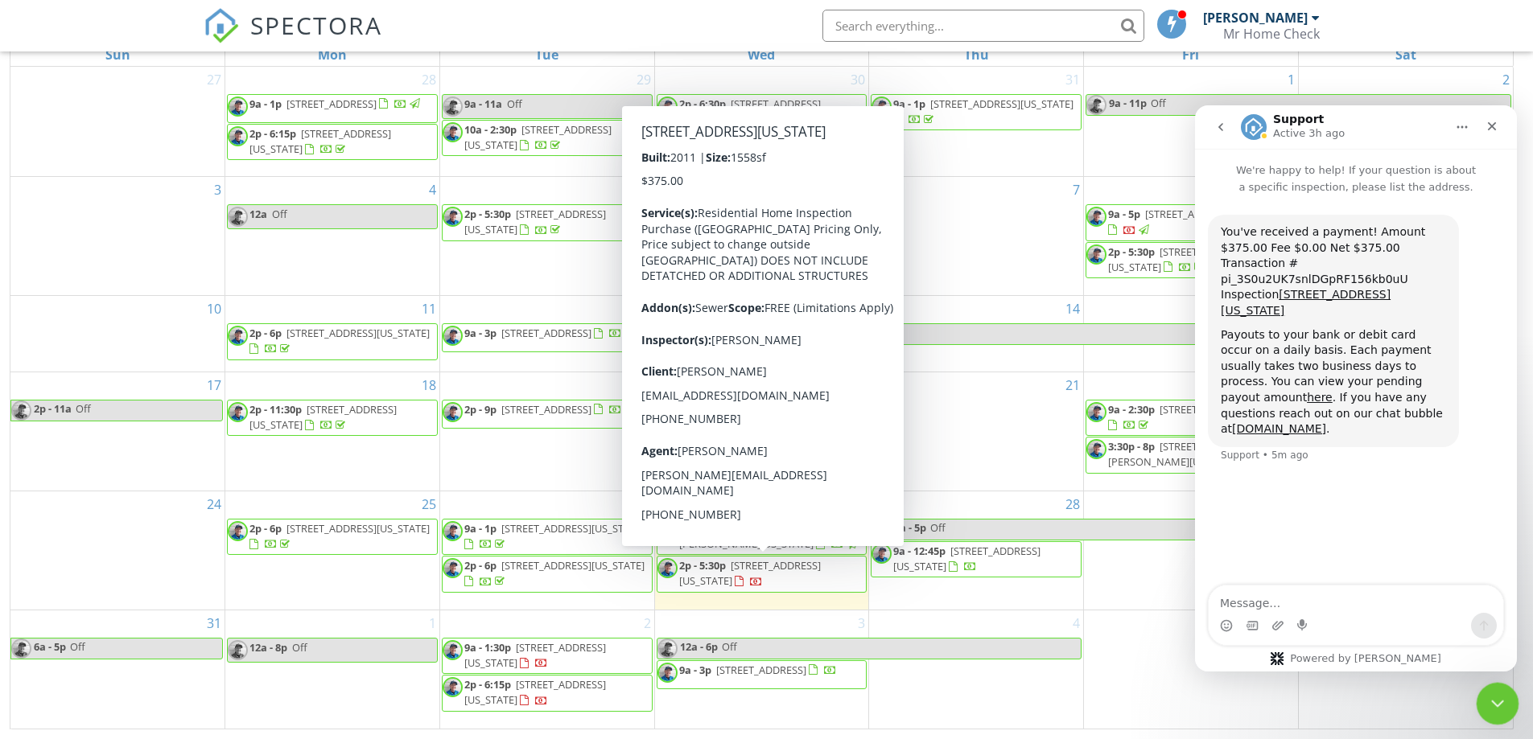
click at [1500, 705] on icon "Close Intercom Messenger" at bounding box center [1494, 701] width 19 height 19
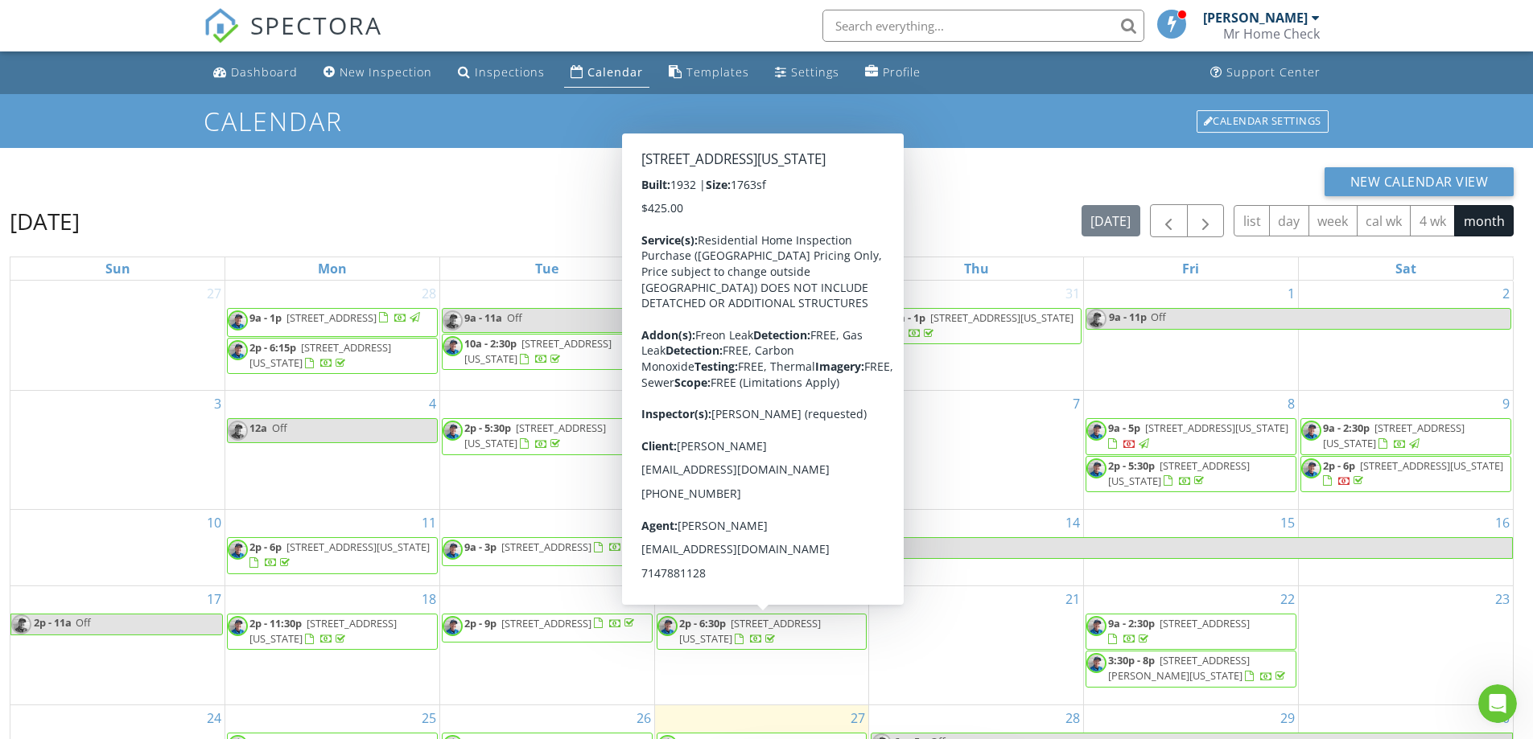
click at [610, 65] on div "Calendar" at bounding box center [615, 71] width 56 height 15
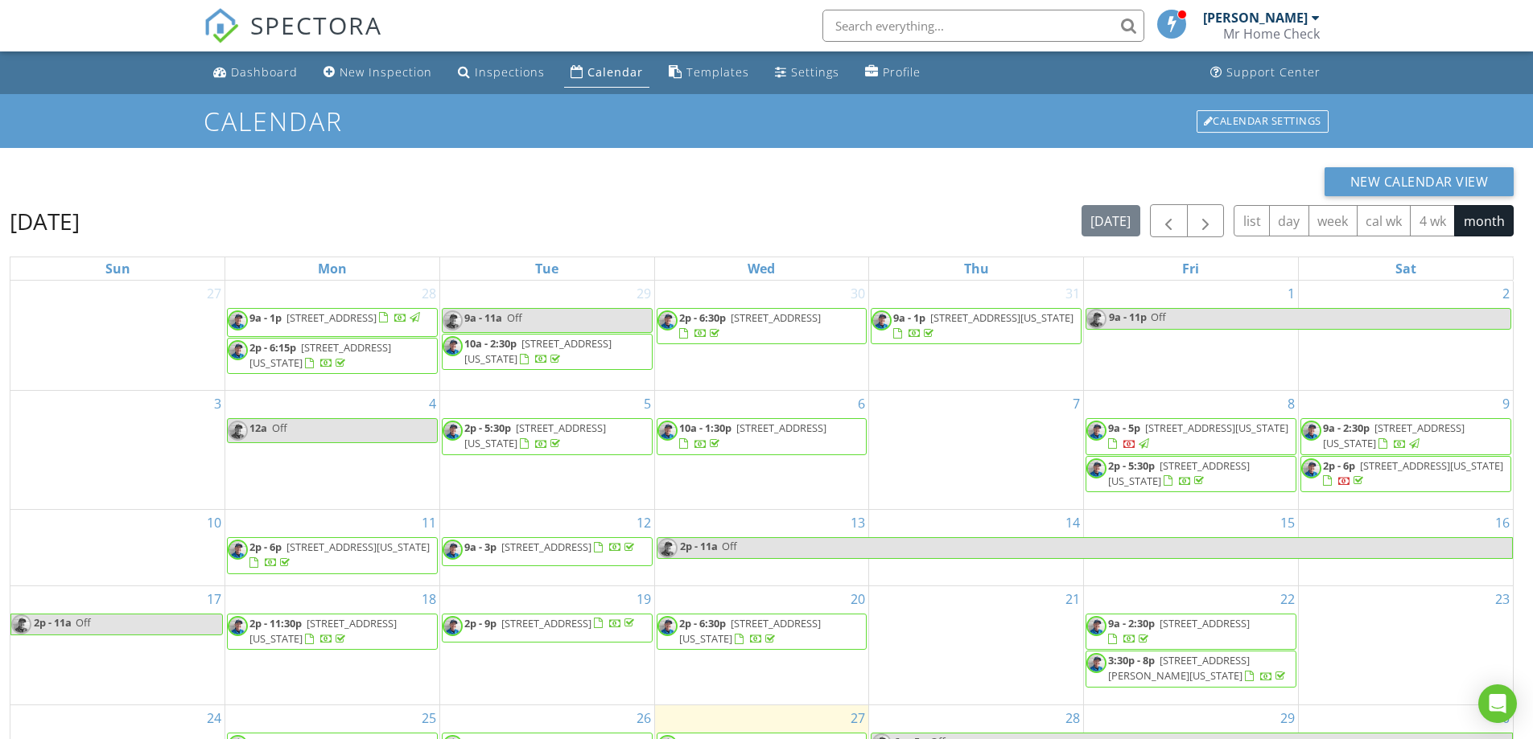
scroll to position [214, 0]
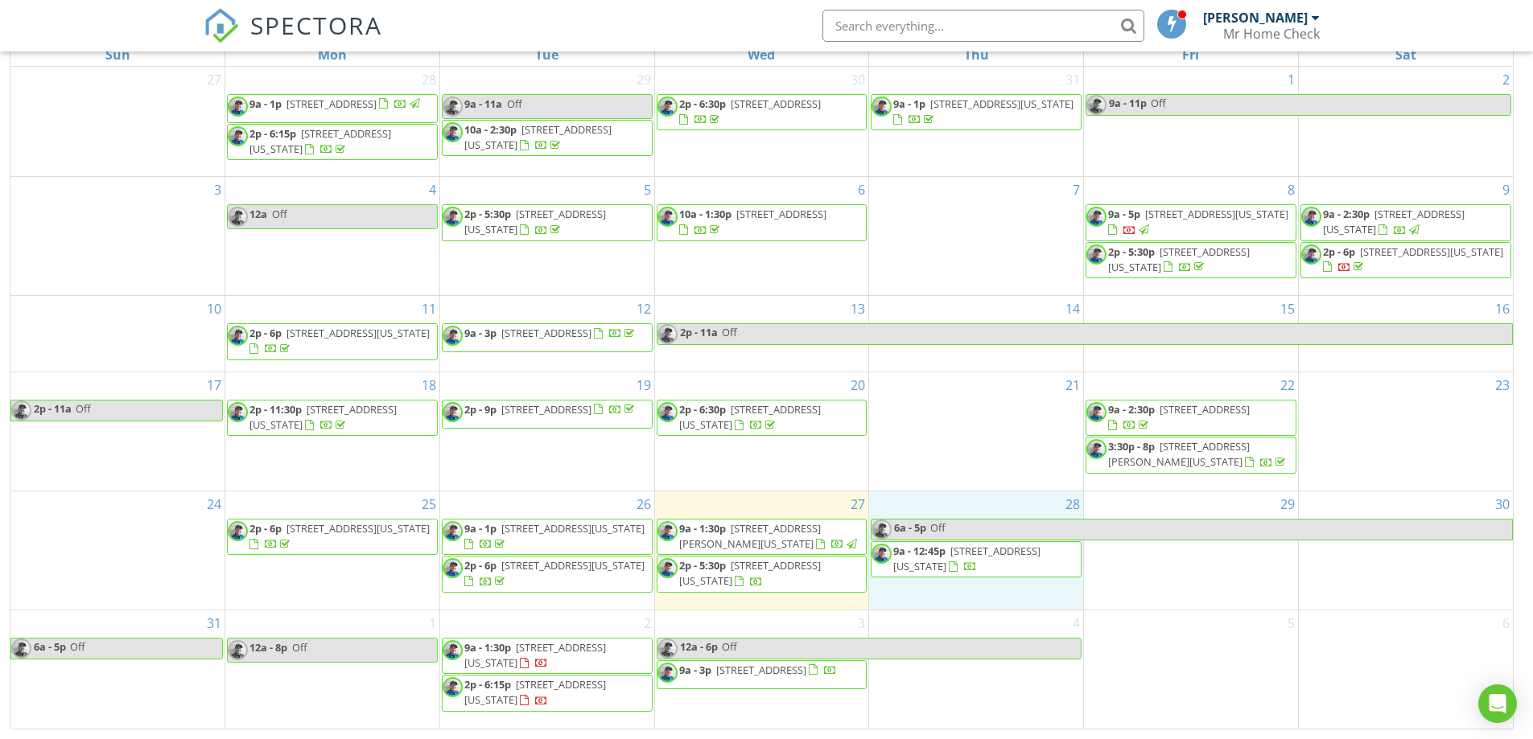
click at [934, 599] on div "28 6a - 5p Off 9a - 12:45p 4409 Zircon Dr, Colorado Springs 80938" at bounding box center [976, 551] width 214 height 118
click at [993, 539] on link "Inspection" at bounding box center [975, 532] width 83 height 26
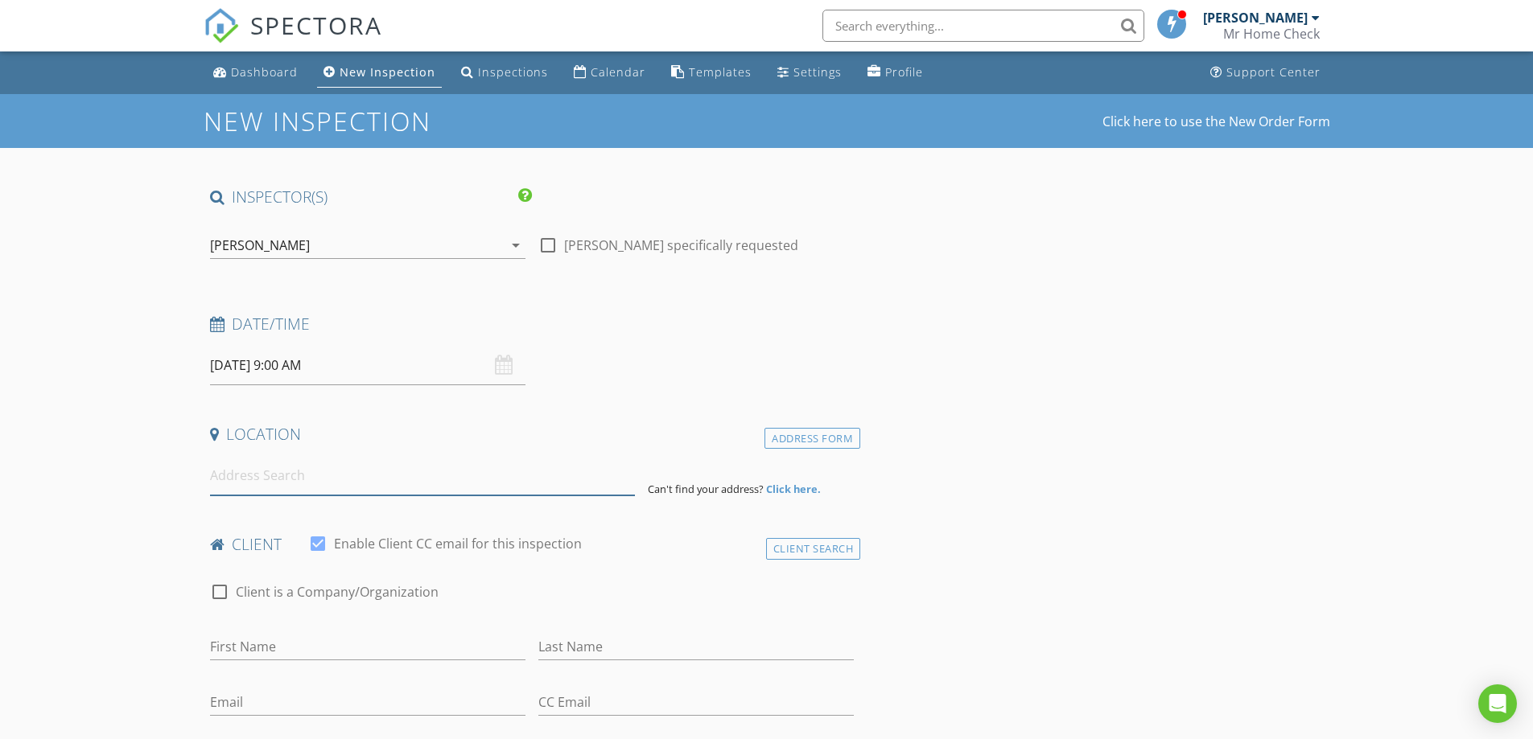
click at [260, 477] on input at bounding box center [422, 475] width 425 height 39
paste input "[STREET_ADDRESS][PERSON_NAME]"
type input "[STREET_ADDRESS][PERSON_NAME]"
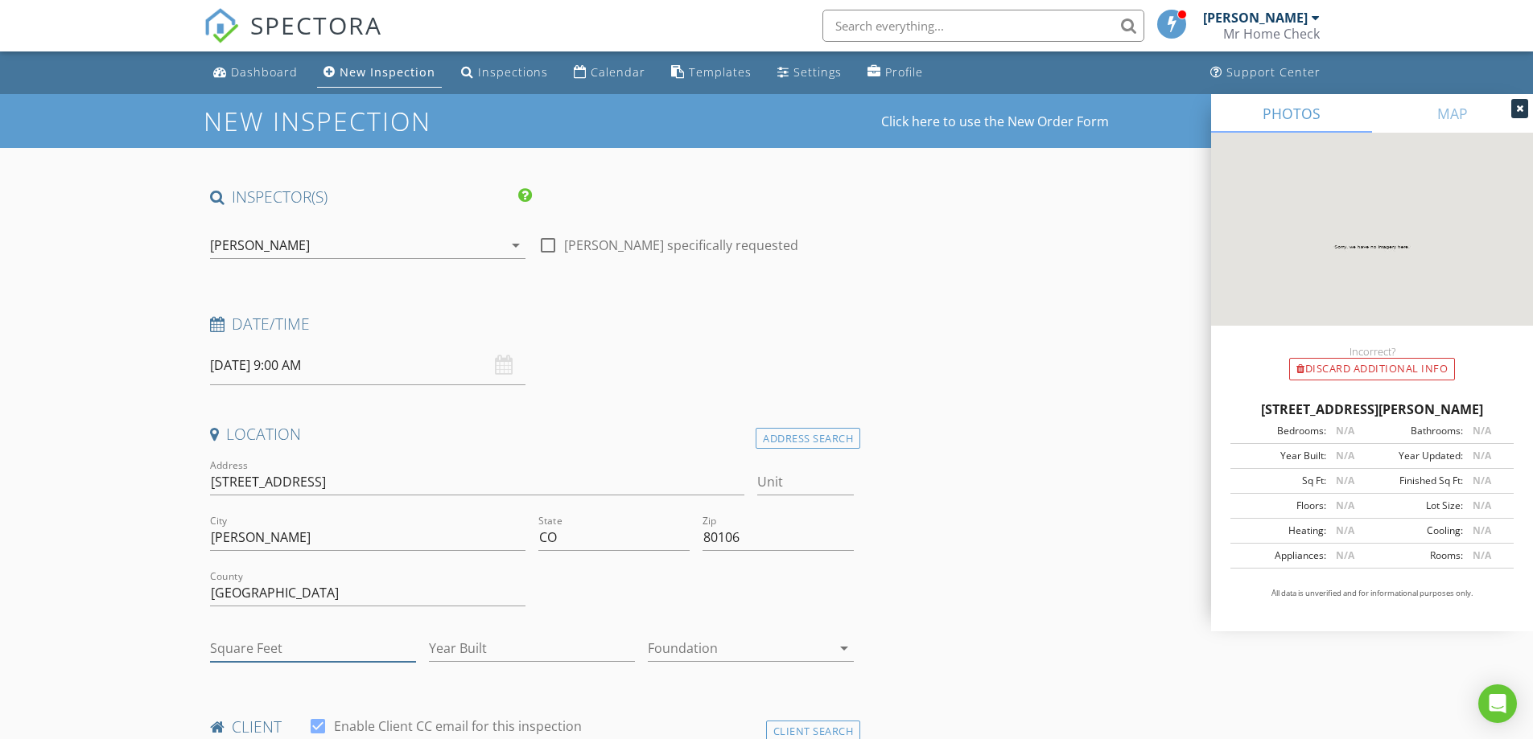
click at [276, 645] on input "Square Feet" at bounding box center [313, 649] width 206 height 27
type input "4380"
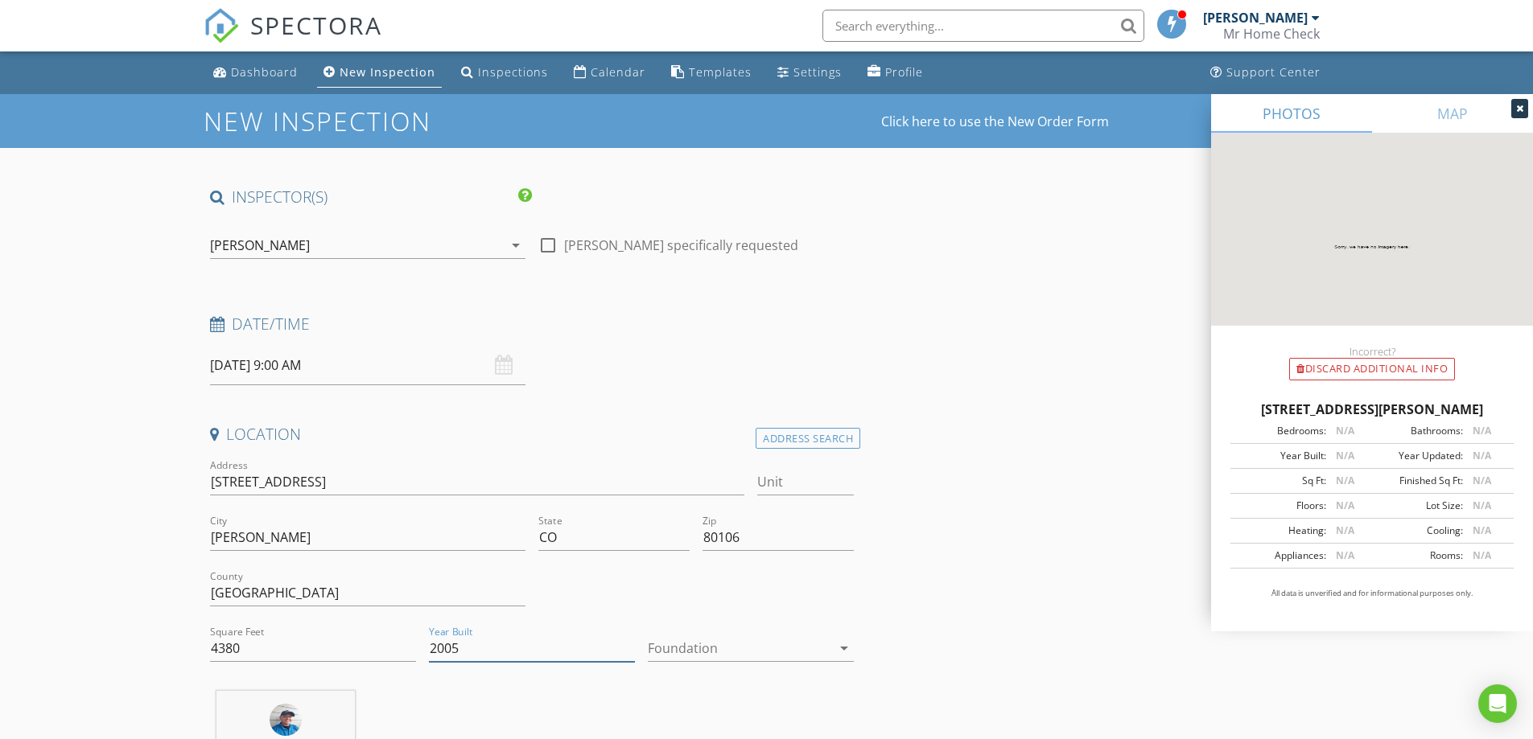
type input "2005"
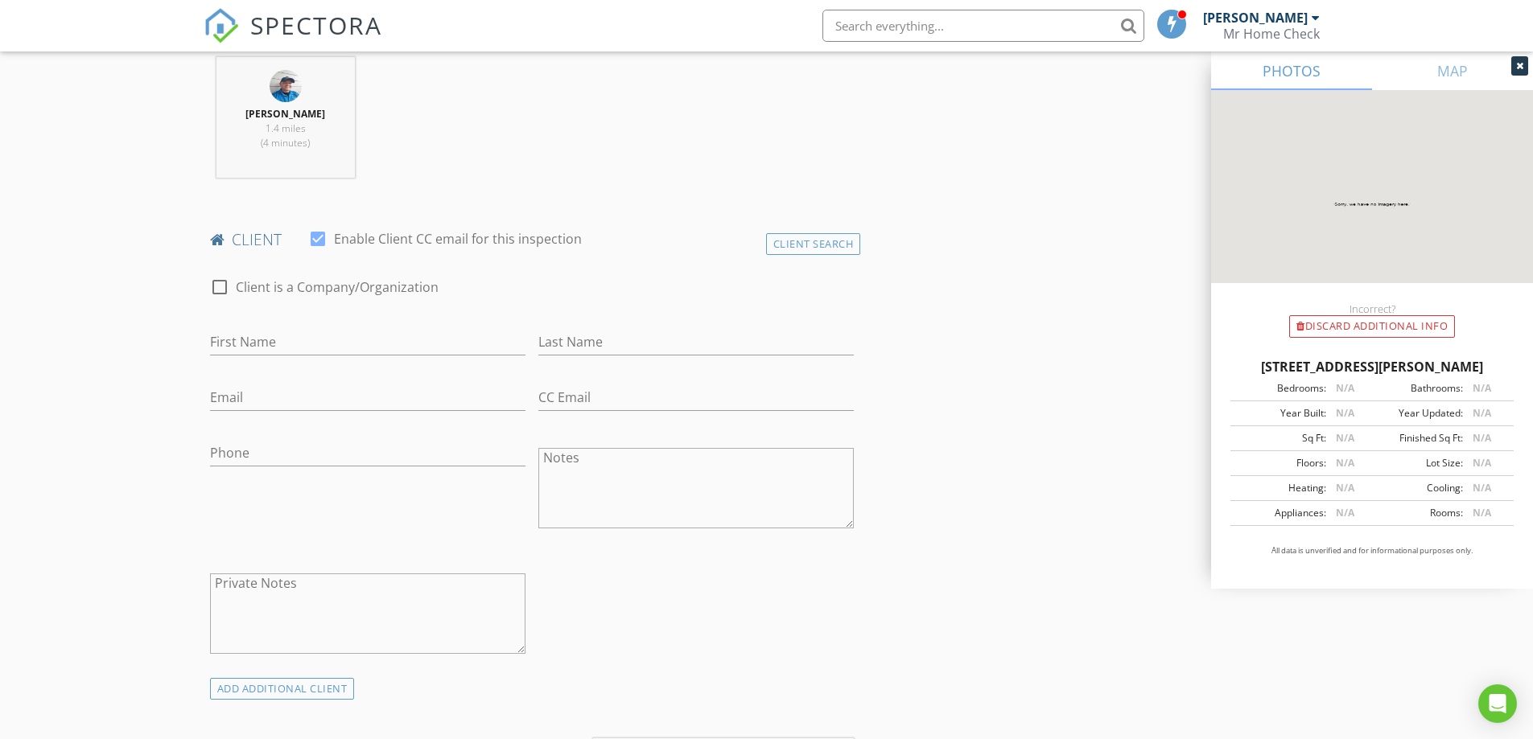
scroll to position [644, 0]
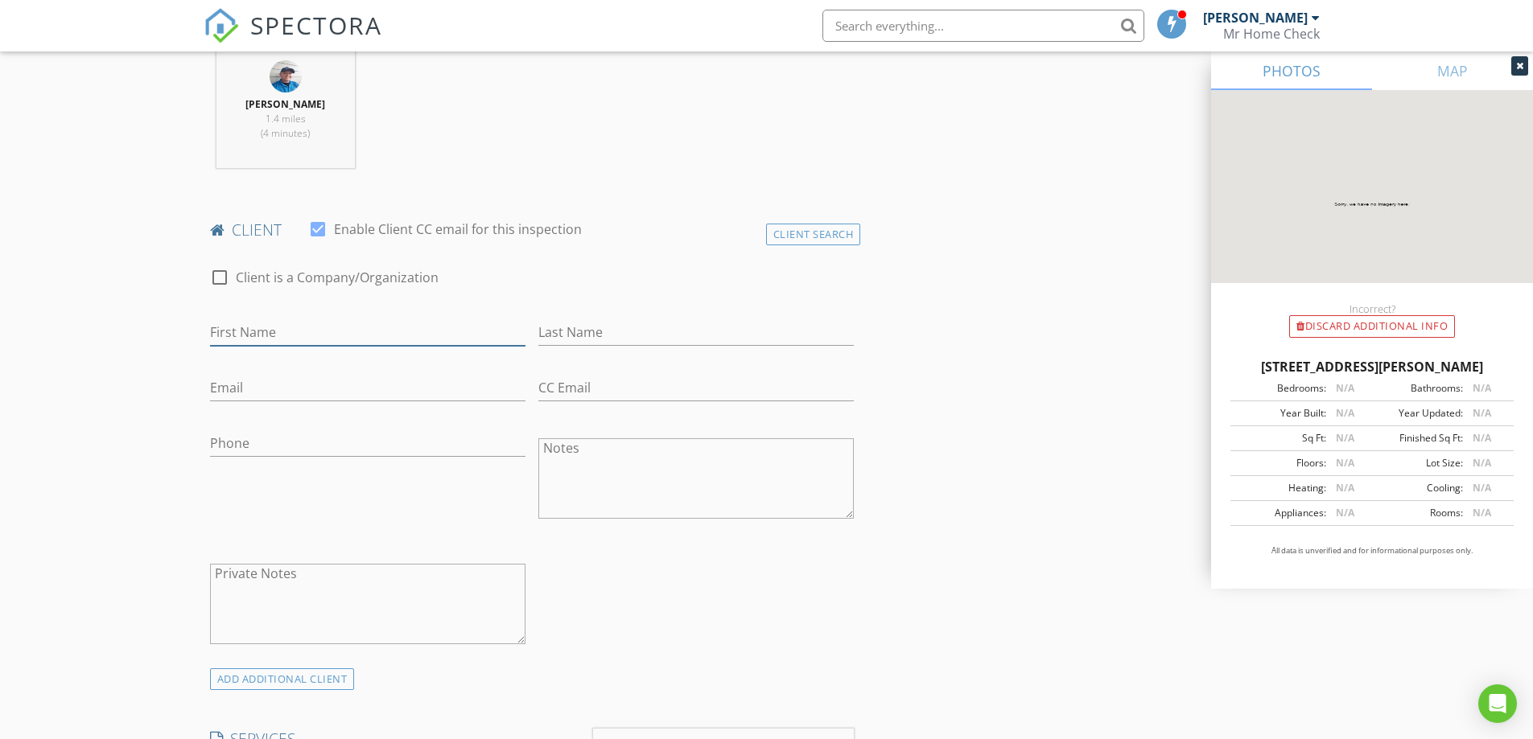
click at [303, 323] on input "First Name" at bounding box center [367, 332] width 315 height 27
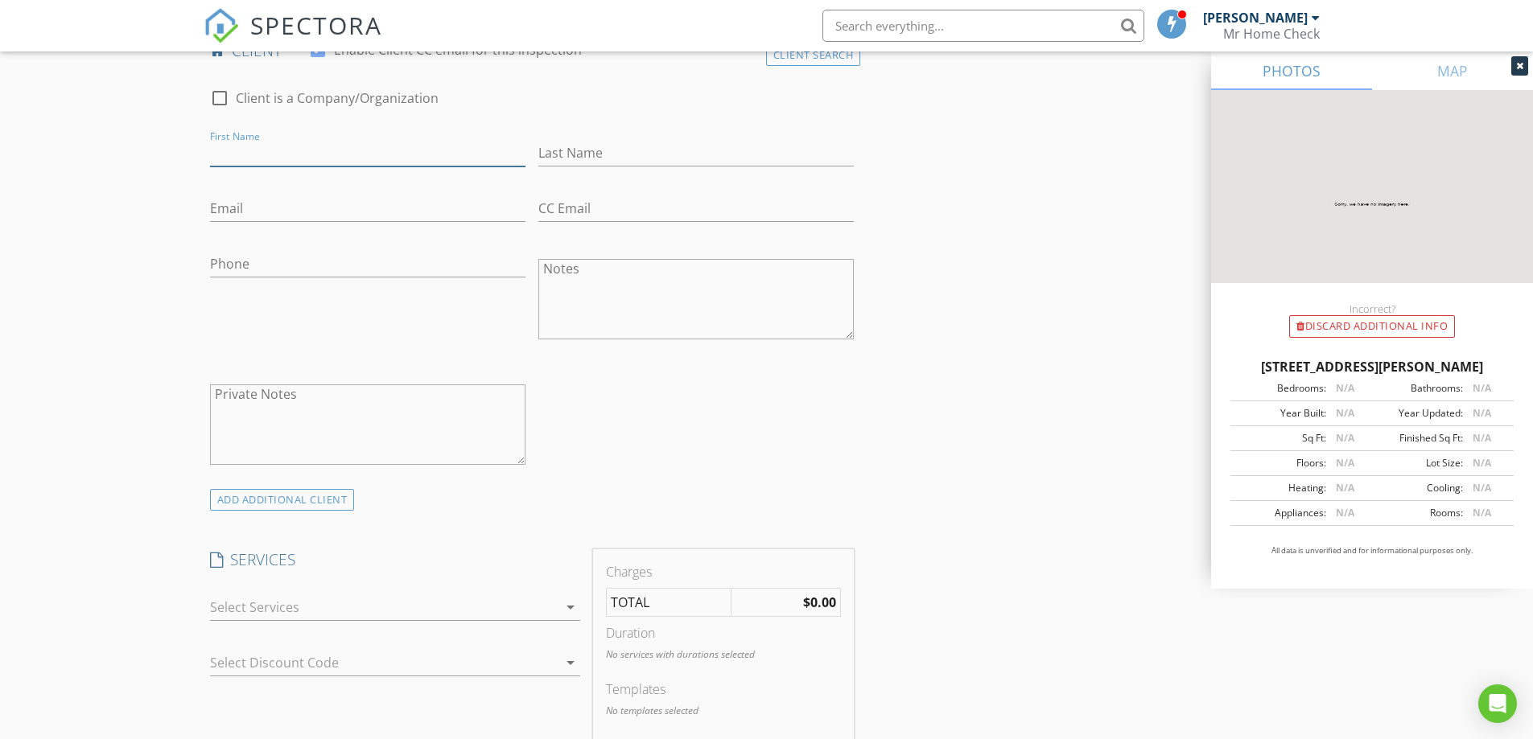
scroll to position [1072, 0]
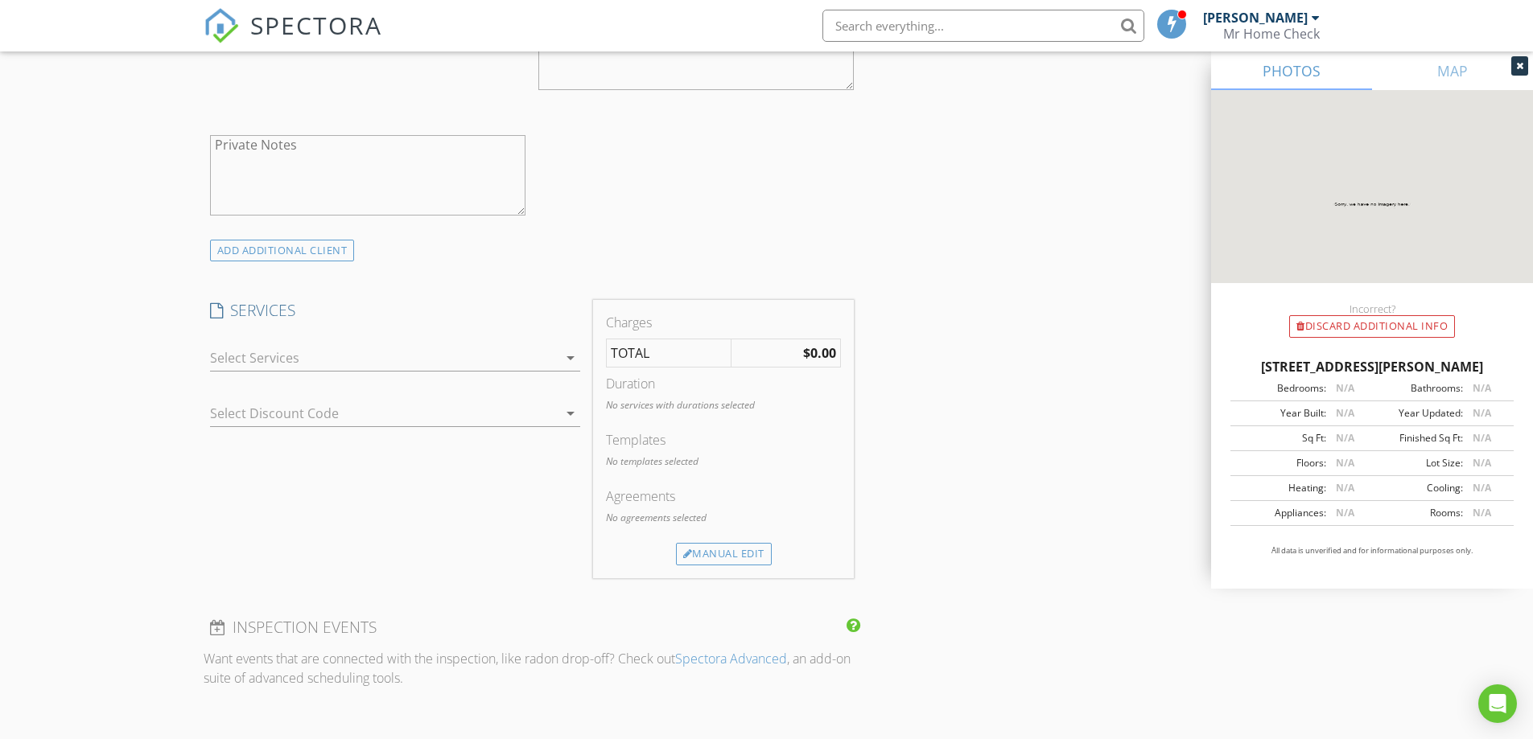
click at [254, 358] on div at bounding box center [384, 358] width 348 height 26
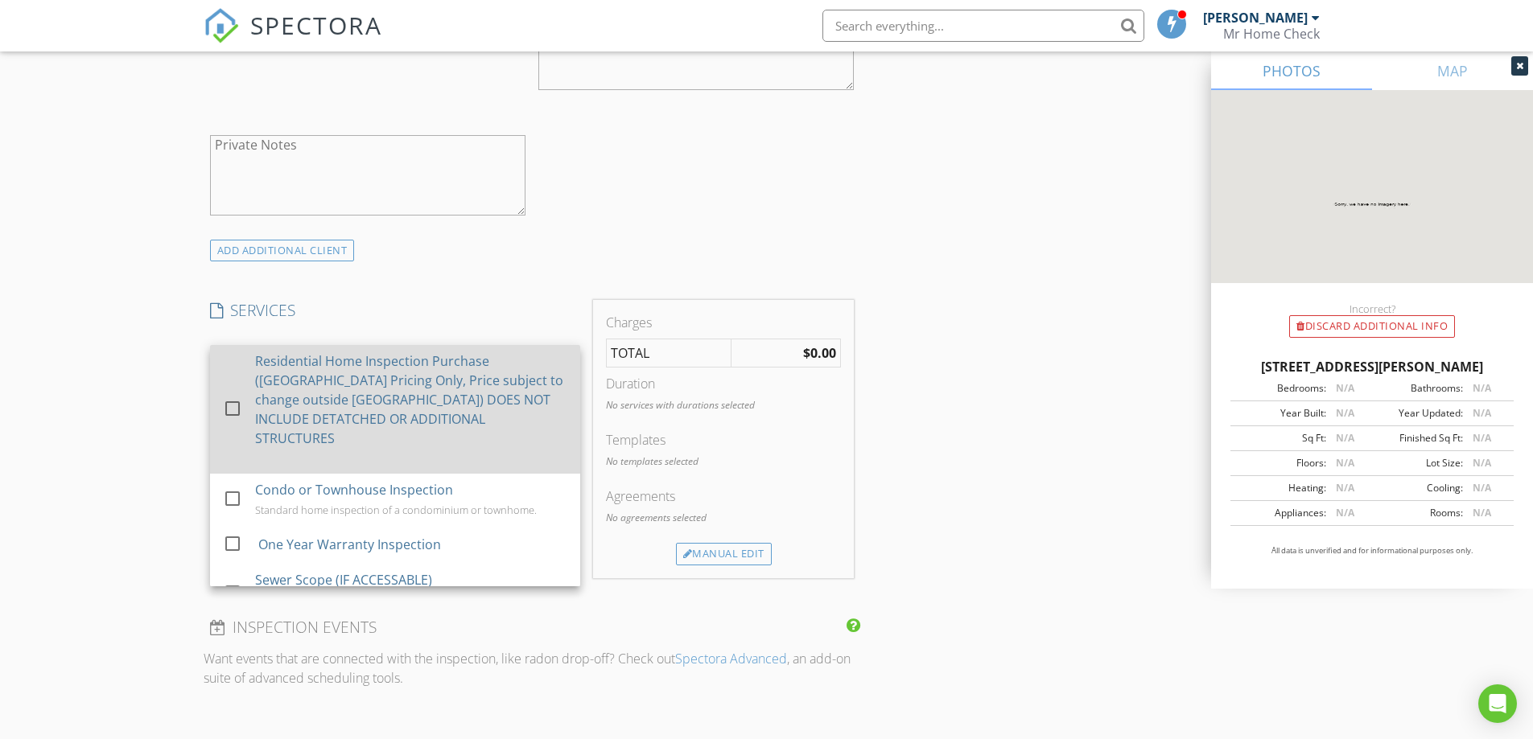
click at [250, 359] on div "check_box_outline_blank Residential Home Inspection Purchase (El Paso County Pr…" at bounding box center [395, 409] width 344 height 129
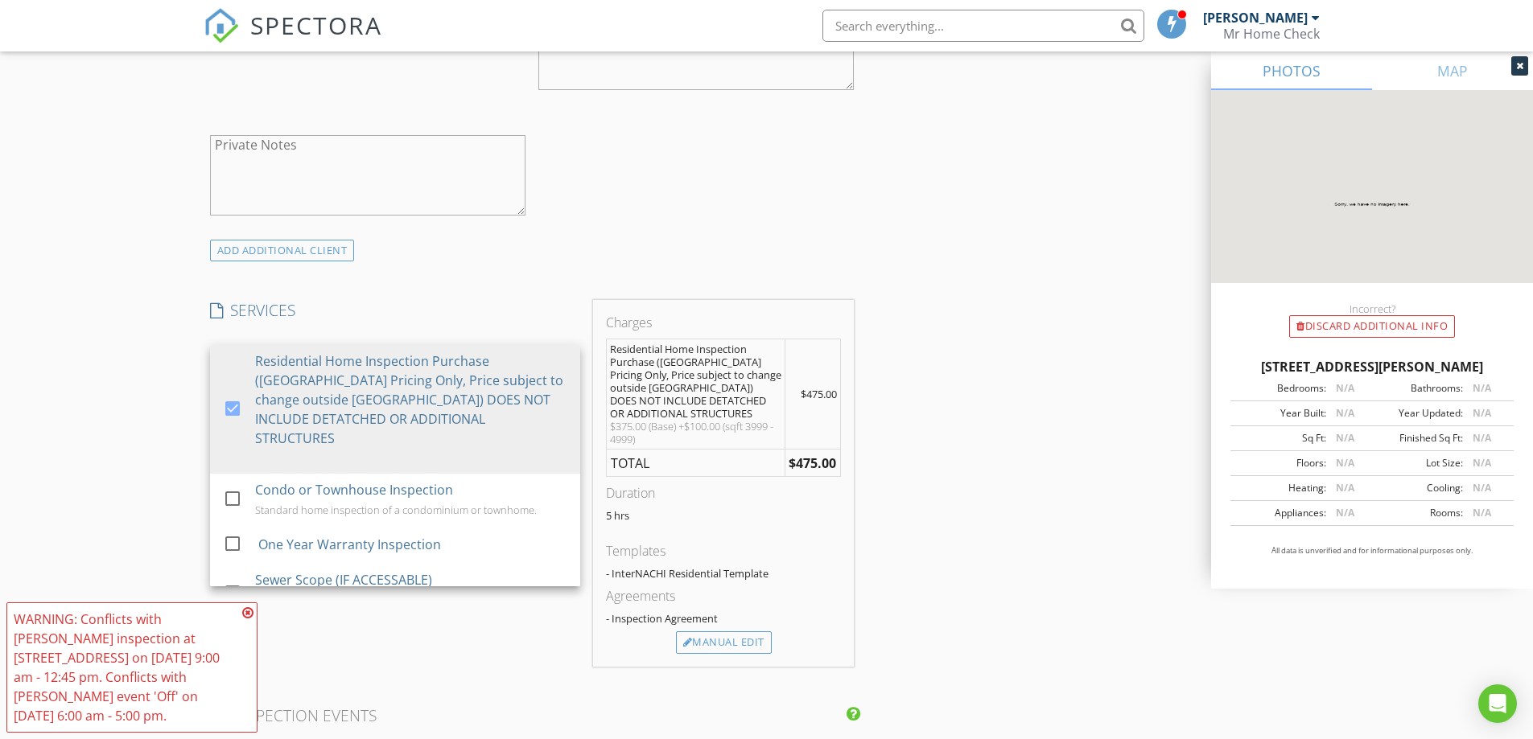
click at [141, 287] on div "New Inspection Click here to use the New Order Form INSPECTOR(S) check_box Ian …" at bounding box center [766, 478] width 1533 height 2912
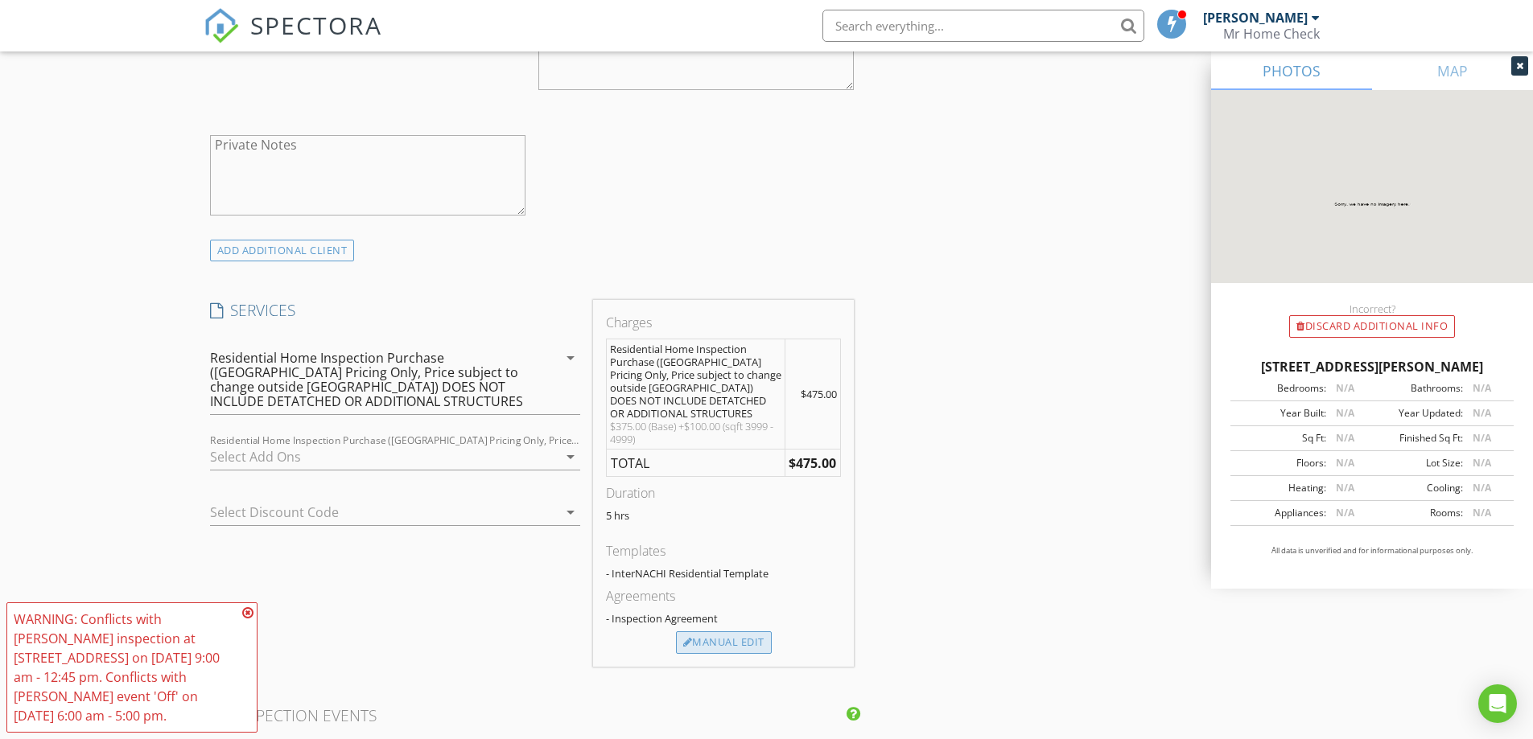
click at [722, 640] on div "Manual Edit" at bounding box center [724, 643] width 96 height 23
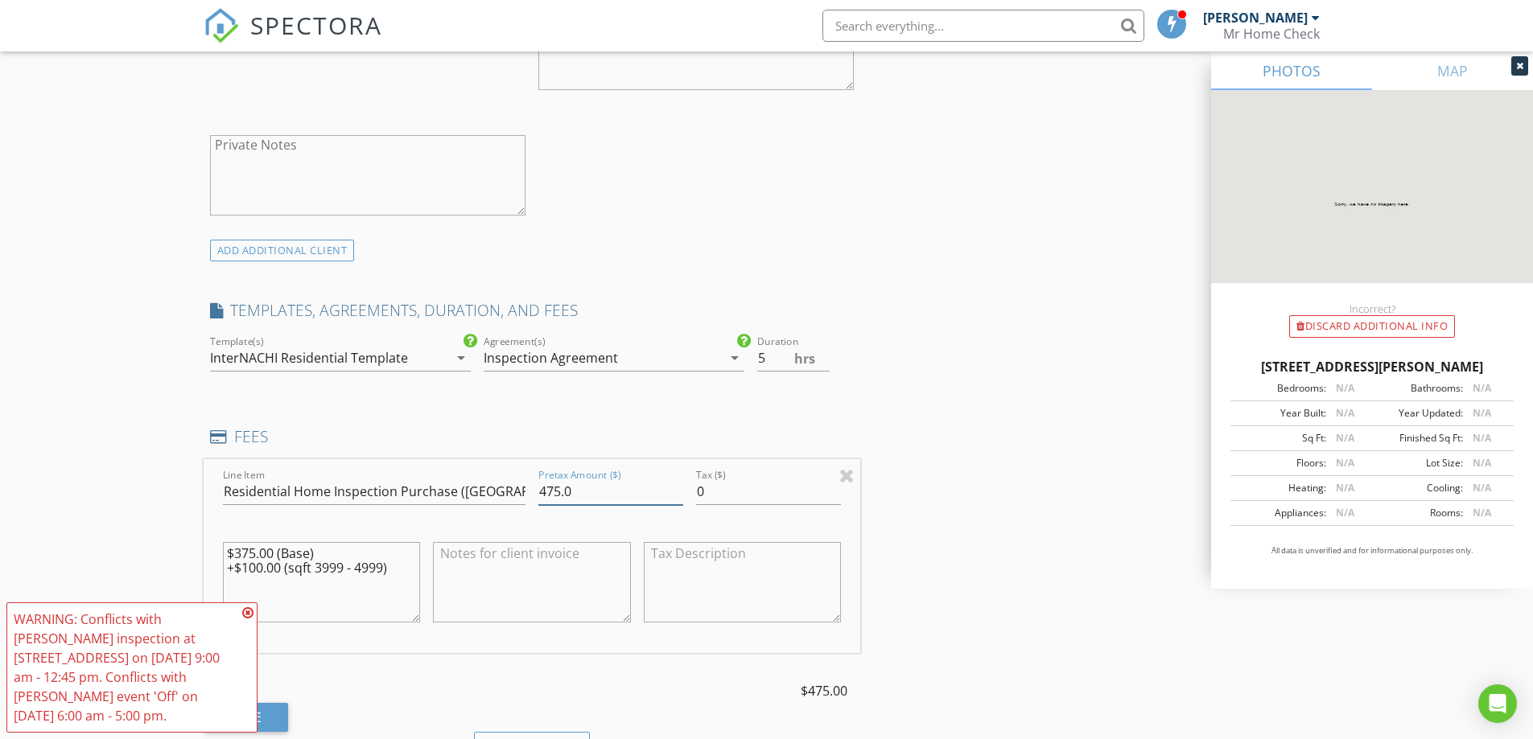
drag, startPoint x: 601, startPoint y: 491, endPoint x: 511, endPoint y: 507, distance: 91.5
click at [511, 507] on div "Line Item Residential Home Inspection Purchase (El Paso County Pricing Only, Pr…" at bounding box center [532, 556] width 657 height 194
type input "500.00"
drag, startPoint x: 406, startPoint y: 589, endPoint x: 171, endPoint y: 544, distance: 239.2
click at [171, 544] on div "New Inspection Click here to use the New Order Form INSPECTOR(S) check_box Ian …" at bounding box center [766, 521] width 1533 height 2999
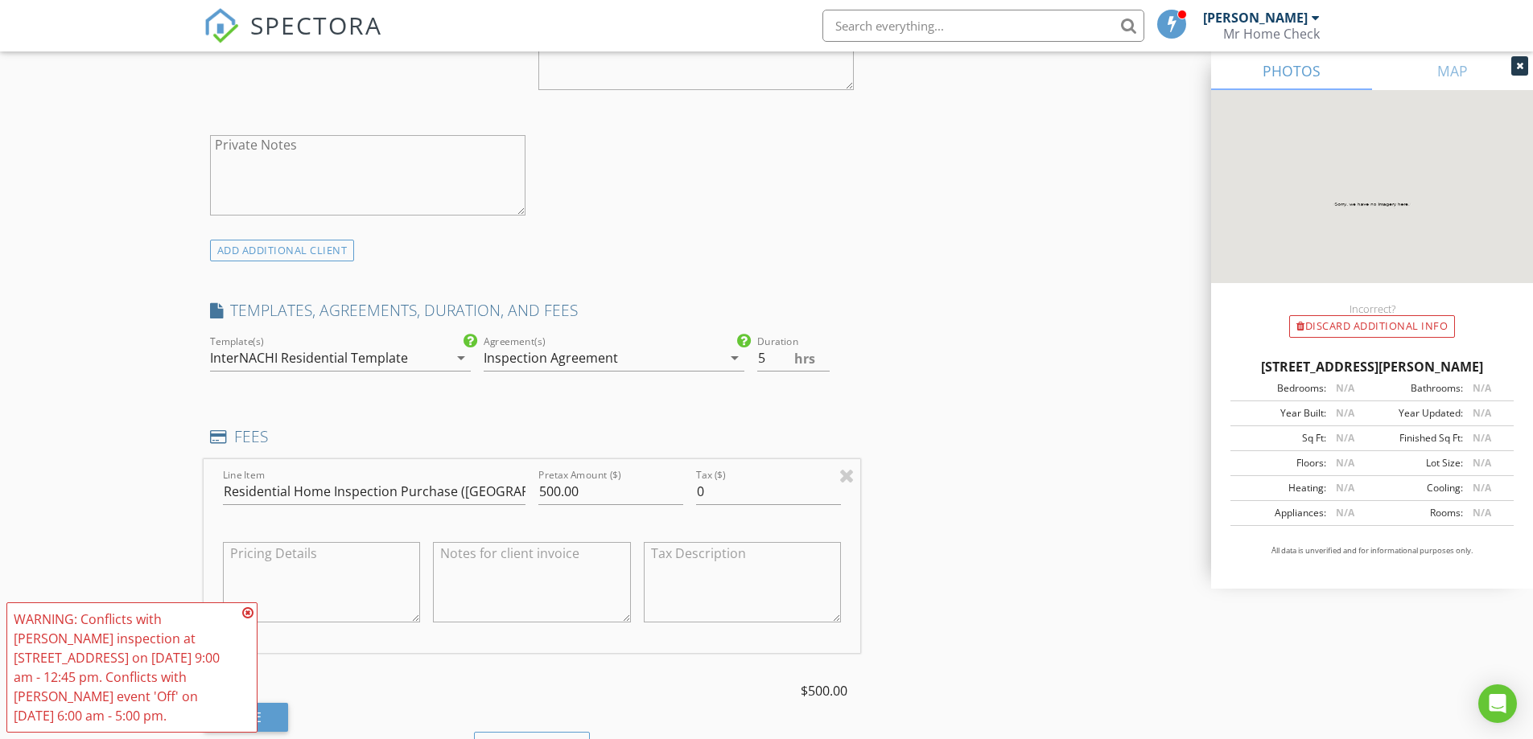
click at [245, 615] on icon at bounding box center [247, 613] width 11 height 13
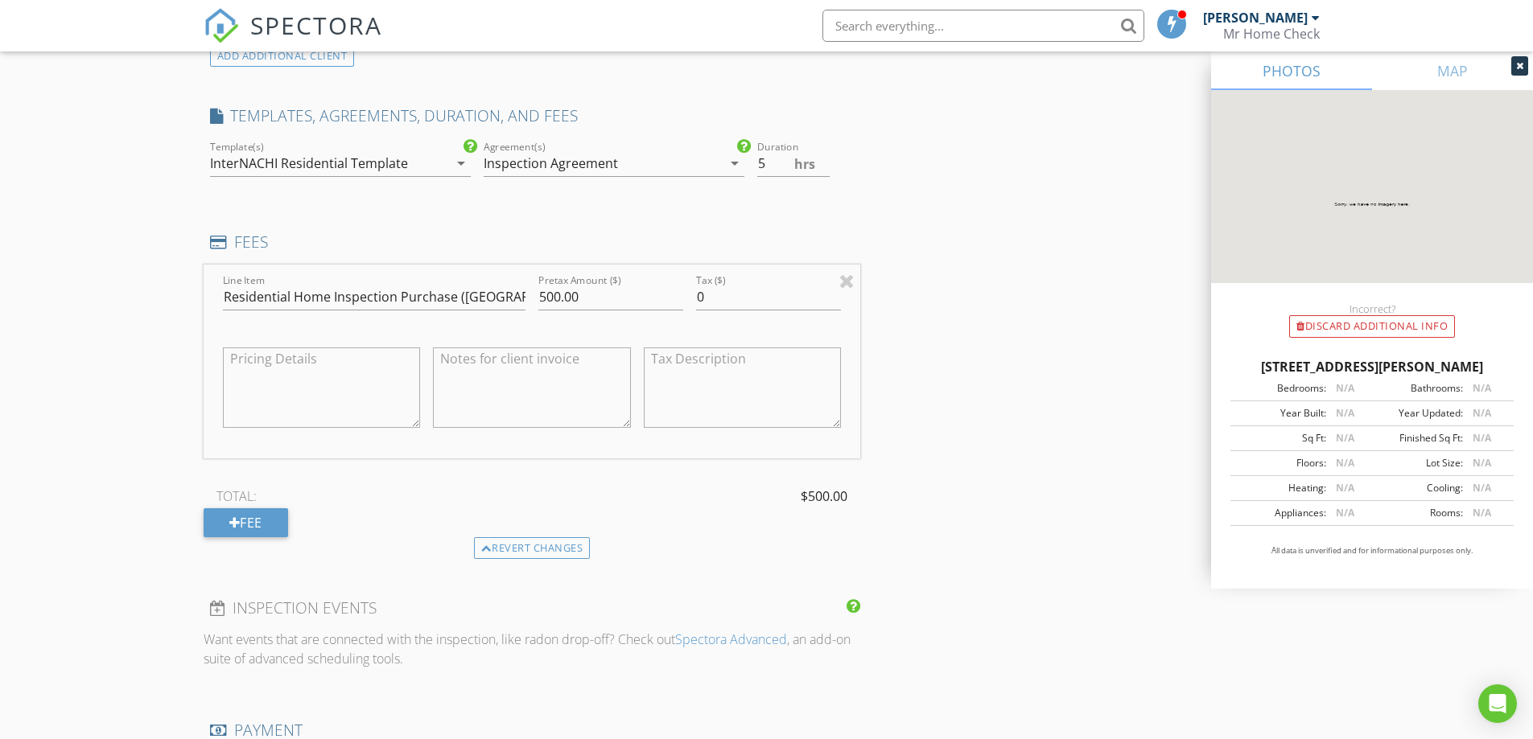
scroll to position [1287, 0]
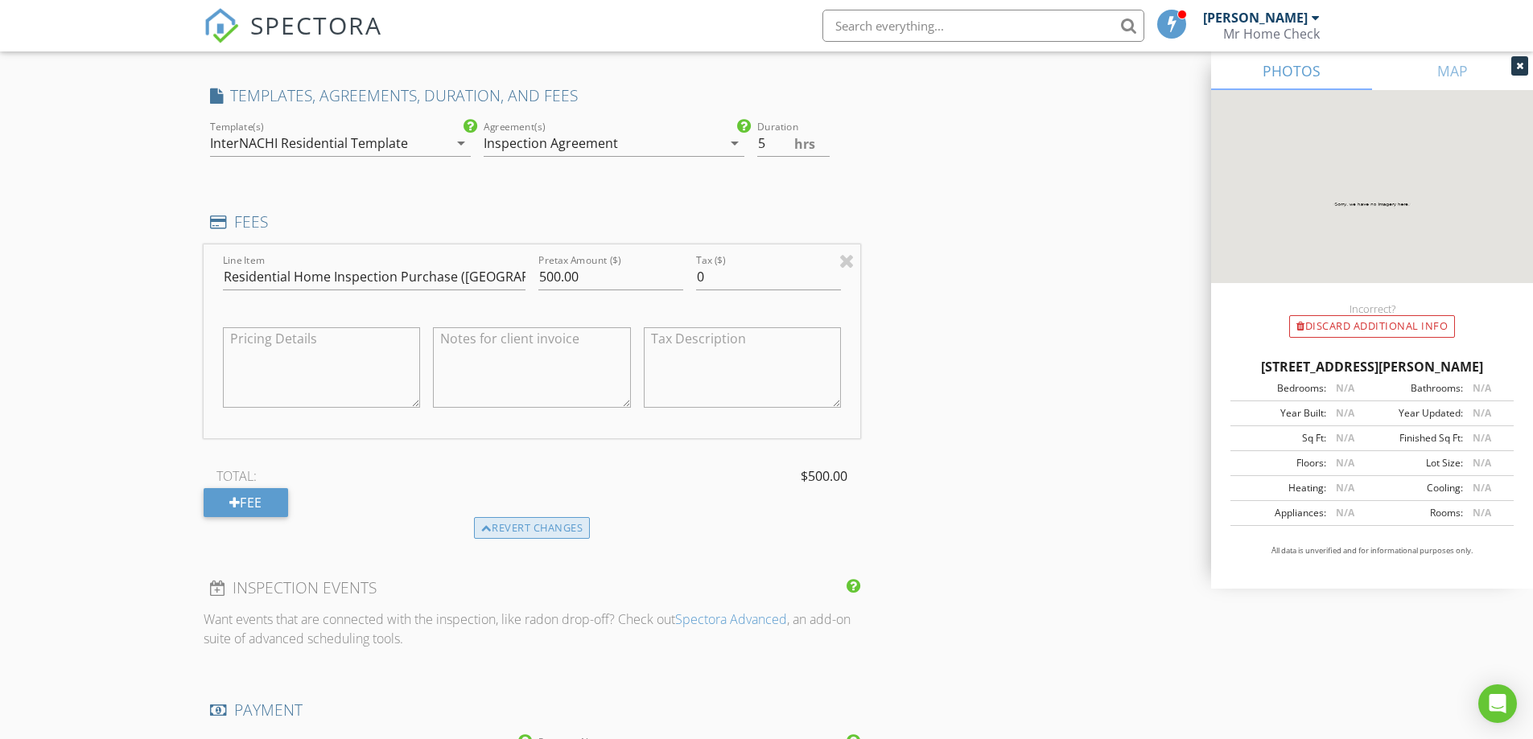
click at [548, 527] on div "Revert changes" at bounding box center [532, 528] width 117 height 23
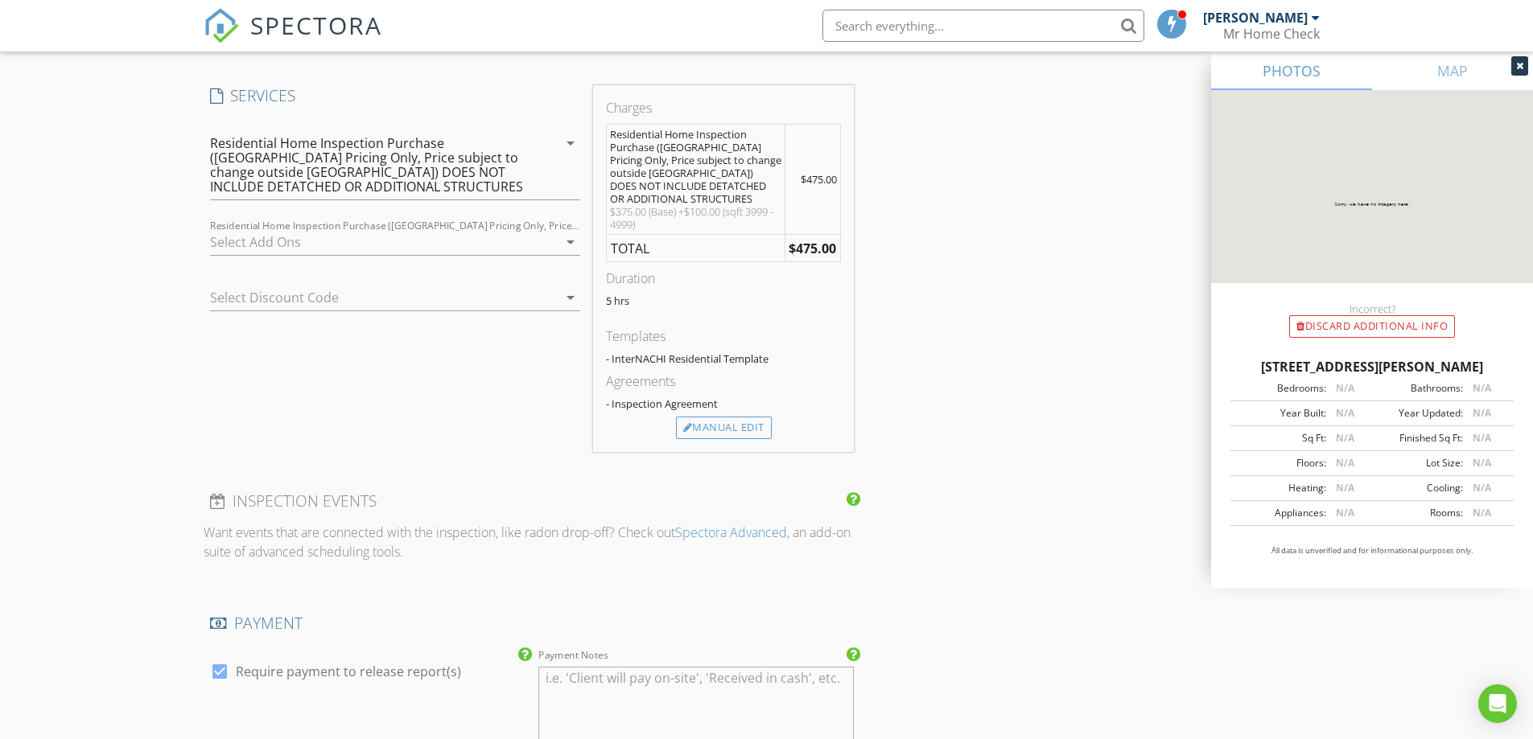
click at [527, 251] on div at bounding box center [384, 242] width 348 height 26
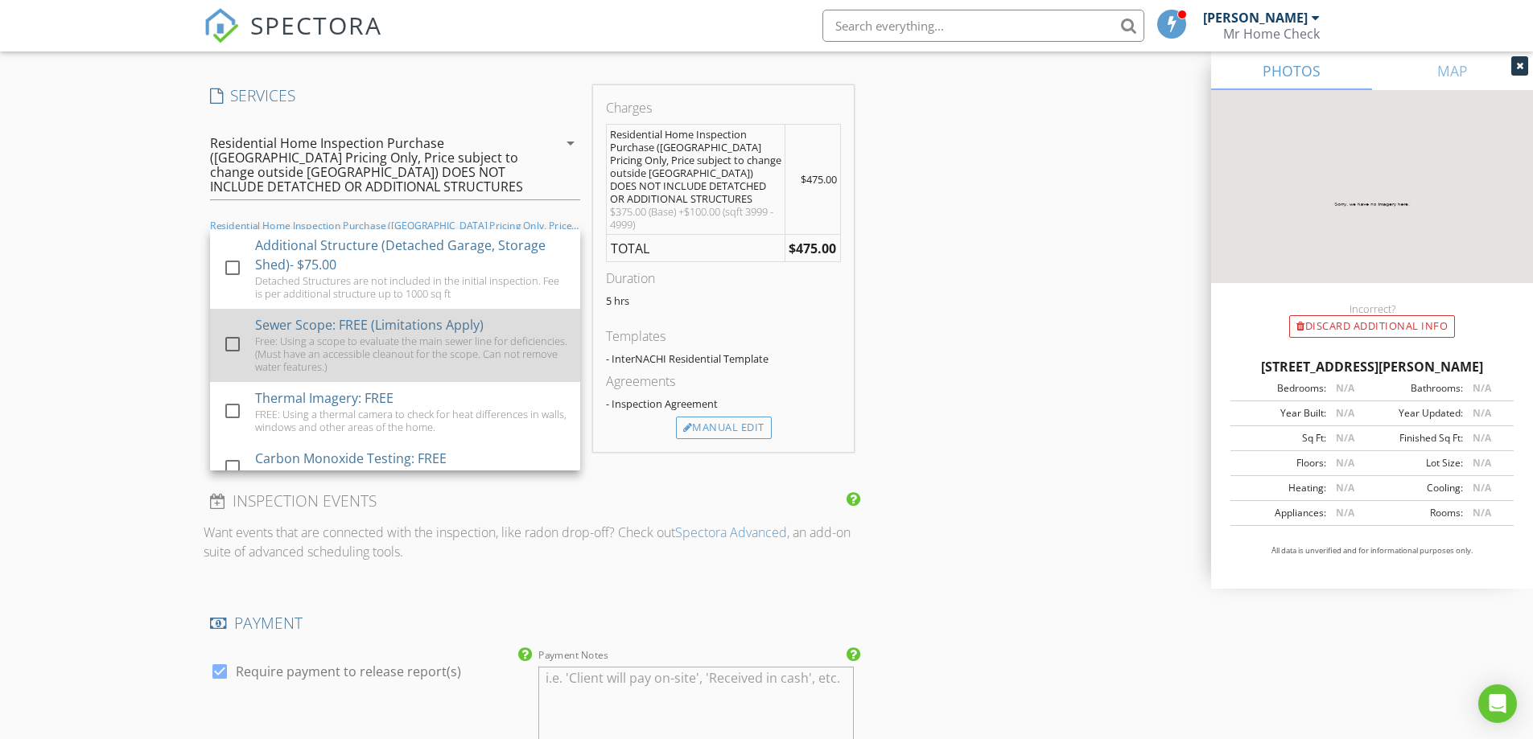
click at [390, 351] on div "Free: Using a scope to evaluate the main sewer line for deficiencies. (Must hav…" at bounding box center [411, 354] width 312 height 39
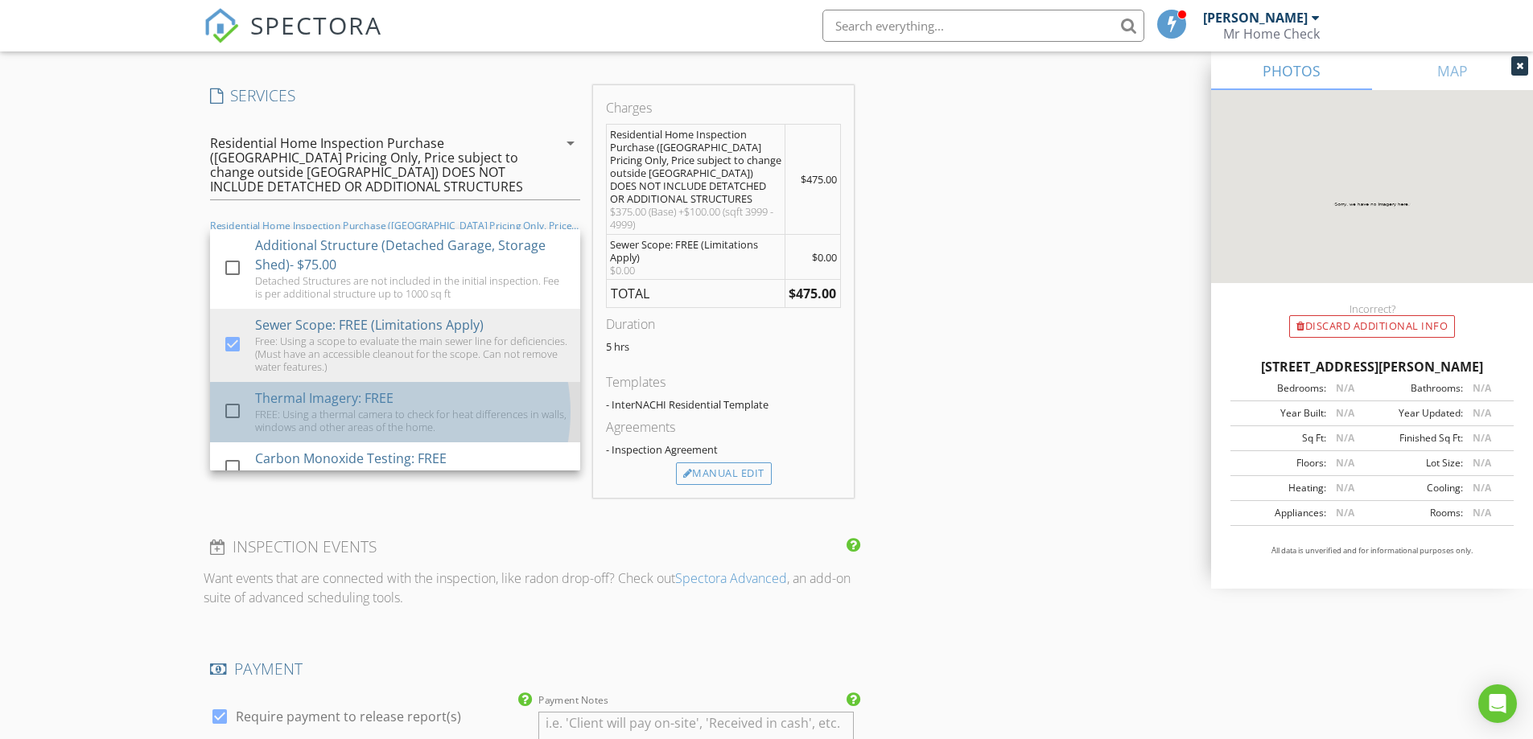
click at [373, 398] on div "Thermal Imagery: FREE" at bounding box center [324, 398] width 138 height 19
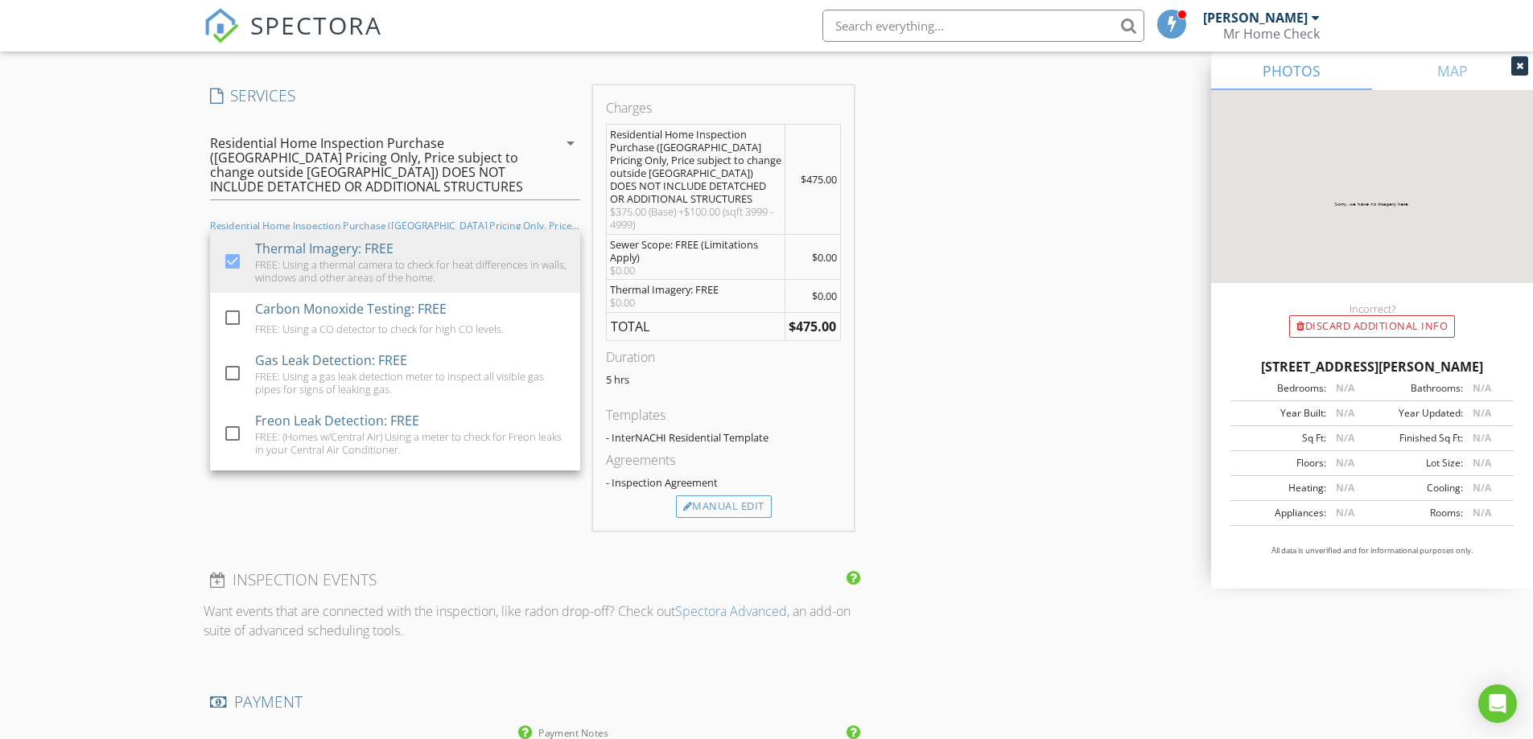
scroll to position [166, 0]
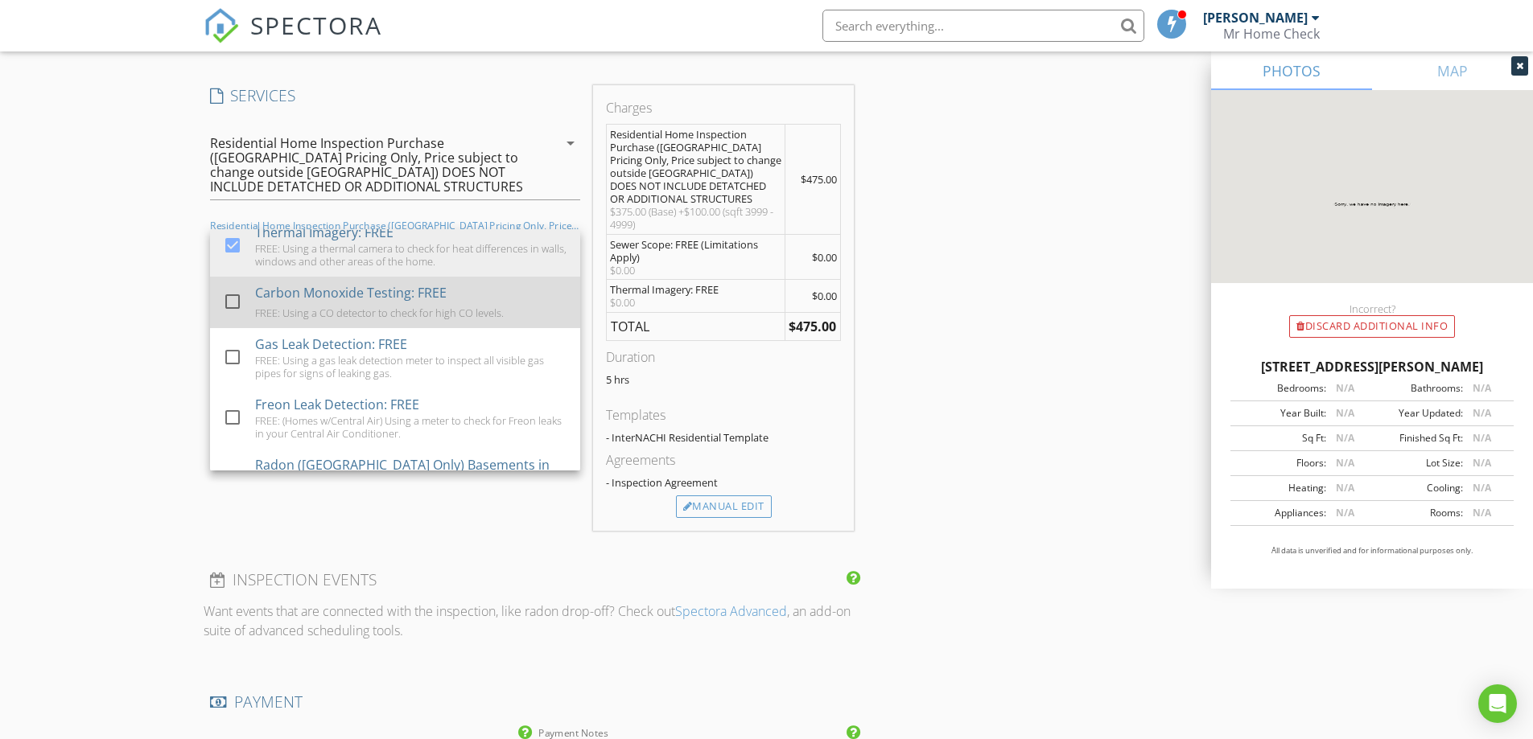
click at [447, 320] on div "Carbon Monoxide Testing: FREE FREE: Using a CO detector to check for high CO le…" at bounding box center [411, 302] width 312 height 51
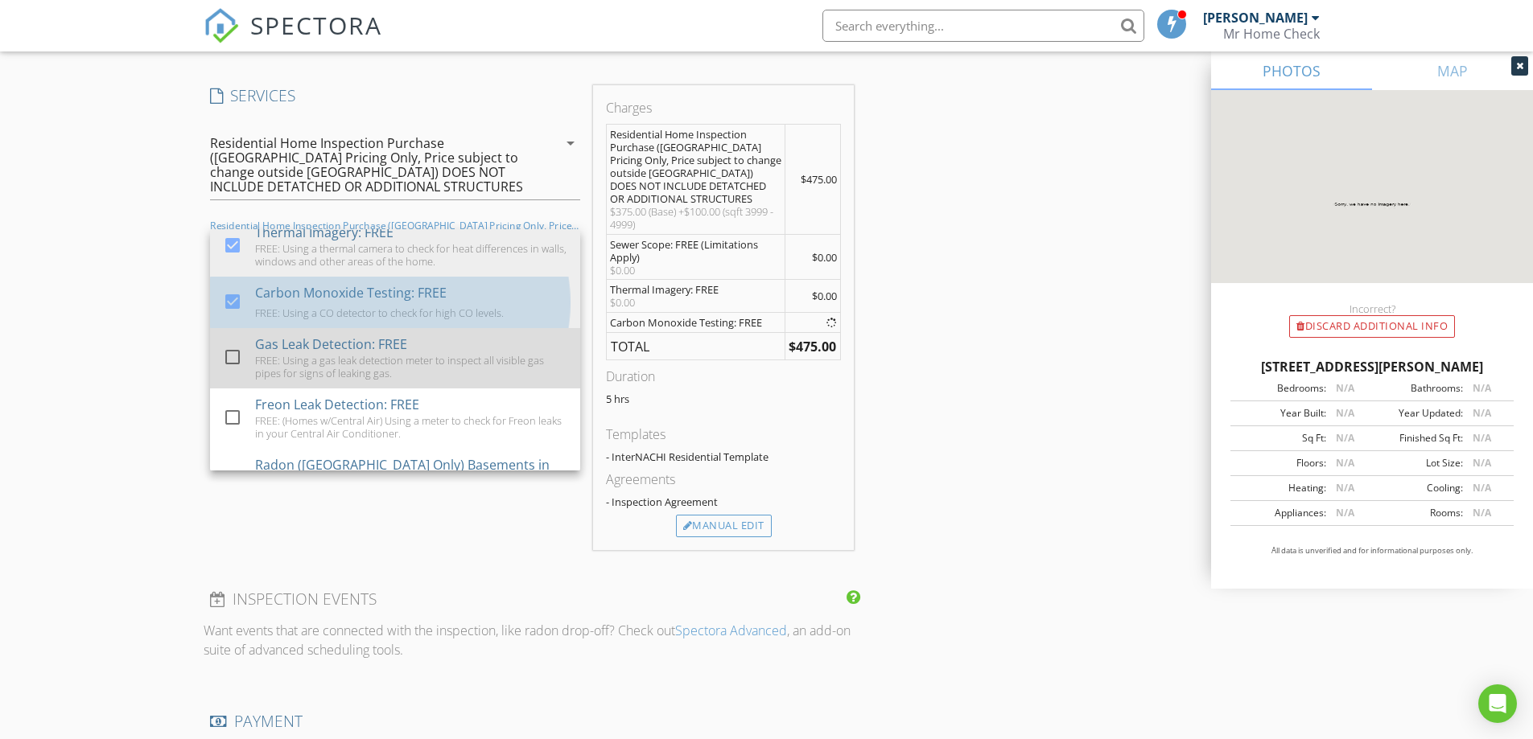
click at [423, 345] on div "Gas Leak Detection: FREE FREE: Using a gas leak detection meter to inspect all …" at bounding box center [411, 358] width 312 height 60
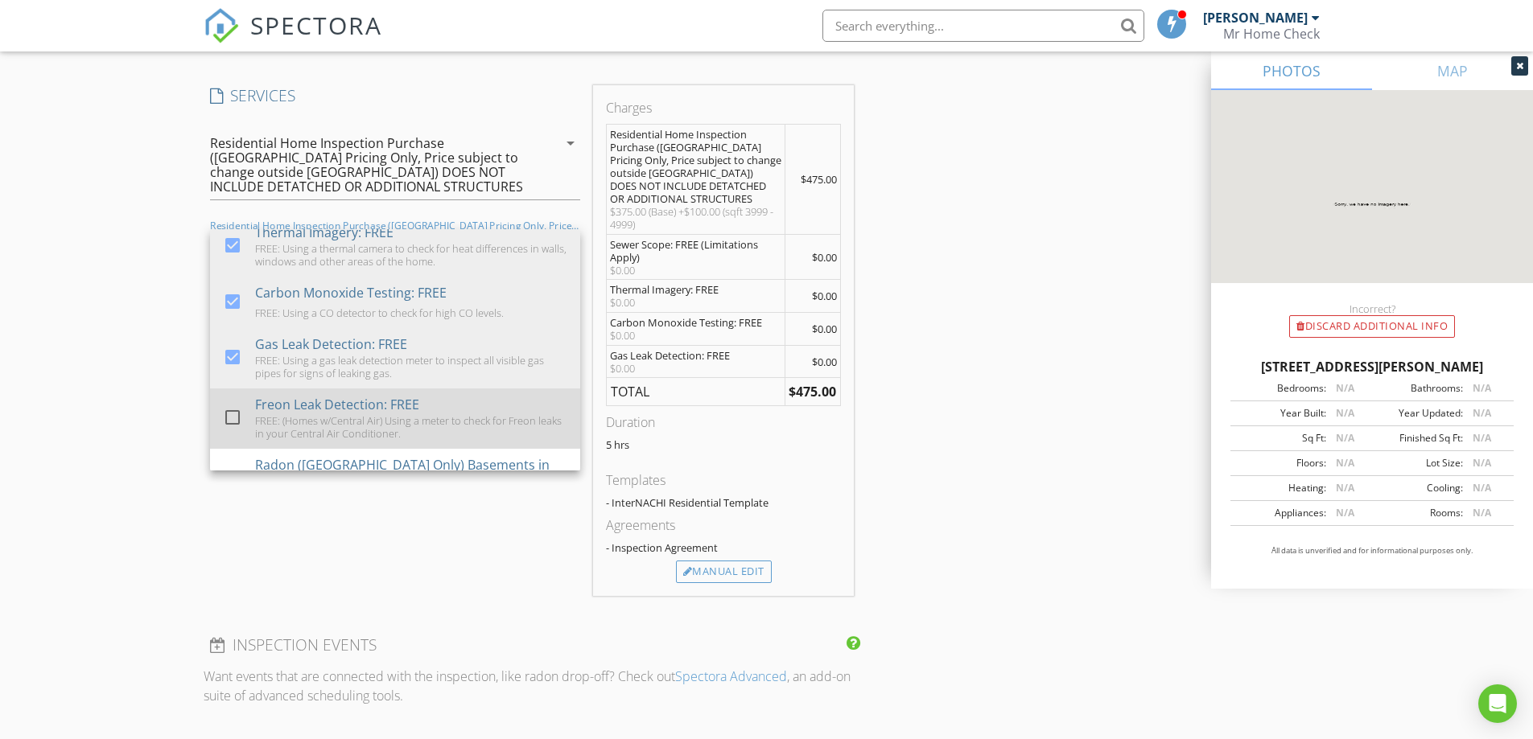
click at [389, 398] on div "Freon Leak Detection: FREE" at bounding box center [337, 404] width 164 height 19
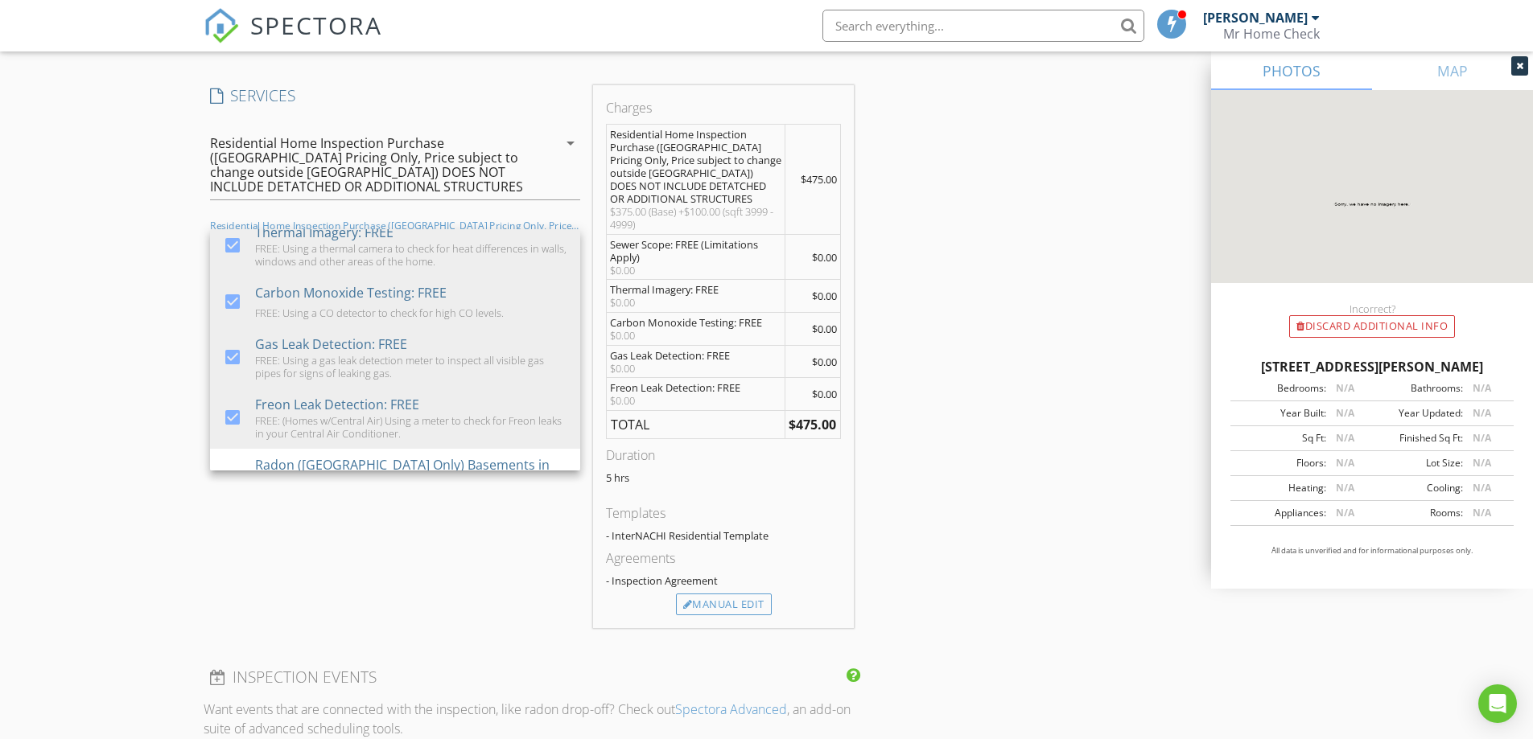
click at [147, 276] on div "New Inspection Click here to use the New Order Form INSPECTOR(S) check_box Ian …" at bounding box center [766, 351] width 1533 height 3089
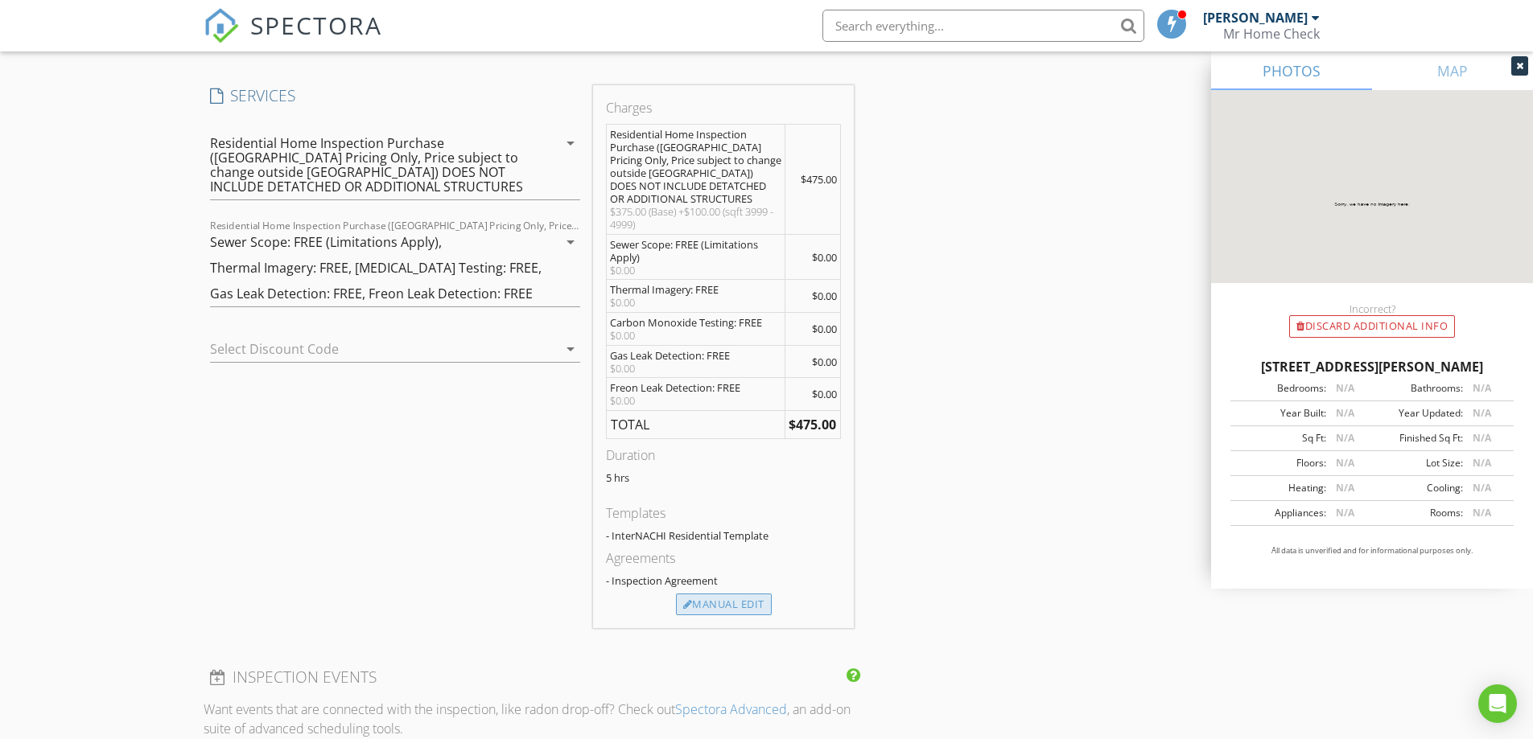
click at [714, 603] on div "Manual Edit" at bounding box center [724, 605] width 96 height 23
type input "475.0"
type textarea "$375.00 (Base) +$100.00 (sqft 3999 - 4999)"
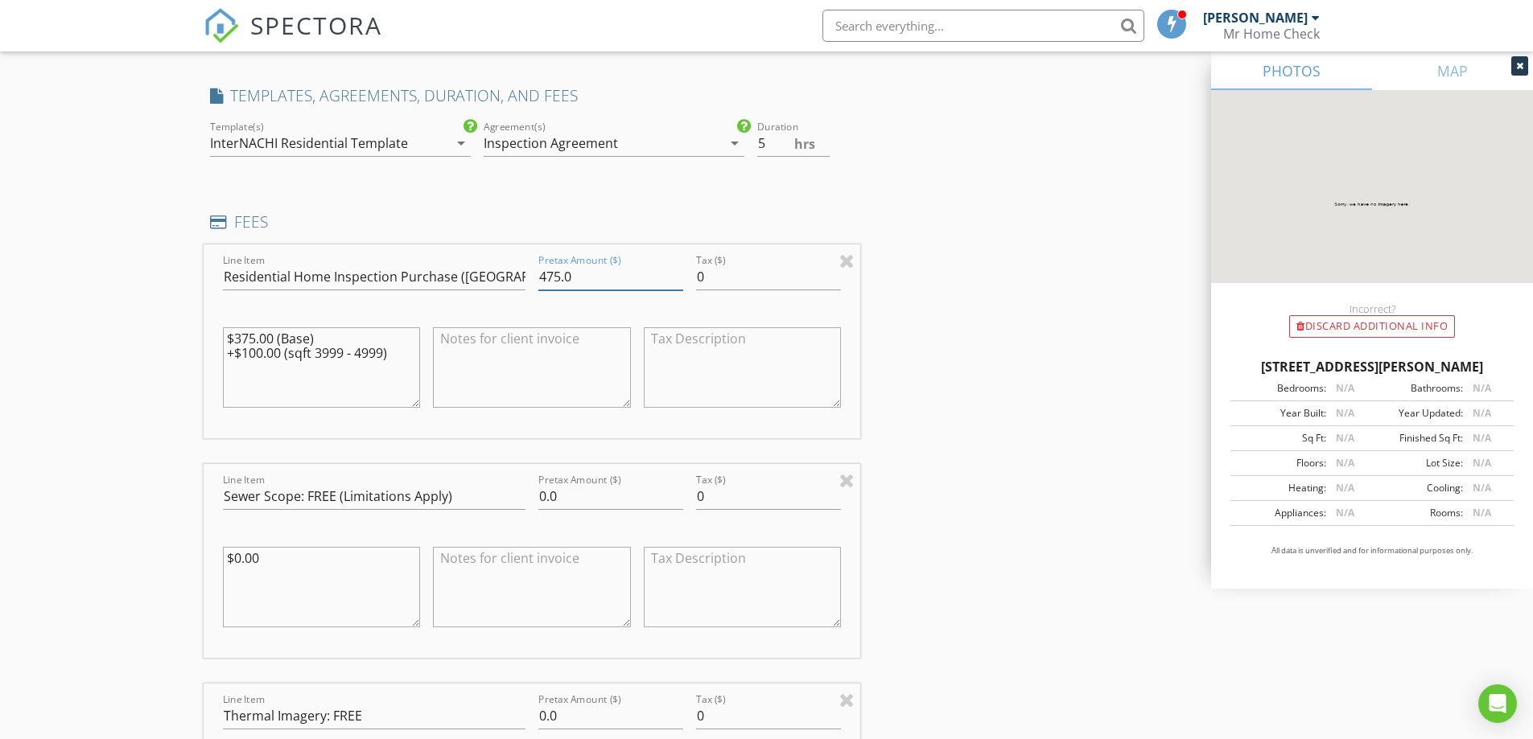
drag, startPoint x: 582, startPoint y: 272, endPoint x: 477, endPoint y: 286, distance: 105.5
click at [477, 286] on div "Line Item Residential Home Inspection Purchase (El Paso County Pricing Only, Pr…" at bounding box center [532, 342] width 657 height 194
type input "500"
click at [237, 323] on div "$375.00 (Base) +$100.00 (sqft 3999 - 4999)" at bounding box center [322, 367] width 198 height 97
click at [355, 393] on textarea "$375.00 (Base) +$100.00 (sqft 3999 - 4999)" at bounding box center [322, 367] width 198 height 80
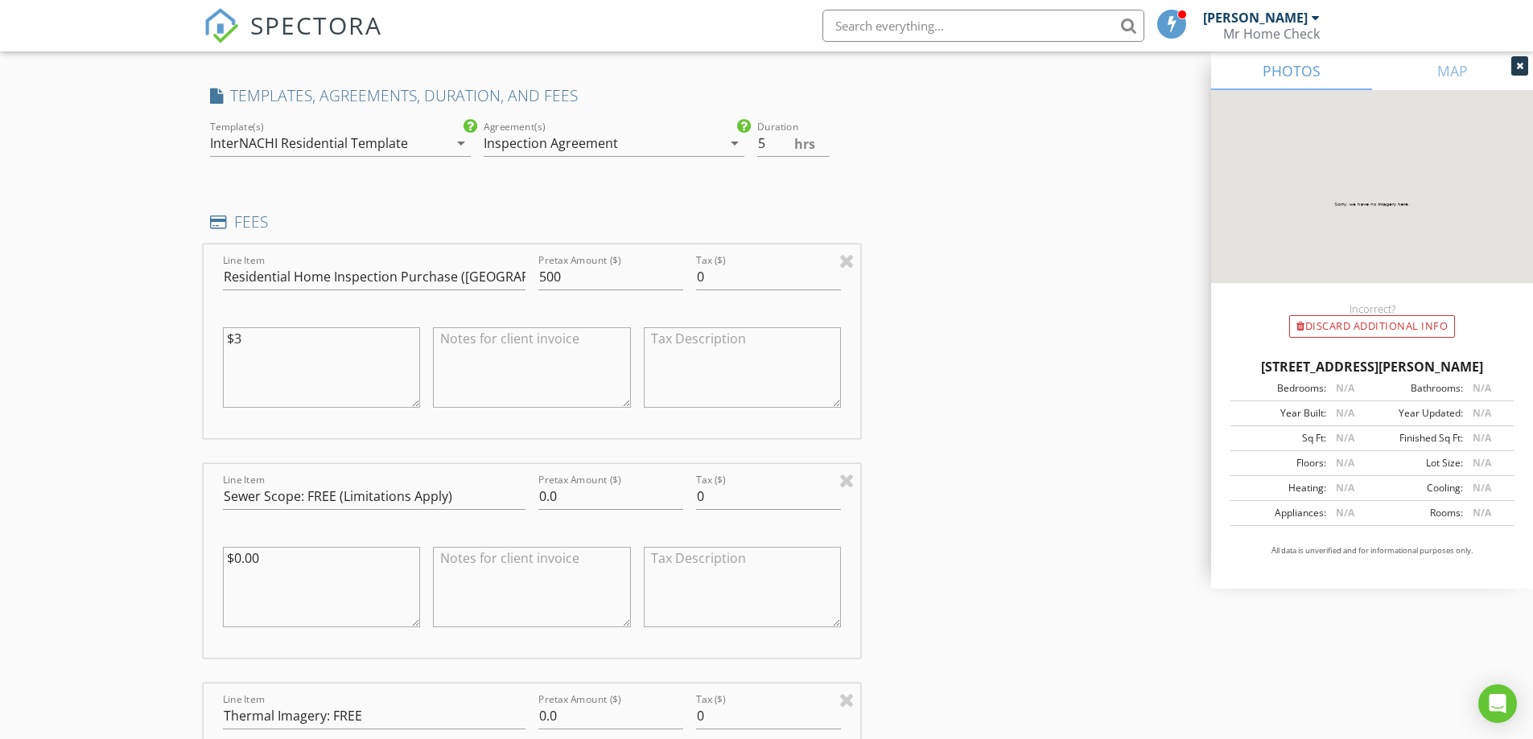
type textarea "$"
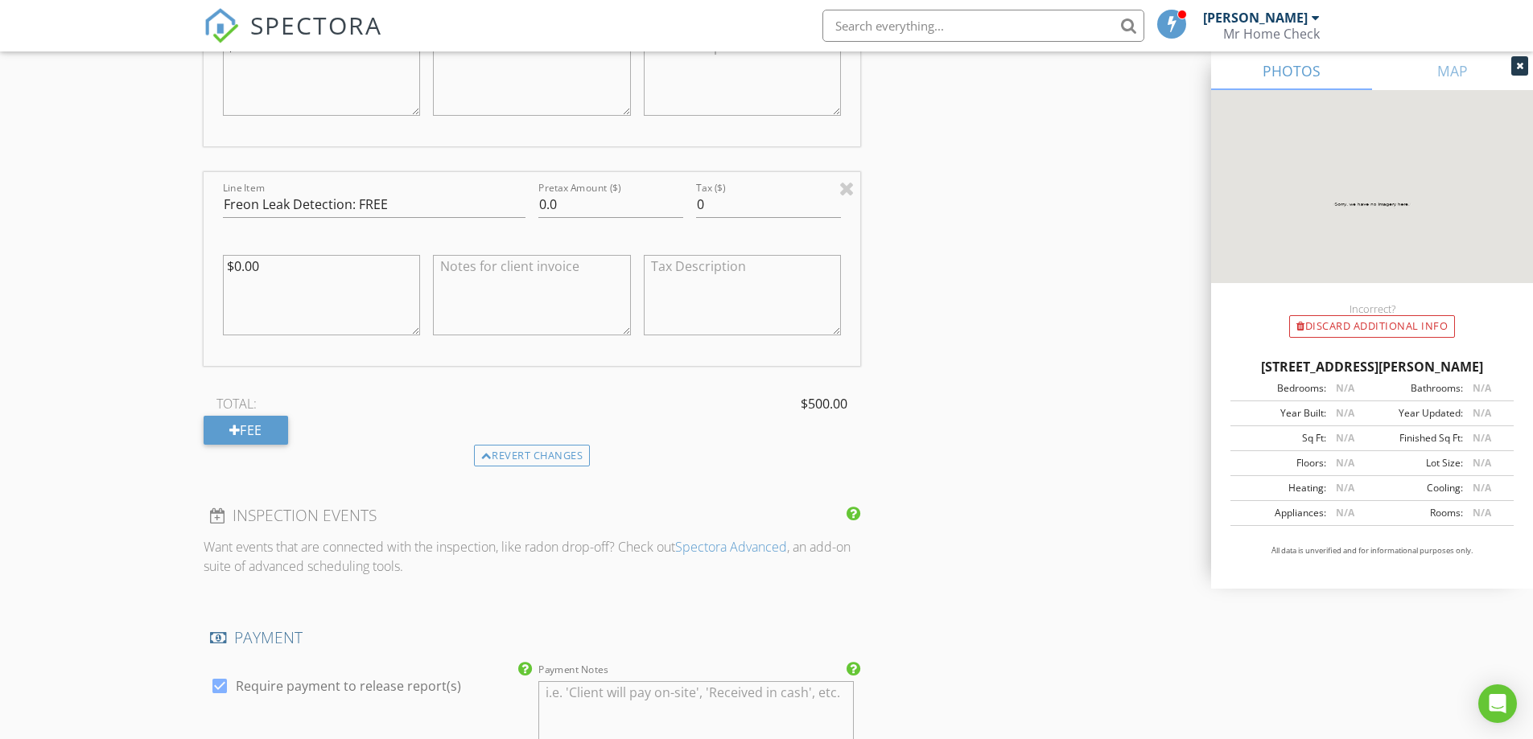
scroll to position [2789, 0]
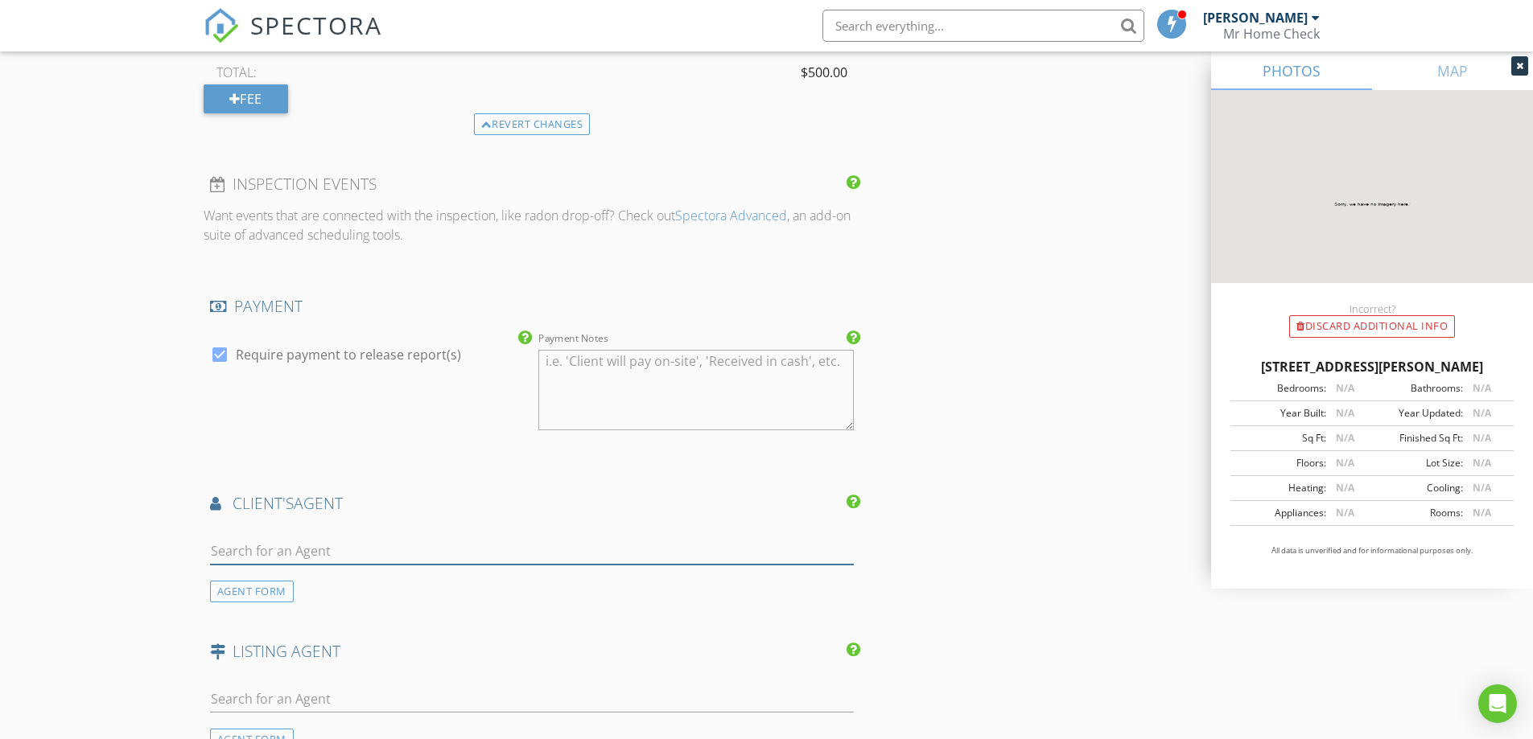
click at [391, 545] on input "text" at bounding box center [532, 551] width 644 height 27
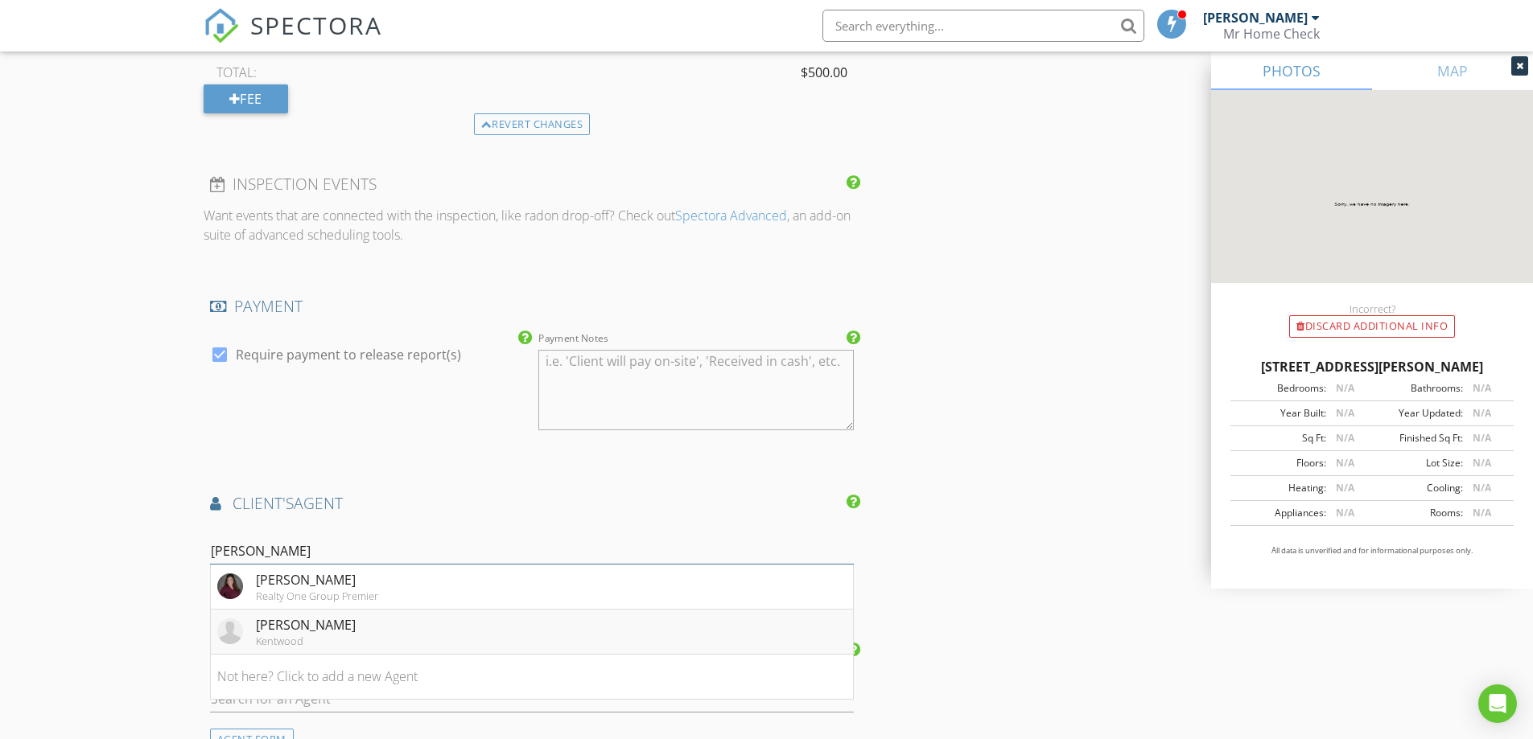
type input "paul"
click at [371, 619] on li "Jessica Paulucci Kentwood" at bounding box center [532, 632] width 643 height 45
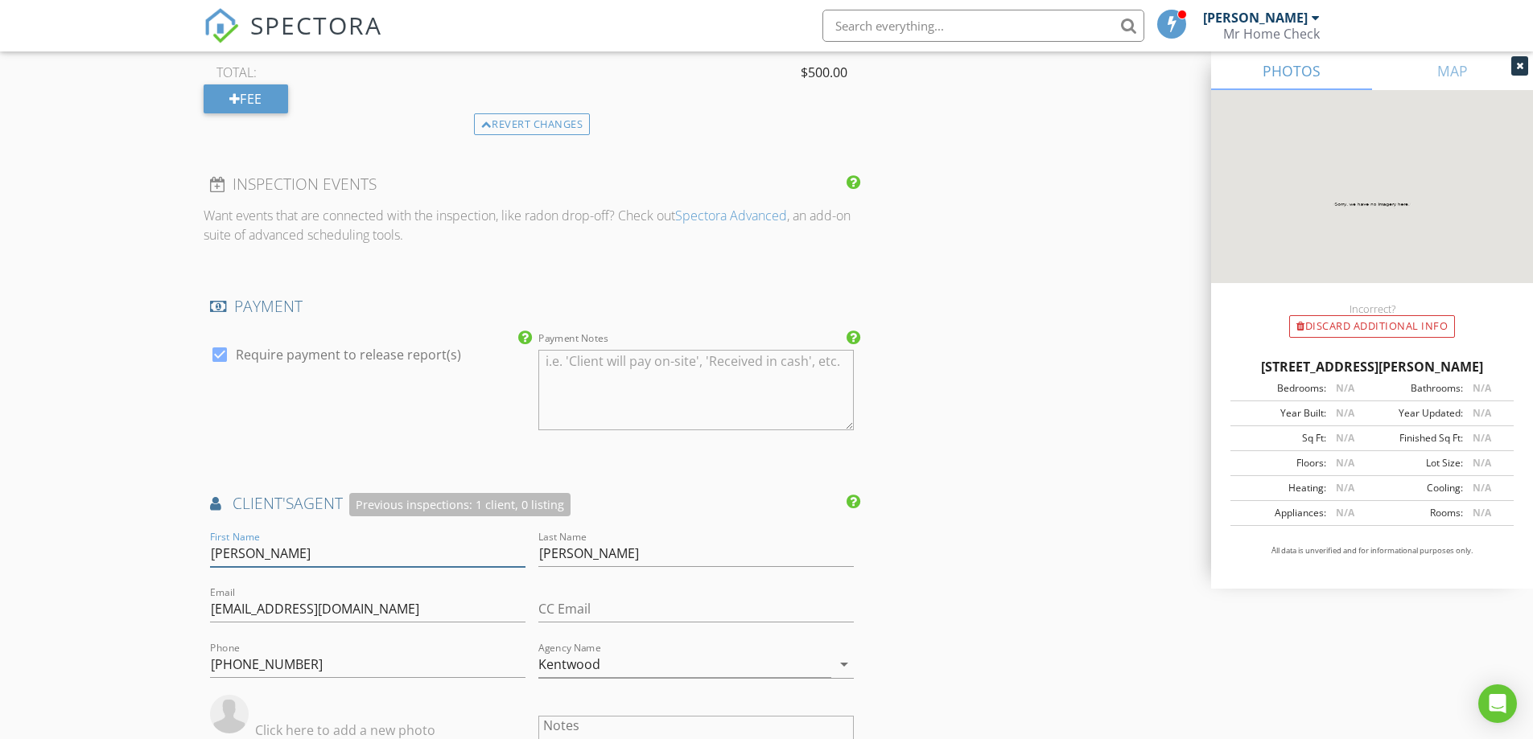
drag, startPoint x: 269, startPoint y: 556, endPoint x: 174, endPoint y: 552, distance: 95.0
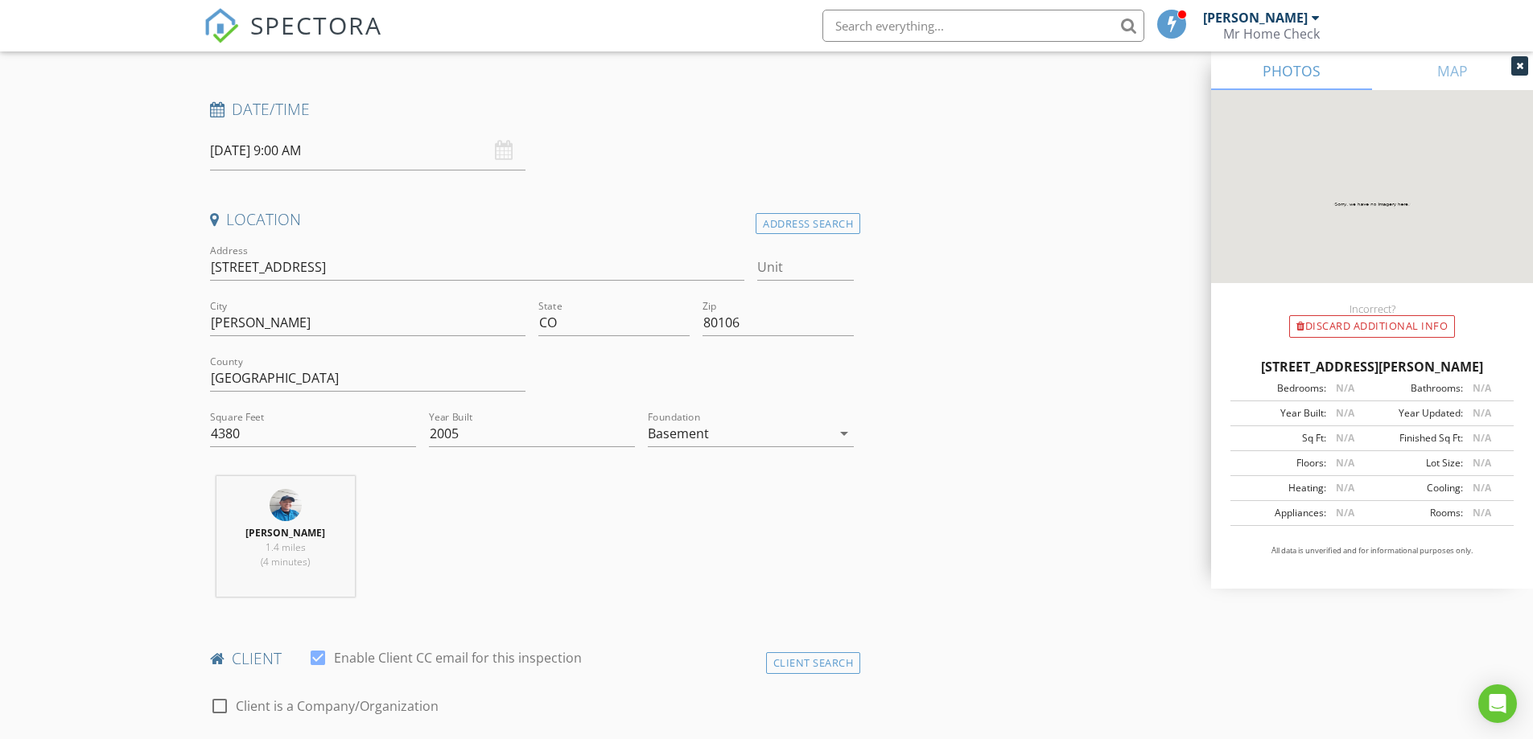
scroll to position [429, 0]
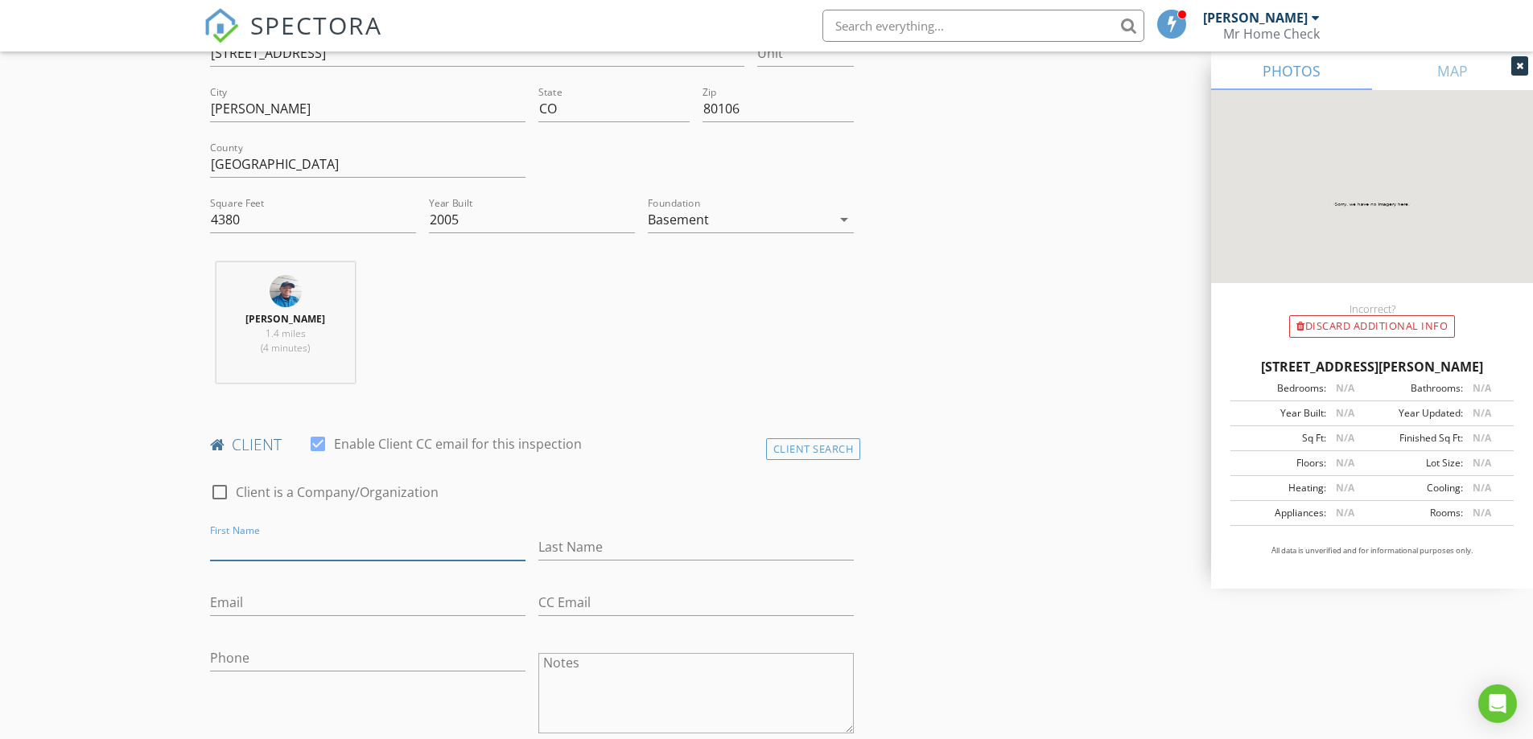
click at [254, 537] on input "First Name" at bounding box center [367, 547] width 315 height 27
paste input "Jessica"
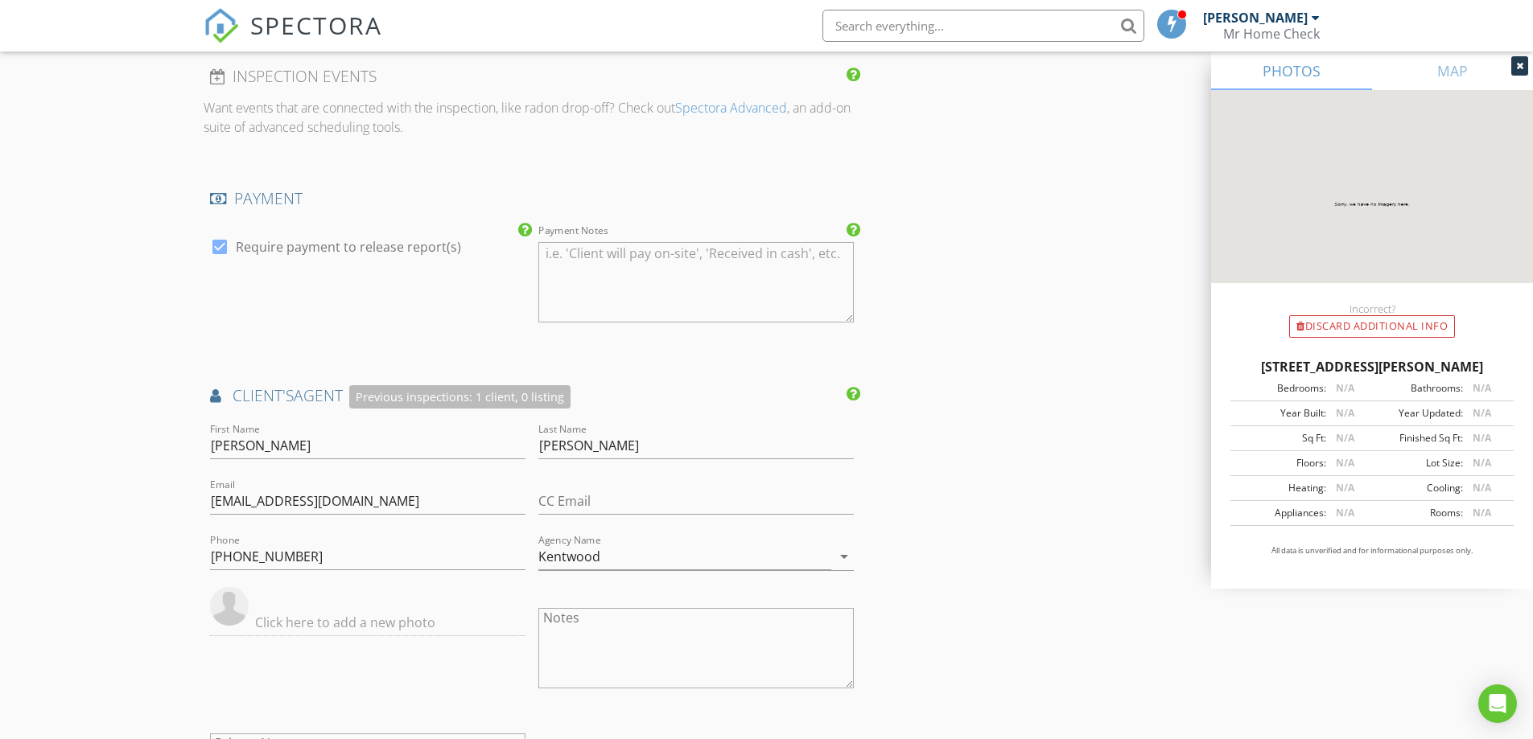
scroll to position [3003, 0]
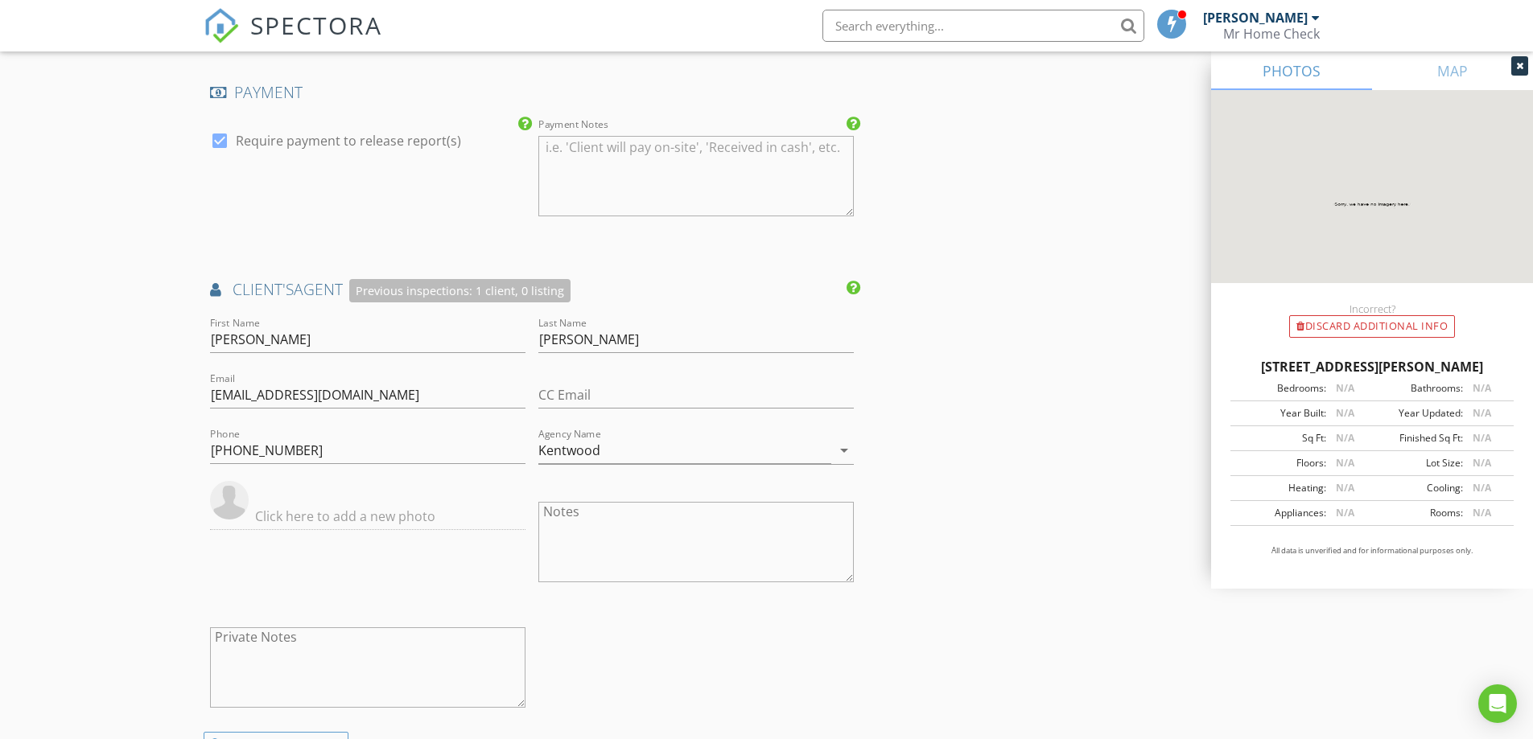
type input "Jessica"
click at [575, 343] on input "Paulucci" at bounding box center [695, 340] width 315 height 27
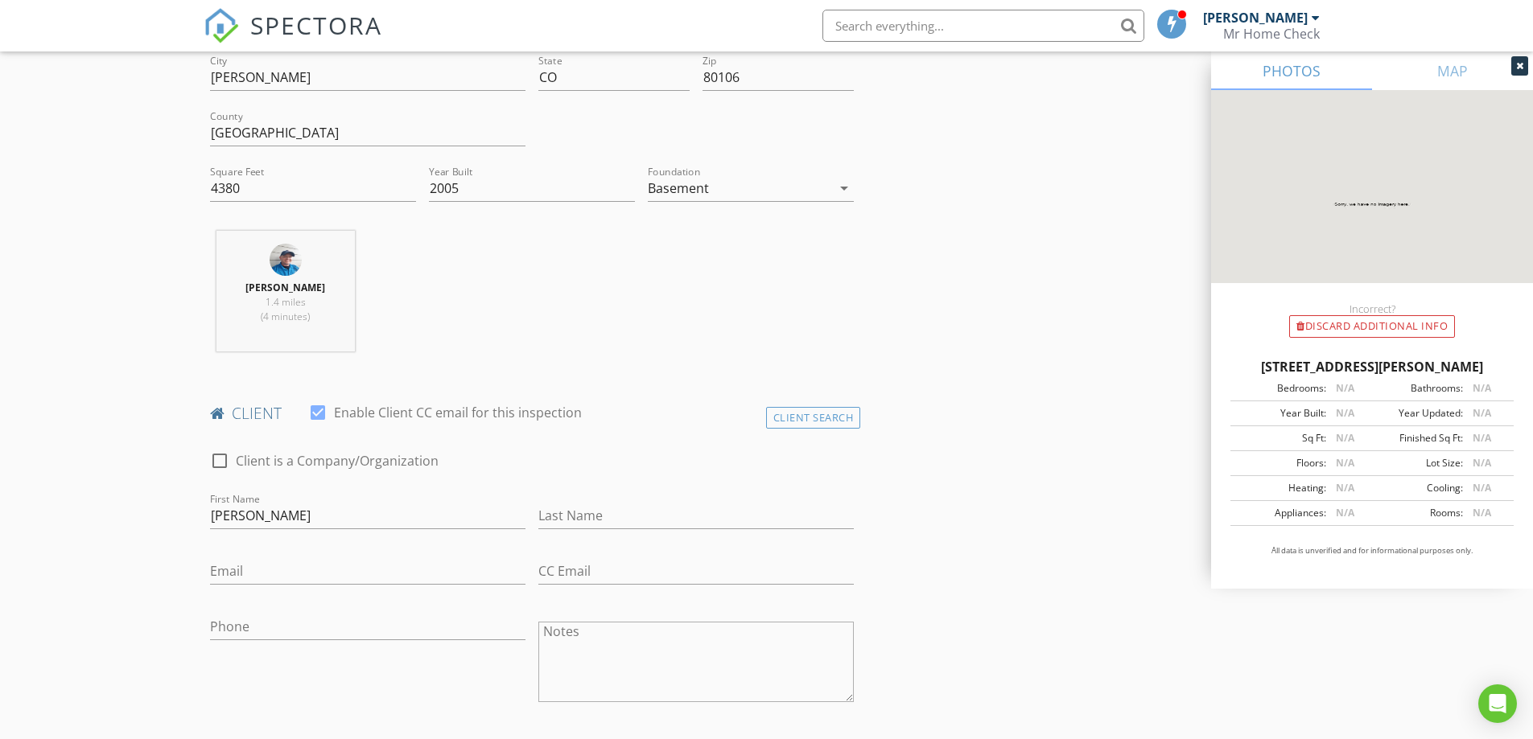
scroll to position [429, 0]
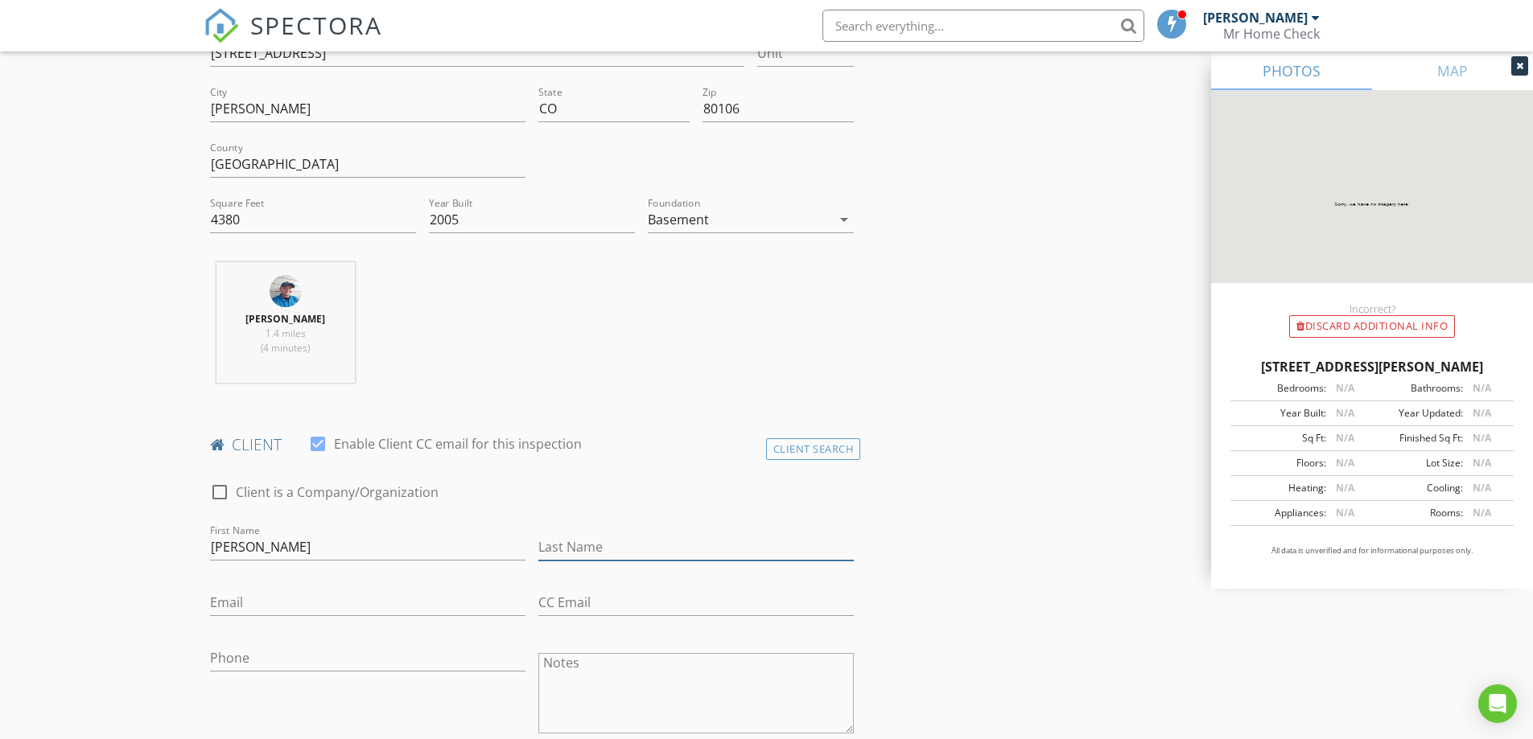
click at [569, 541] on input "Last Name" at bounding box center [695, 547] width 315 height 27
paste input "Paulucci"
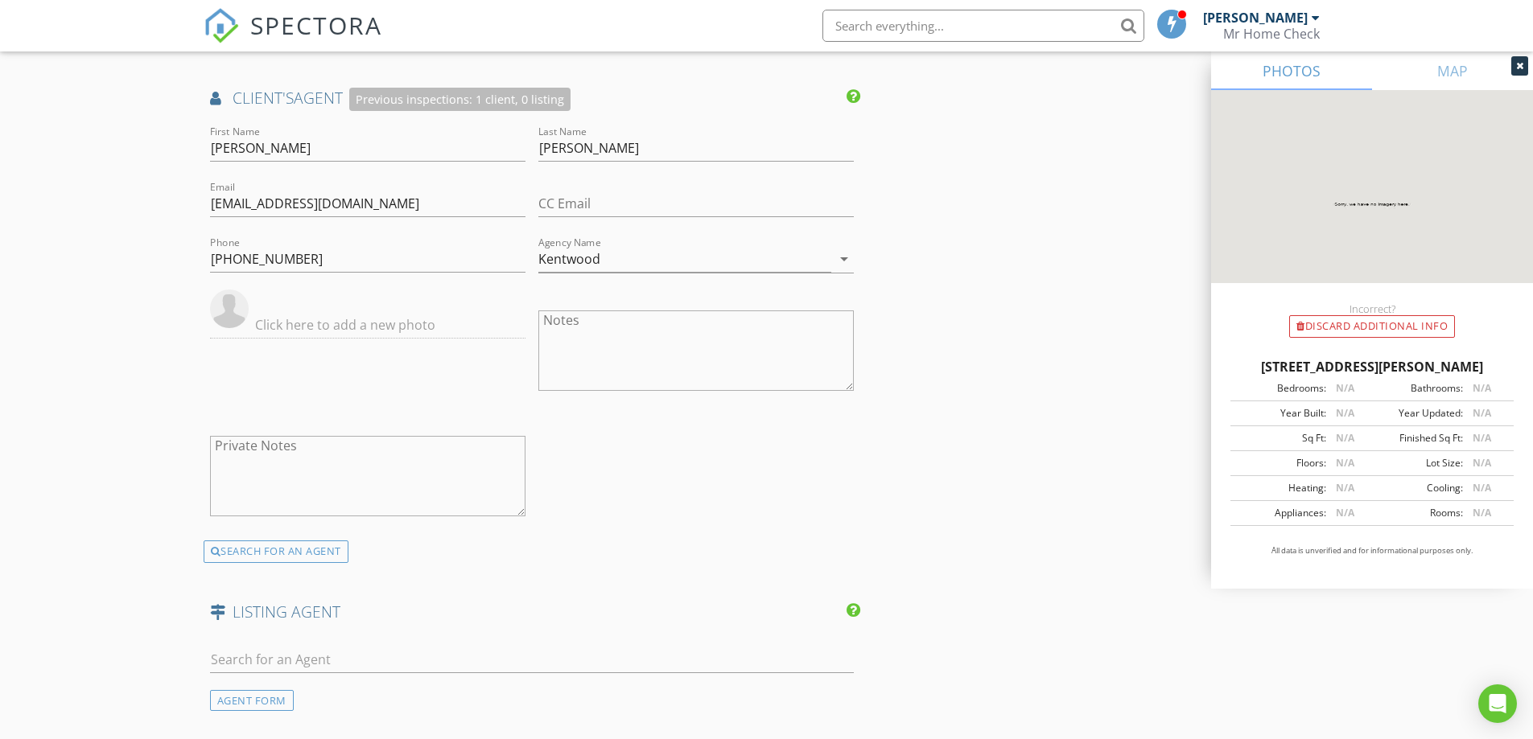
scroll to position [3218, 0]
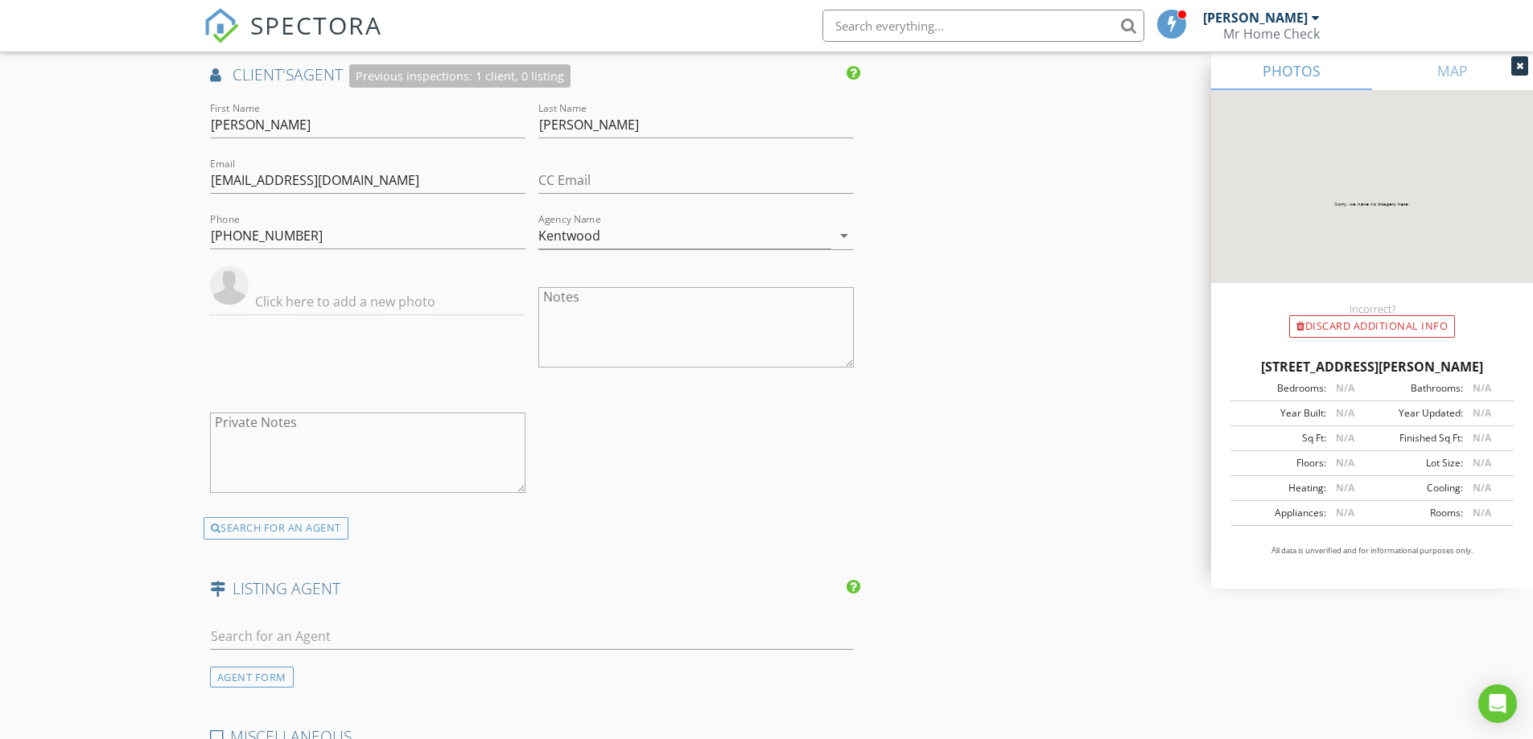
type input "Paulucci"
click at [296, 176] on input "[EMAIL_ADDRESS][DOMAIN_NAME]" at bounding box center [367, 180] width 315 height 27
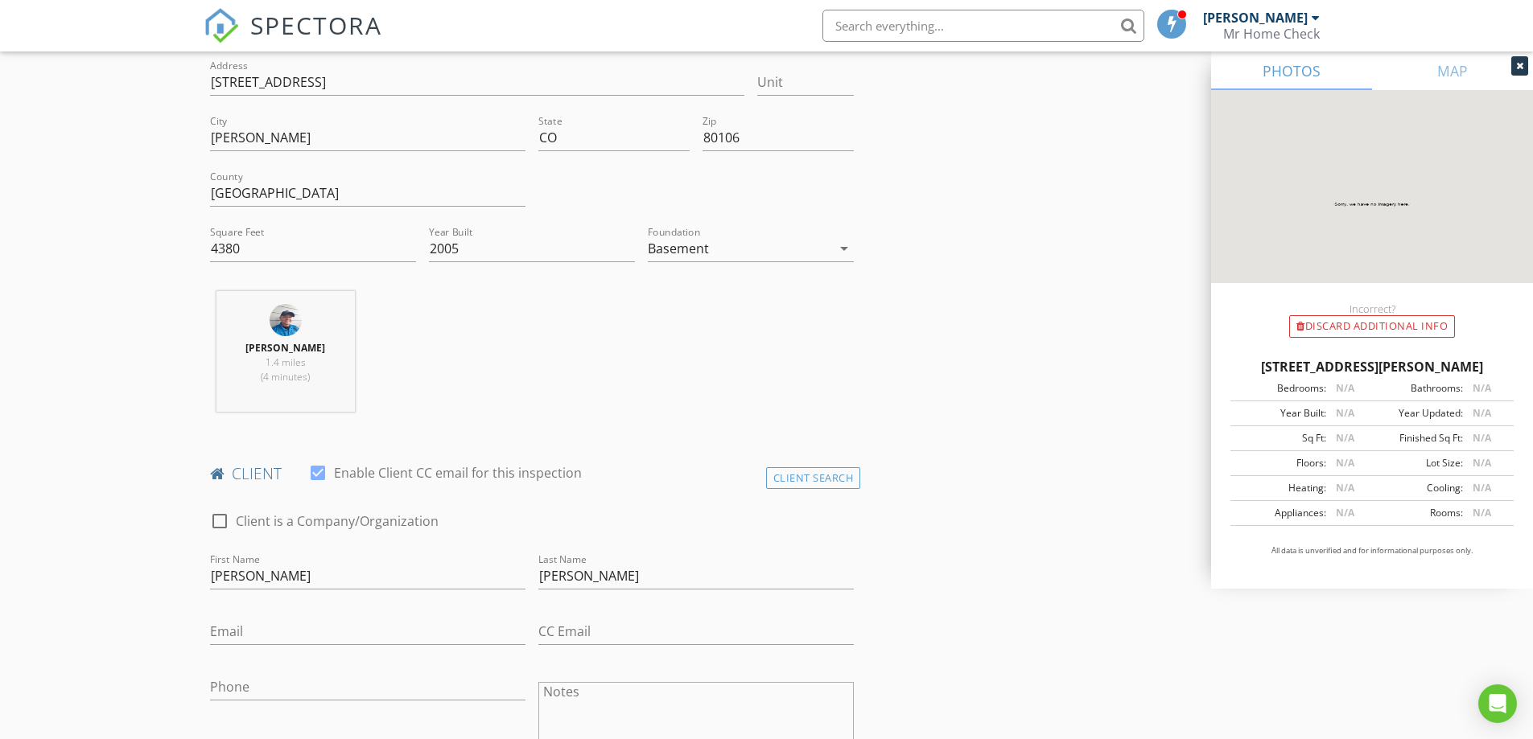
scroll to position [644, 0]
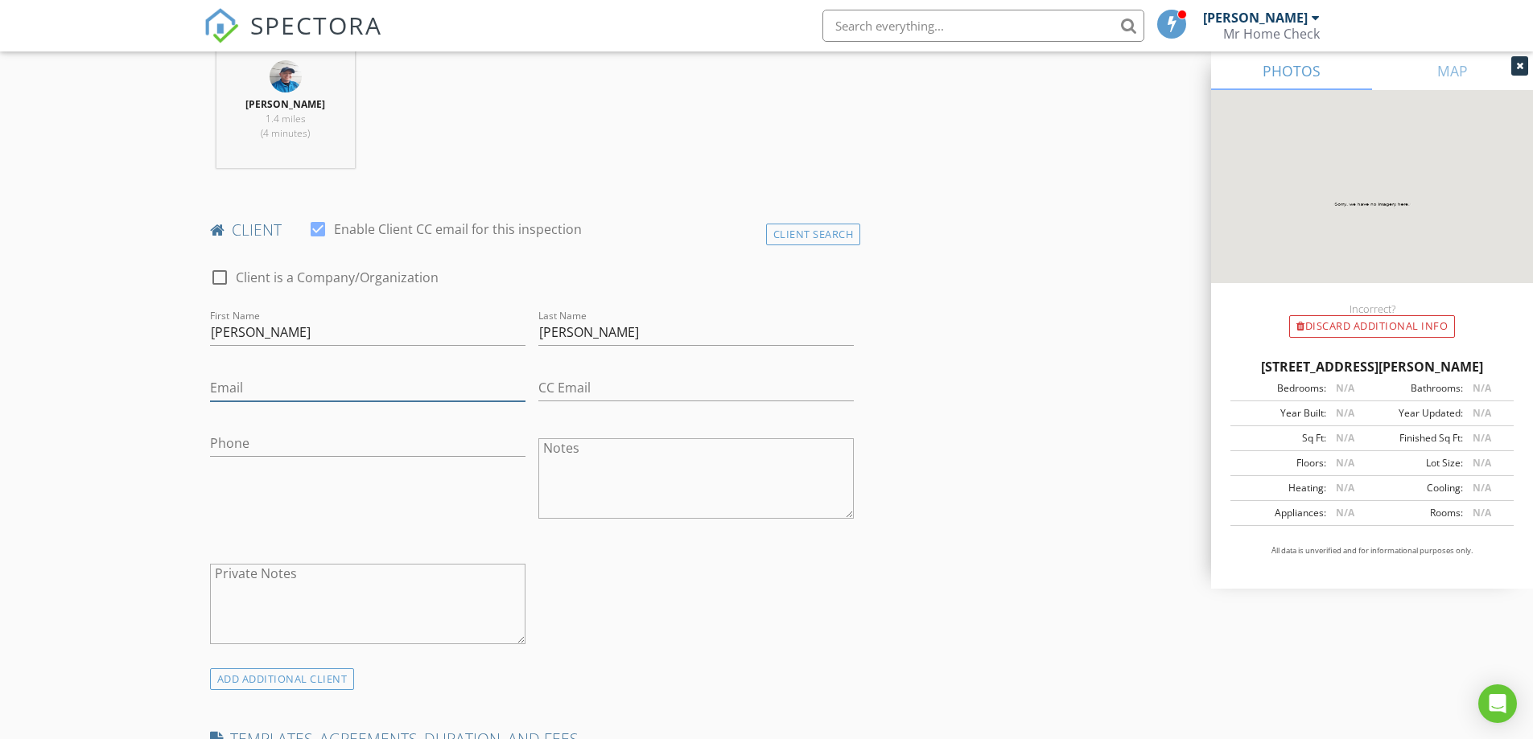
click at [282, 392] on input "Email" at bounding box center [367, 388] width 315 height 27
paste input "[EMAIL_ADDRESS][DOMAIN_NAME]"
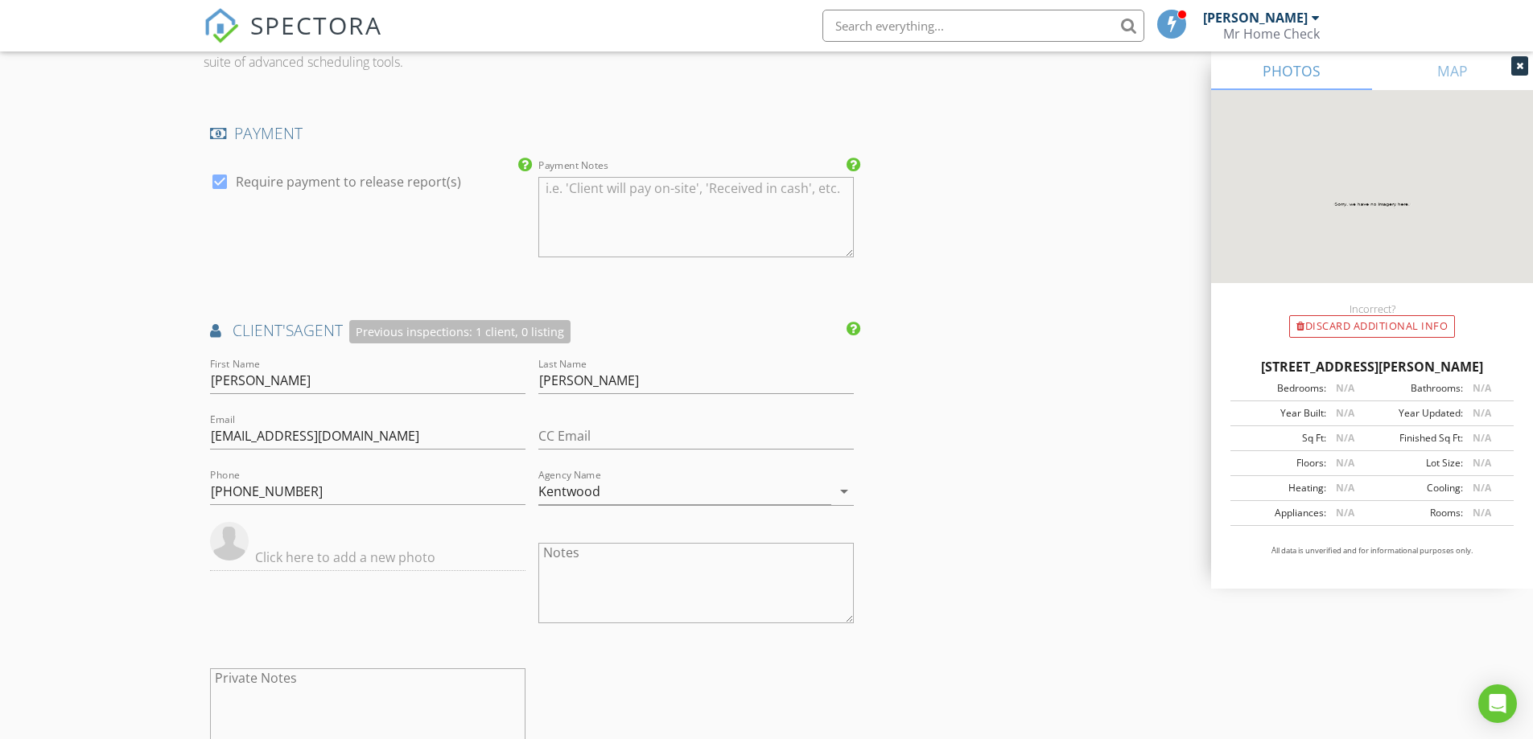
scroll to position [2961, 0]
type input "[EMAIL_ADDRESS][DOMAIN_NAME]"
click at [296, 492] on input "[PHONE_NUMBER]" at bounding box center [367, 493] width 315 height 27
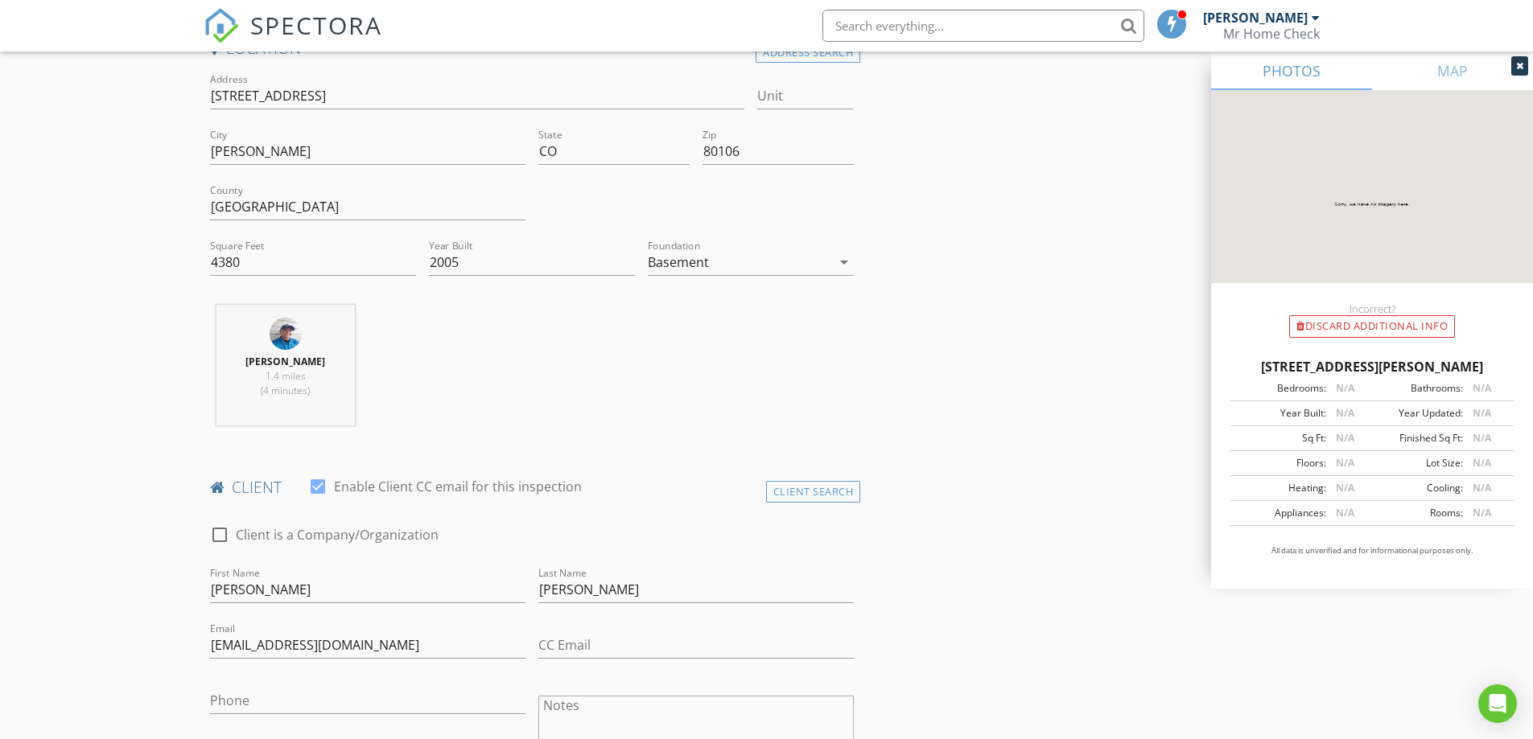
scroll to position [601, 0]
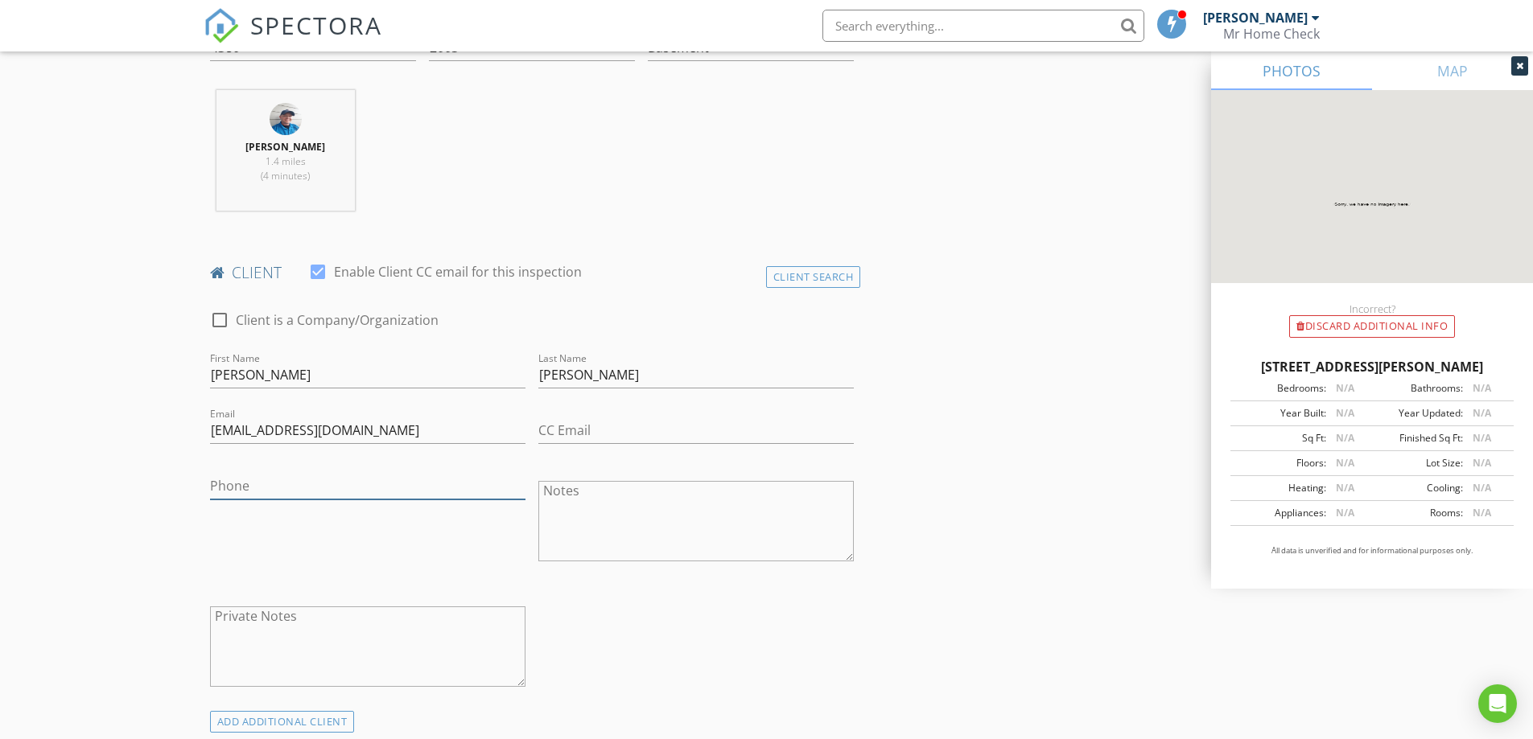
click at [269, 493] on input "Phone" at bounding box center [367, 486] width 315 height 27
paste input "[PHONE_NUMBER]"
type input "[PHONE_NUMBER]"
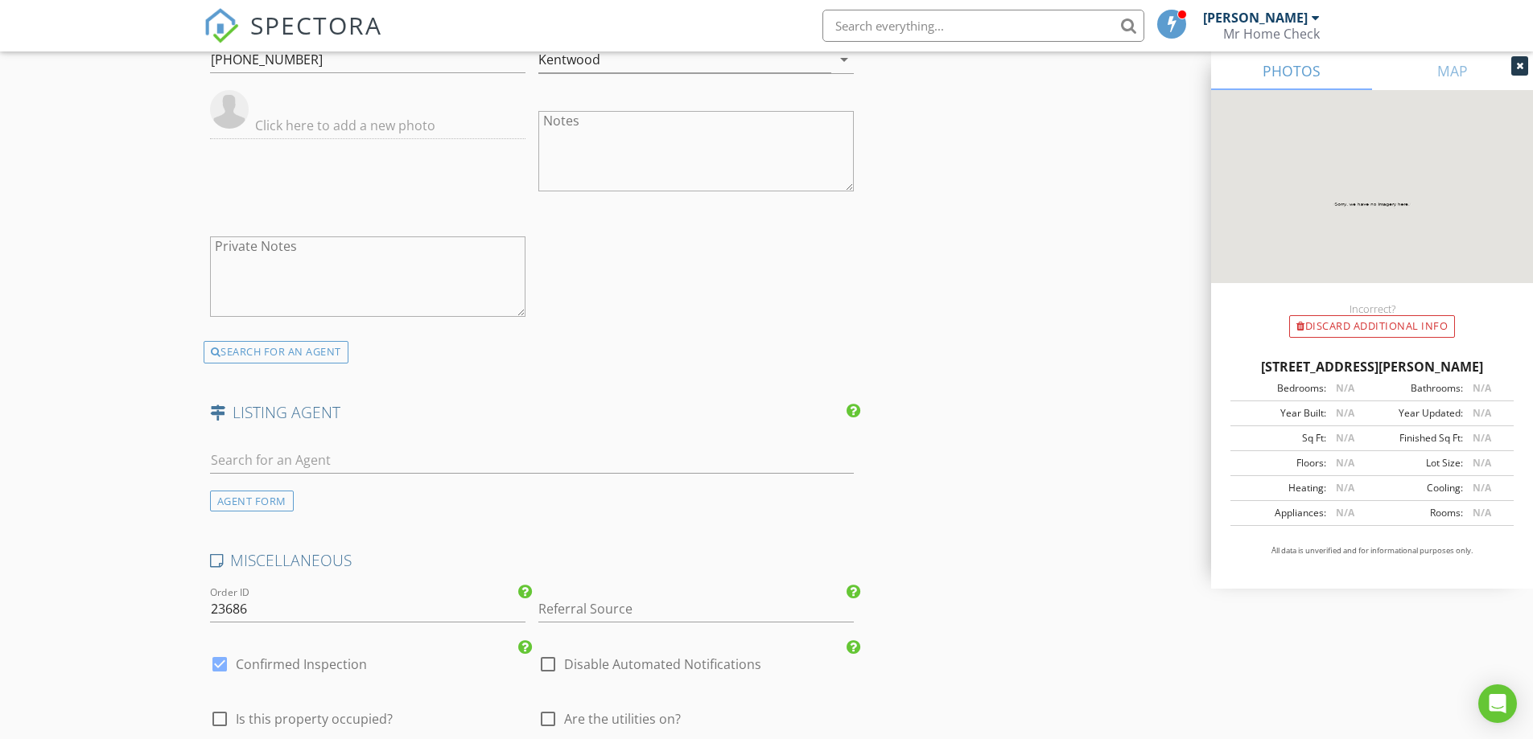
scroll to position [3604, 0]
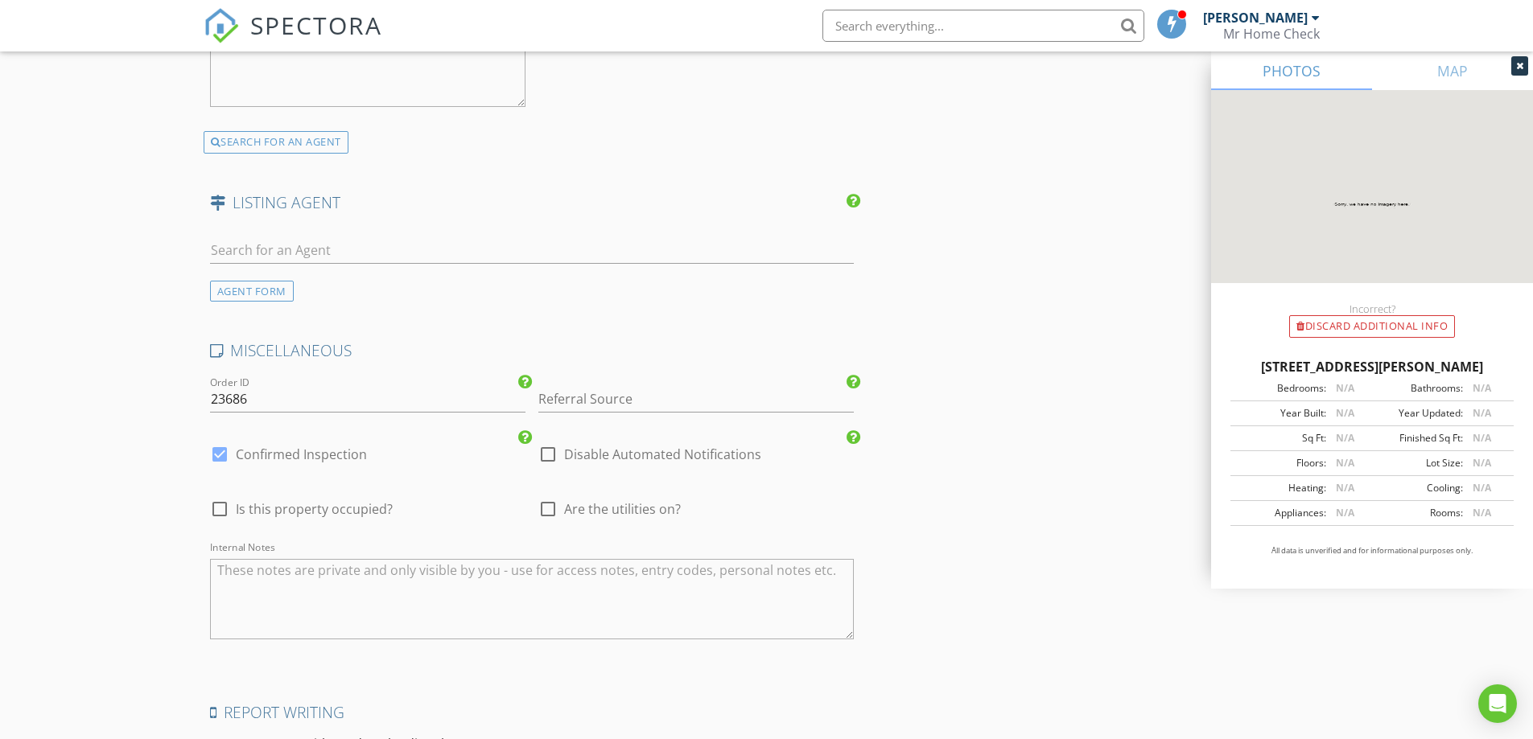
click at [305, 508] on span "Is this property occupied?" at bounding box center [314, 509] width 157 height 16
checkbox input "true"
type input "5"
click at [540, 512] on div at bounding box center [547, 509] width 27 height 27
checkbox input "true"
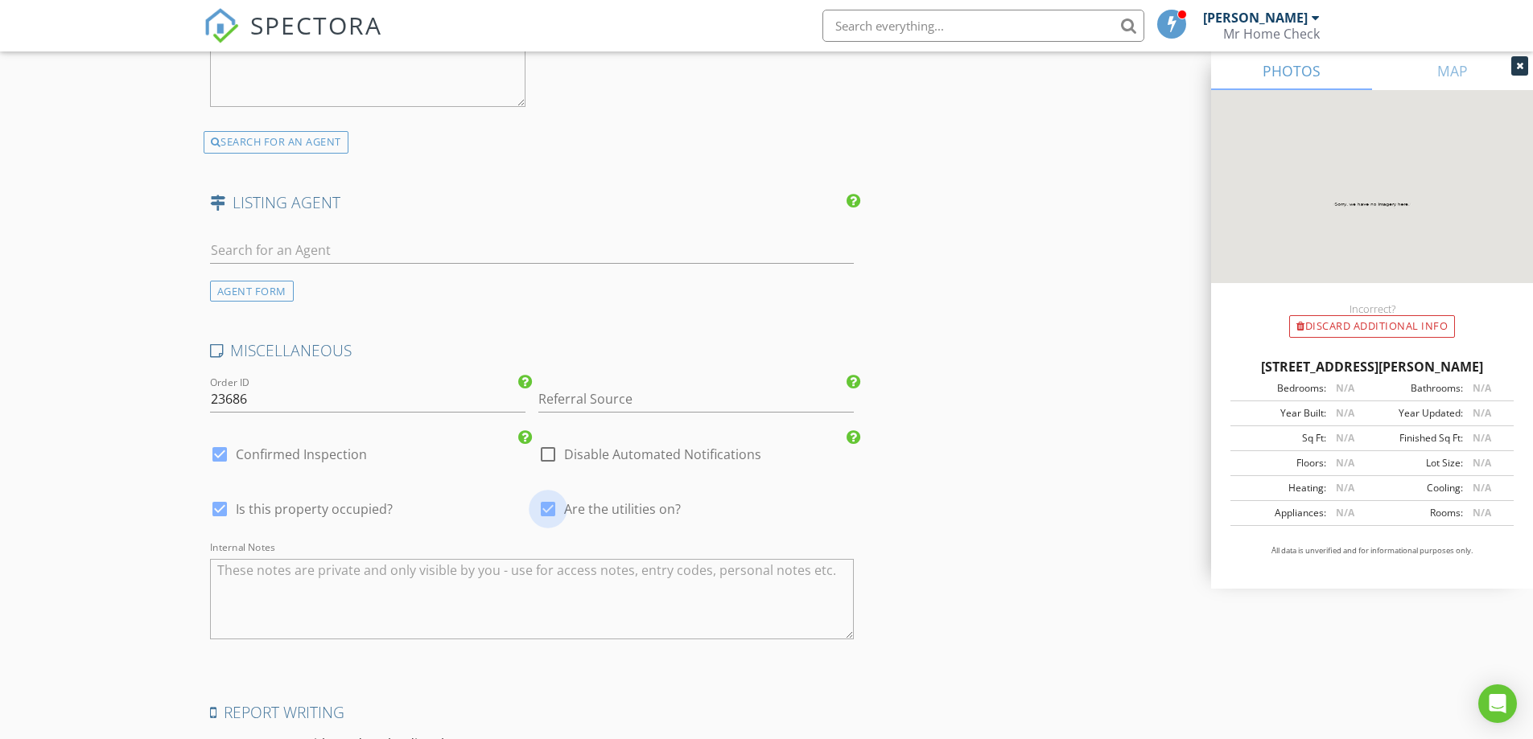
type input "5"
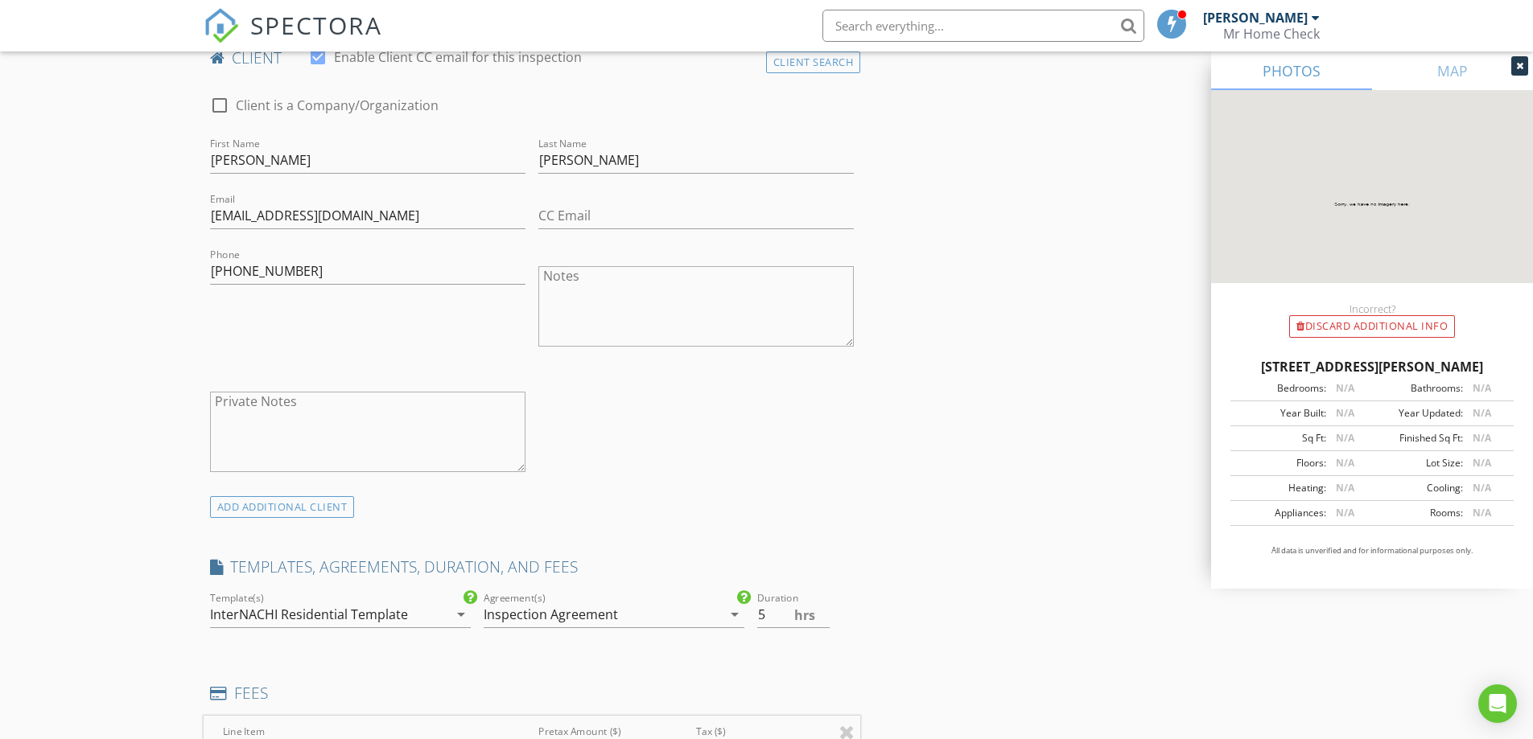
scroll to position [0, 0]
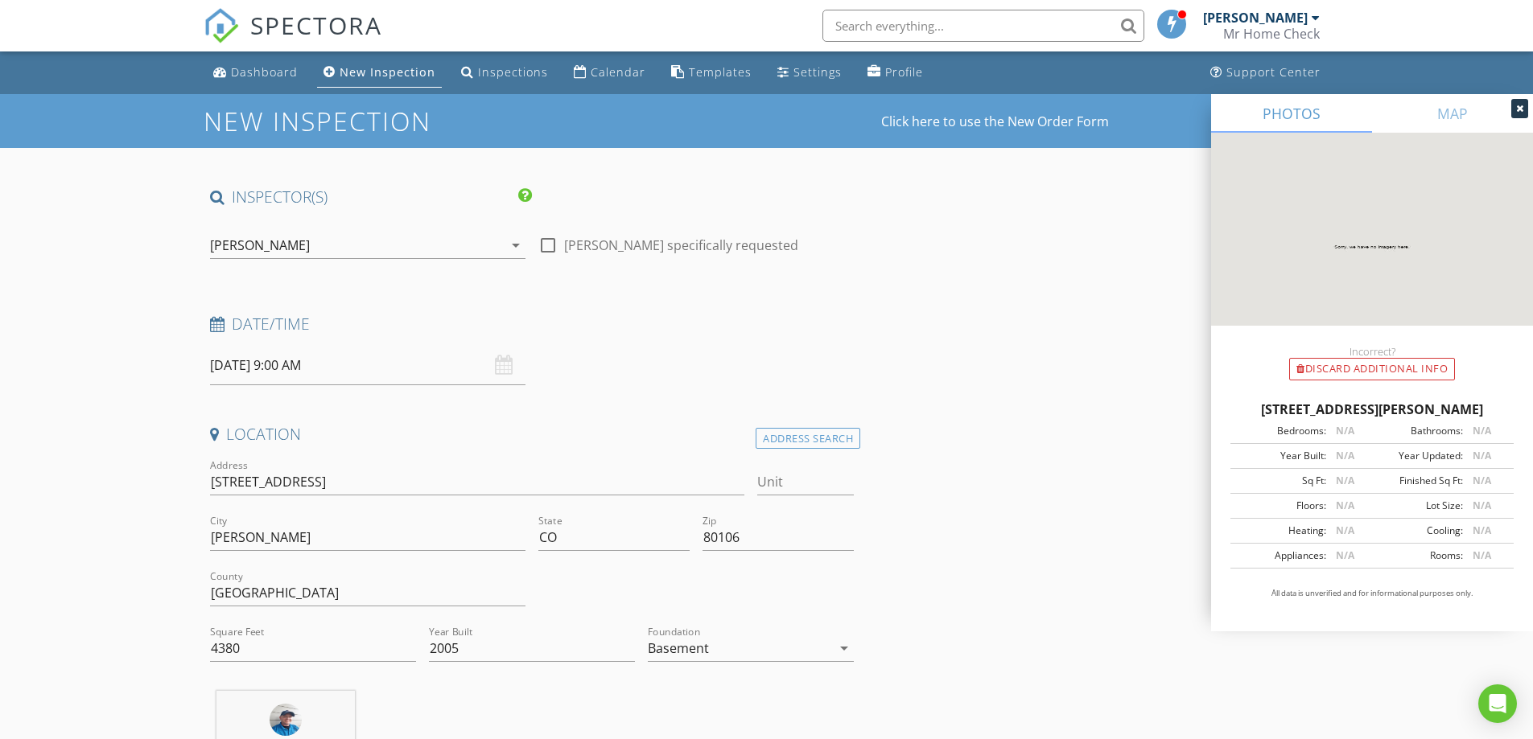
click at [322, 376] on input "08/28/2025 9:00 AM" at bounding box center [367, 365] width 315 height 39
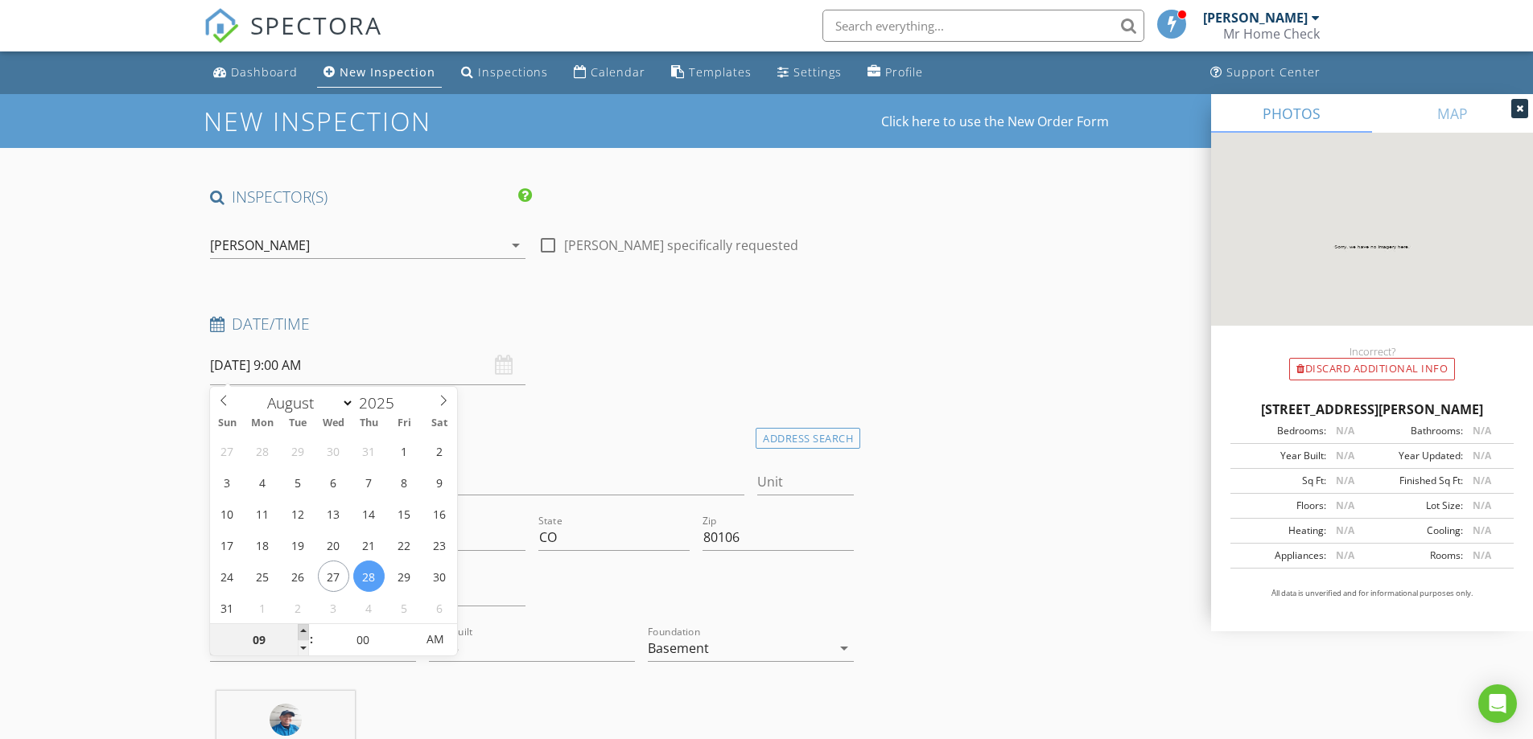
type input "10"
type input "08/28/2025 10:00 AM"
click at [298, 632] on span at bounding box center [303, 632] width 11 height 16
type input "11"
type input "08/28/2025 11:00 AM"
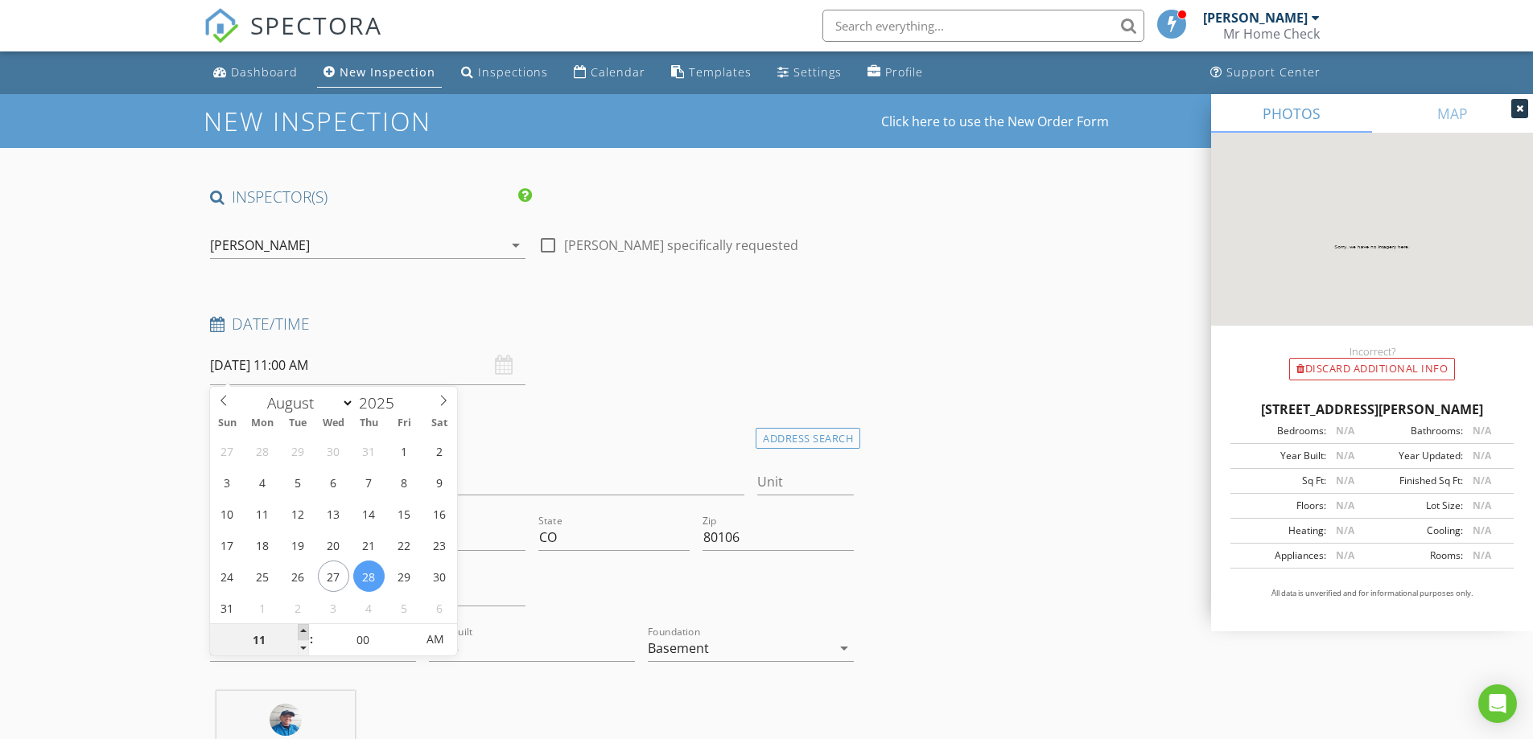
click at [298, 632] on span at bounding box center [303, 632] width 11 height 16
type input "12"
type input "08/28/2025 12:00 PM"
click at [298, 632] on span at bounding box center [303, 632] width 11 height 16
type input "01"
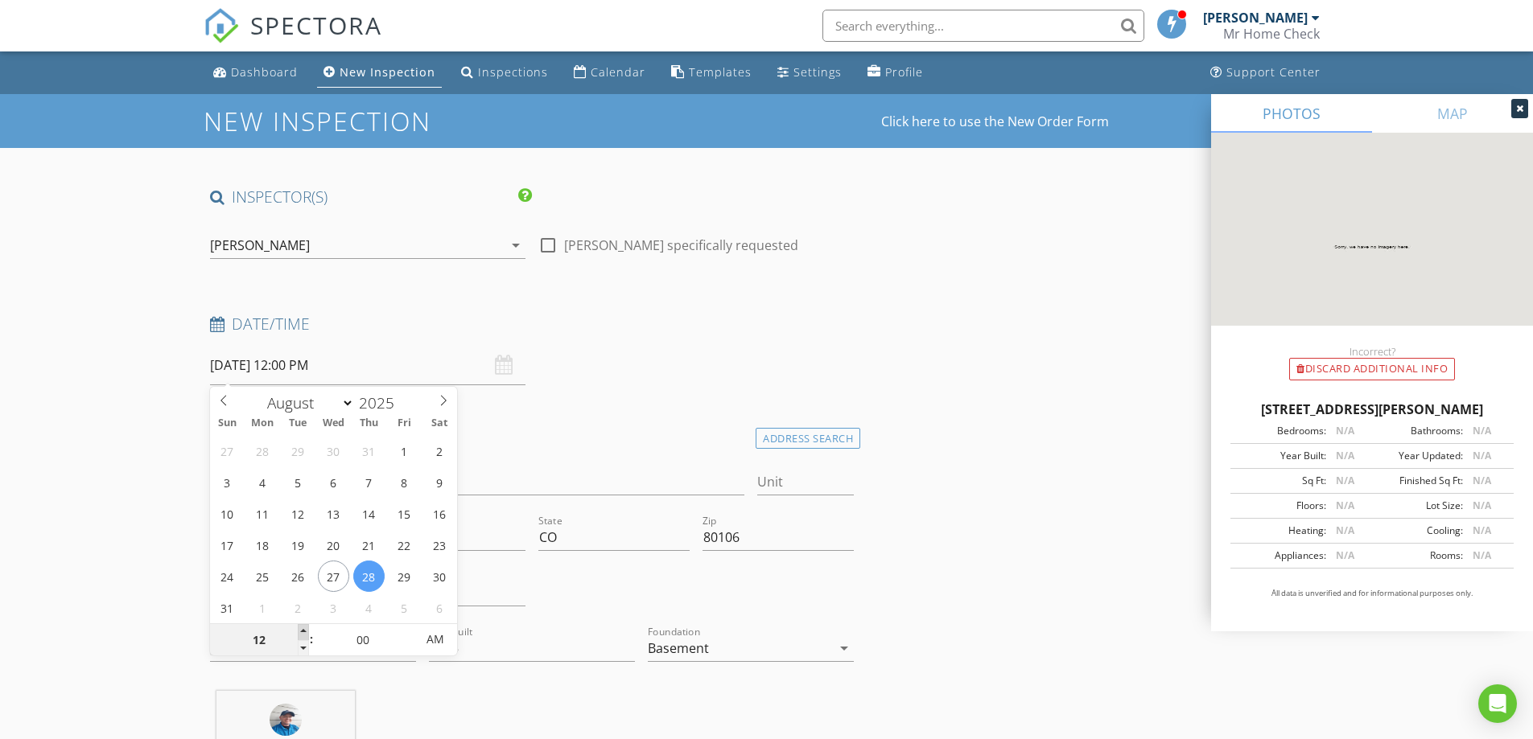
type input "08/28/2025 1:00 PM"
click at [298, 632] on span at bounding box center [303, 632] width 11 height 16
type input "02"
type input "08/28/2025 2:00 PM"
click at [298, 632] on span at bounding box center [303, 632] width 11 height 16
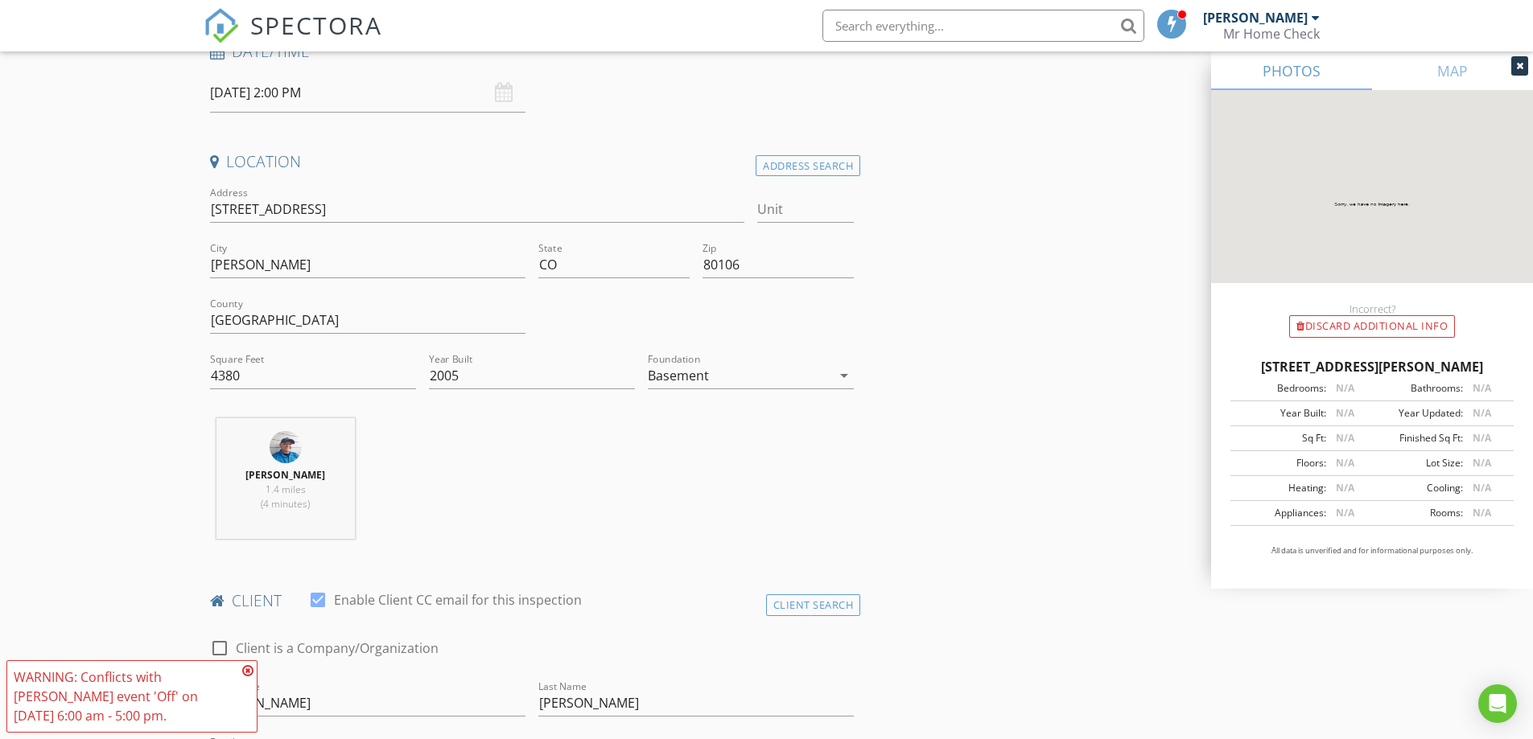
scroll to position [644, 0]
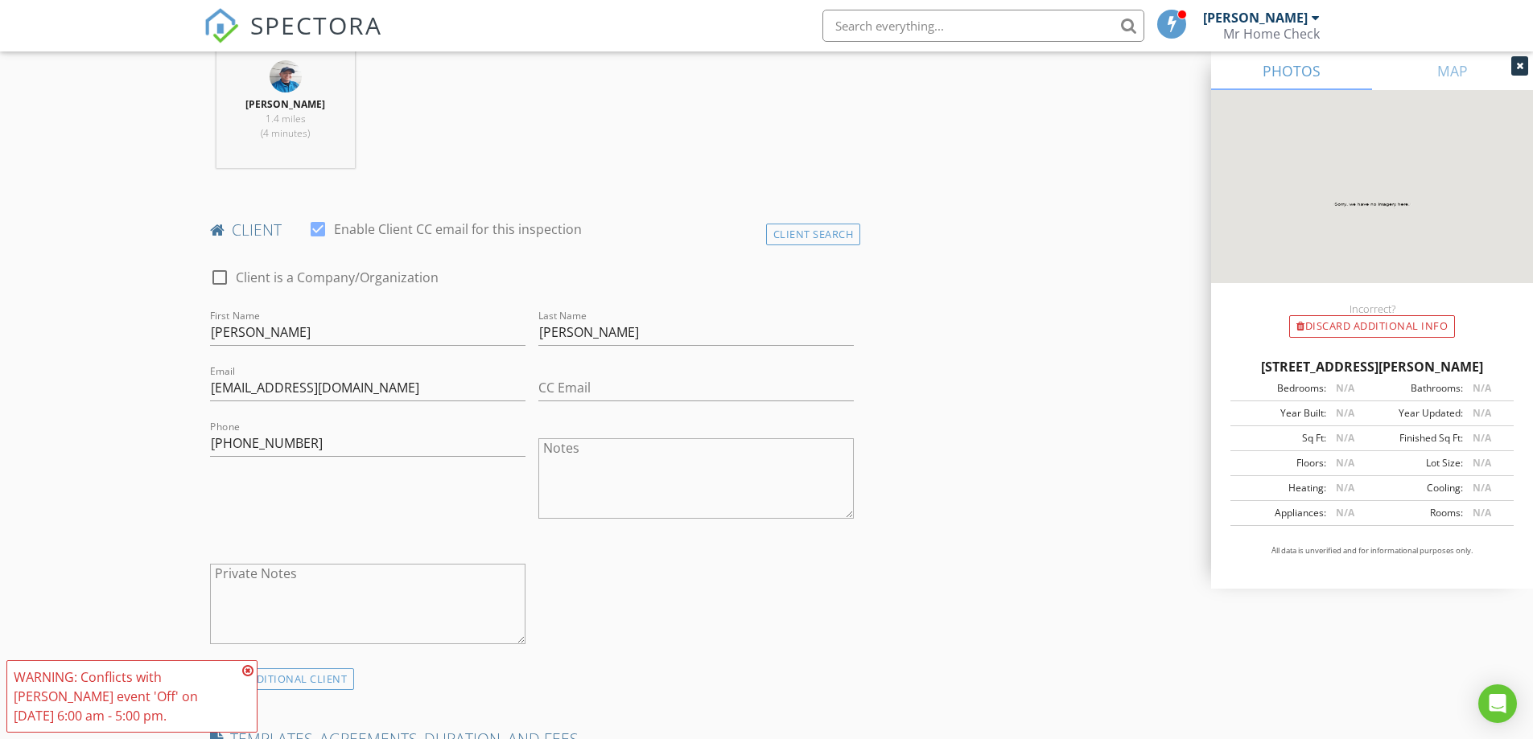
click at [257, 672] on div "WARNING: Conflicts with Ian Christiansen's event 'Off' on 08/28/2025 6:00 am - …" at bounding box center [131, 697] width 251 height 72
click at [250, 669] on icon at bounding box center [247, 671] width 11 height 13
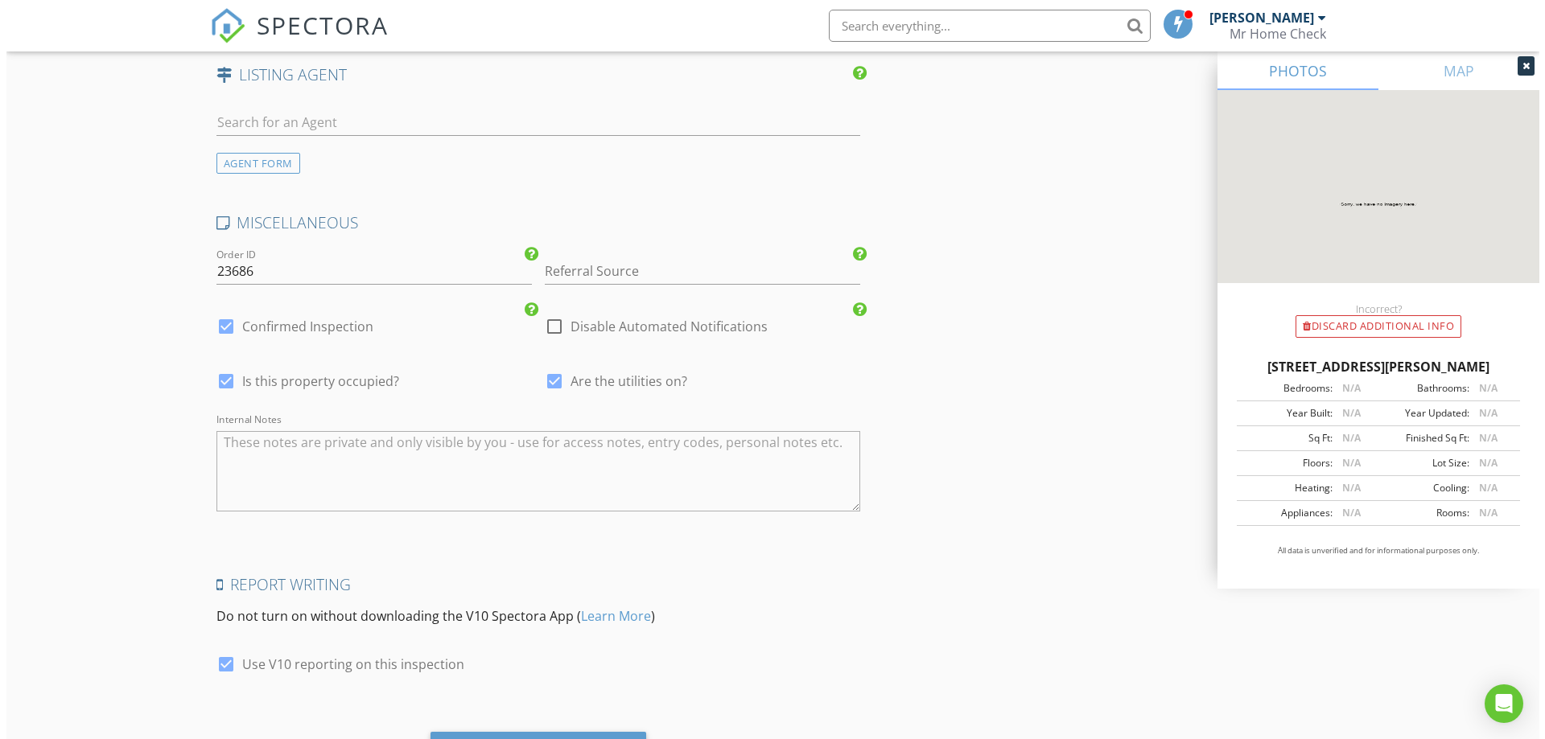
scroll to position [3819, 0]
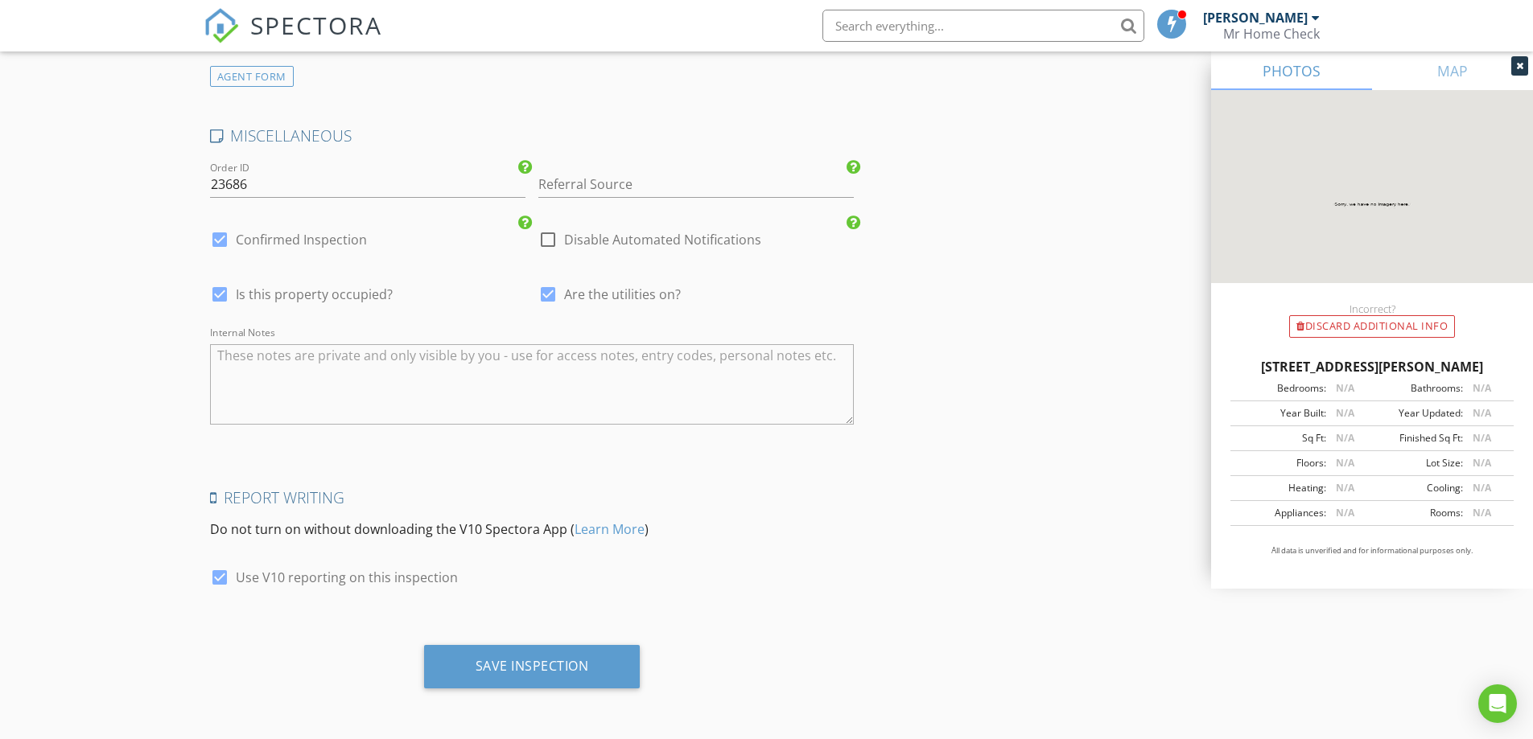
click at [533, 237] on div "check_box_outline_blank Disable Automated Notifications" at bounding box center [696, 241] width 328 height 55
click at [554, 241] on div at bounding box center [547, 239] width 27 height 27
checkbox input "true"
click at [539, 661] on div "Save Inspection" at bounding box center [531, 666] width 113 height 16
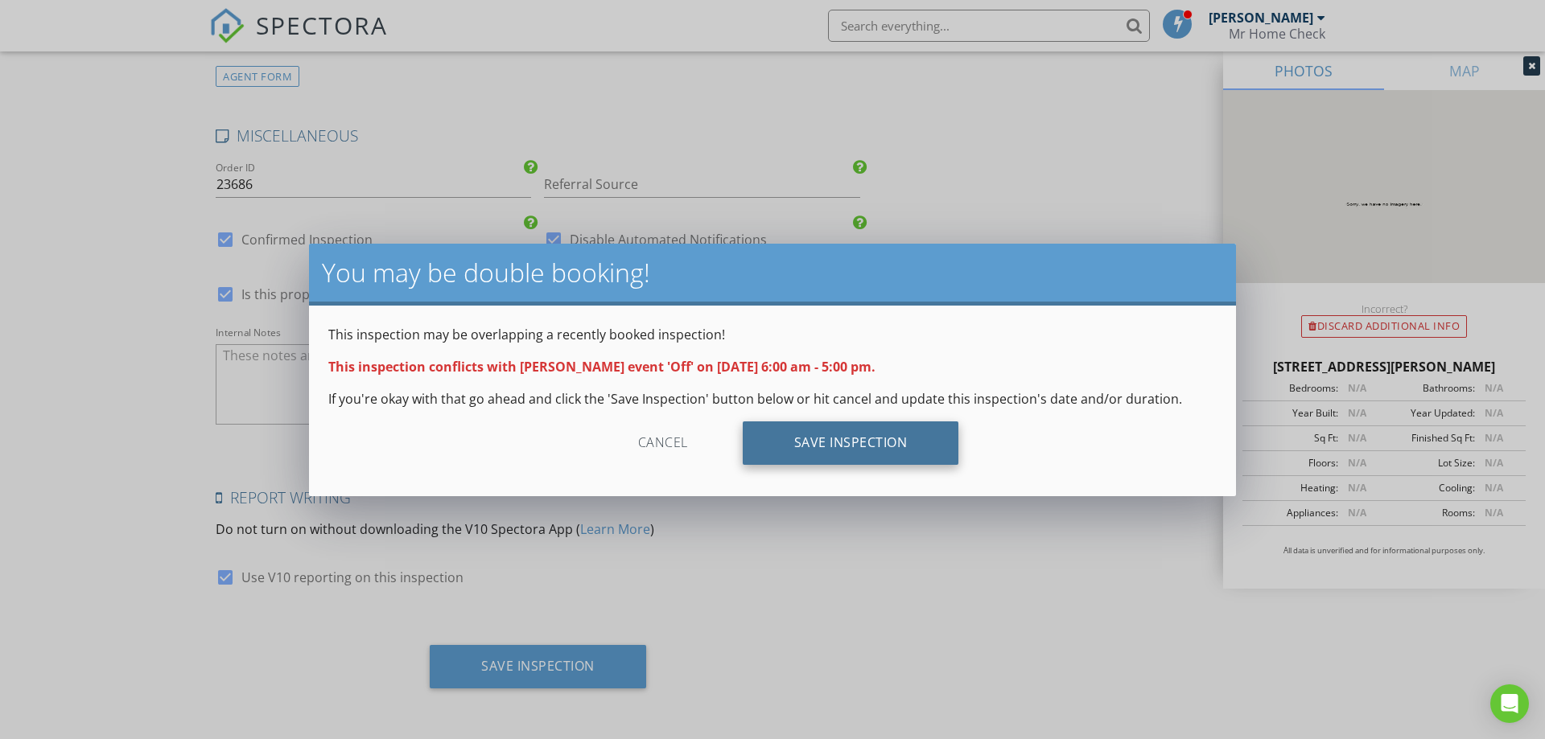
click at [822, 437] on div "Save Inspection" at bounding box center [851, 443] width 216 height 43
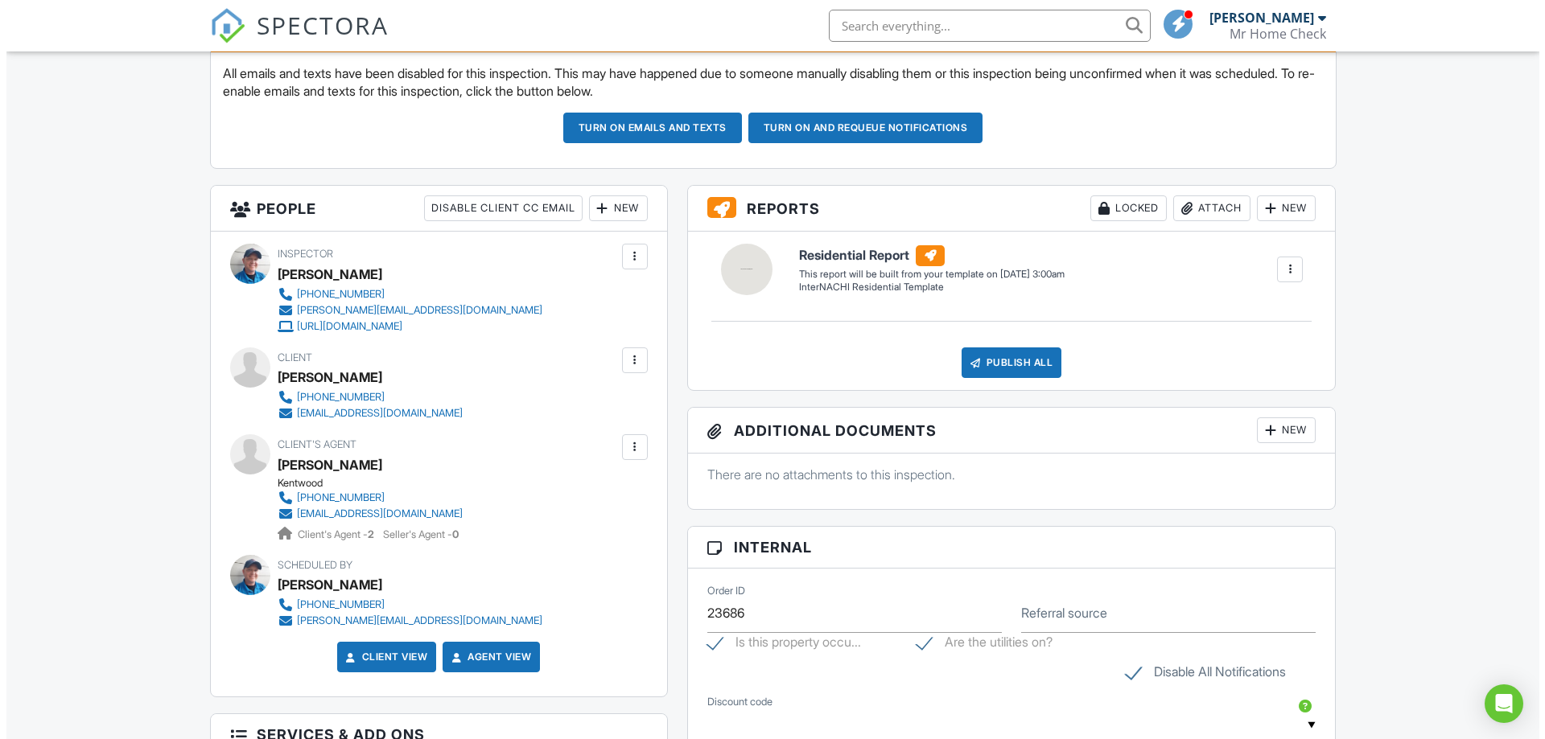
scroll to position [429, 0]
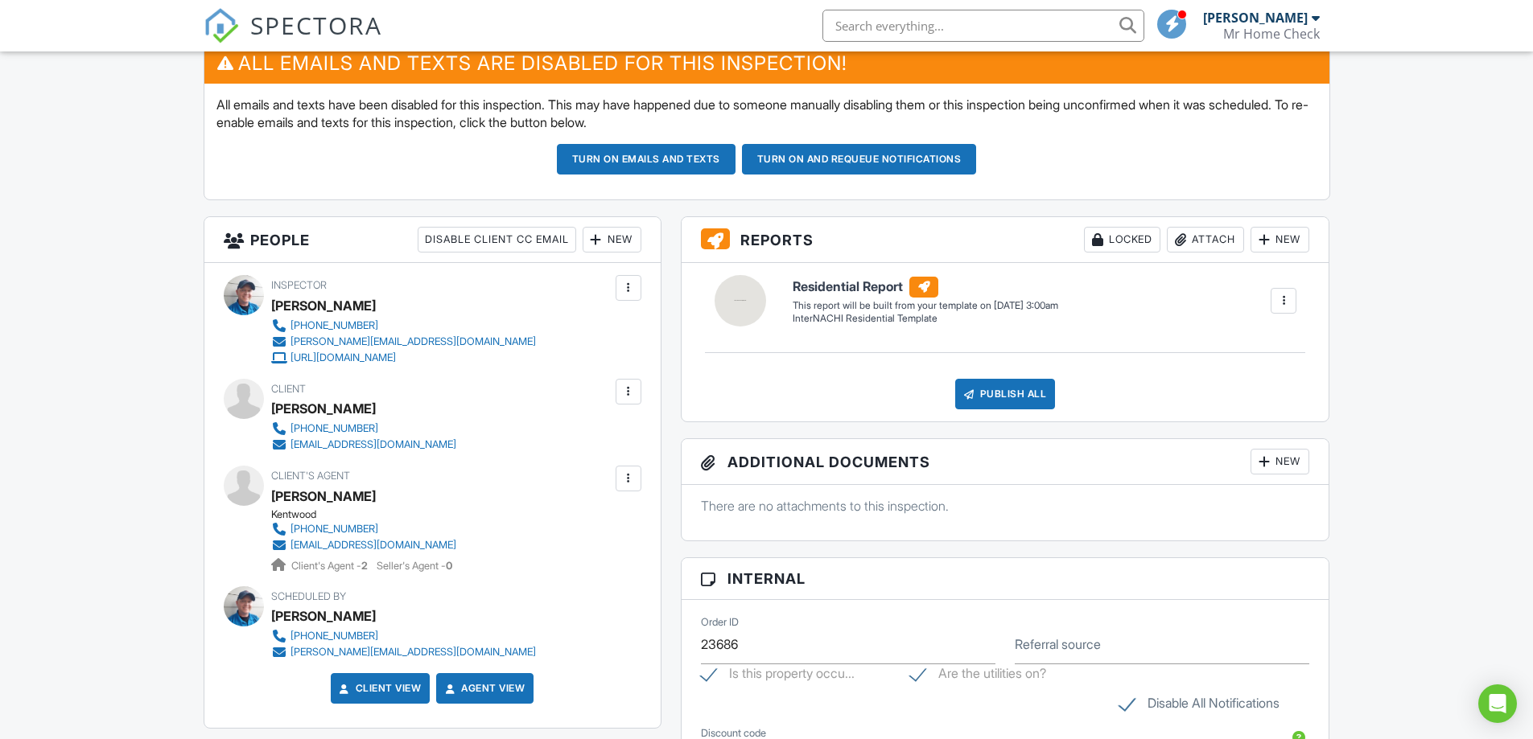
click at [624, 483] on div at bounding box center [628, 479] width 16 height 16
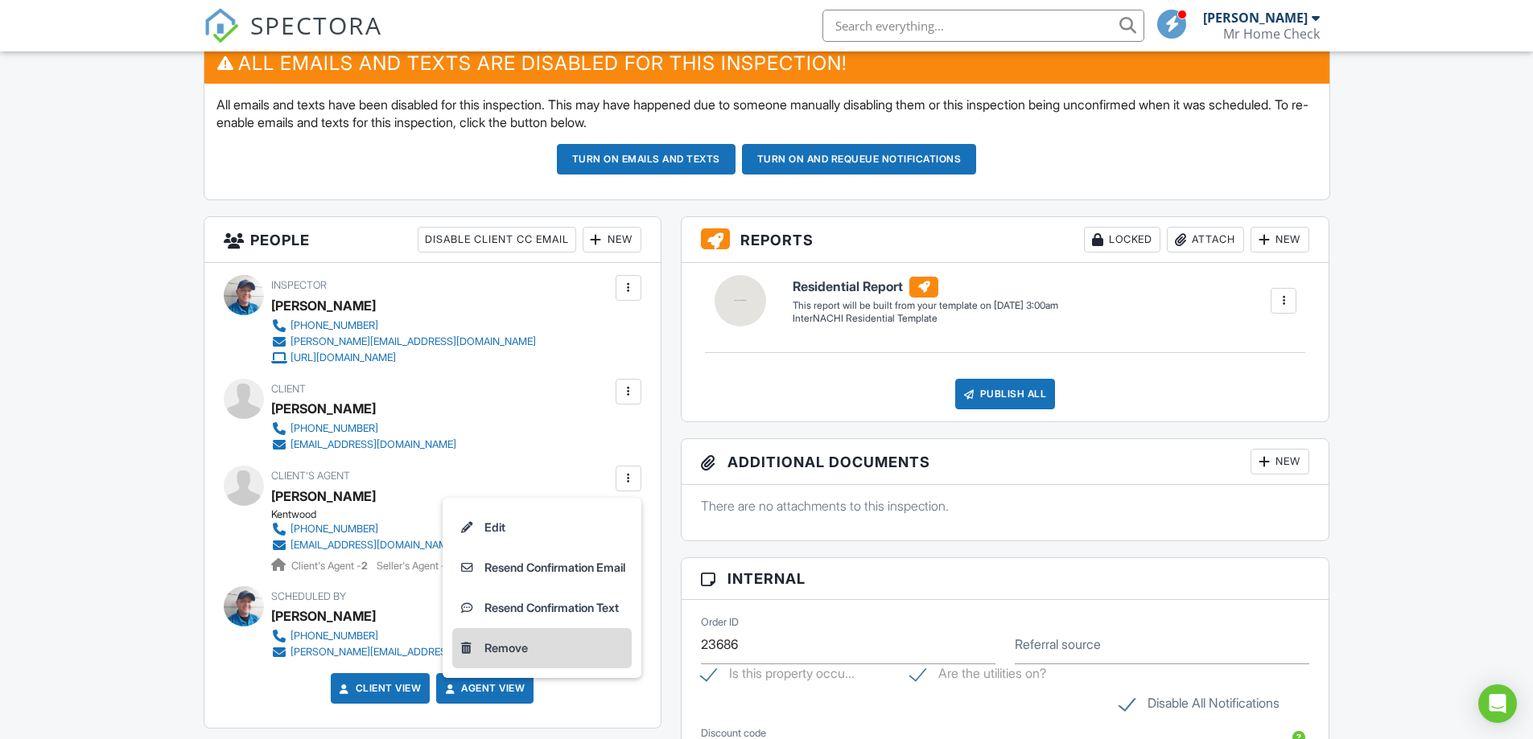
click at [533, 656] on li "Remove" at bounding box center [541, 648] width 179 height 40
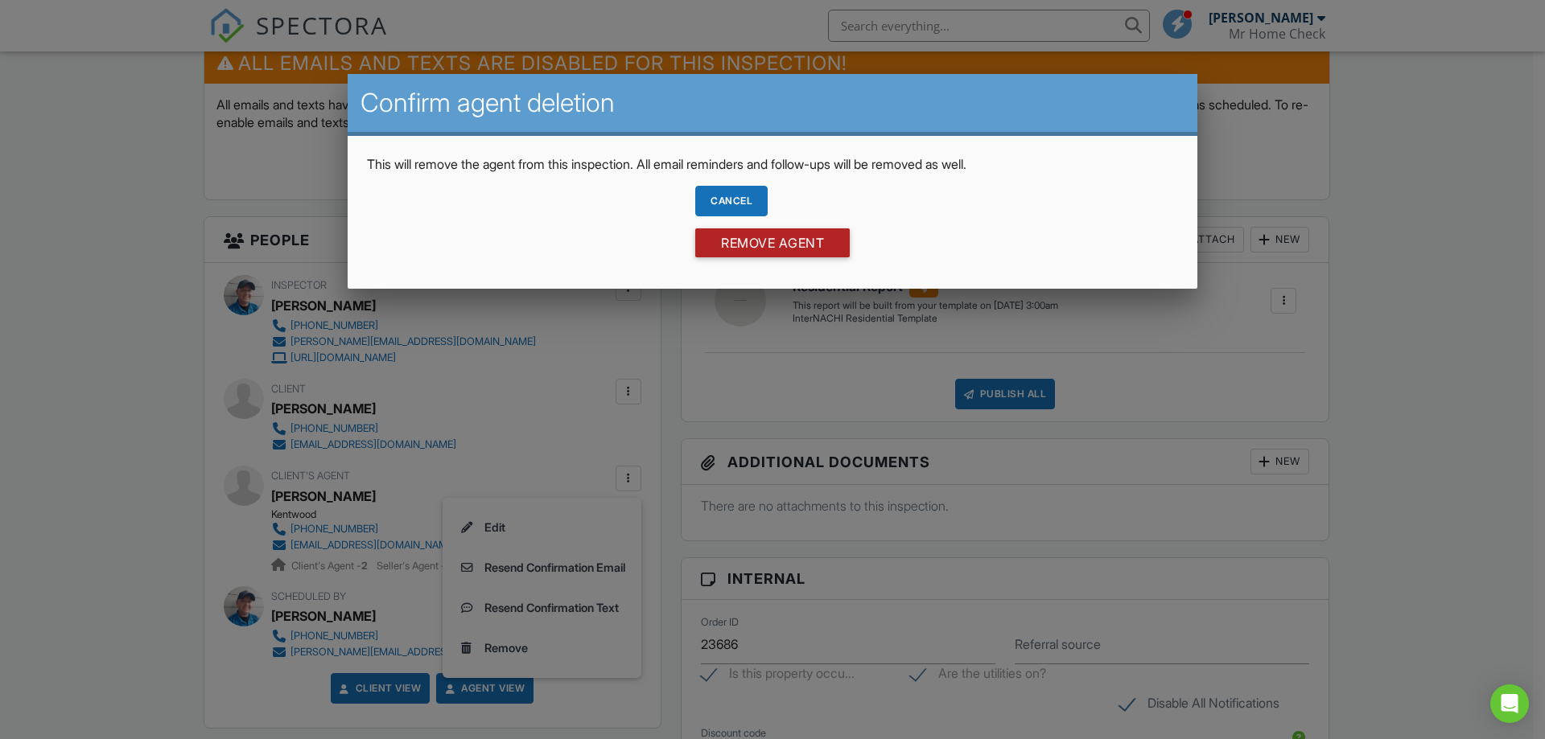
click at [742, 245] on input "Remove Agent" at bounding box center [772, 242] width 154 height 29
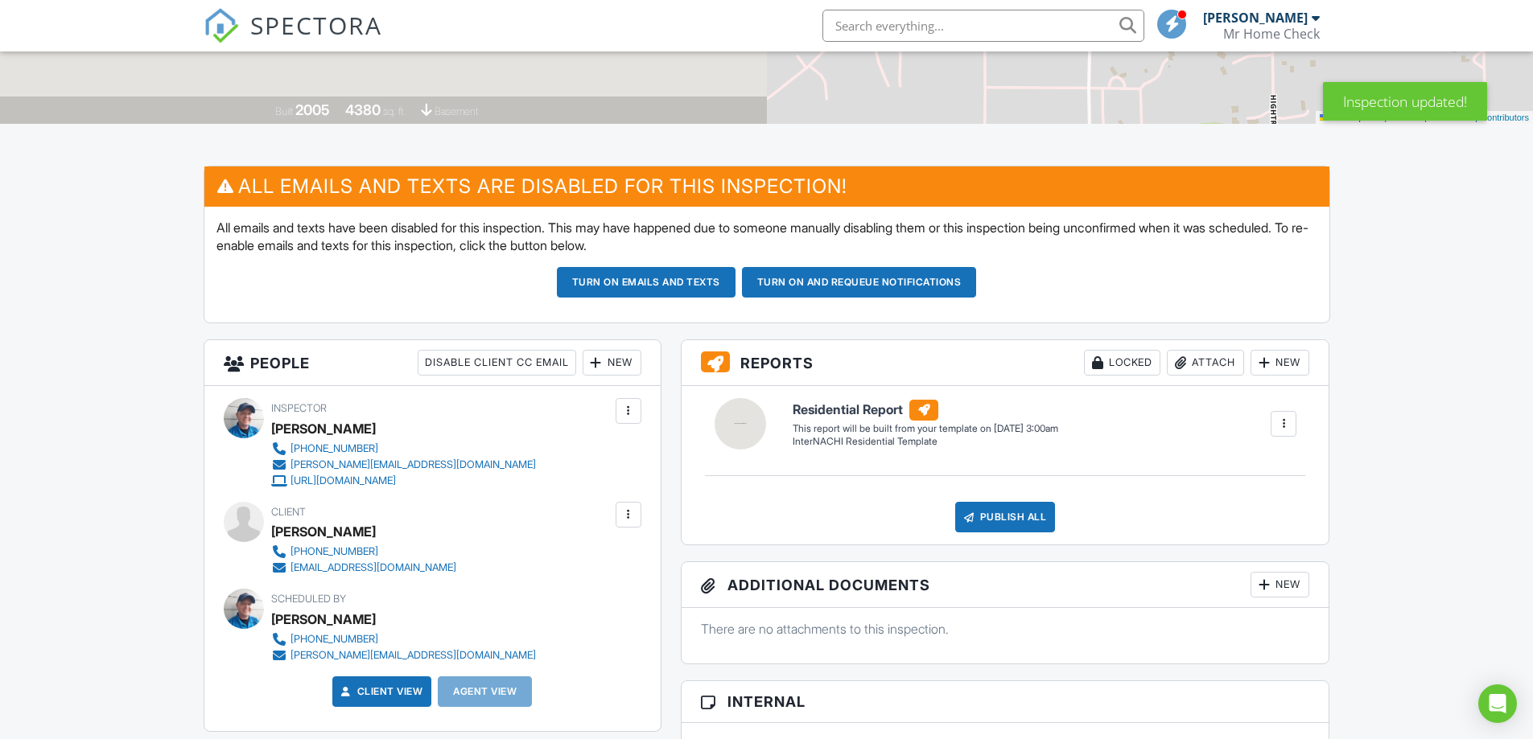
scroll to position [215, 0]
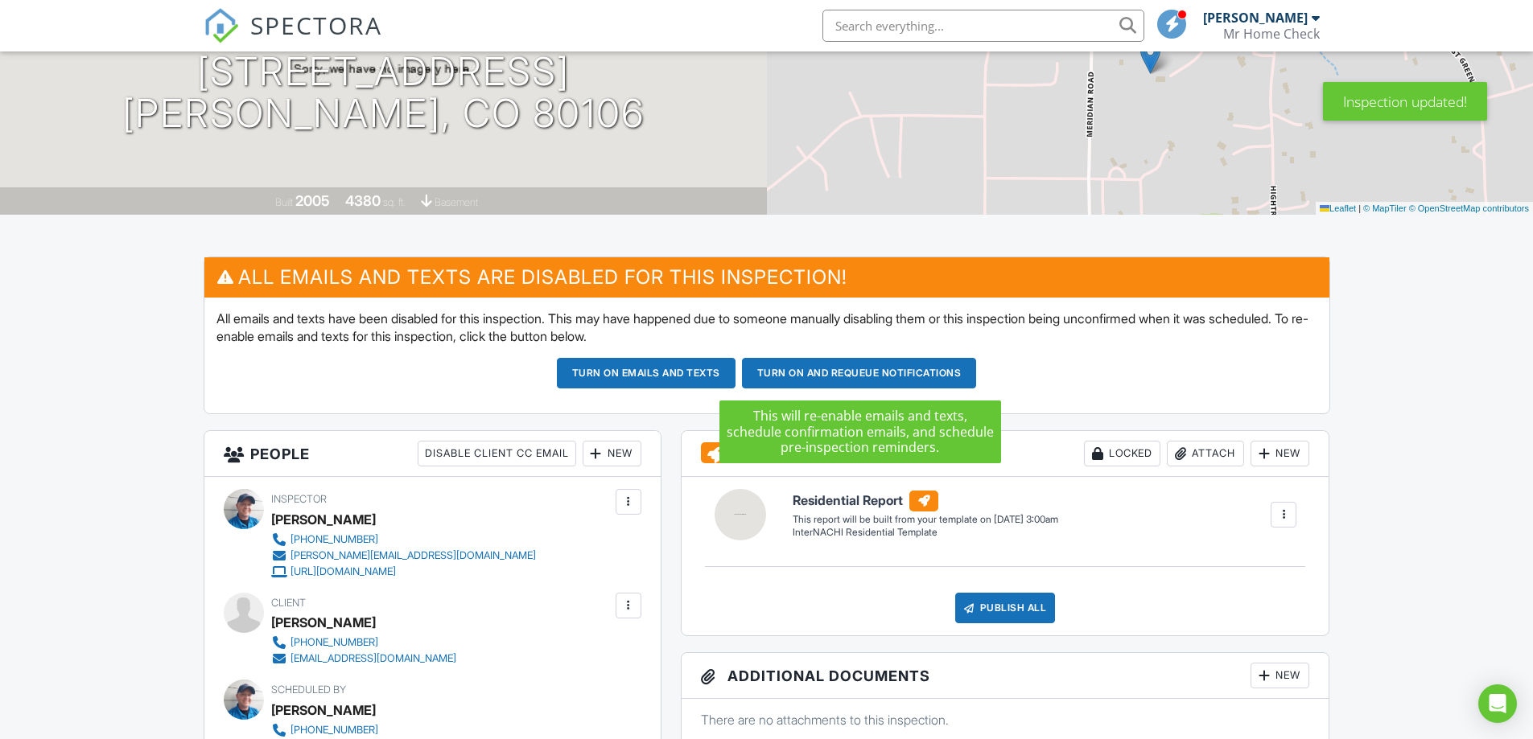
click at [842, 375] on button "Turn on and Requeue Notifications" at bounding box center [859, 373] width 235 height 31
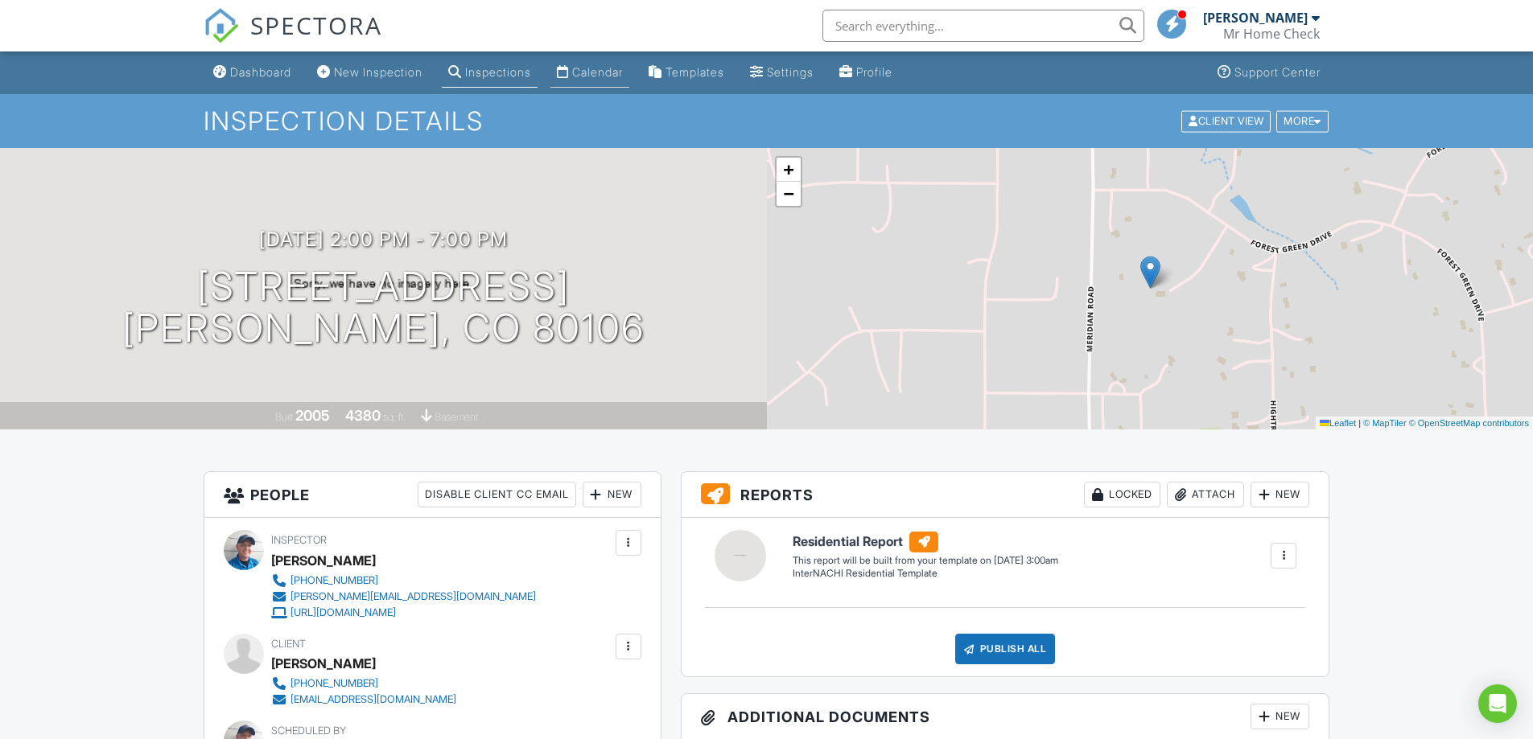
click at [599, 78] on div "Calendar" at bounding box center [597, 72] width 51 height 14
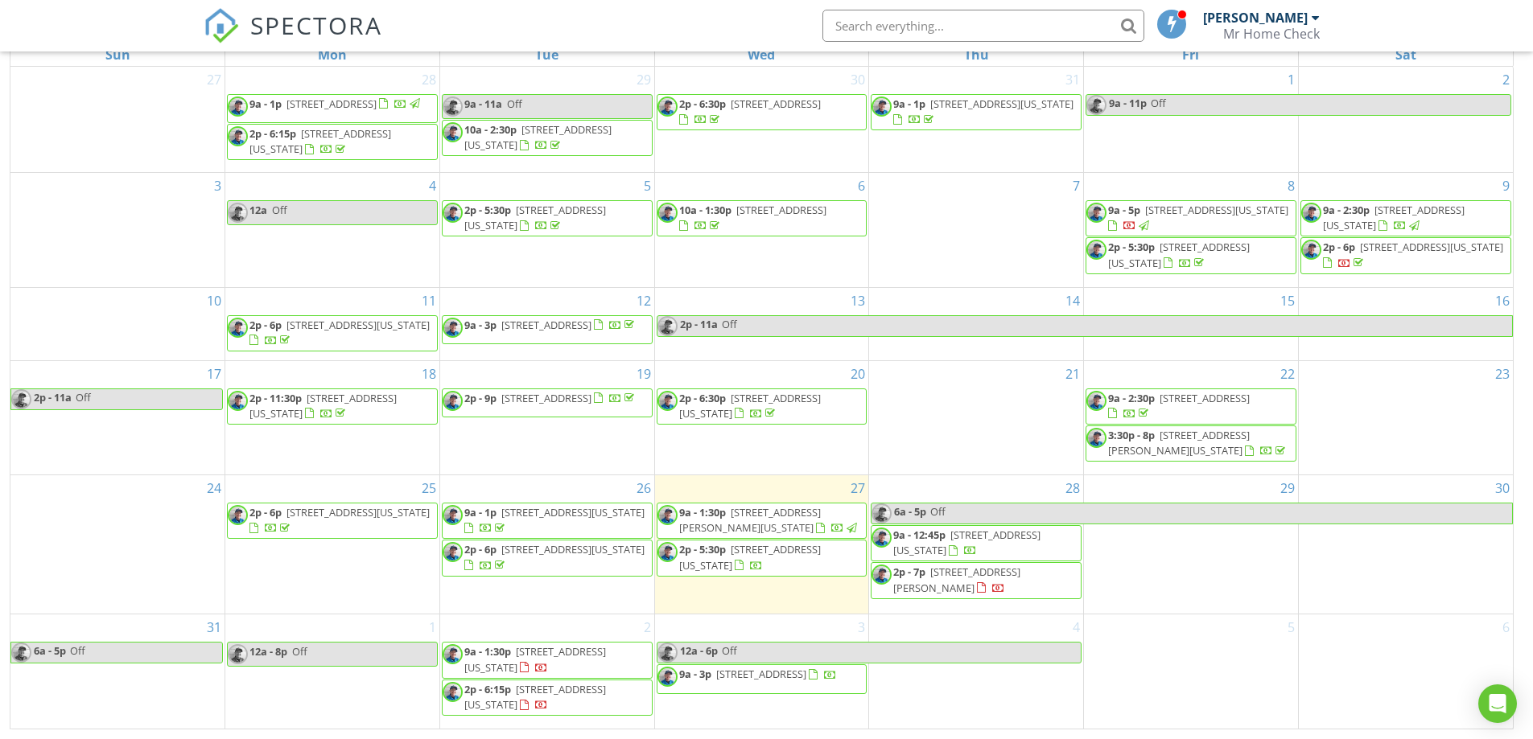
click at [746, 35] on div "SPECTORA [PERSON_NAME] Mr Home Check Role: Inspector Dashboard New Inspection I…" at bounding box center [767, 25] width 1126 height 51
